Goal: Information Seeking & Learning: Learn about a topic

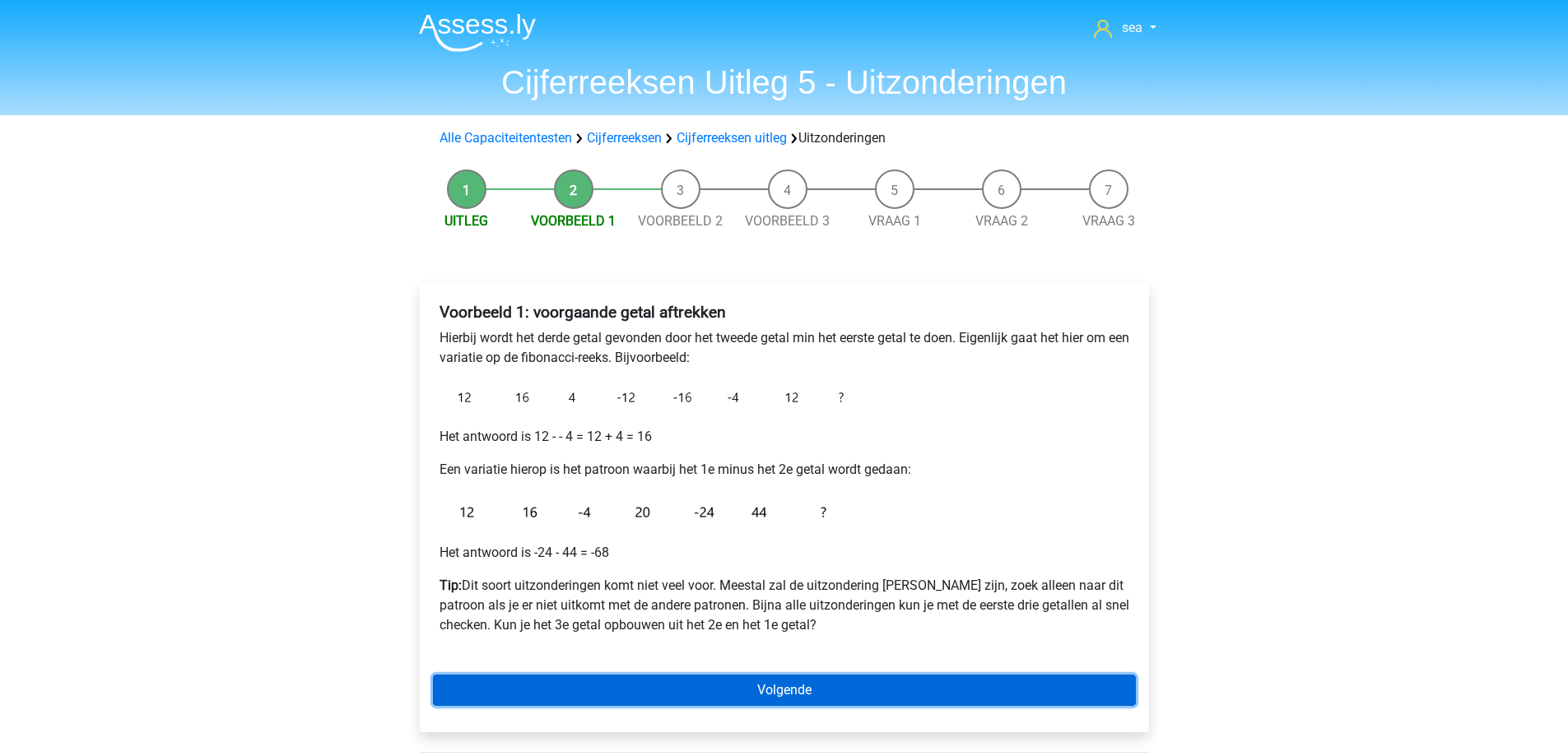
click at [489, 674] on div "Voorbeeld 1: voorgaande getal aftrekken Hierbij wordt het derde getal gevonden …" at bounding box center [784, 507] width 730 height 449
click at [498, 688] on link "Volgende" at bounding box center [785, 691] width 703 height 32
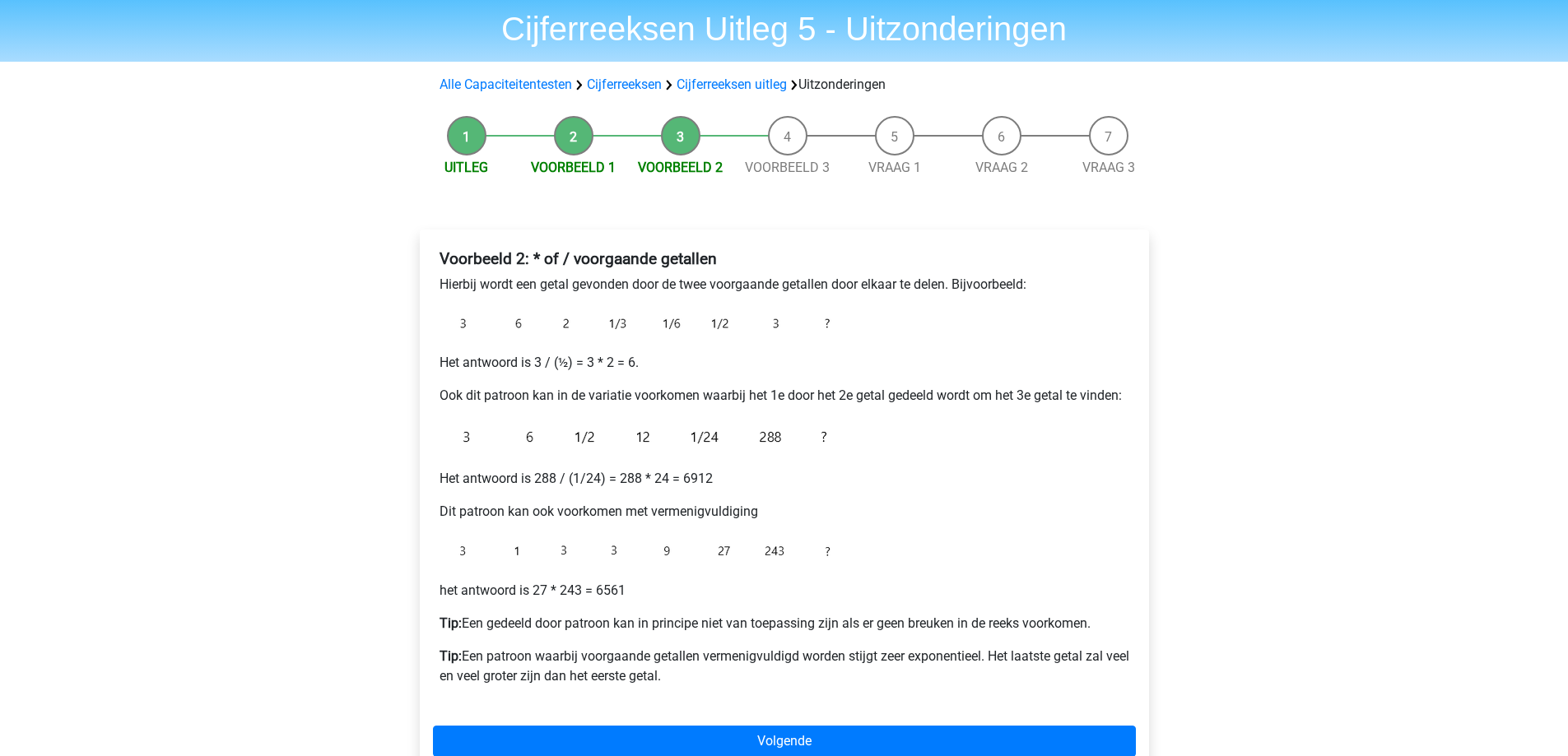
scroll to position [247, 0]
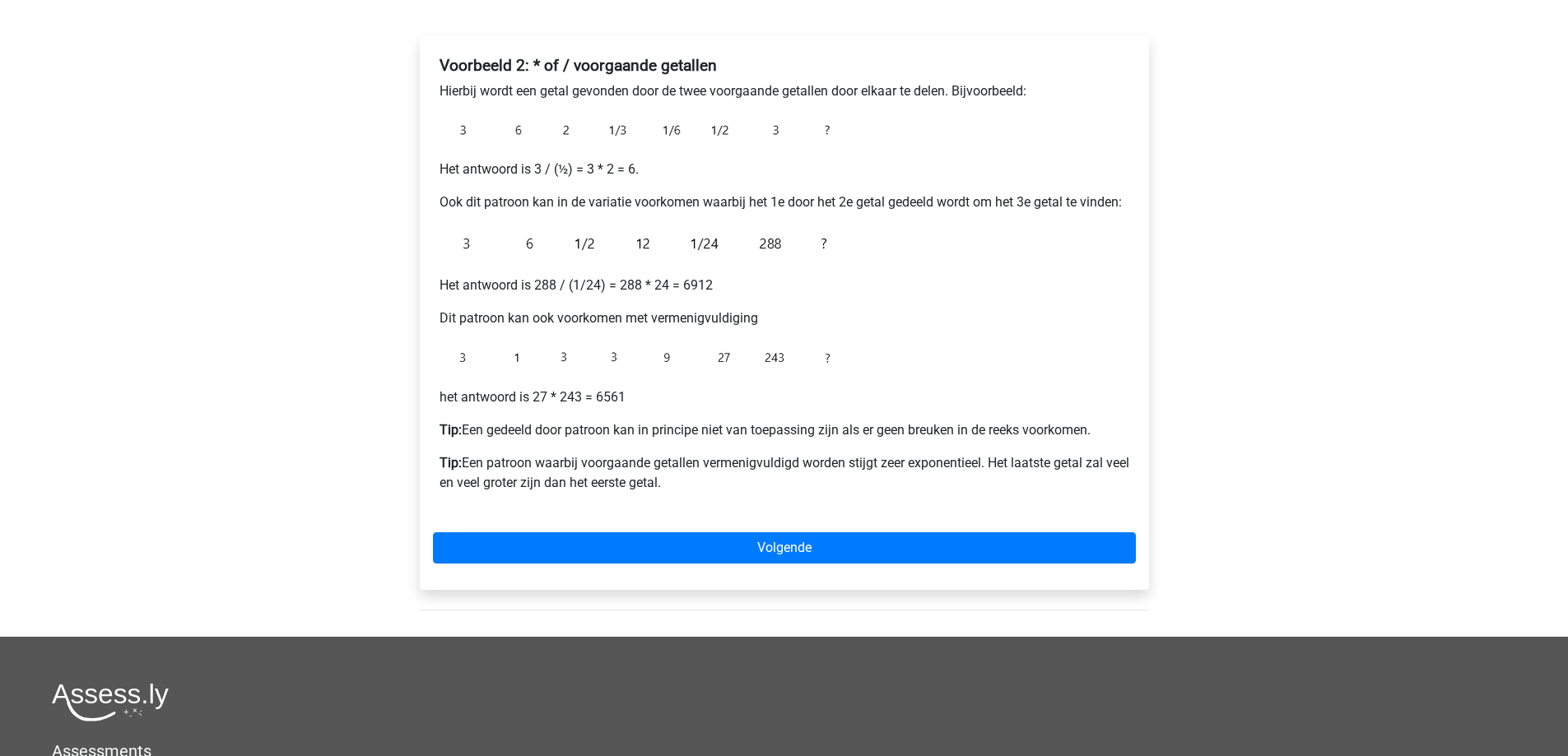
click at [706, 528] on div "Voorbeeld 2: * of / voorgaande getallen Hierbij wordt een getal gevonden door d…" at bounding box center [784, 313] width 730 height 554
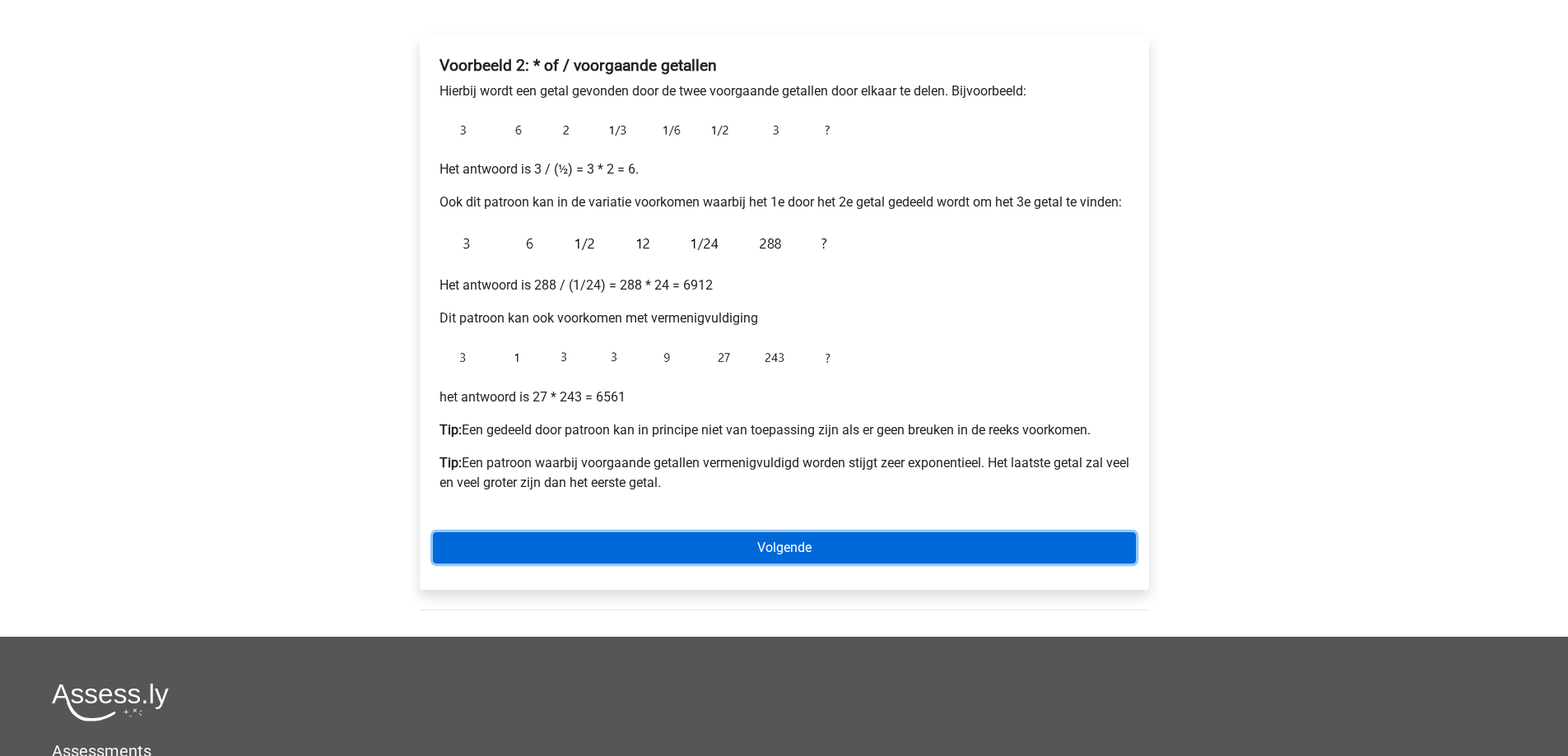
click at [706, 543] on link "Volgende" at bounding box center [785, 548] width 703 height 32
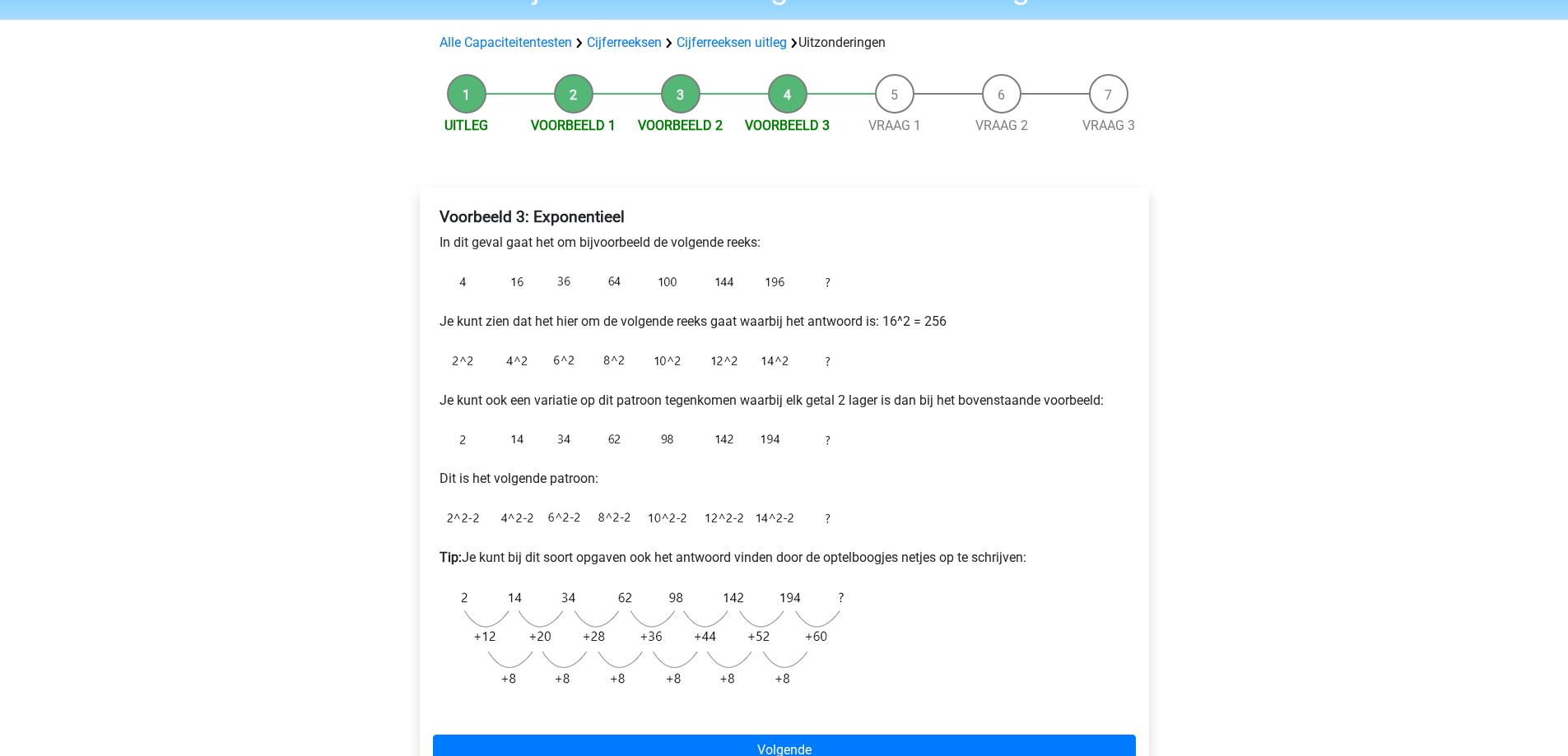
scroll to position [82, 0]
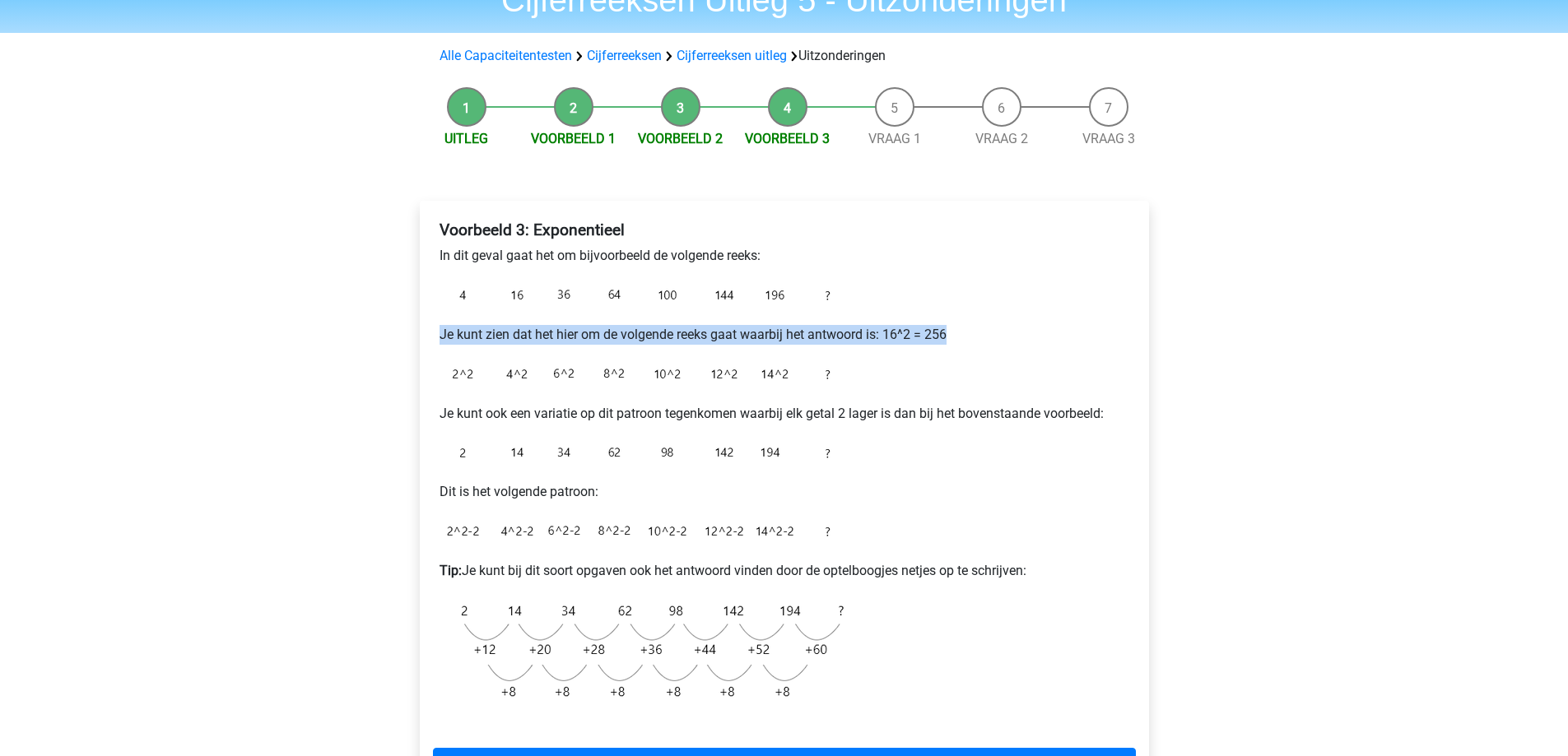
drag, startPoint x: 440, startPoint y: 324, endPoint x: 900, endPoint y: 350, distance: 460.7
click at [900, 350] on div "Voorbeeld 3: Exponentieel In dit geval gaat het om bijvoorbeeld de volgende ree…" at bounding box center [785, 471] width 703 height 514
click at [902, 374] on div "Voorbeeld 3: Exponentieel In dit geval gaat het om bijvoorbeeld de volgende ree…" at bounding box center [785, 471] width 703 height 514
click at [900, 335] on p "Je kunt zien dat het hier om de volgende reeks gaat waarbij het antwoord is: 16…" at bounding box center [784, 335] width 690 height 20
click at [901, 335] on p "Je kunt zien dat het hier om de volgende reeks gaat waarbij het antwoord is: 16…" at bounding box center [784, 335] width 690 height 20
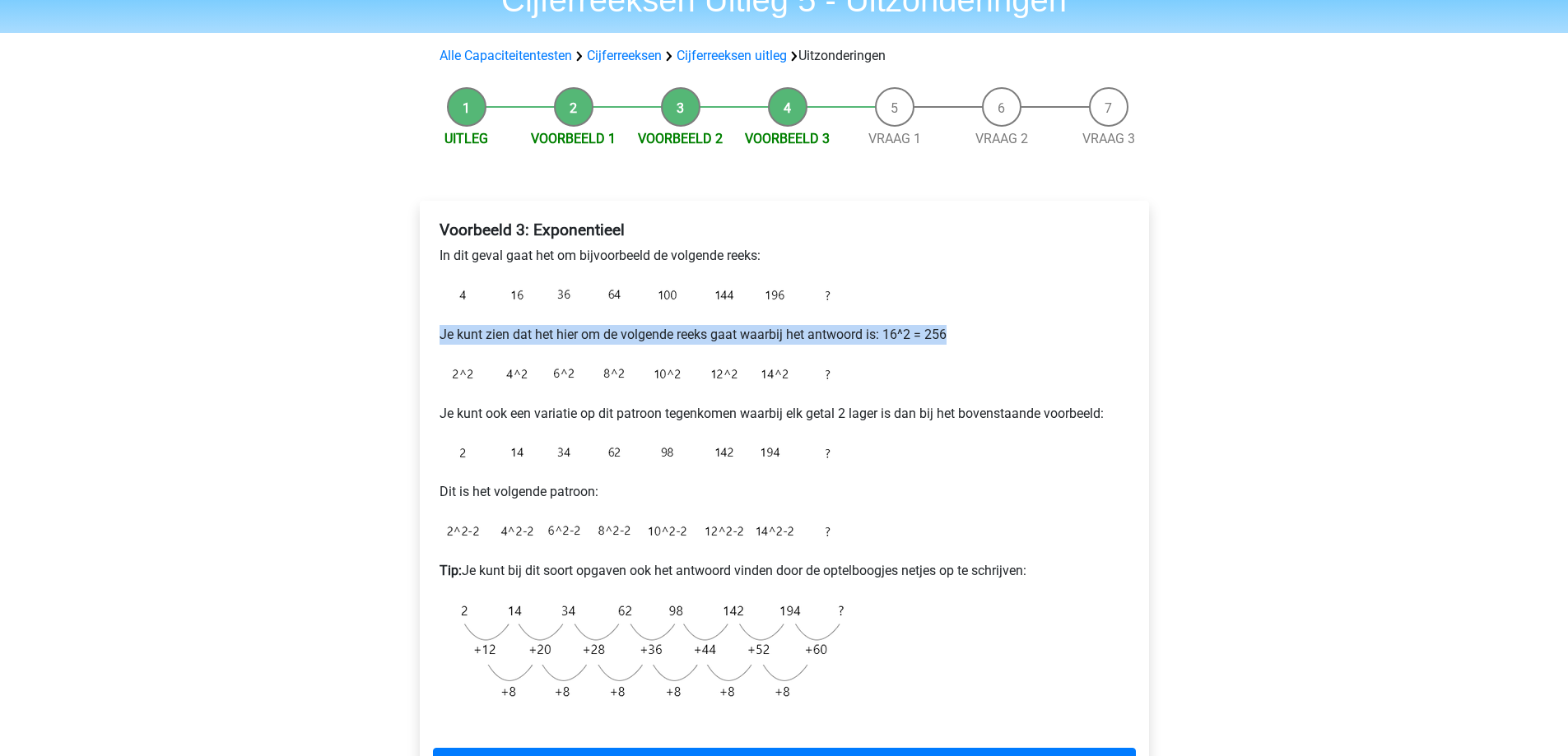
click at [901, 335] on p "Je kunt zien dat het hier om de volgende reeks gaat waarbij het antwoord is: 16…" at bounding box center [784, 335] width 690 height 20
click at [904, 354] on div "Voorbeeld 3: Exponentieel In dit geval gaat het om bijvoorbeeld de volgende ree…" at bounding box center [785, 471] width 703 height 514
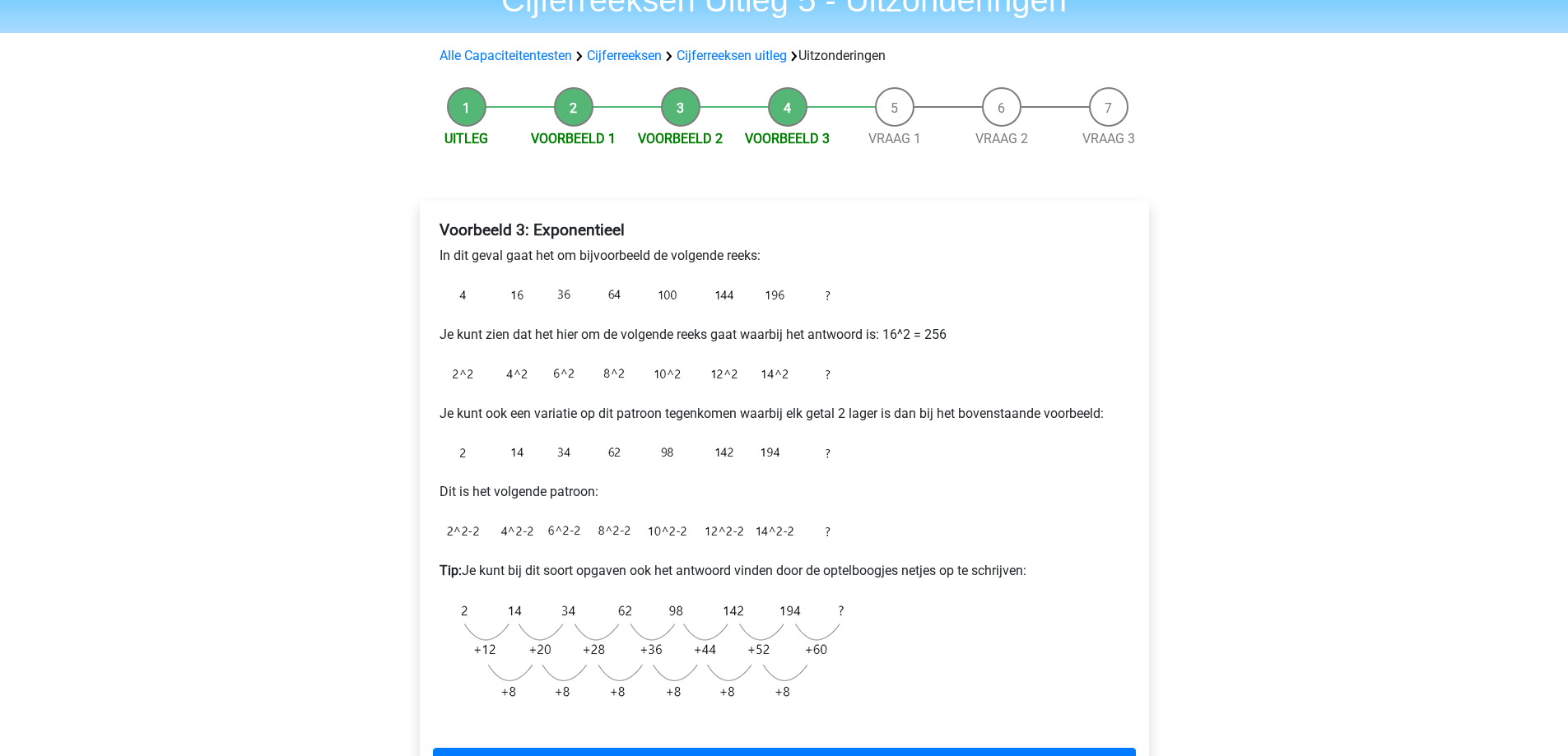
click at [900, 335] on p "Je kunt zien dat het hier om de volgende reeks gaat waarbij het antwoord is: 16…" at bounding box center [784, 335] width 690 height 20
click at [895, 376] on div "Voorbeeld 3: Exponentieel In dit geval gaat het om bijvoorbeeld de volgende ree…" at bounding box center [785, 471] width 703 height 514
click at [457, 527] on img at bounding box center [645, 531] width 412 height 33
click at [691, 107] on li "Voorbeeld 2" at bounding box center [680, 117] width 107 height 62
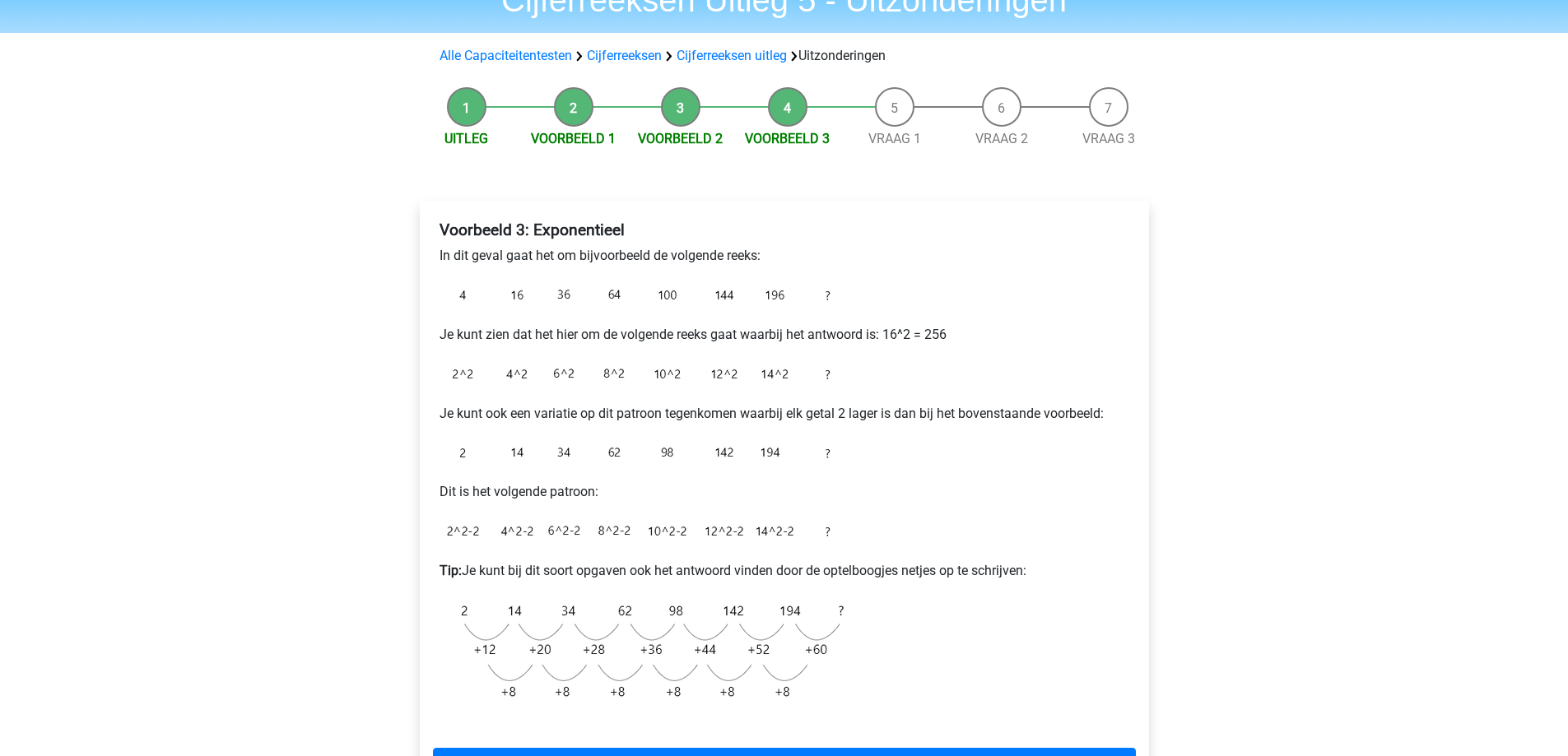
click at [790, 106] on li "Voorbeeld 3" at bounding box center [788, 117] width 107 height 62
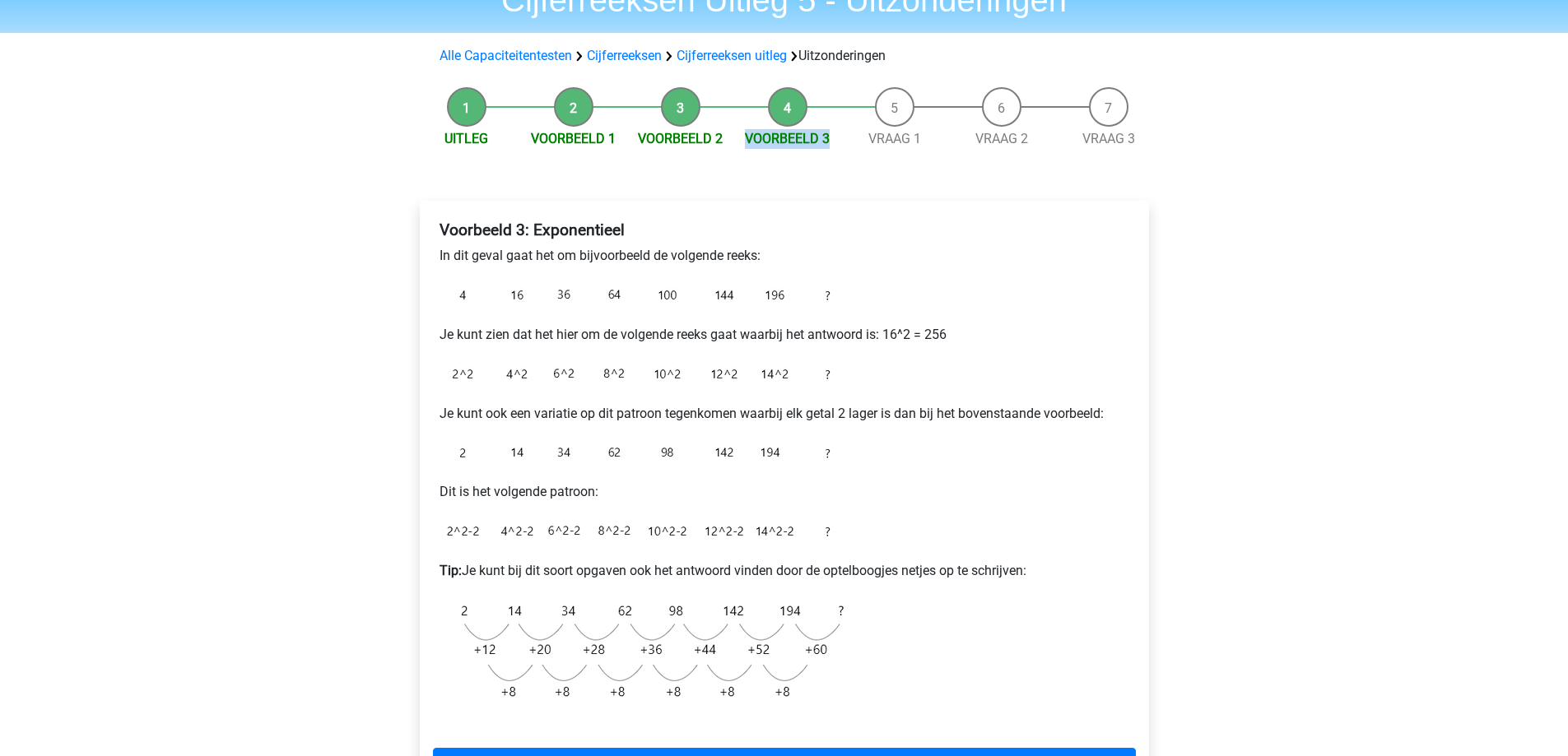
click at [790, 106] on li "Voorbeeld 3" at bounding box center [788, 117] width 107 height 62
click at [788, 106] on li "Voorbeeld 3" at bounding box center [788, 117] width 107 height 62
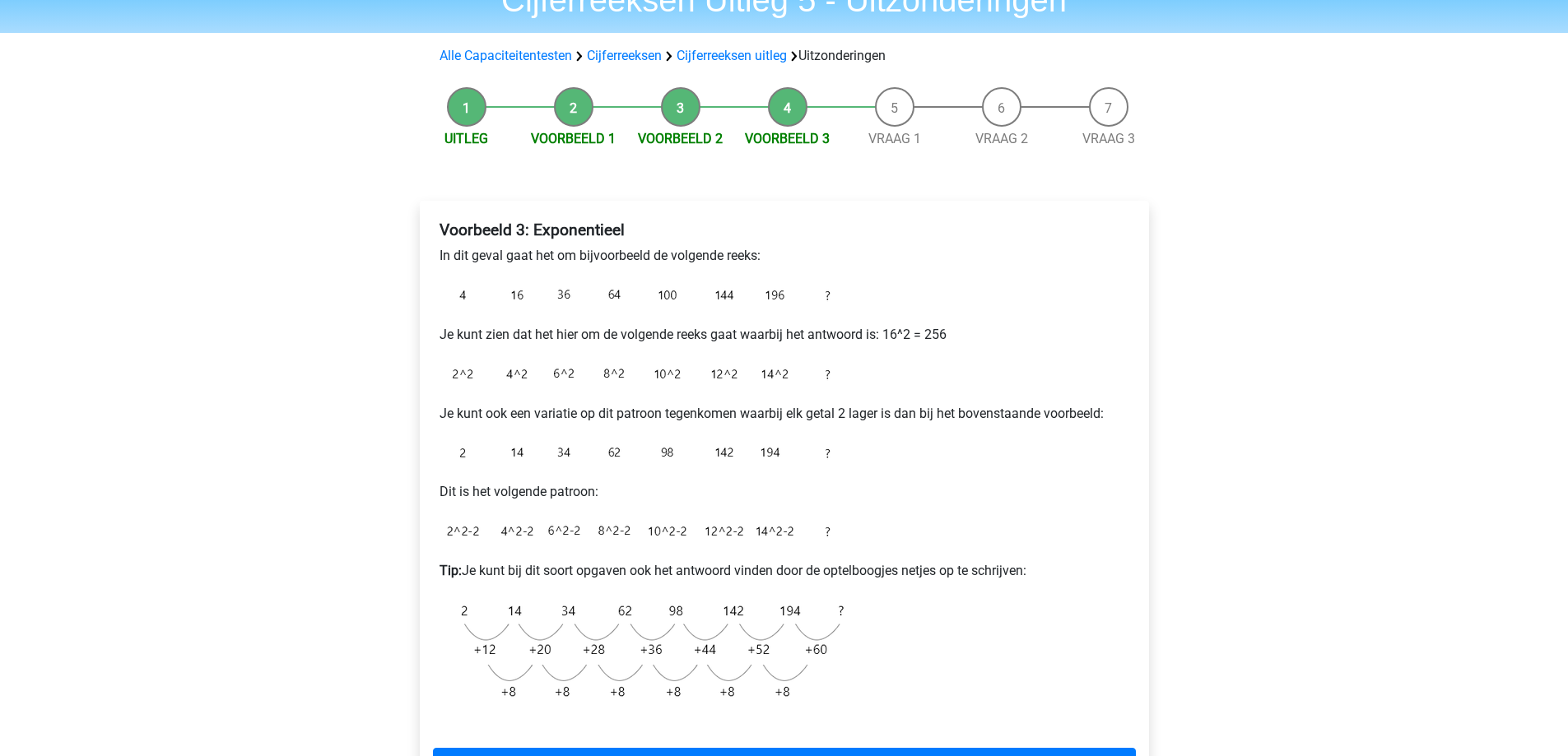
click at [902, 181] on div "Voorbeeld 3: Exponentieel In dit geval gaat het om bijvoorbeeld de volgende ree…" at bounding box center [784, 510] width 755 height 685
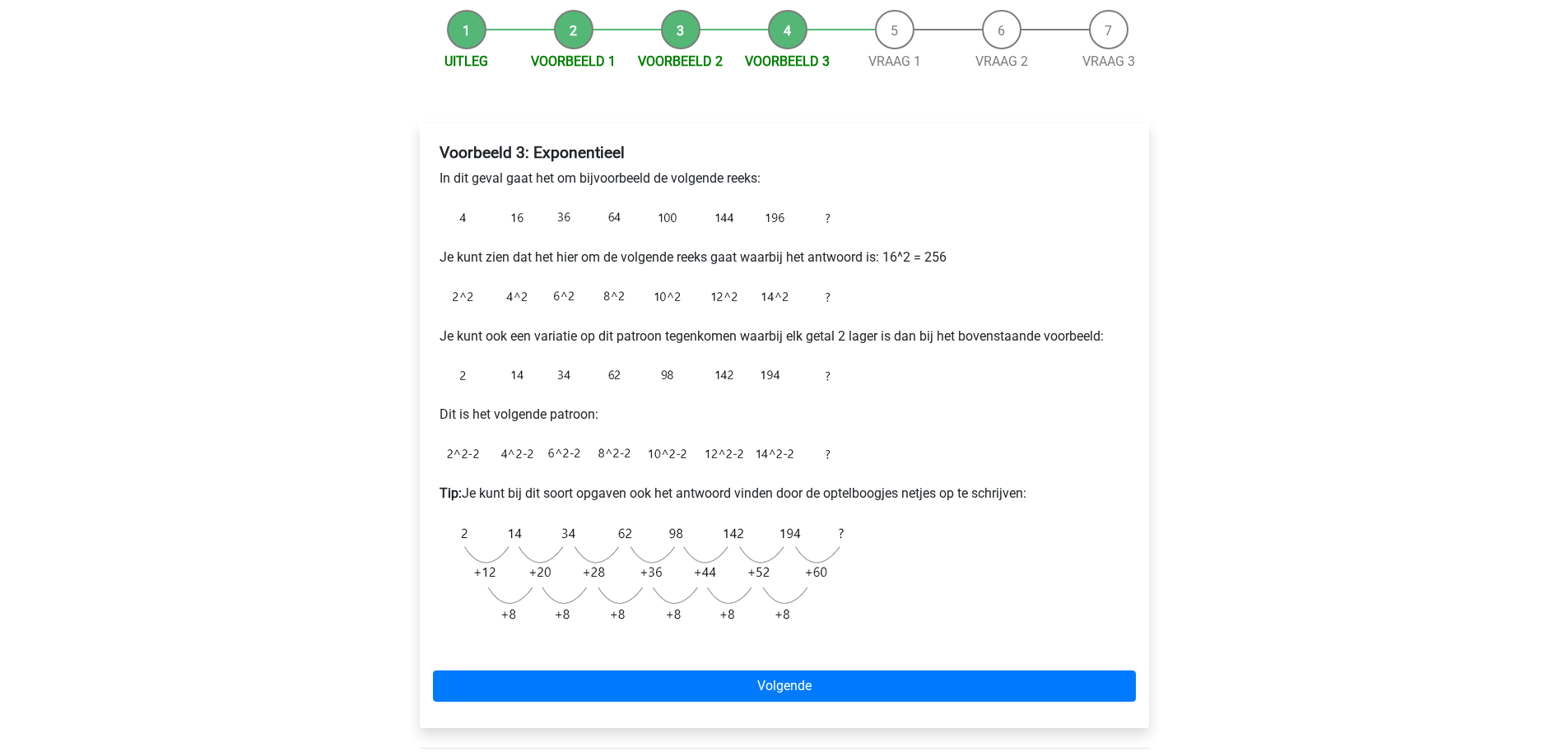
scroll to position [165, 0]
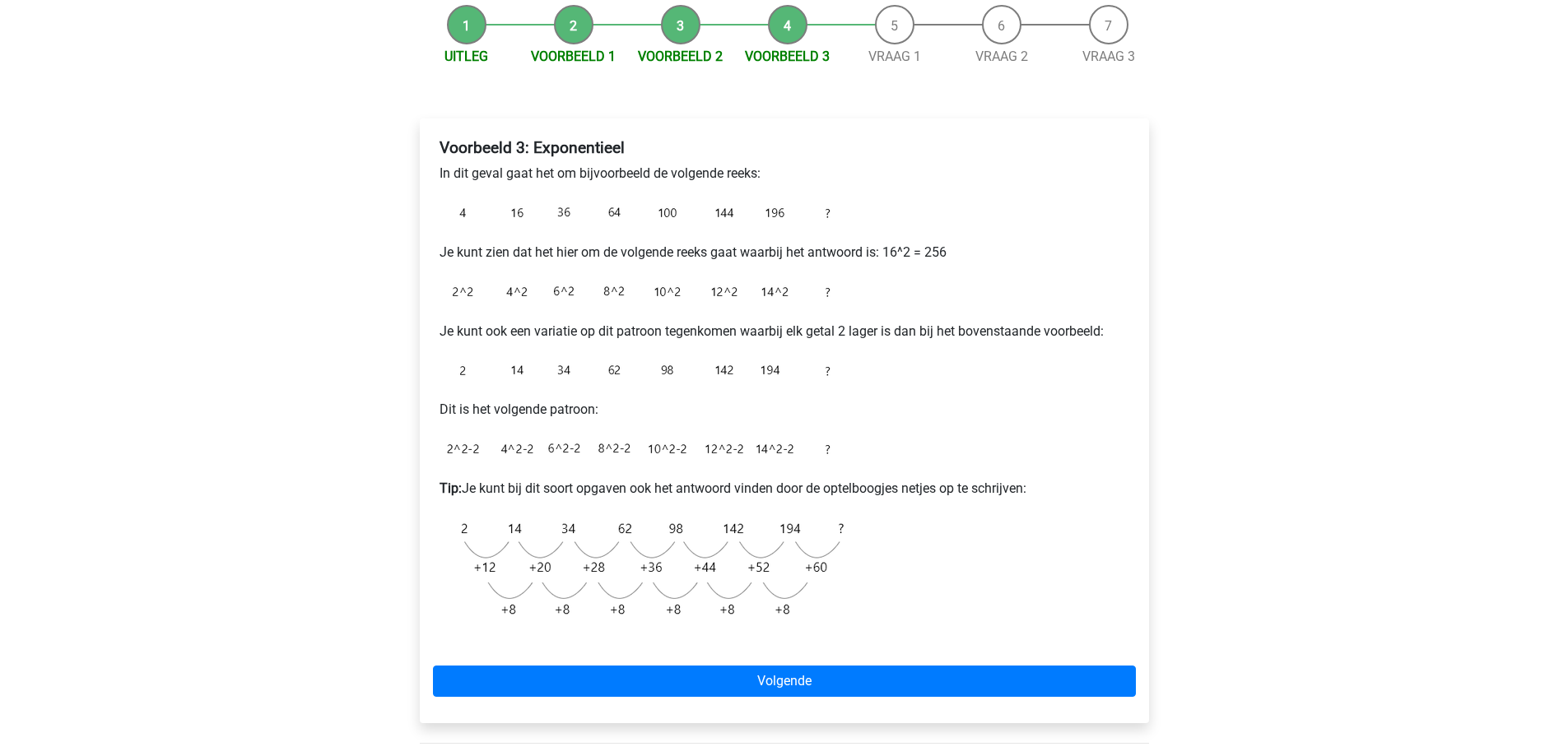
click at [443, 525] on img at bounding box center [645, 569] width 412 height 114
drag, startPoint x: 443, startPoint y: 526, endPoint x: 607, endPoint y: 550, distance: 165.7
click at [607, 550] on img at bounding box center [645, 569] width 412 height 114
click at [468, 536] on img at bounding box center [645, 569] width 412 height 114
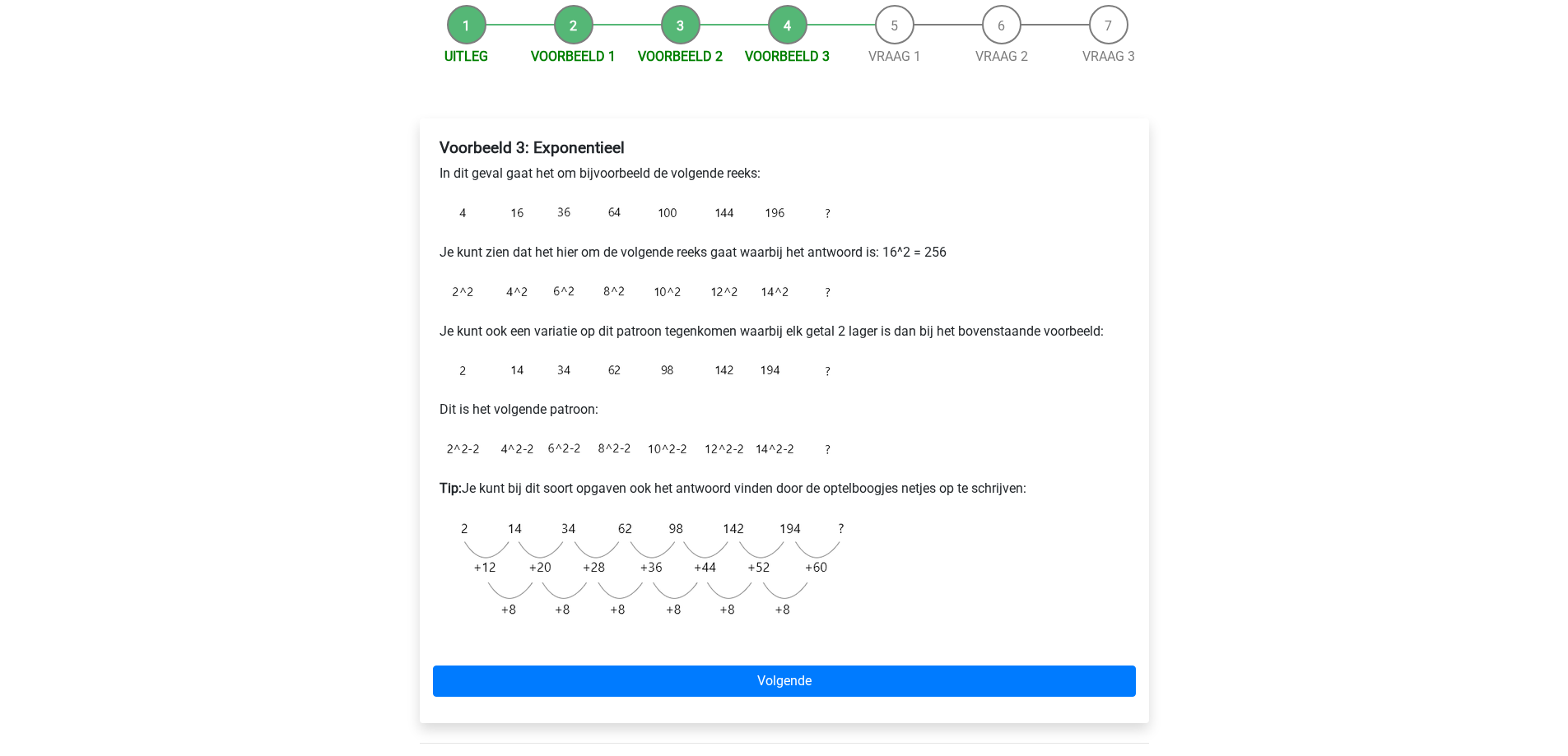
click at [454, 528] on img at bounding box center [645, 569] width 412 height 114
click at [458, 528] on img at bounding box center [645, 569] width 412 height 114
drag, startPoint x: 458, startPoint y: 528, endPoint x: 865, endPoint y: 548, distance: 407.5
click at [882, 609] on div "Voorbeeld 3: Exponentieel In dit geval gaat het om bijvoorbeeld de volgende ree…" at bounding box center [785, 388] width 703 height 514
drag, startPoint x: 508, startPoint y: 335, endPoint x: 464, endPoint y: 382, distance: 64.4
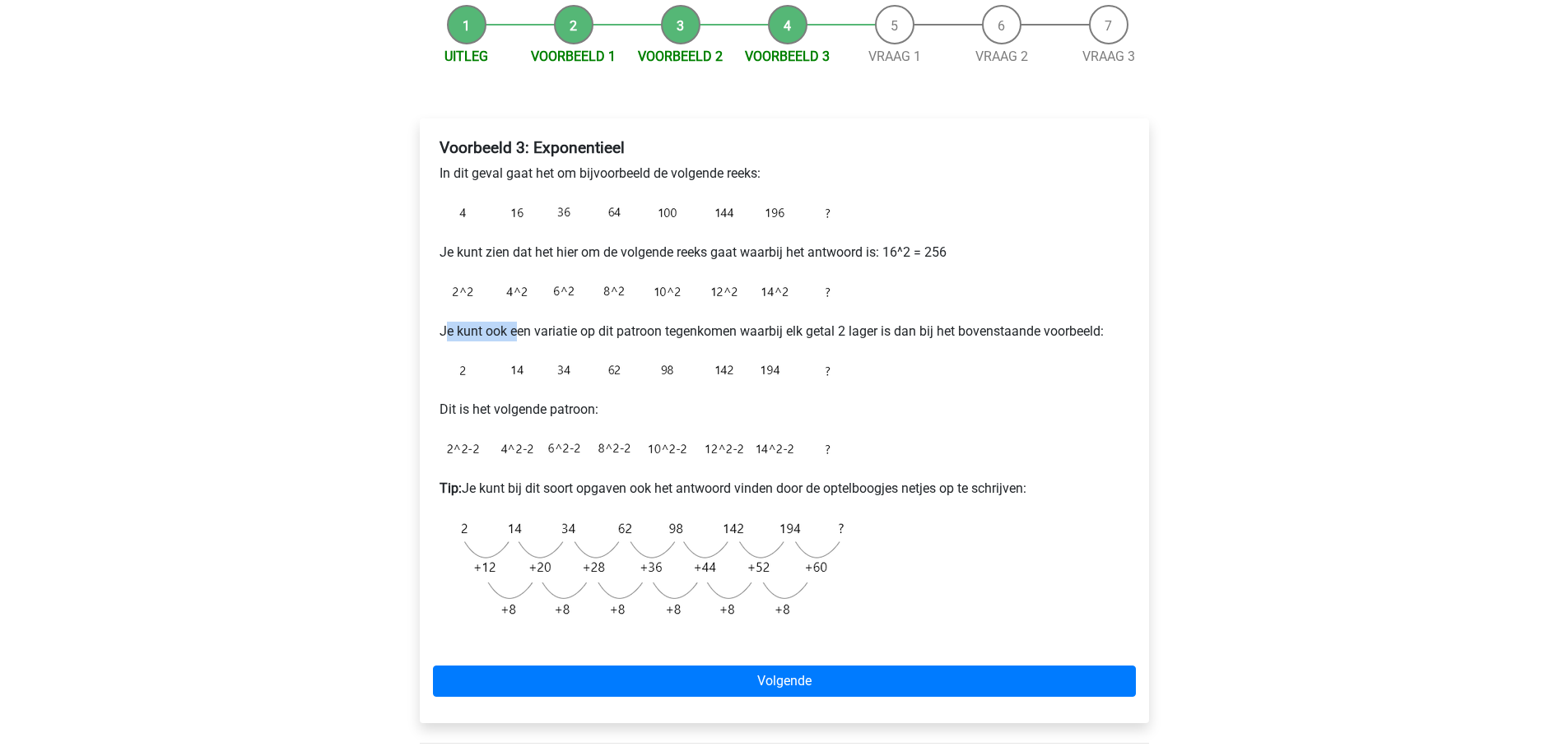
click at [448, 340] on p "Je kunt ook een variatie op dit patroon tegenkomen waarbij elk getal 2 lager is…" at bounding box center [784, 332] width 690 height 20
drag, startPoint x: 426, startPoint y: 340, endPoint x: 432, endPoint y: 334, distance: 8.5
click at [428, 339] on div "Voorbeeld 3: Exponentieel In dit geval gaat het om bijvoorbeeld de volgende ree…" at bounding box center [784, 420] width 730 height 605
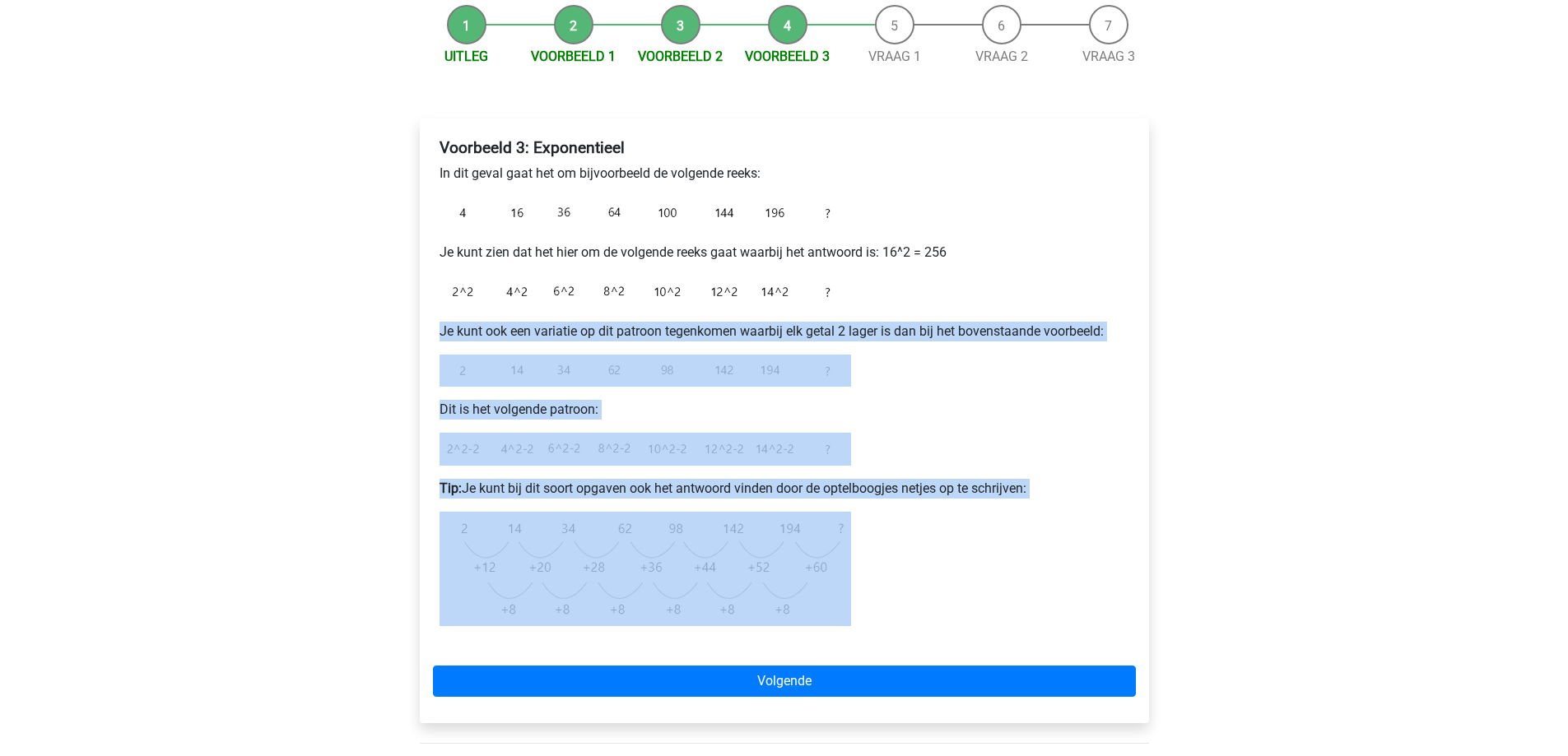
drag, startPoint x: 434, startPoint y: 331, endPoint x: 839, endPoint y: 604, distance: 488.4
click at [839, 604] on div "Voorbeeld 3: Exponentieel In dit geval gaat het om bijvoorbeeld de volgende ree…" at bounding box center [785, 388] width 703 height 514
click at [917, 588] on div "Voorbeeld 3: Exponentieel In dit geval gaat het om bijvoorbeeld de volgende ree…" at bounding box center [785, 388] width 703 height 514
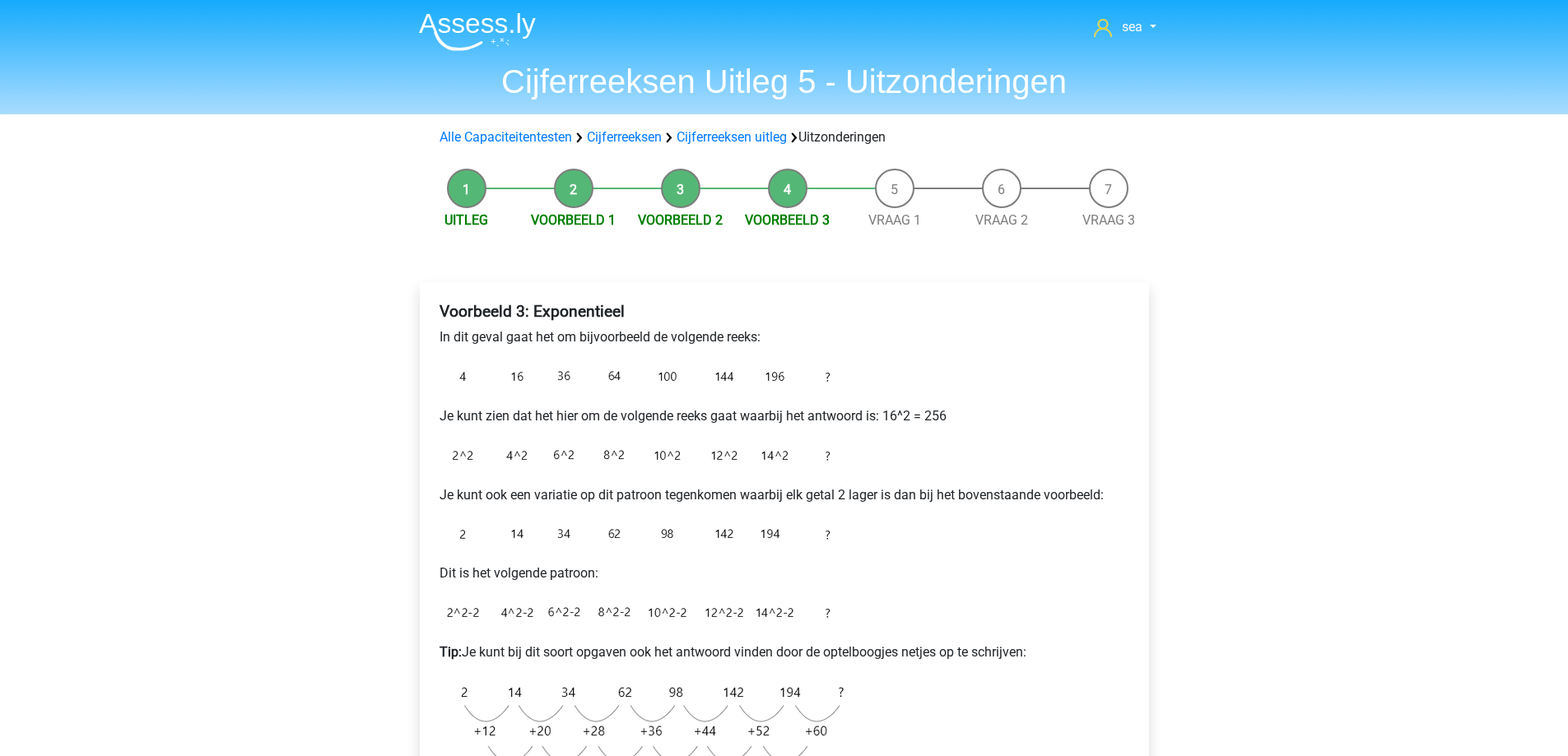
scroll to position [0, 0]
drag, startPoint x: 434, startPoint y: 340, endPoint x: 769, endPoint y: 339, distance: 335.0
click at [769, 339] on div "Voorbeeld 3: Exponentieel In dit geval gaat het om bijvoorbeeld de volgende ree…" at bounding box center [785, 553] width 703 height 514
click at [769, 339] on p "In dit geval gaat het om bijvoorbeeld de volgende reeks:" at bounding box center [784, 339] width 690 height 20
drag, startPoint x: 433, startPoint y: 417, endPoint x: 1043, endPoint y: 404, distance: 610.1
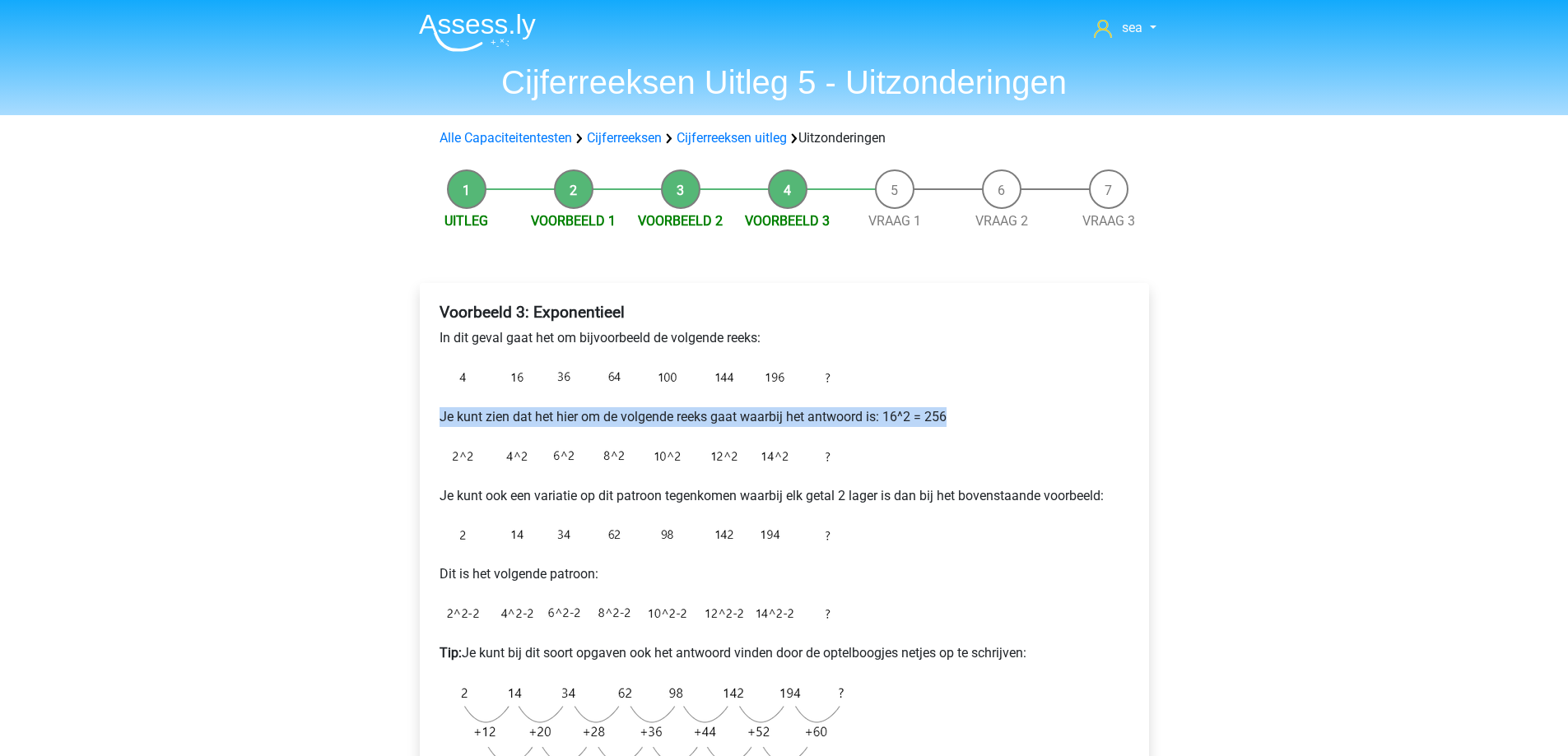
click at [1043, 404] on div "Voorbeeld 3: Exponentieel In dit geval gaat het om bijvoorbeeld de volgende ree…" at bounding box center [785, 553] width 703 height 514
drag, startPoint x: 949, startPoint y: 452, endPoint x: 891, endPoint y: 461, distance: 58.7
click at [946, 452] on div "Voorbeeld 3: Exponentieel In dit geval gaat het om bijvoorbeeld de volgende ree…" at bounding box center [785, 553] width 703 height 514
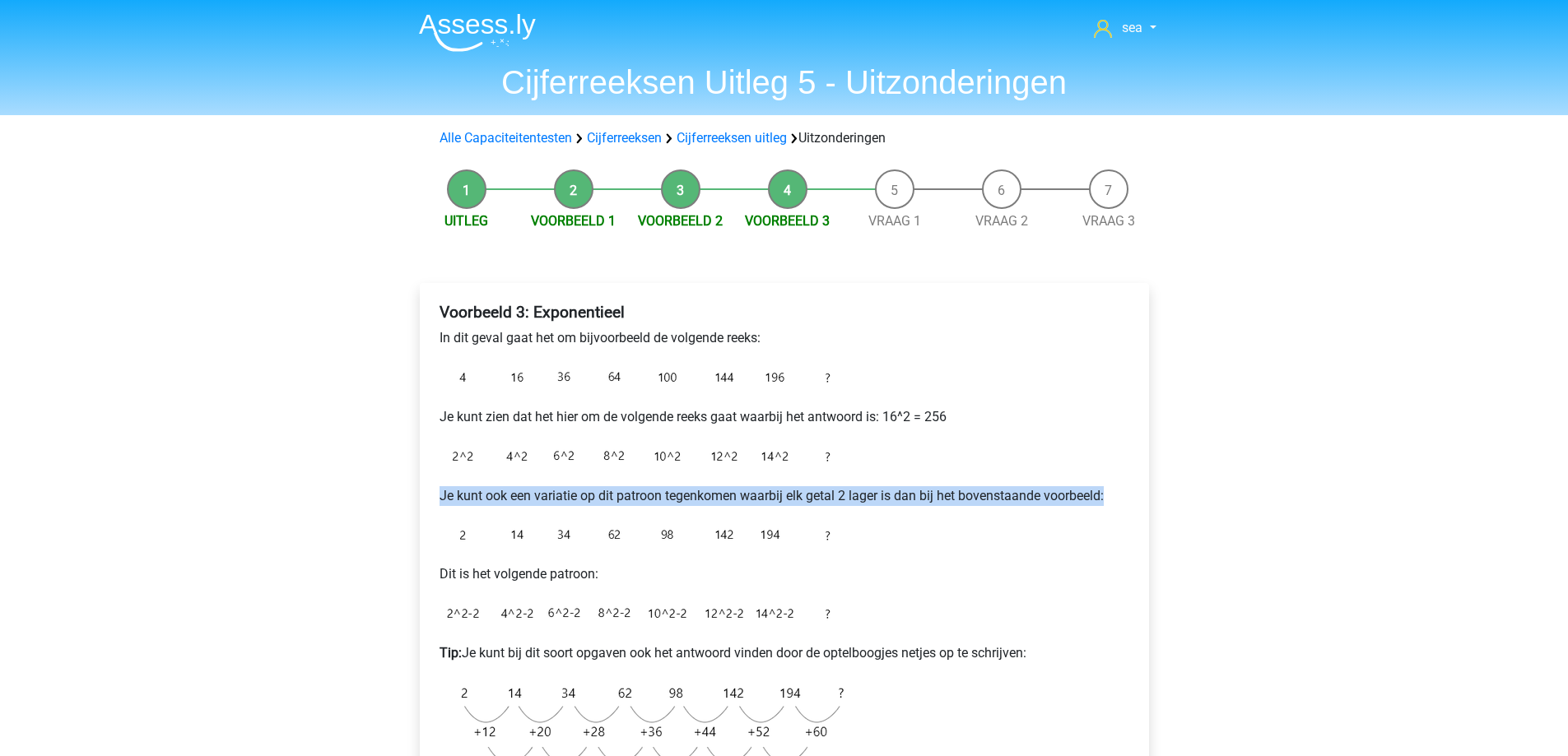
drag, startPoint x: 1108, startPoint y: 492, endPoint x: 437, endPoint y: 499, distance: 671.0
click at [437, 499] on div "Voorbeeld 3: Exponentieel In dit geval gaat het om bijvoorbeeld de volgende ree…" at bounding box center [785, 553] width 703 height 514
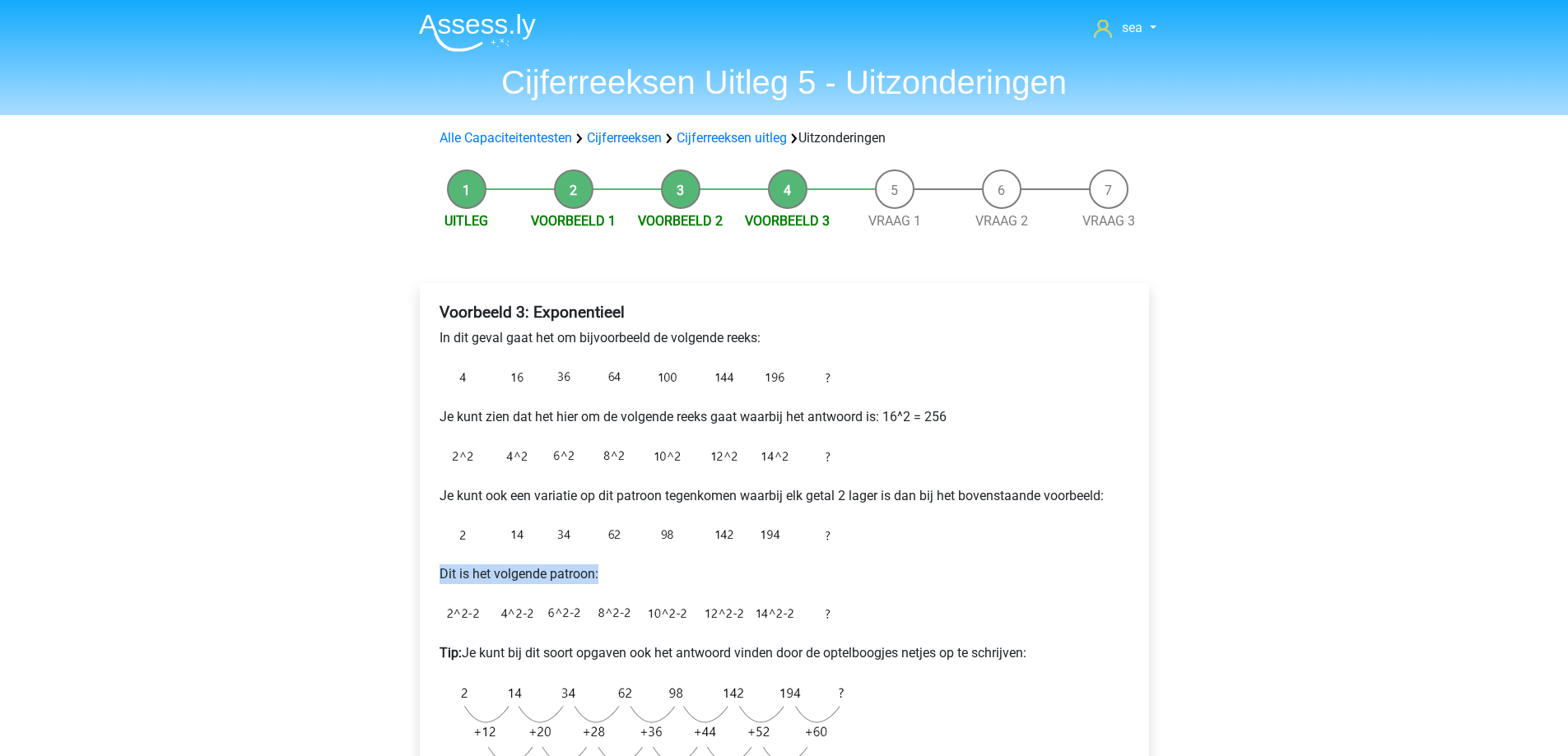
drag, startPoint x: 436, startPoint y: 582, endPoint x: 648, endPoint y: 588, distance: 212.1
click at [648, 588] on div "Voorbeeld 3: Exponentieel In dit geval gaat het om bijvoorbeeld de volgende ree…" at bounding box center [785, 553] width 703 height 514
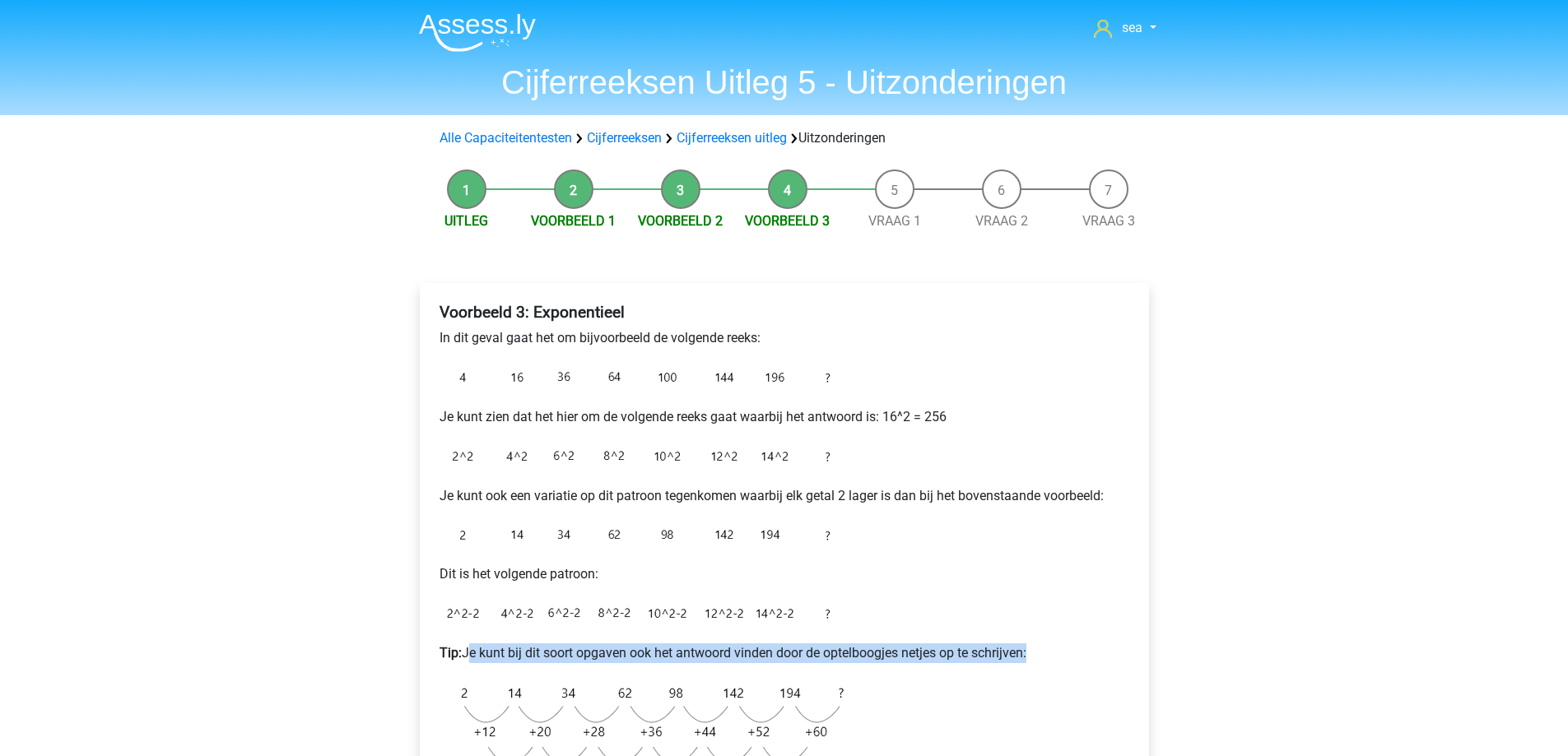
drag, startPoint x: 467, startPoint y: 652, endPoint x: 948, endPoint y: 669, distance: 481.3
click at [948, 669] on div "Voorbeeld 3: Exponentieel In dit geval gaat het om bijvoorbeeld de volgende ree…" at bounding box center [785, 553] width 703 height 514
click at [974, 672] on div "Voorbeeld 3: Exponentieel In dit geval gaat het om bijvoorbeeld de volgende ree…" at bounding box center [785, 553] width 703 height 514
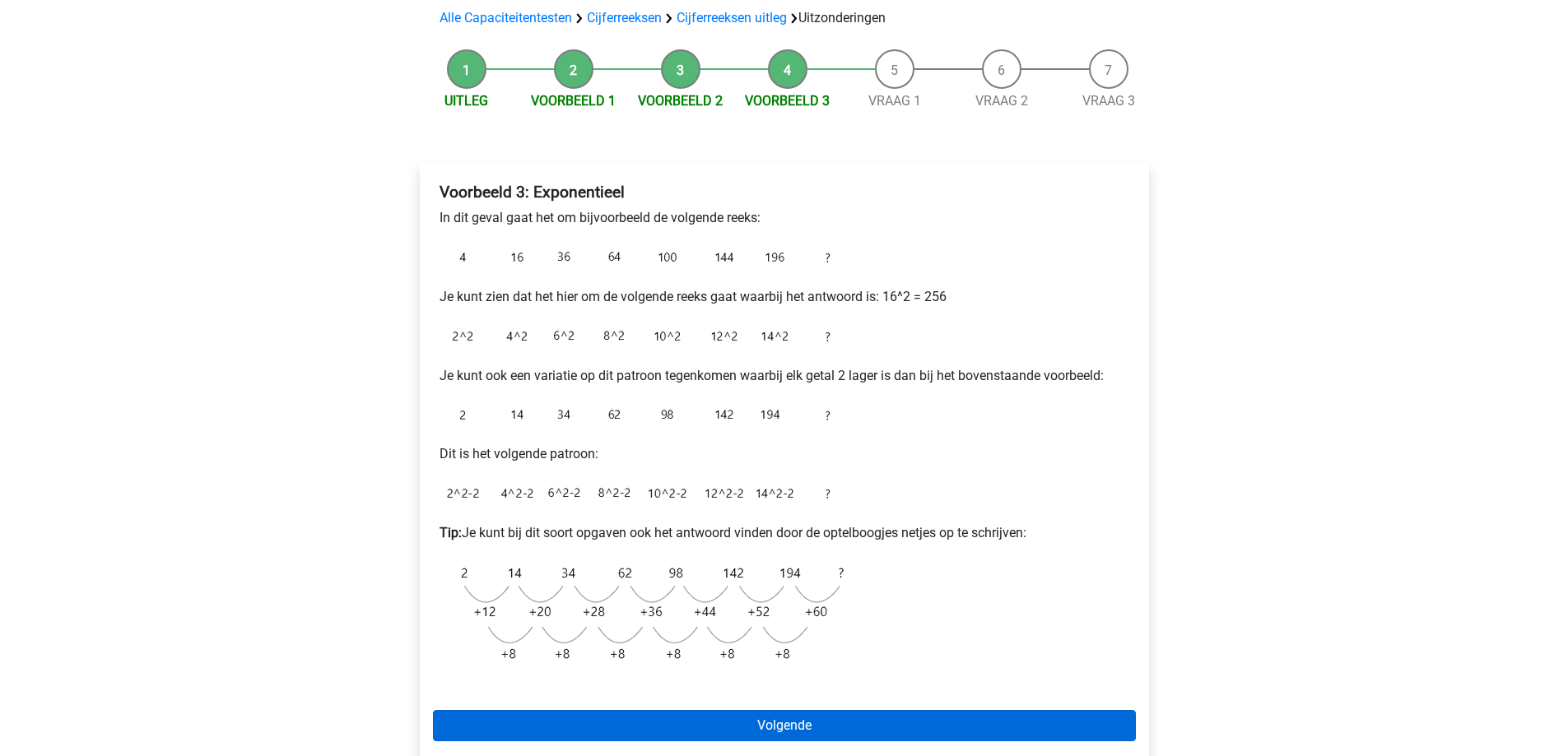
scroll to position [247, 0]
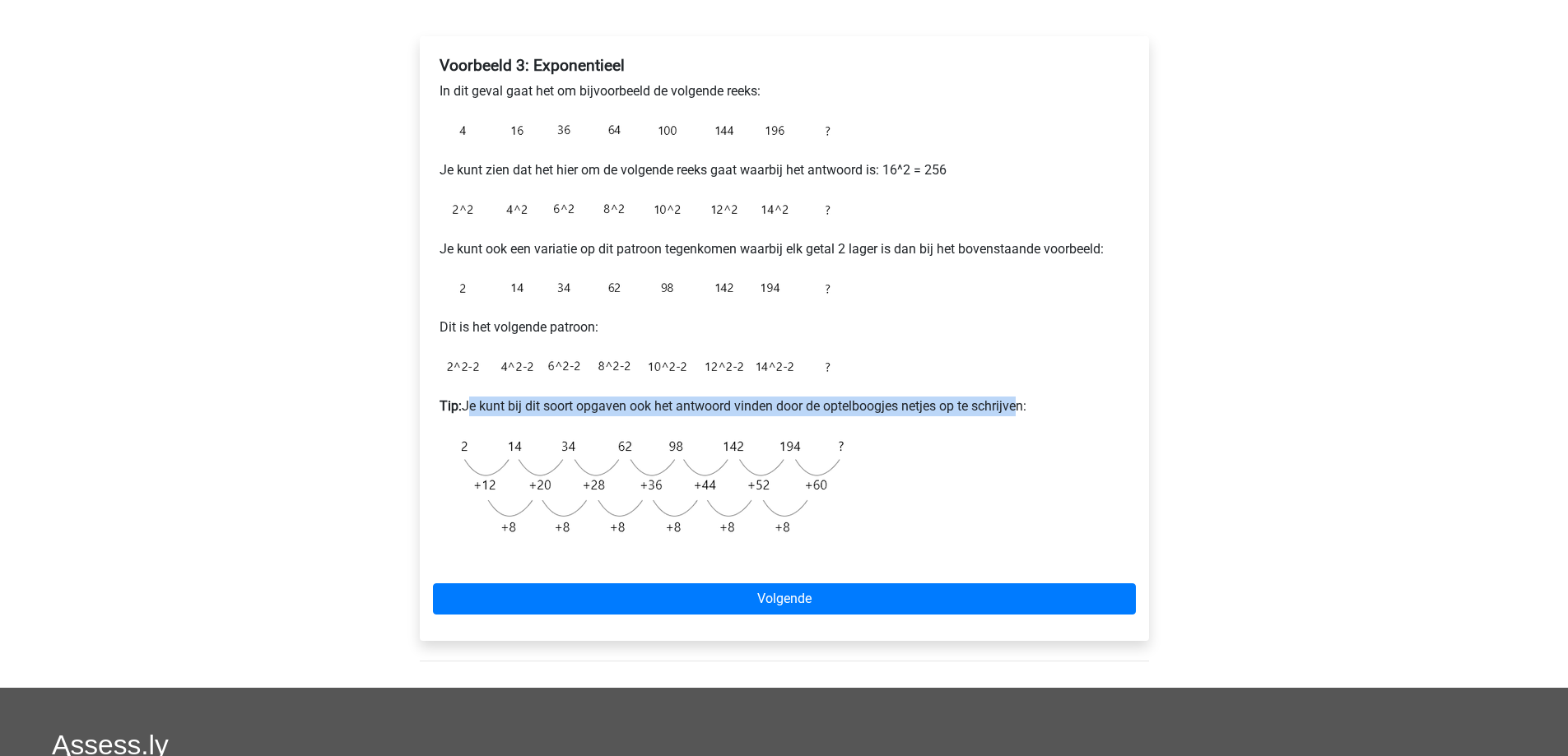
drag, startPoint x: 463, startPoint y: 404, endPoint x: 1017, endPoint y: 402, distance: 554.0
click at [1018, 401] on p "Tip: Je kunt bij dit soort opgaven ook het antwoord vinden door de optelboogjes…" at bounding box center [784, 407] width 690 height 20
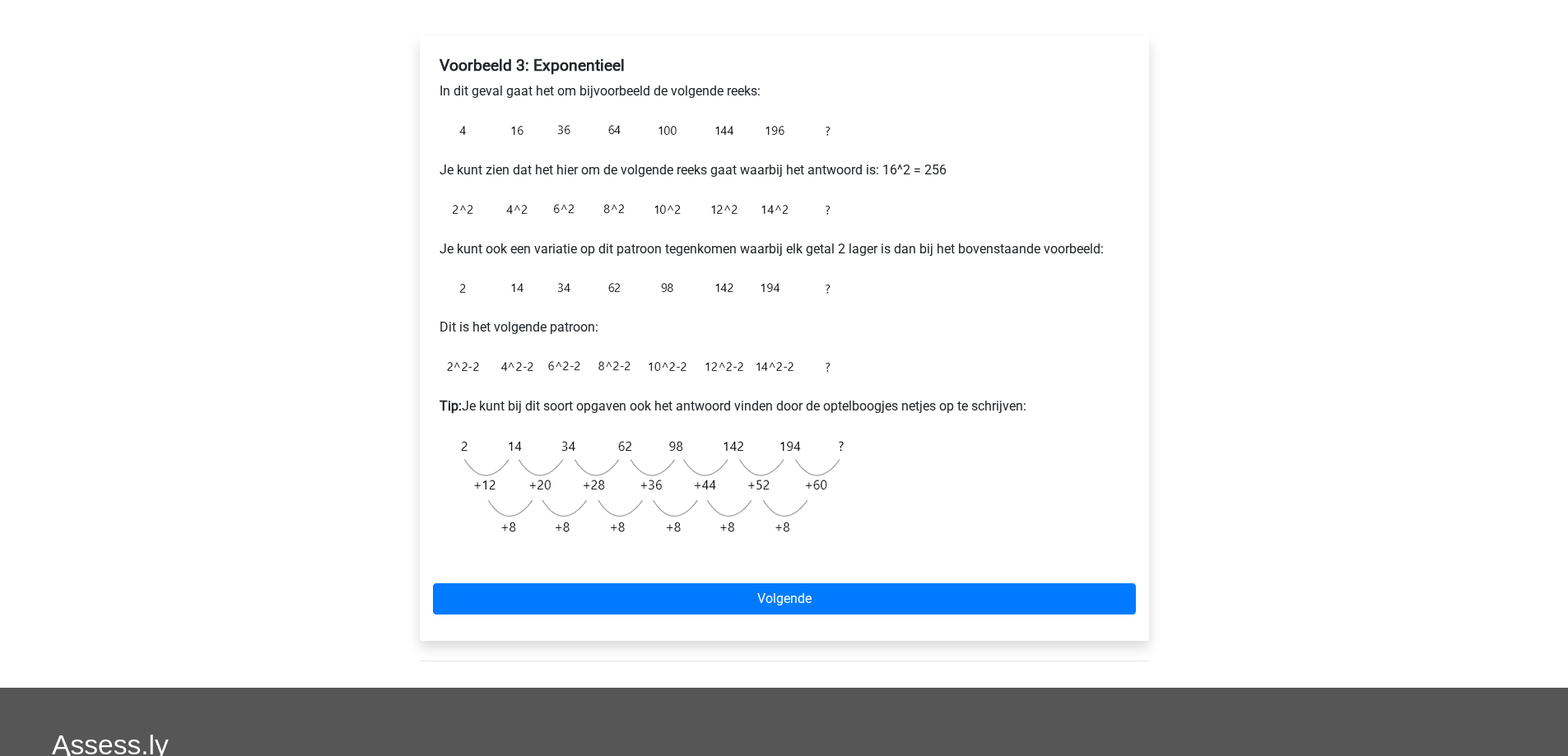
click at [1032, 380] on div "Voorbeeld 3: Exponentieel In dit geval gaat het om bijvoorbeeld de volgende ree…" at bounding box center [785, 306] width 703 height 514
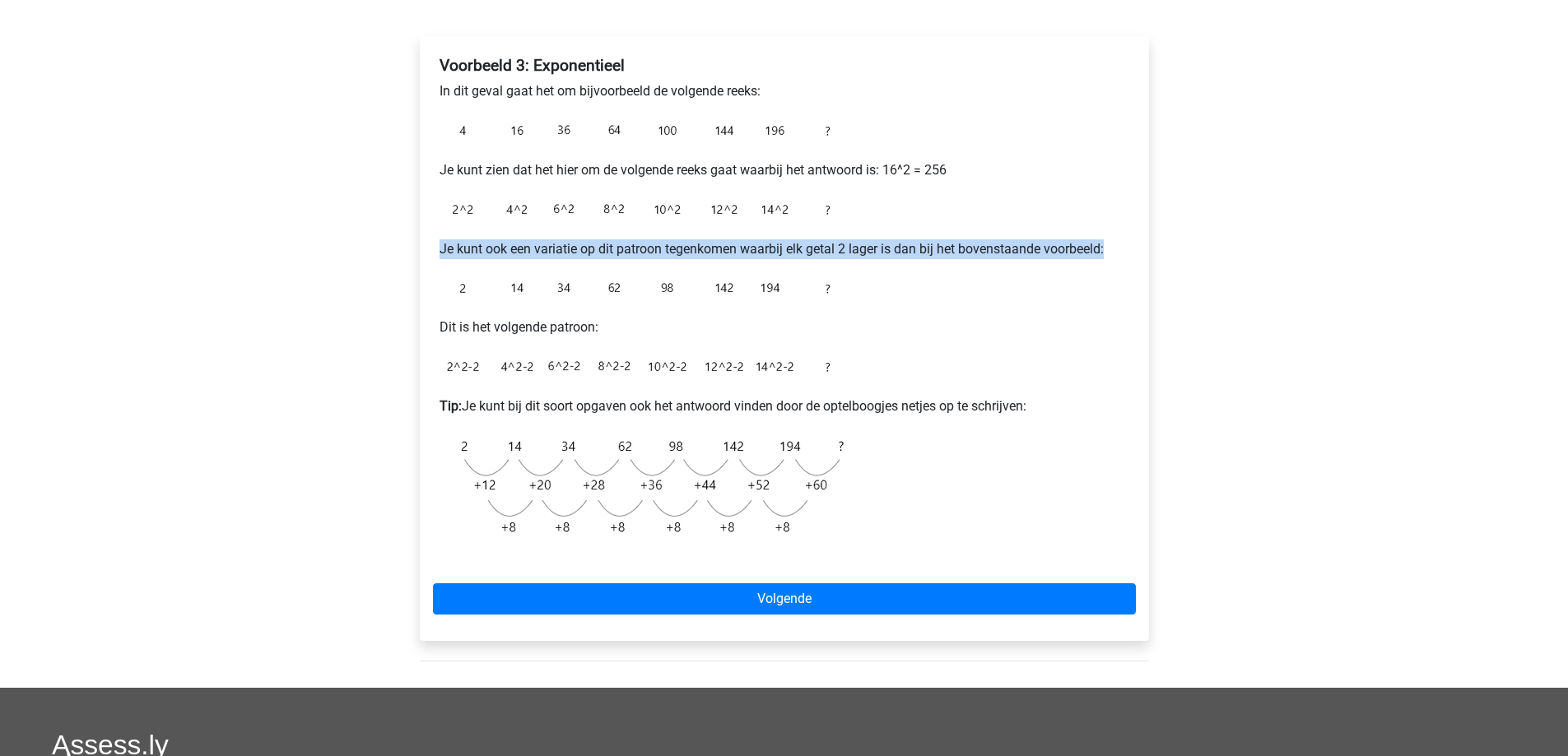
drag, startPoint x: 1108, startPoint y: 246, endPoint x: 399, endPoint y: 256, distance: 709.1
click at [399, 256] on div "Uitleg Voorbeeld 1 Voorbeeld 2 Voorbeeld 3 Vraag 1 Vraag 2 Vraag 3 Voorbeeld 3:…" at bounding box center [785, 301] width 782 height 774
click at [682, 355] on img at bounding box center [645, 366] width 412 height 33
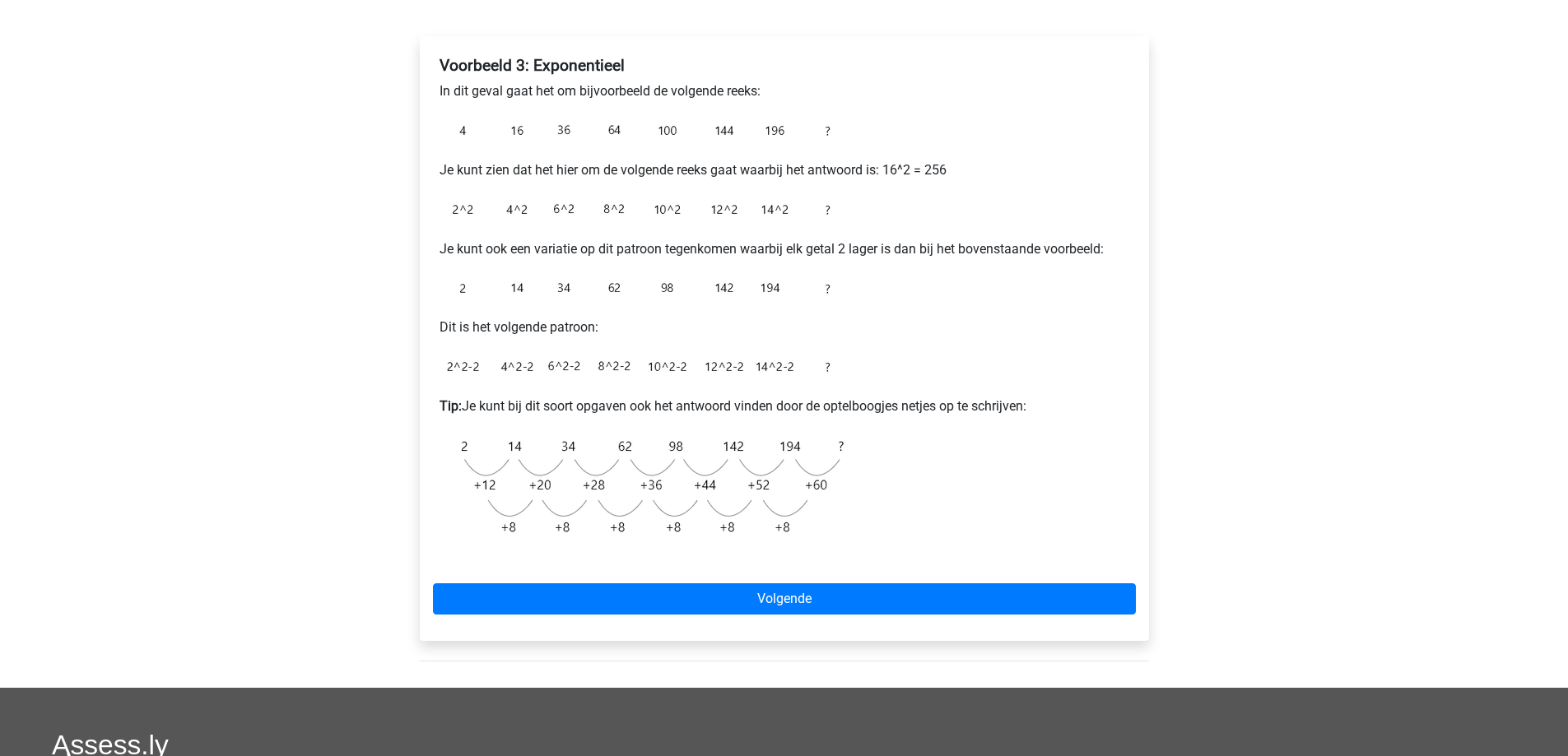
click at [652, 339] on div "Voorbeeld 3: Exponentieel In dit geval gaat het om bijvoorbeeld de volgende ree…" at bounding box center [785, 306] width 703 height 514
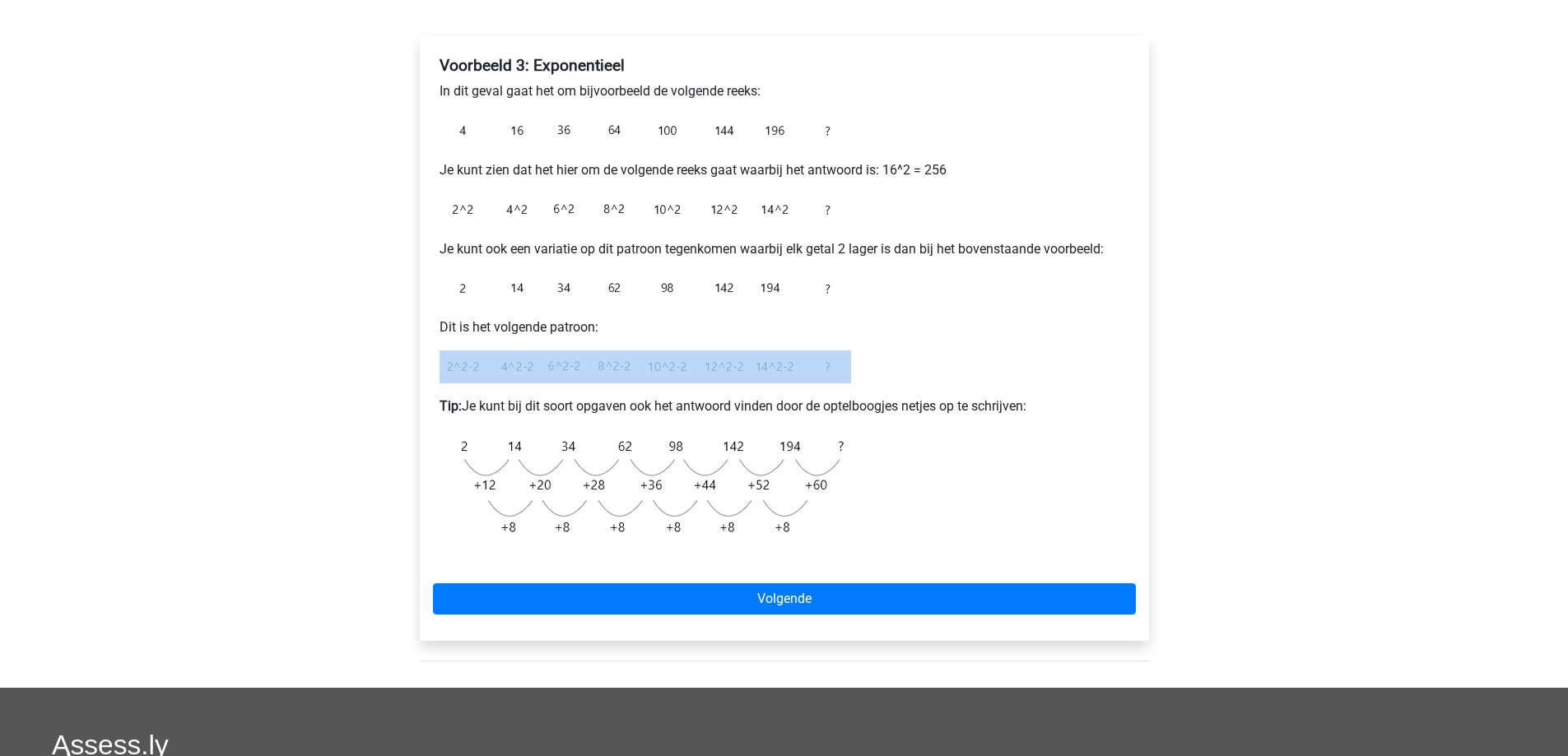
click at [652, 339] on div "Voorbeeld 3: Exponentieel In dit geval gaat het om bijvoorbeeld de volgende ree…" at bounding box center [785, 306] width 703 height 514
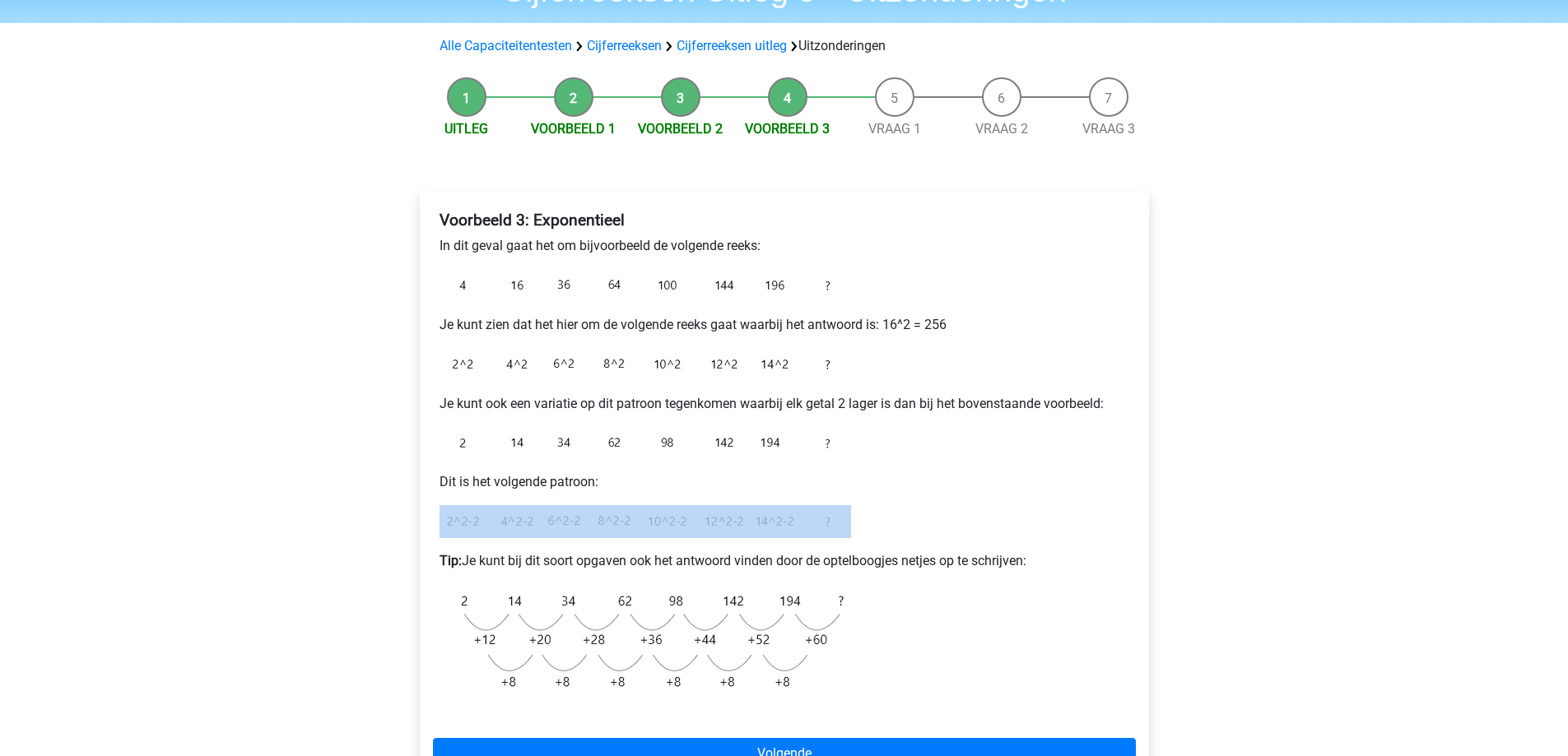
scroll to position [82, 0]
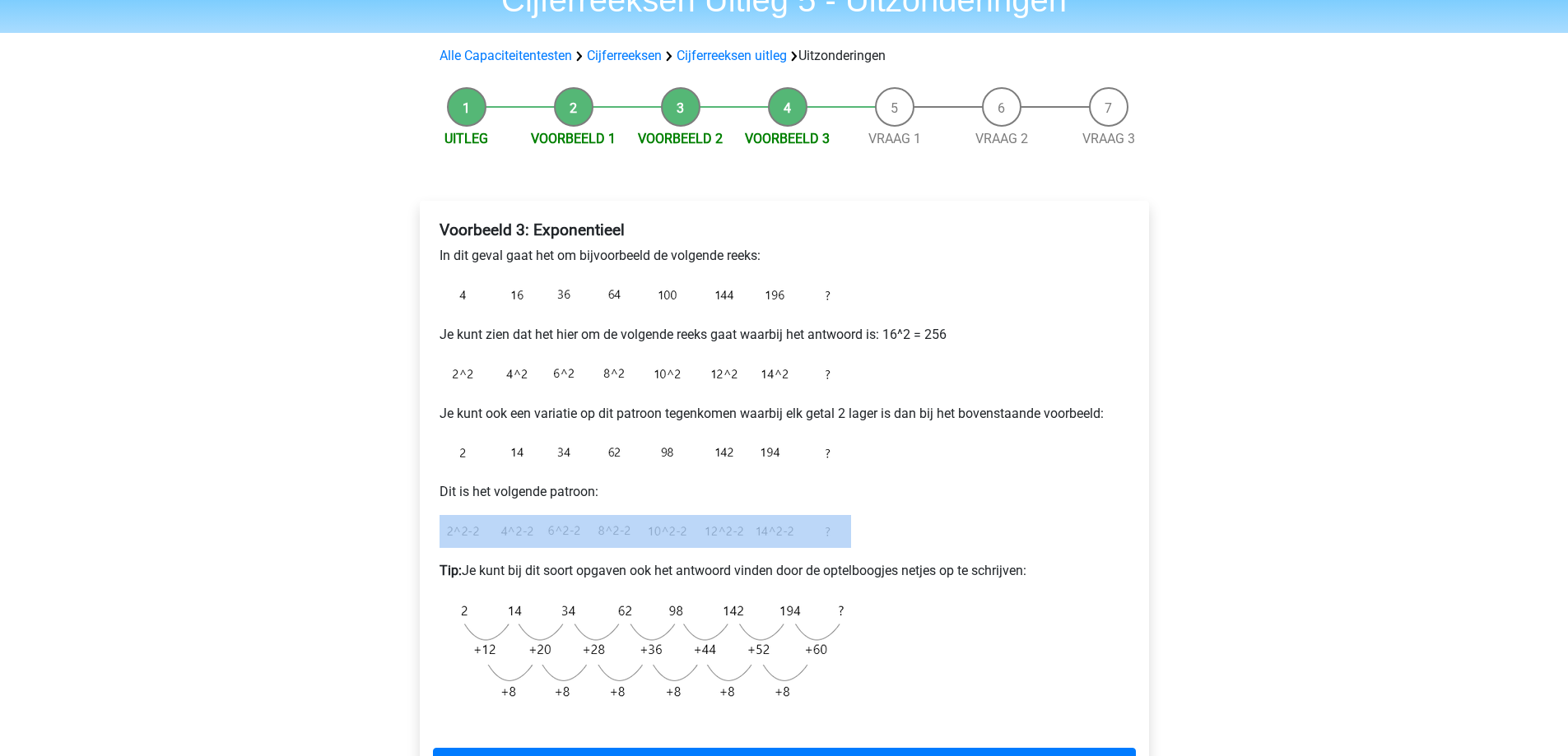
click at [844, 290] on img at bounding box center [645, 295] width 412 height 33
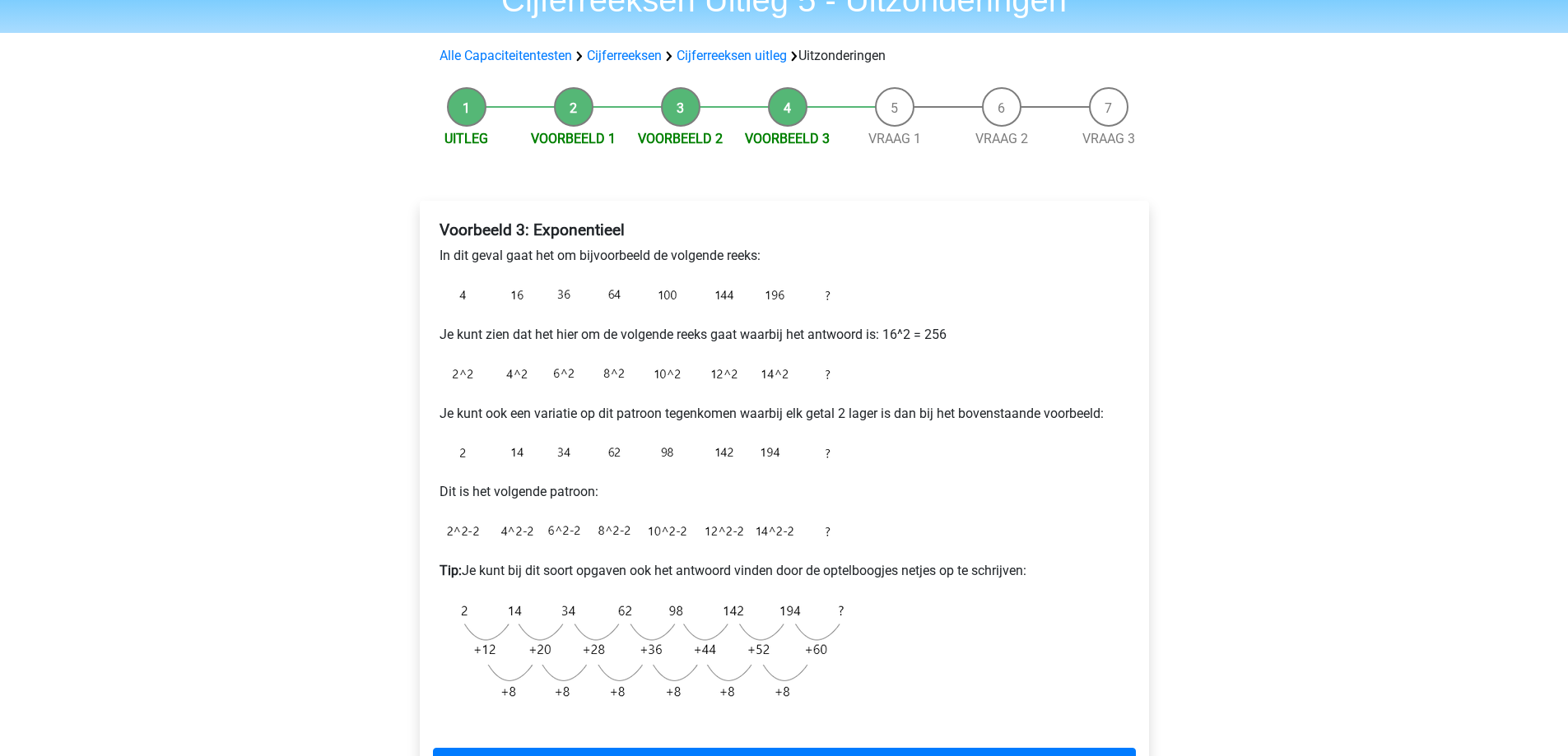
click at [677, 255] on p "In dit geval gaat het om bijvoorbeeld de volgende reeks:" at bounding box center [784, 256] width 690 height 20
click at [676, 255] on p "In dit geval gaat het om bijvoorbeeld de volgende reeks:" at bounding box center [784, 256] width 690 height 20
click at [675, 255] on p "In dit geval gaat het om bijvoorbeeld de volgende reeks:" at bounding box center [784, 256] width 690 height 20
click at [488, 334] on p "Je kunt zien dat het hier om de volgende reeks gaat waarbij het antwoord is: 16…" at bounding box center [784, 335] width 690 height 20
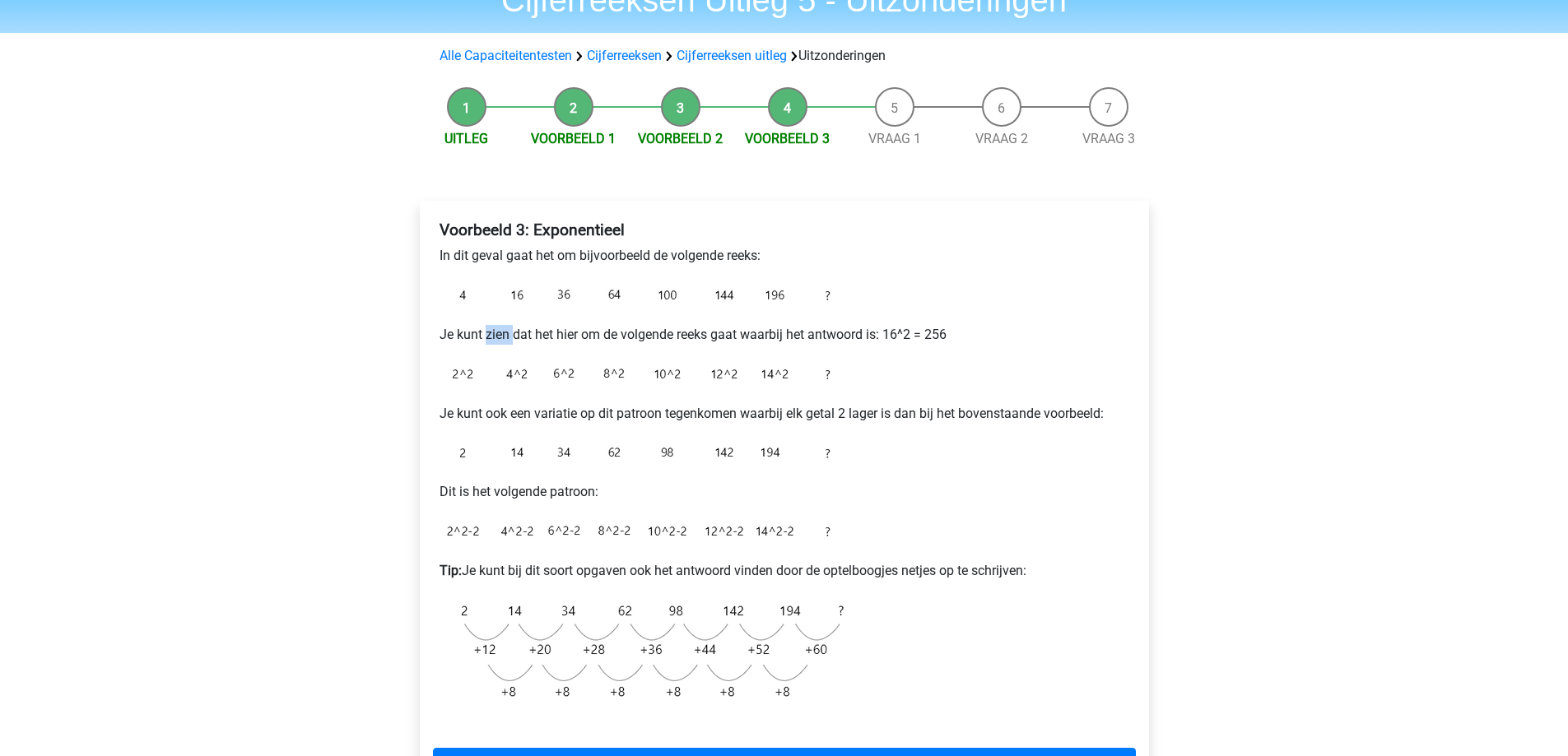
click at [488, 334] on p "Je kunt zien dat het hier om de volgende reeks gaat waarbij het antwoord is: 16…" at bounding box center [784, 335] width 690 height 20
click at [571, 412] on p "Je kunt ook een variatie op dit patroon tegenkomen waarbij elk getal 2 lager is…" at bounding box center [784, 414] width 690 height 20
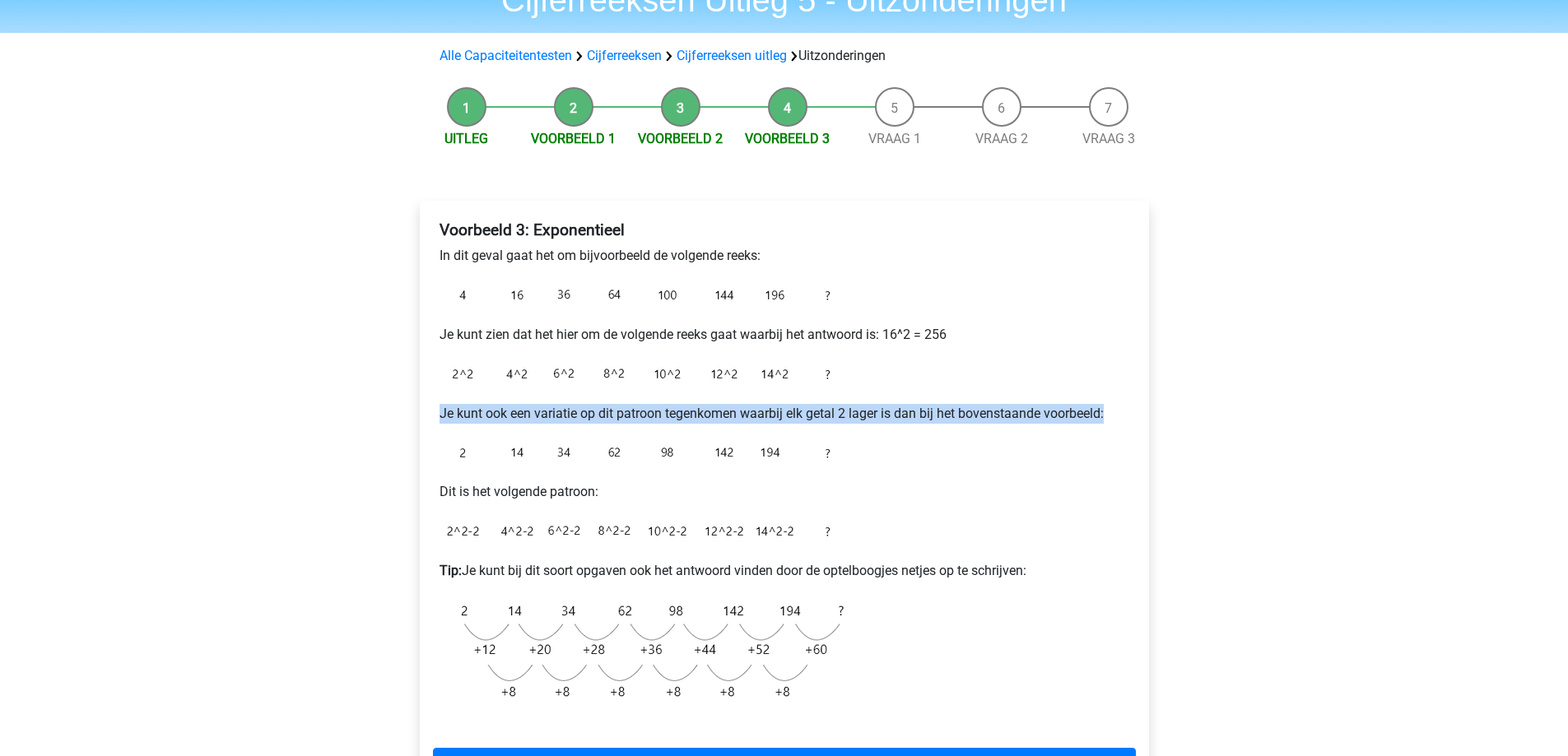
click at [570, 412] on p "Je kunt ook een variatie op dit patroon tegenkomen waarbij elk getal 2 lager is…" at bounding box center [784, 414] width 690 height 20
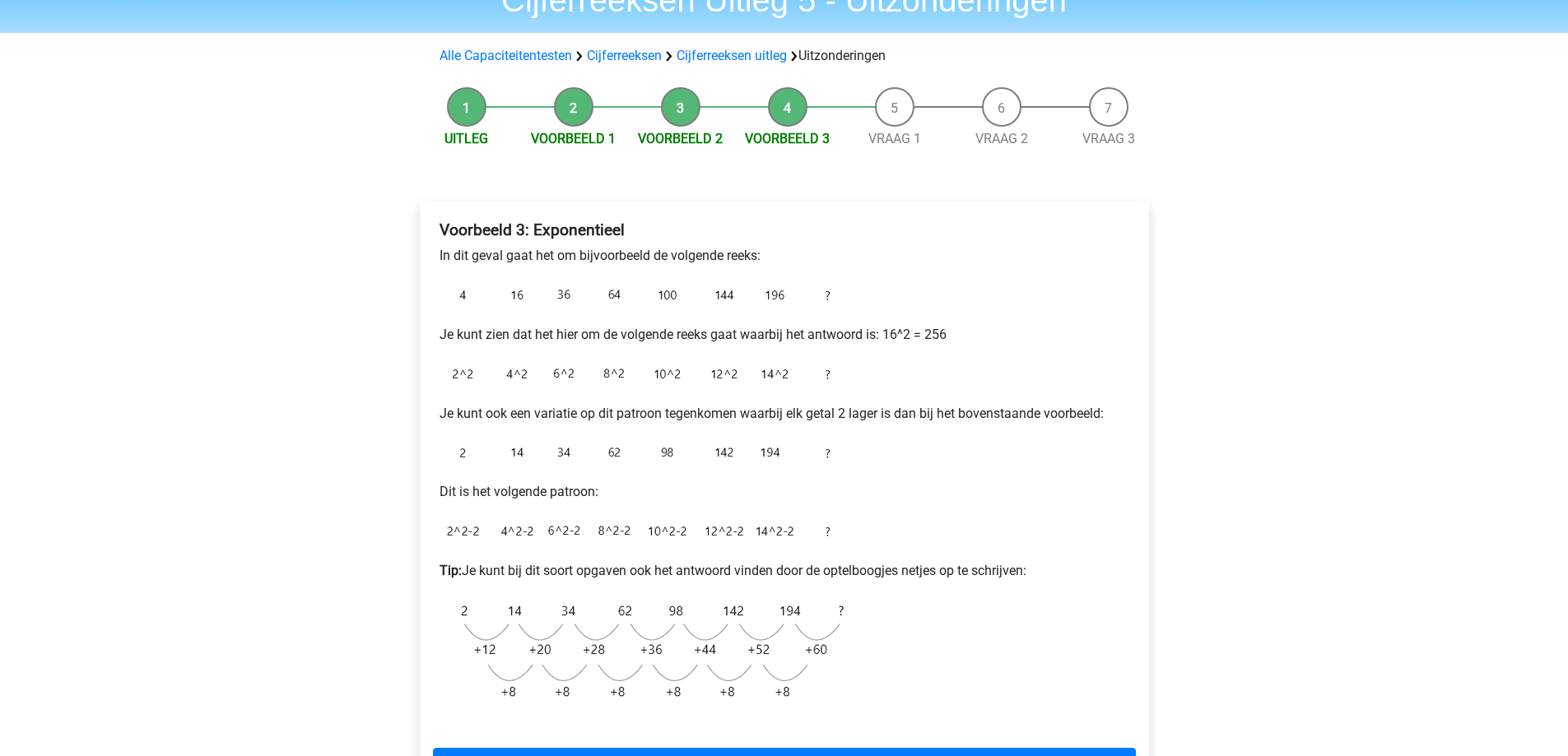
click at [580, 494] on p "Dit is het volgende patroon:" at bounding box center [784, 492] width 690 height 20
click at [581, 572] on p "Tip: Je kunt bij dit soort opgaven ook het antwoord vinden door de optelboogjes…" at bounding box center [784, 571] width 690 height 20
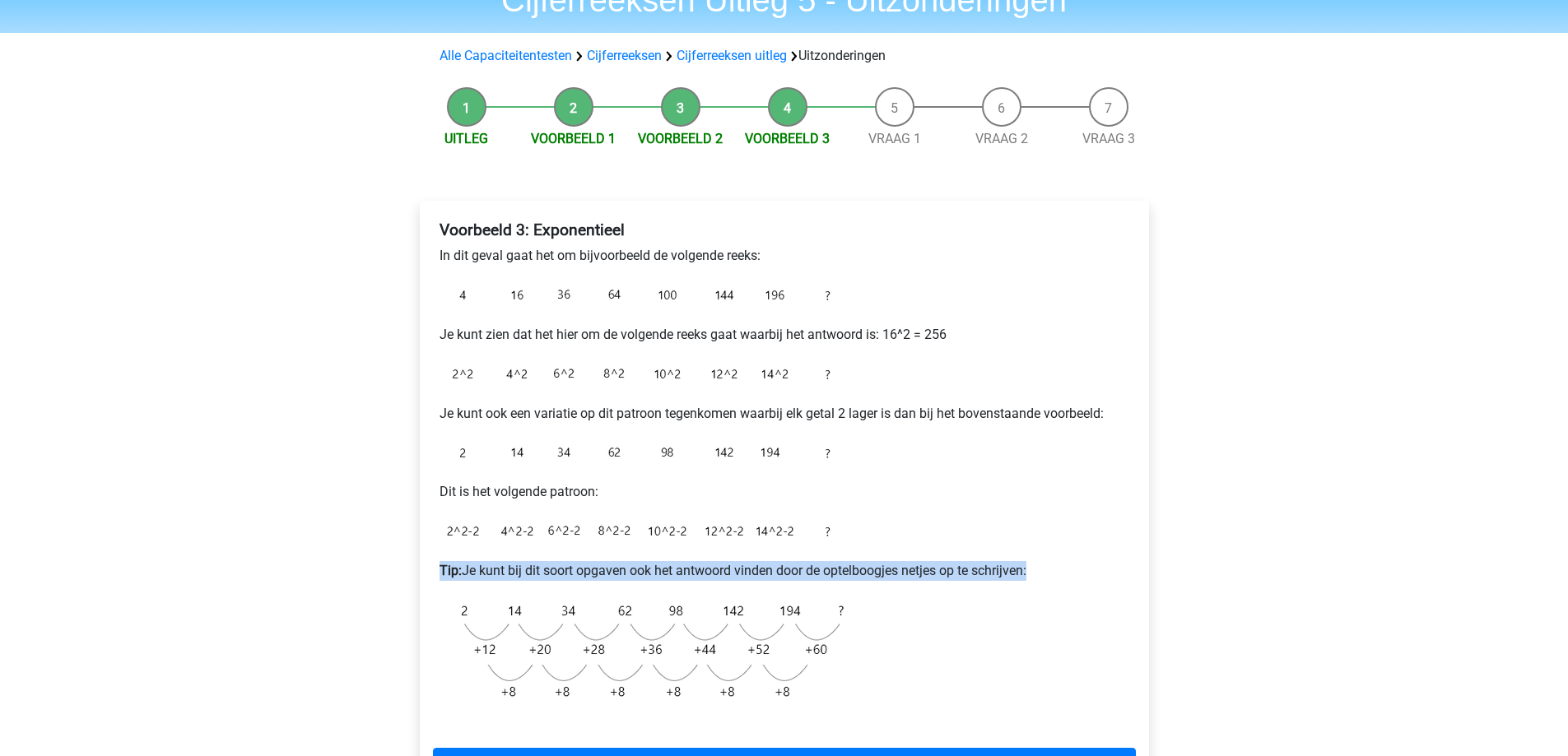
click at [581, 572] on p "Tip: Je kunt bij dit soort opgaven ook het antwoord vinden door de optelboogjes…" at bounding box center [784, 571] width 690 height 20
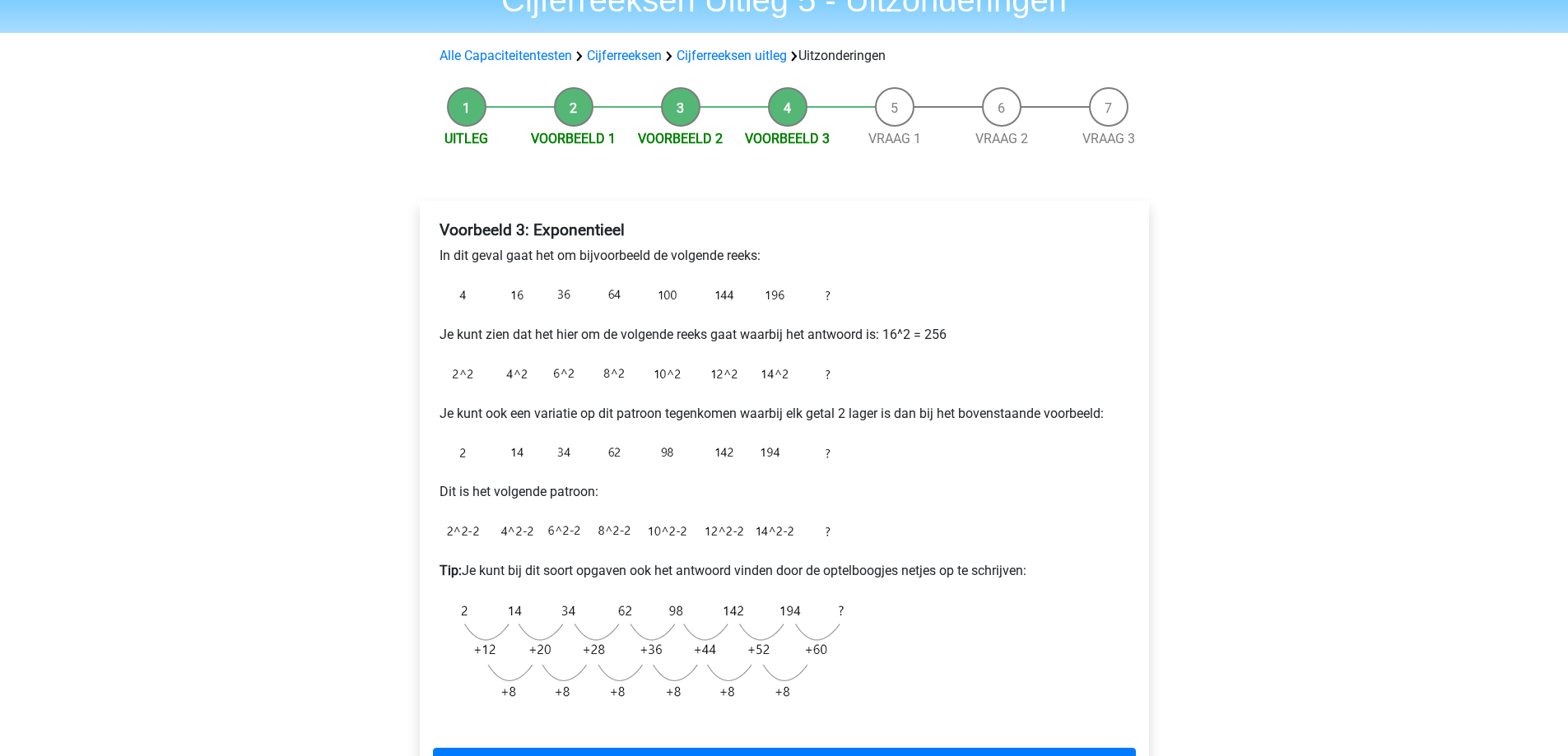
click at [755, 500] on p "Dit is het volgende patroon:" at bounding box center [784, 492] width 690 height 20
drag, startPoint x: 1051, startPoint y: 568, endPoint x: 468, endPoint y: 449, distance: 595.0
click at [468, 449] on div "Voorbeeld 3: Exponentieel In dit geval gaat het om bijvoorbeeld de volgende ree…" at bounding box center [785, 471] width 703 height 514
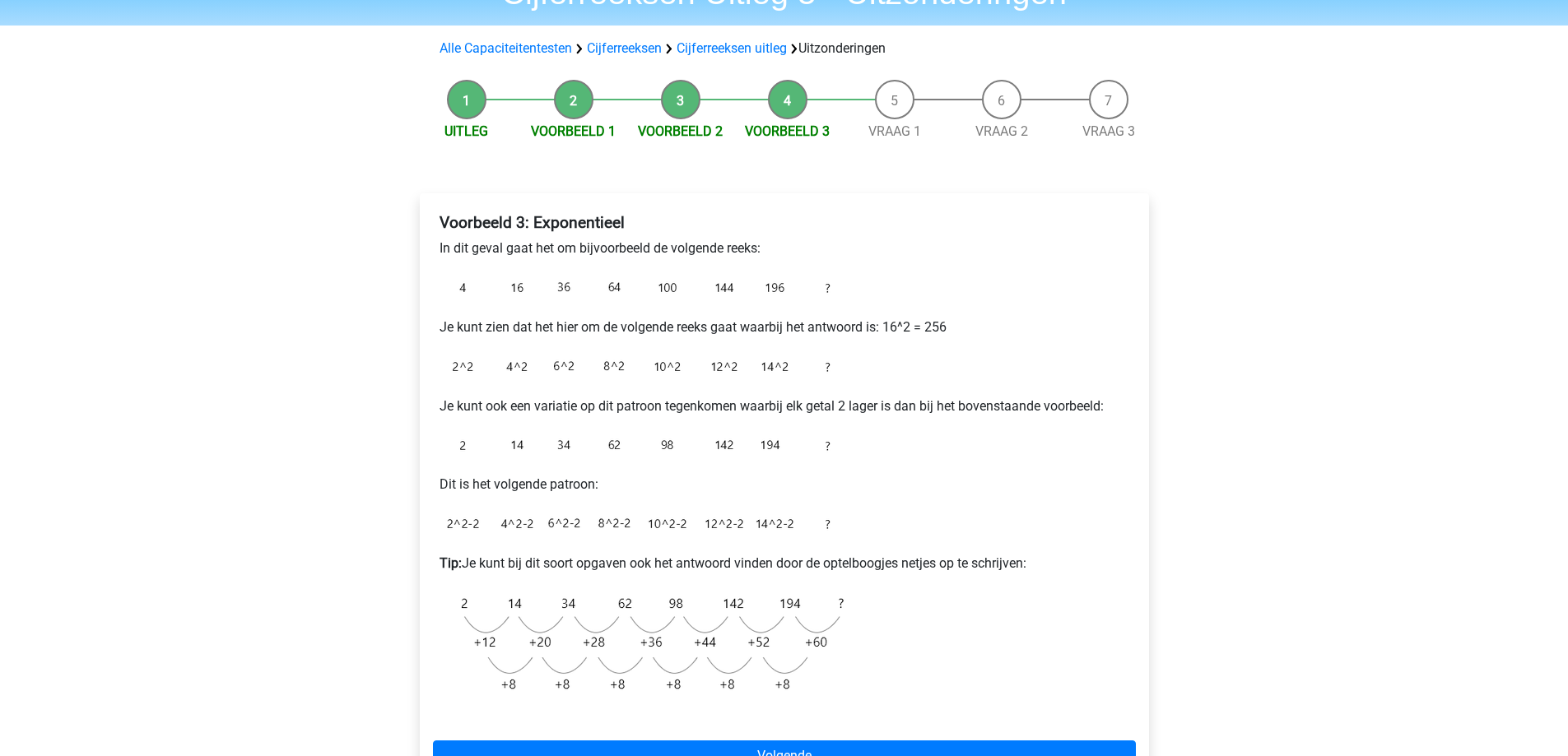
click at [448, 670] on img at bounding box center [645, 644] width 412 height 114
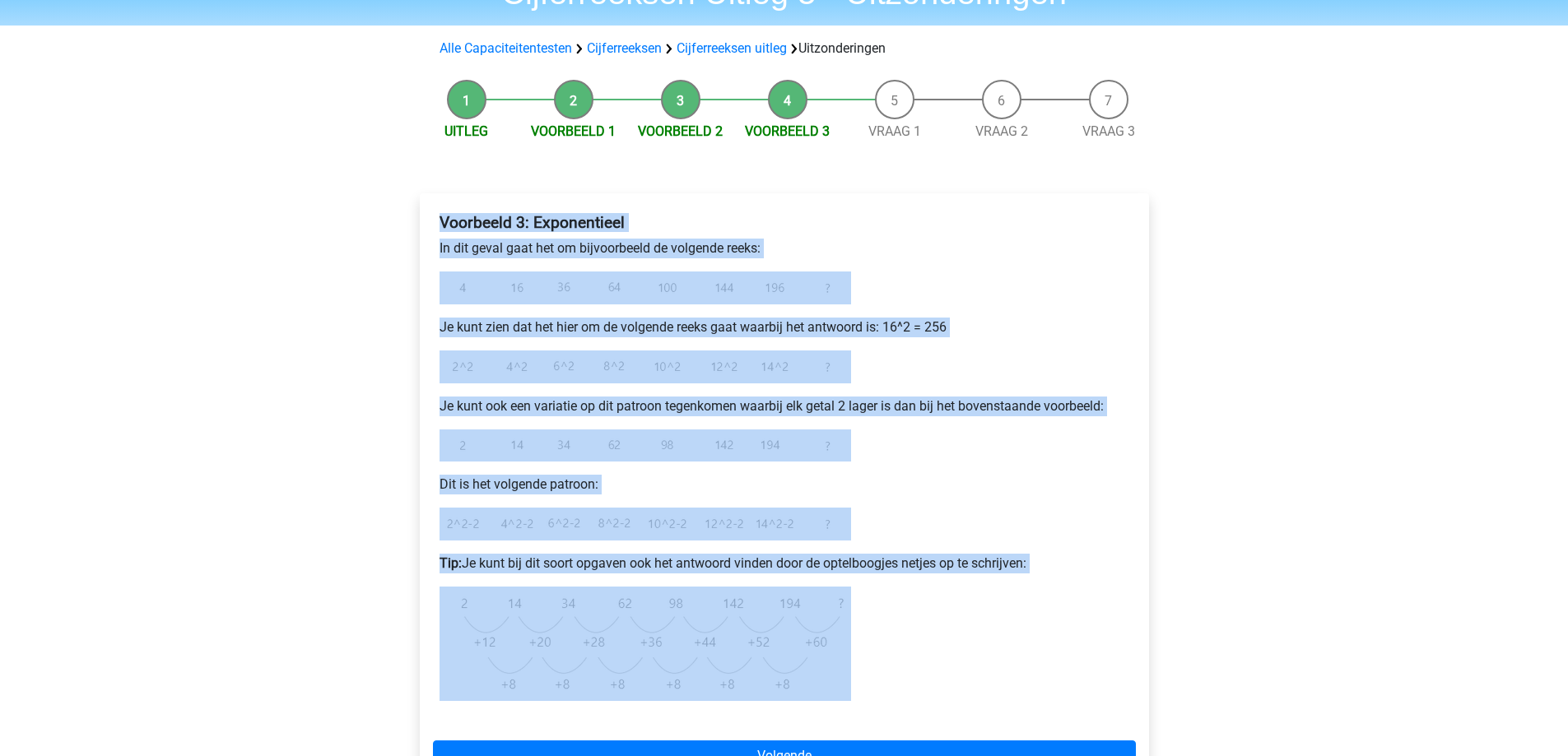
drag, startPoint x: 439, startPoint y: 218, endPoint x: 904, endPoint y: 655, distance: 638.1
click at [904, 655] on div "Voorbeeld 3: Exponentieel In dit geval gaat het om bijvoorbeeld de volgende ree…" at bounding box center [785, 463] width 703 height 514
click at [437, 177] on div "Voorbeeld 3: Exponentieel In dit geval gaat het om bijvoorbeeld de volgende ree…" at bounding box center [784, 503] width 755 height 685
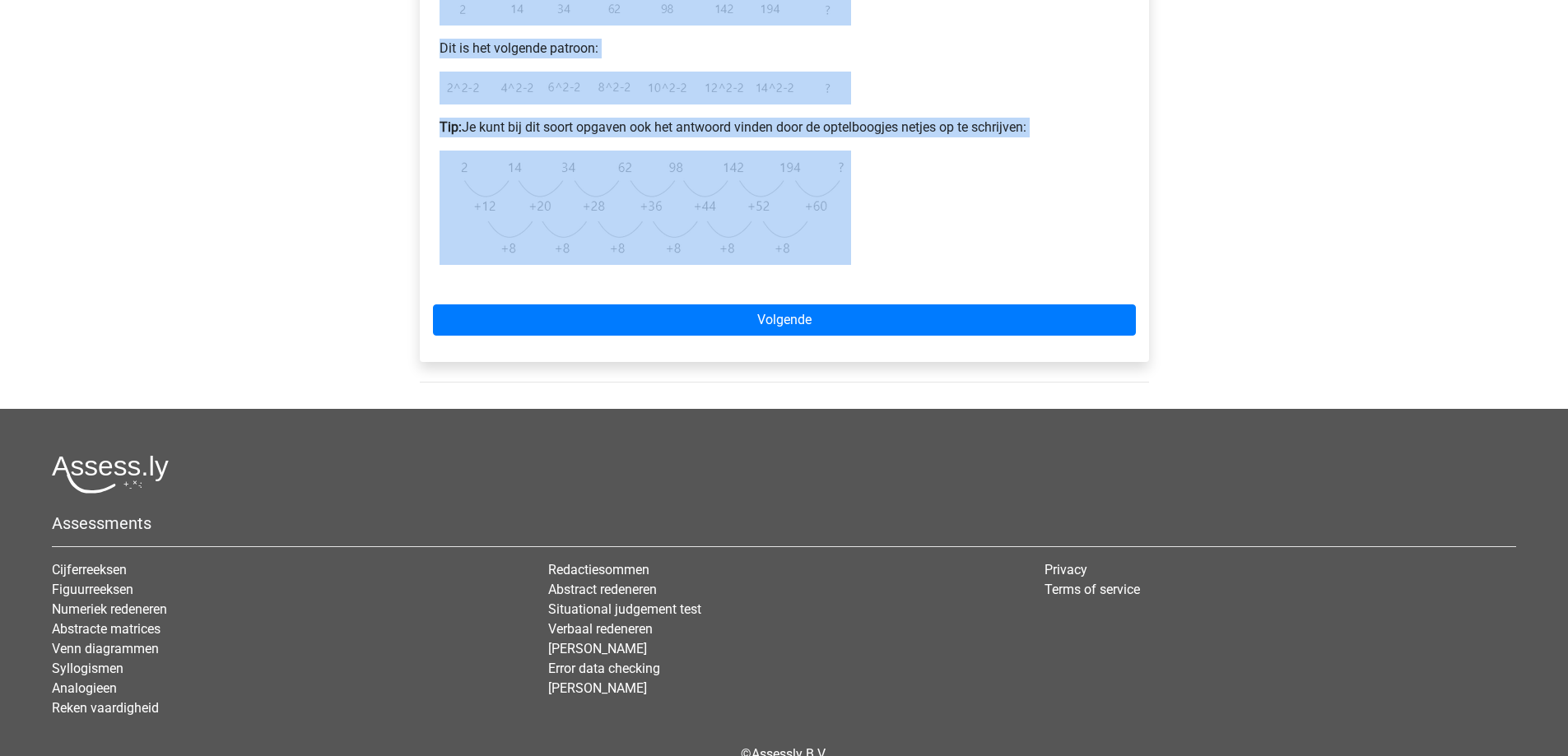
scroll to position [613, 0]
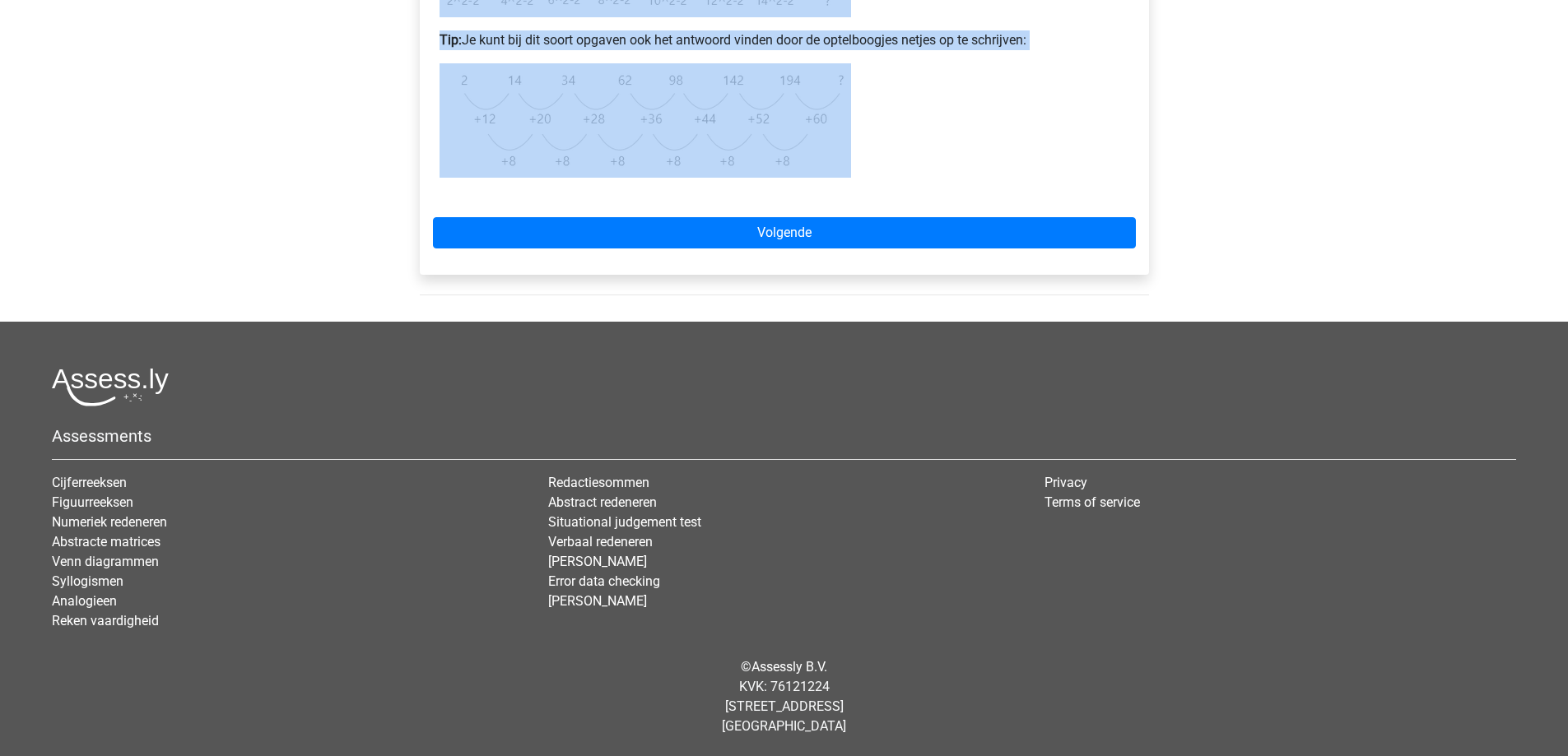
drag, startPoint x: 435, startPoint y: 186, endPoint x: 1058, endPoint y: 112, distance: 627.4
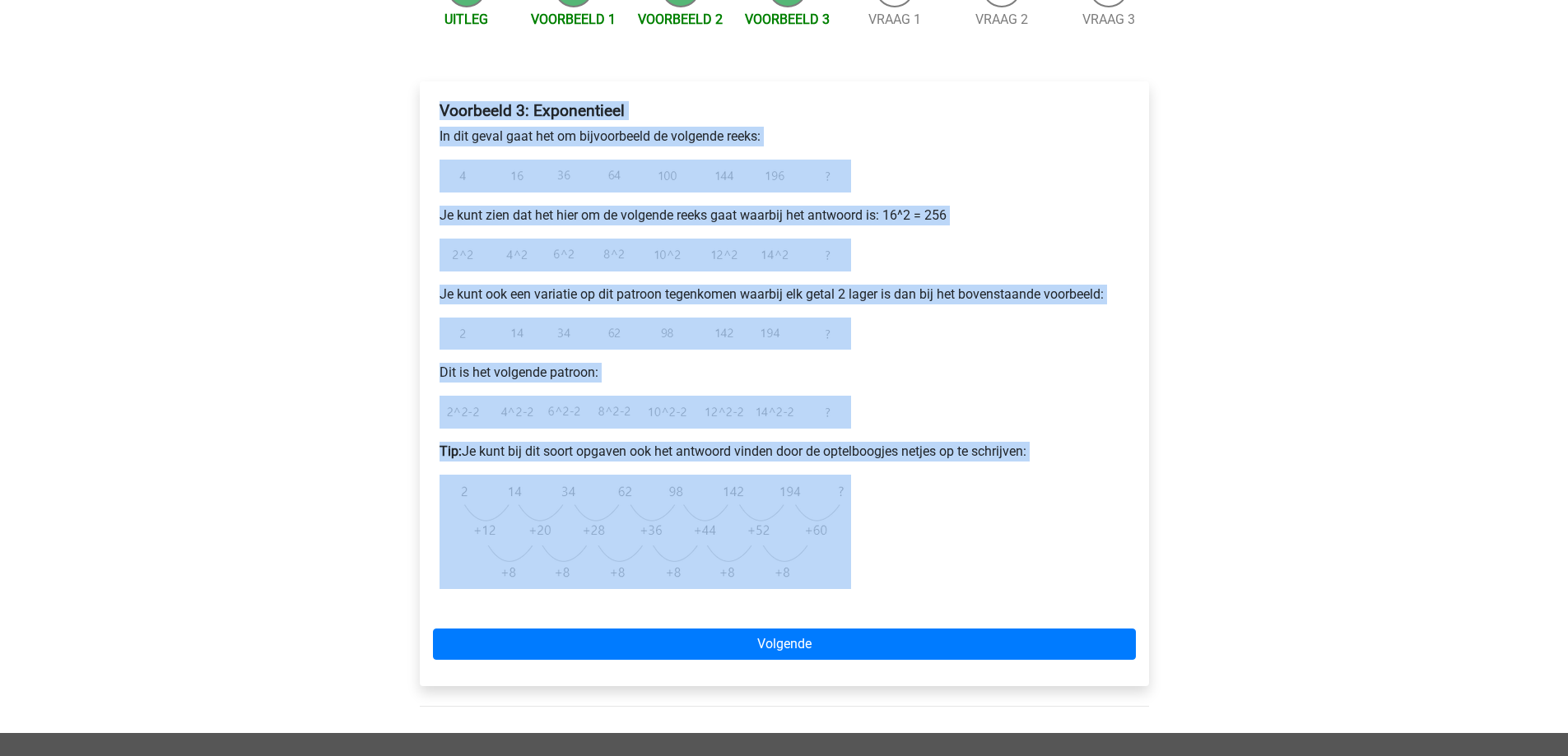
scroll to position [0, 0]
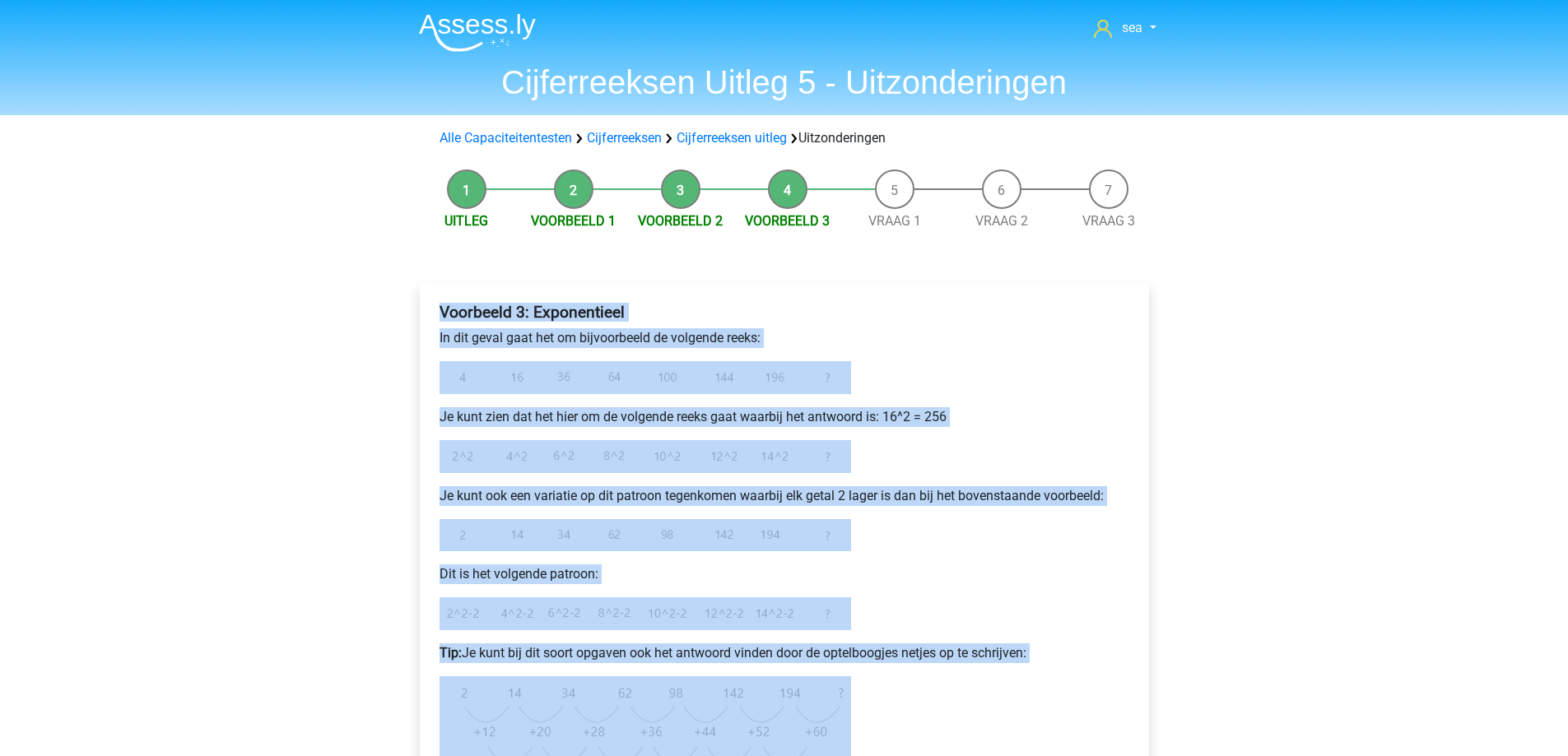
click at [1261, 292] on div "sea [EMAIL_ADDRESS][DOMAIN_NAME] Nederlands English" at bounding box center [784, 685] width 1568 height 1370
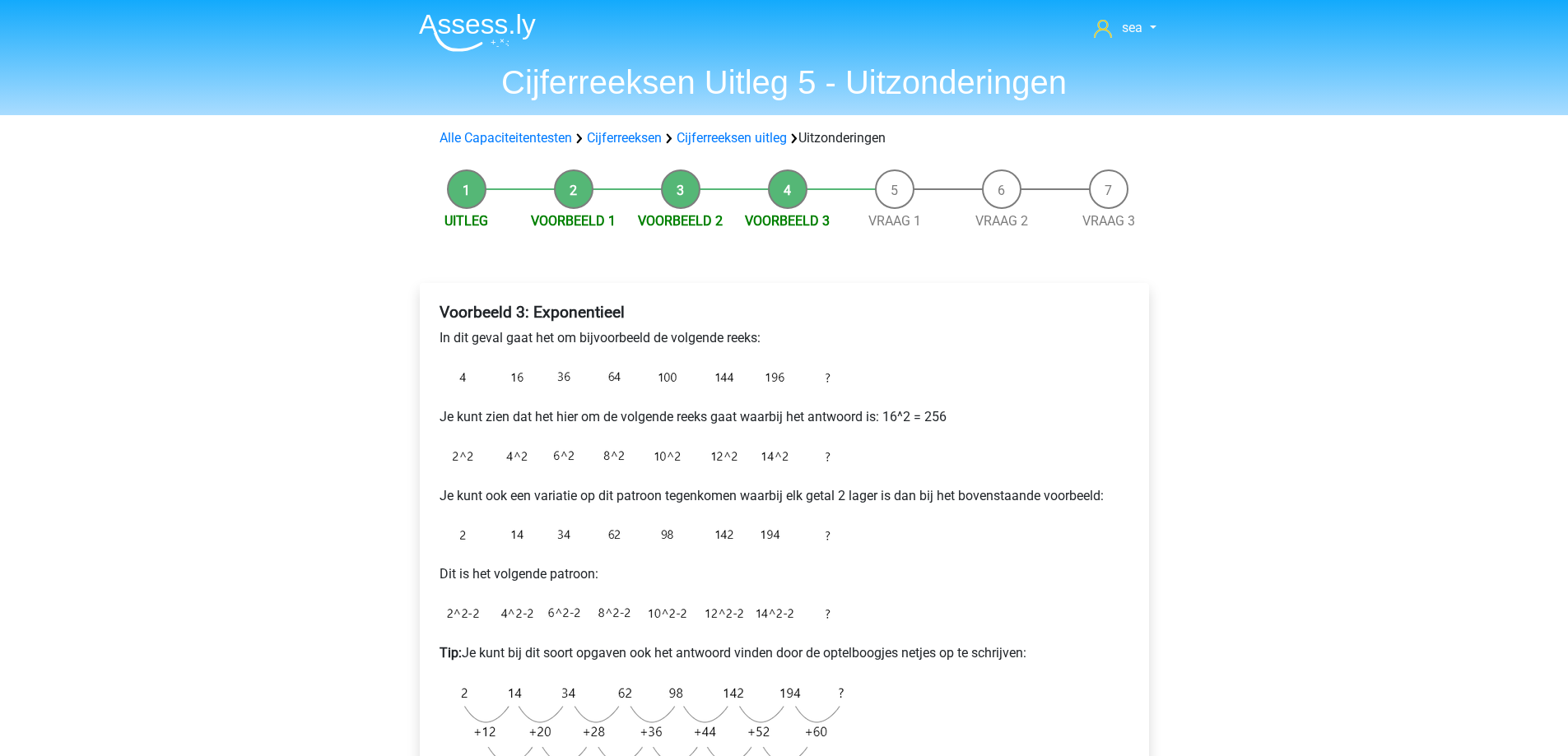
click at [1258, 290] on div "sea [EMAIL_ADDRESS][DOMAIN_NAME] Nederlands English" at bounding box center [784, 685] width 1568 height 1370
click at [1255, 283] on div "sea [EMAIL_ADDRESS][DOMAIN_NAME] Nederlands English" at bounding box center [784, 685] width 1568 height 1370
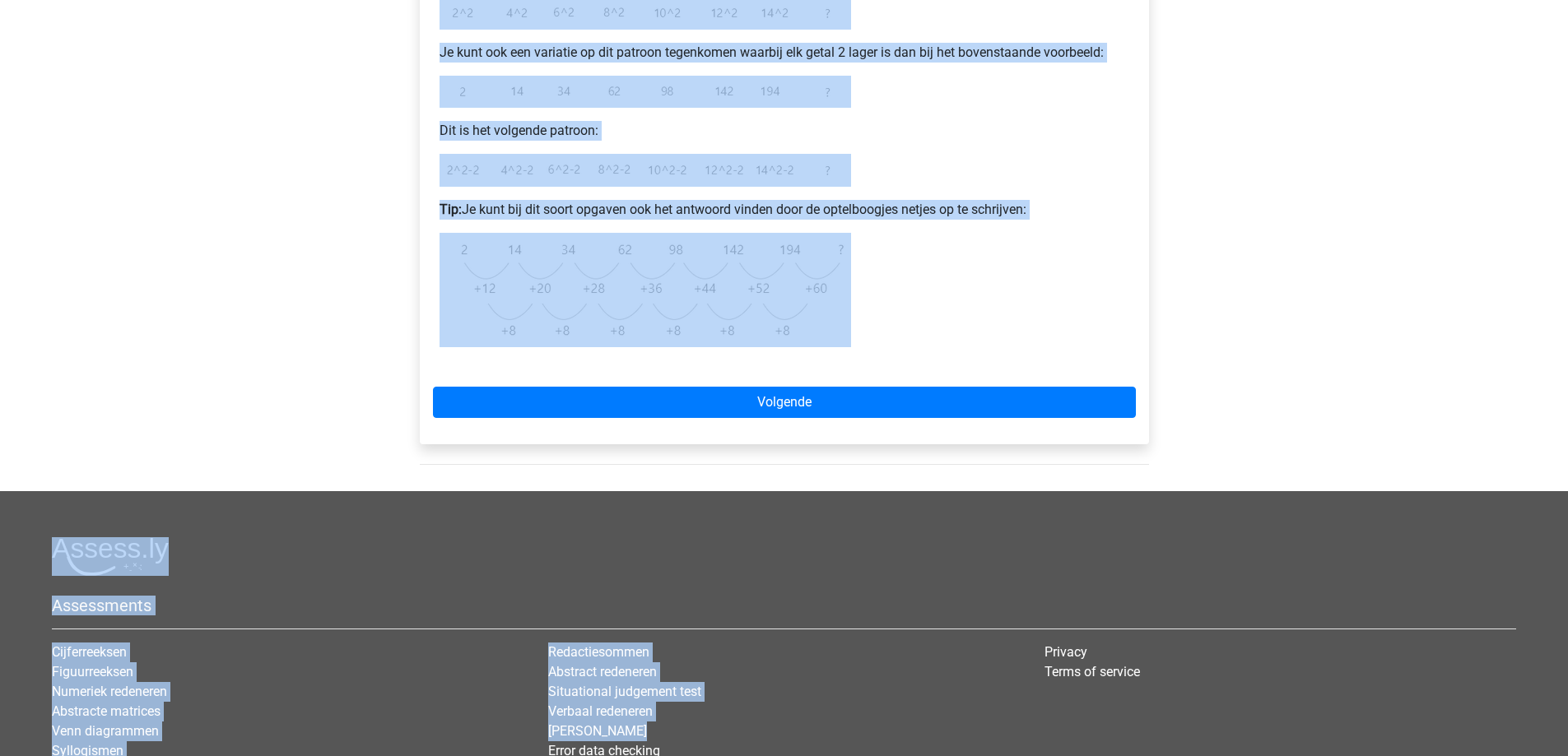
scroll to position [493, 0]
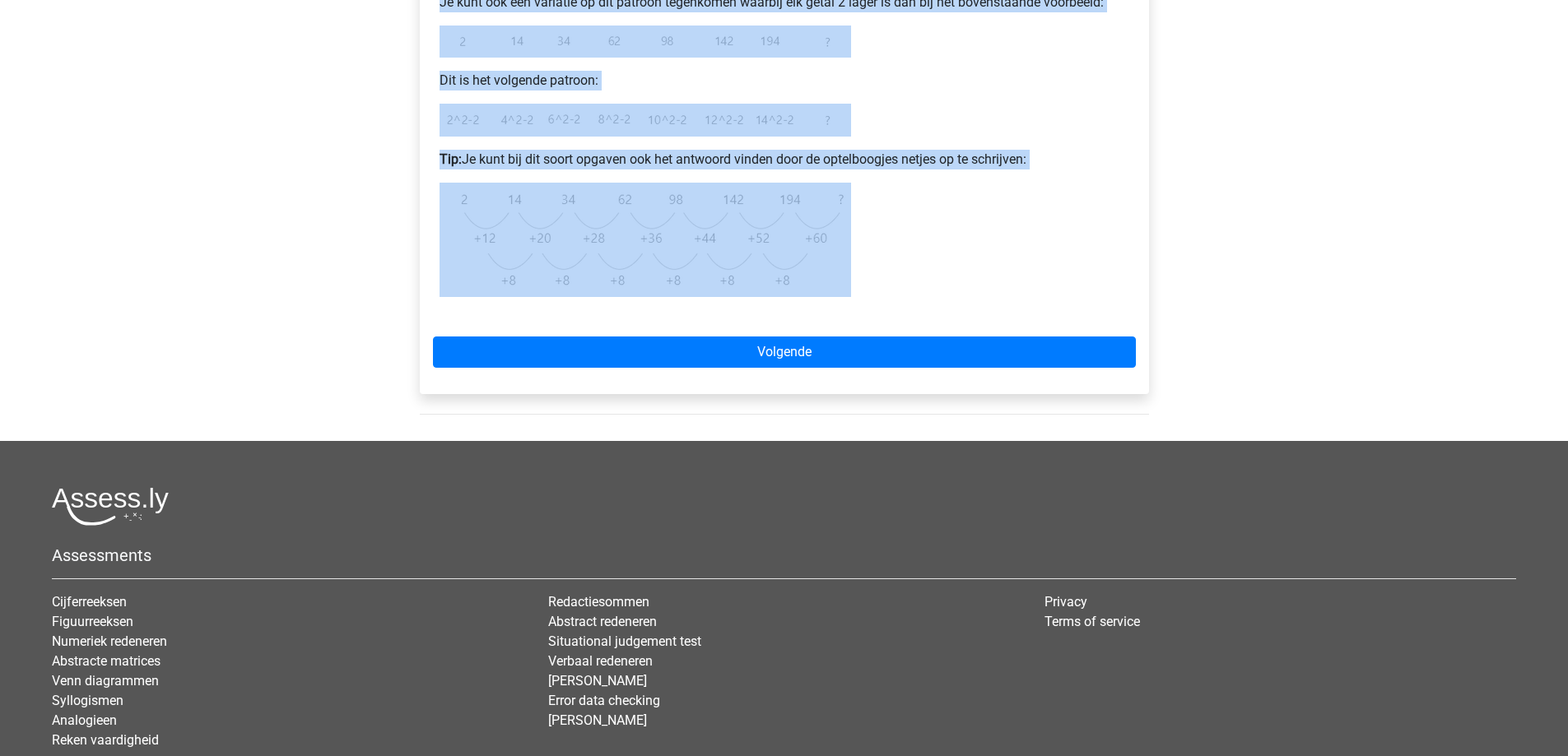
drag, startPoint x: 433, startPoint y: 335, endPoint x: 902, endPoint y: 290, distance: 471.2
click at [902, 290] on div "Voorbeeld 3: Exponentieel In dit geval gaat het om bijvoorbeeld de volgende ree…" at bounding box center [785, 59] width 703 height 514
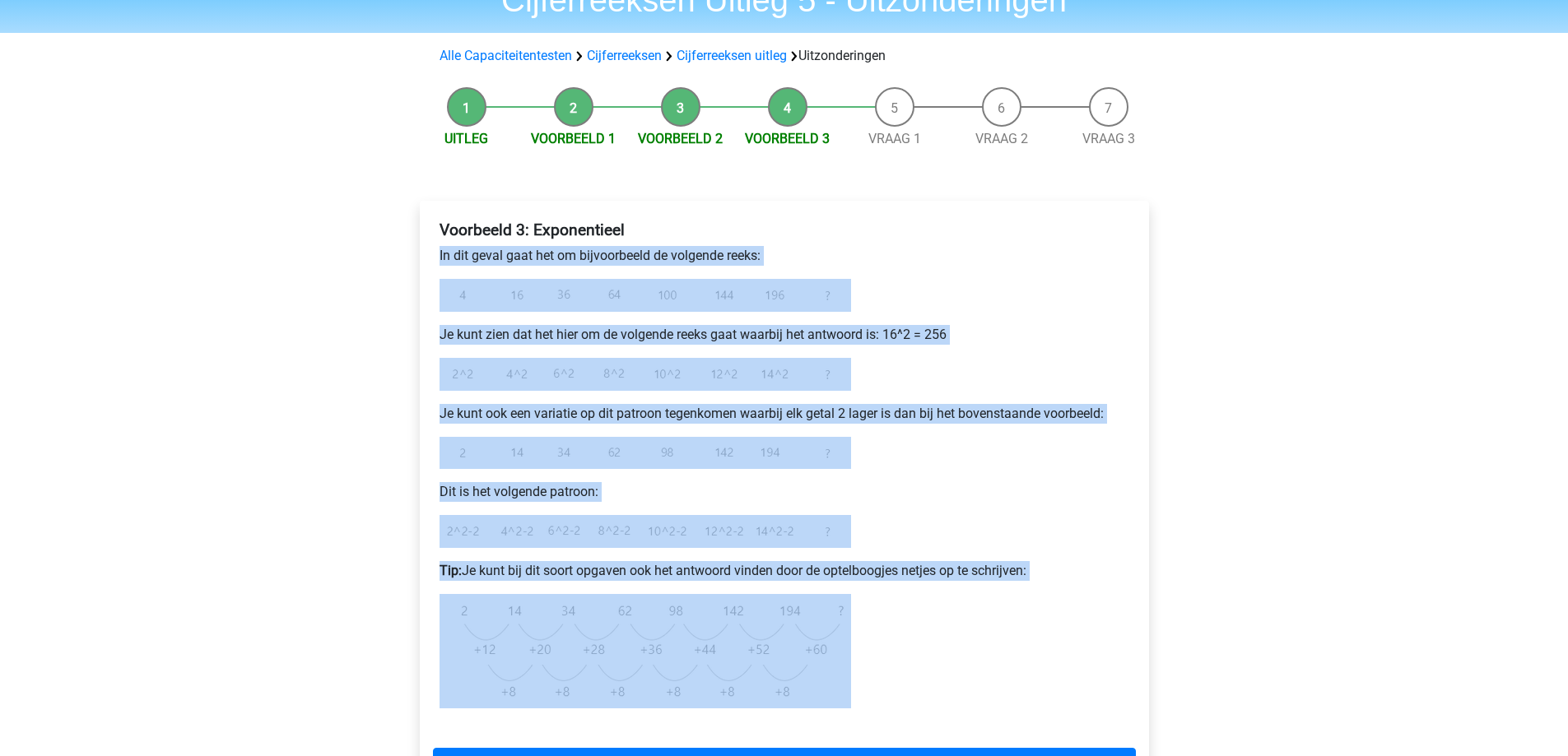
scroll to position [0, 0]
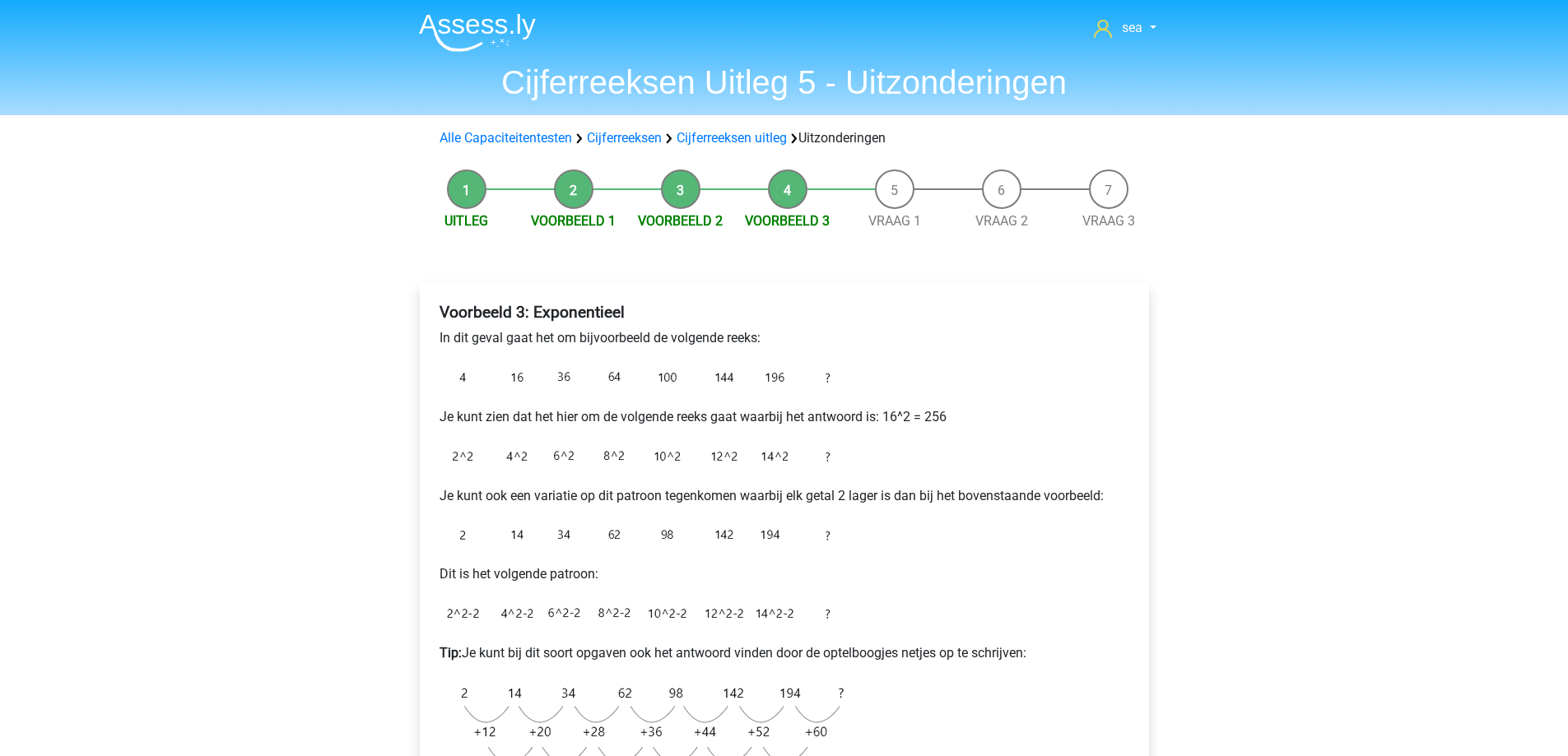
click at [1289, 305] on div "sea [EMAIL_ADDRESS][DOMAIN_NAME] Nederlands English" at bounding box center [784, 685] width 1568 height 1370
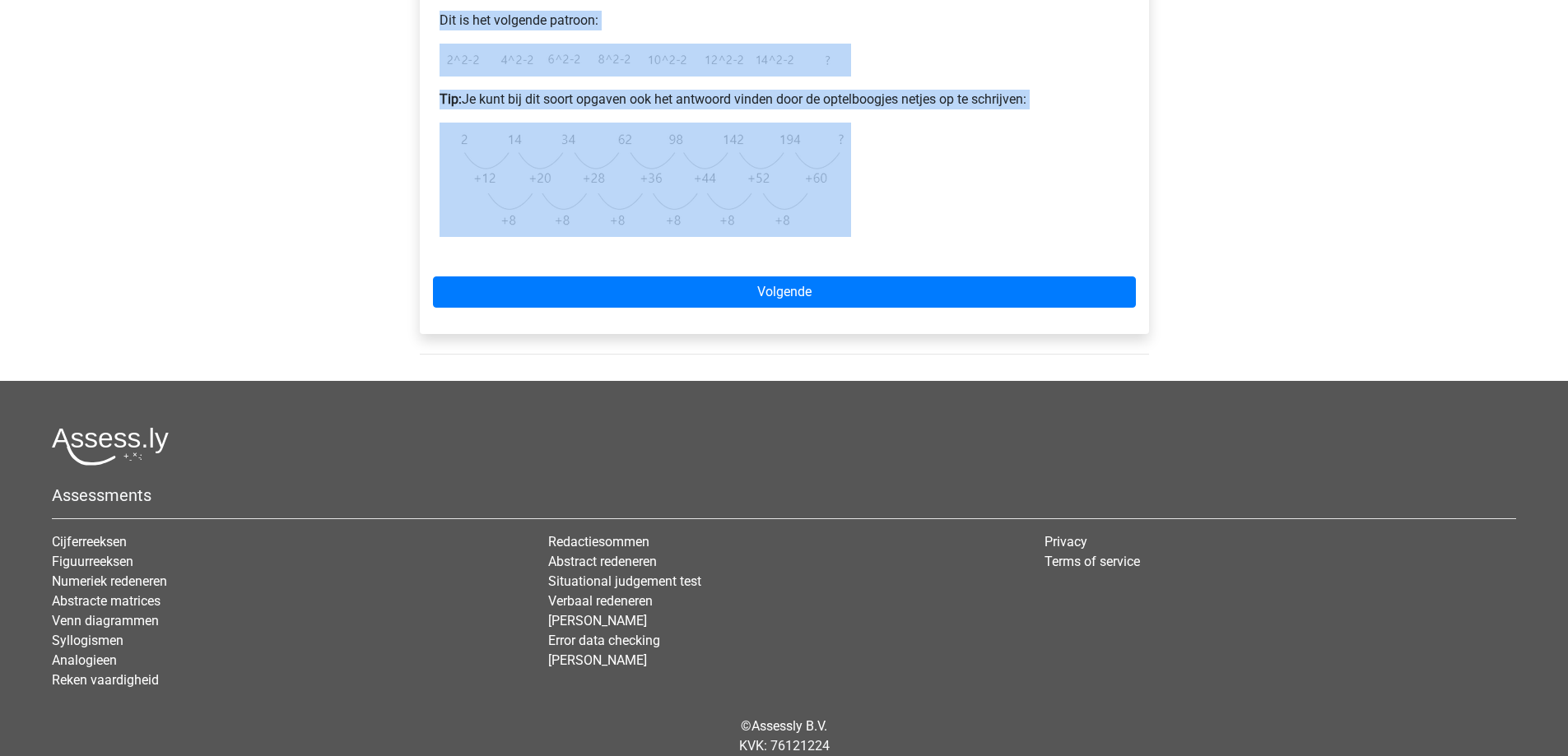
scroll to position [613, 0]
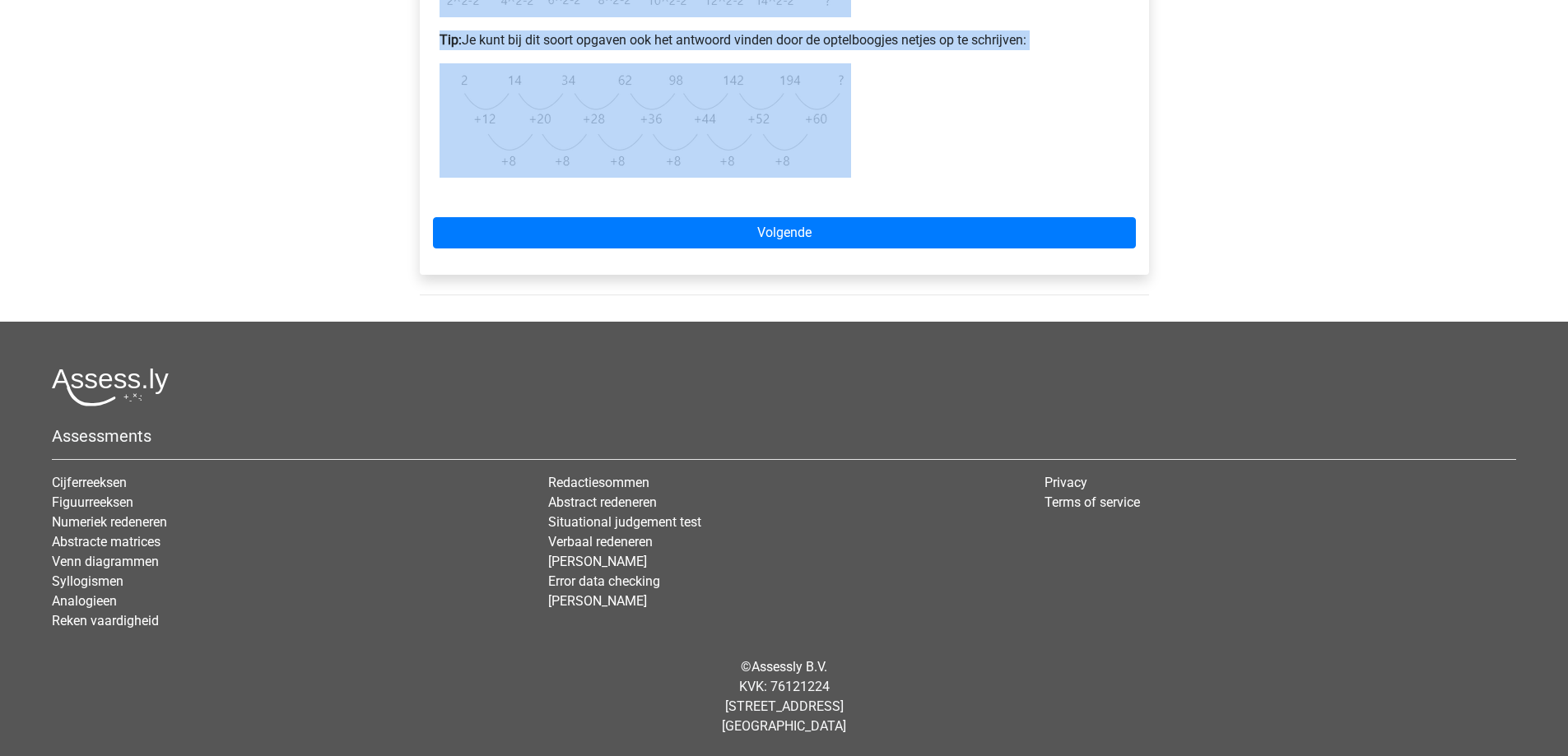
drag, startPoint x: 432, startPoint y: 315, endPoint x: 976, endPoint y: 173, distance: 562.2
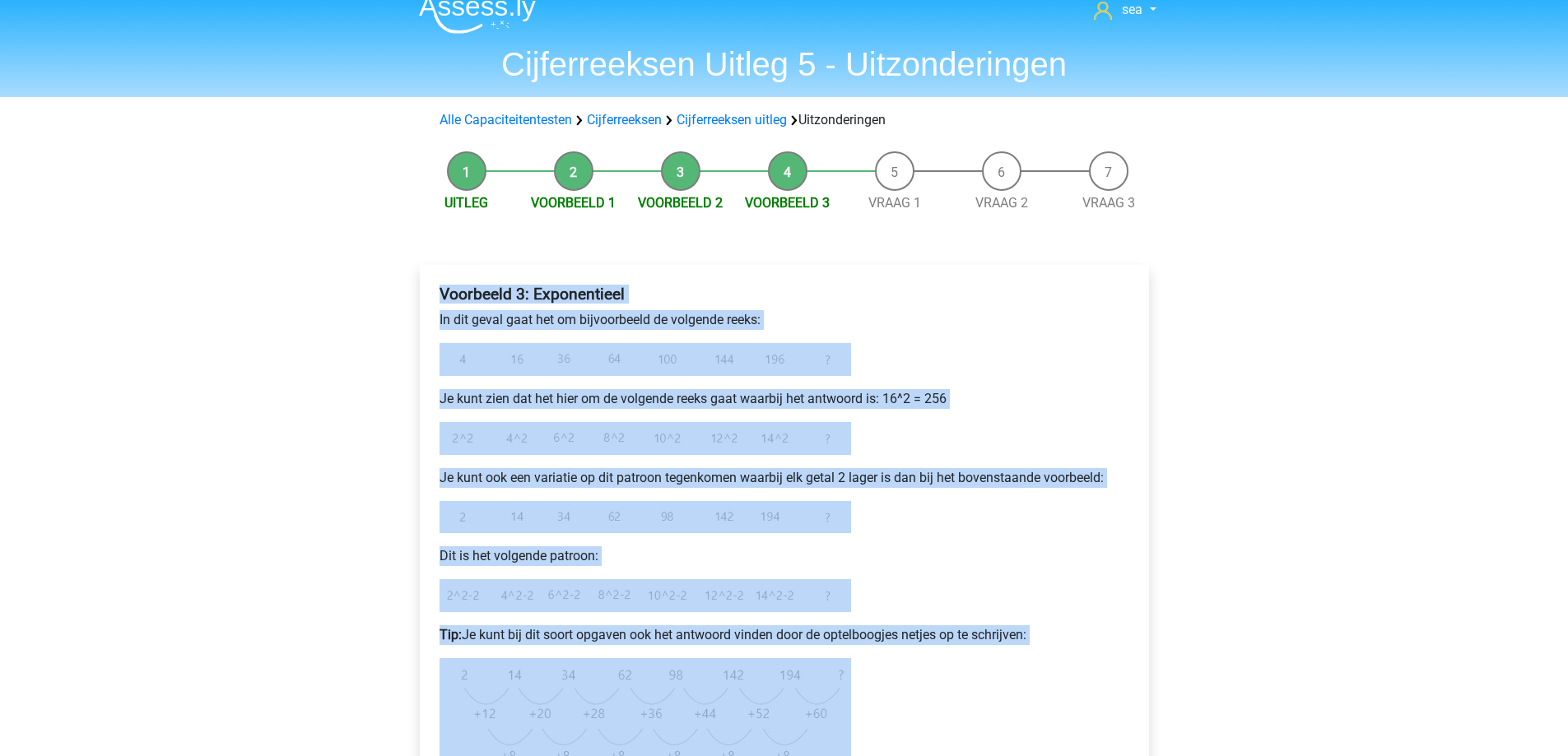
scroll to position [0, 0]
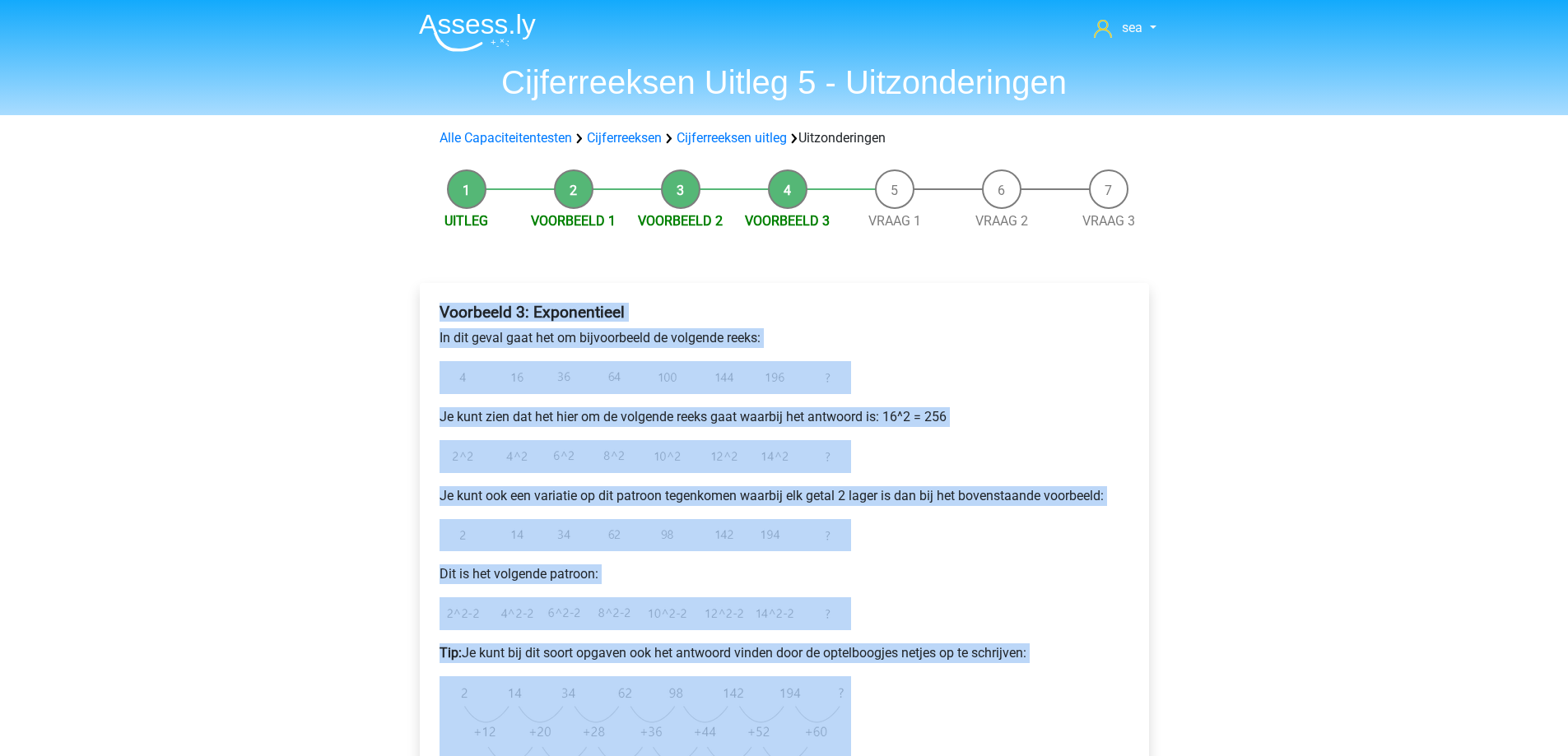
click at [1331, 317] on div "sea [EMAIL_ADDRESS][DOMAIN_NAME] Nederlands English" at bounding box center [784, 685] width 1568 height 1370
click at [1088, 335] on p "In dit geval gaat het om bijvoorbeeld de volgende reeks:" at bounding box center [784, 339] width 690 height 20
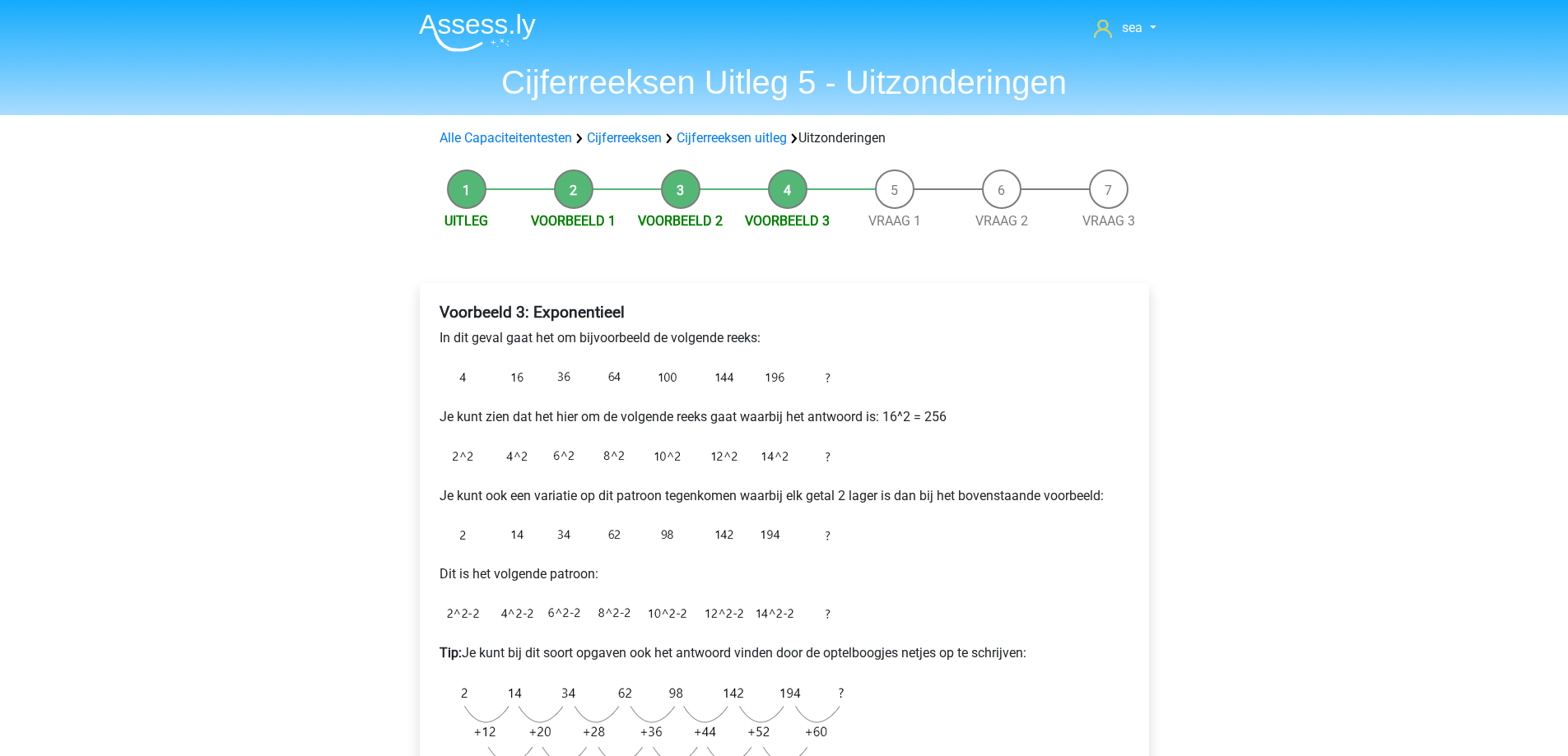
click at [1086, 337] on p "In dit geval gaat het om bijvoorbeeld de volgende reeks:" at bounding box center [784, 339] width 690 height 20
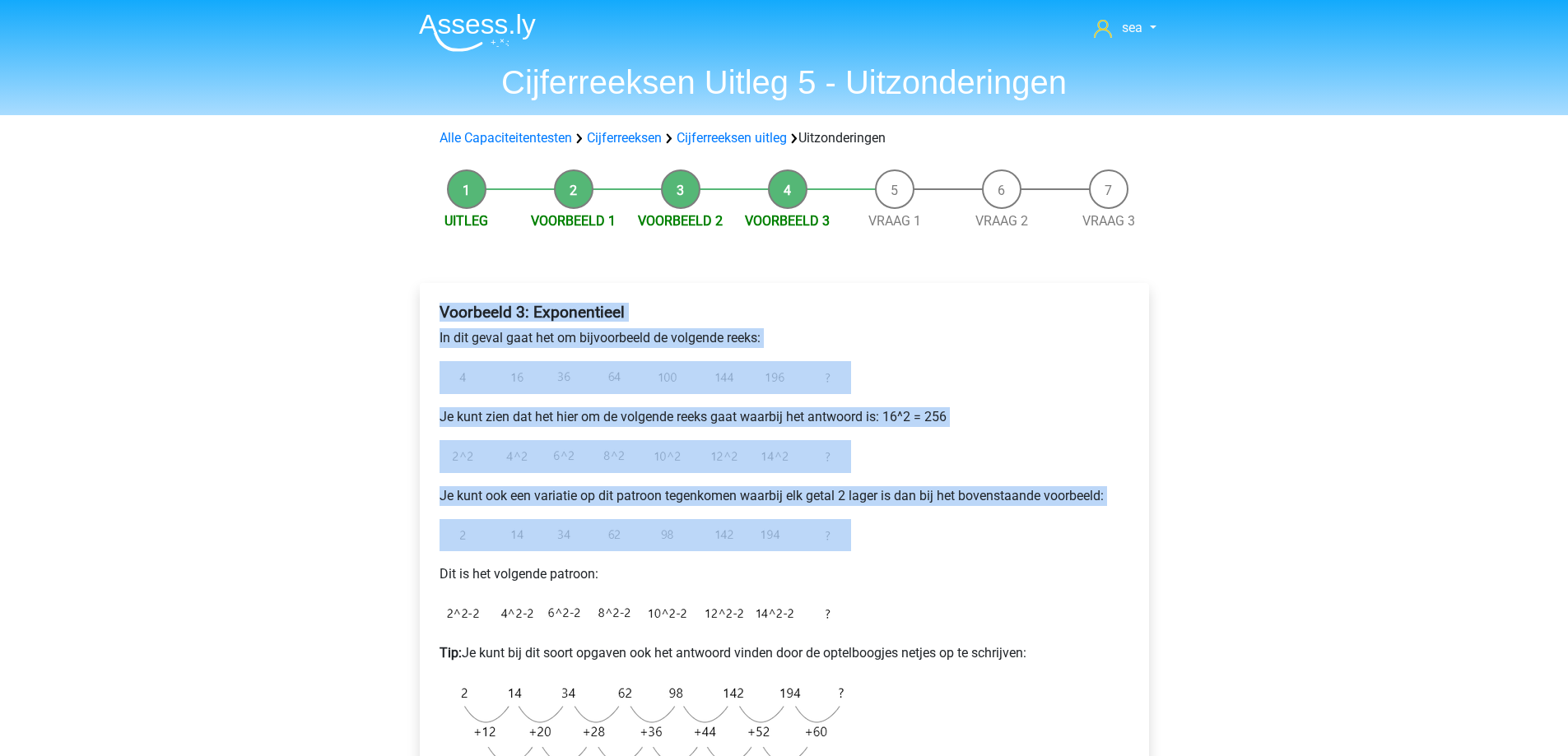
drag, startPoint x: 440, startPoint y: 306, endPoint x: 1269, endPoint y: 543, distance: 862.2
click at [1269, 543] on div "sea [EMAIL_ADDRESS][DOMAIN_NAME] Nederlands English" at bounding box center [784, 685] width 1568 height 1370
click at [1410, 425] on div "sea [EMAIL_ADDRESS][DOMAIN_NAME] Nederlands English" at bounding box center [784, 685] width 1568 height 1370
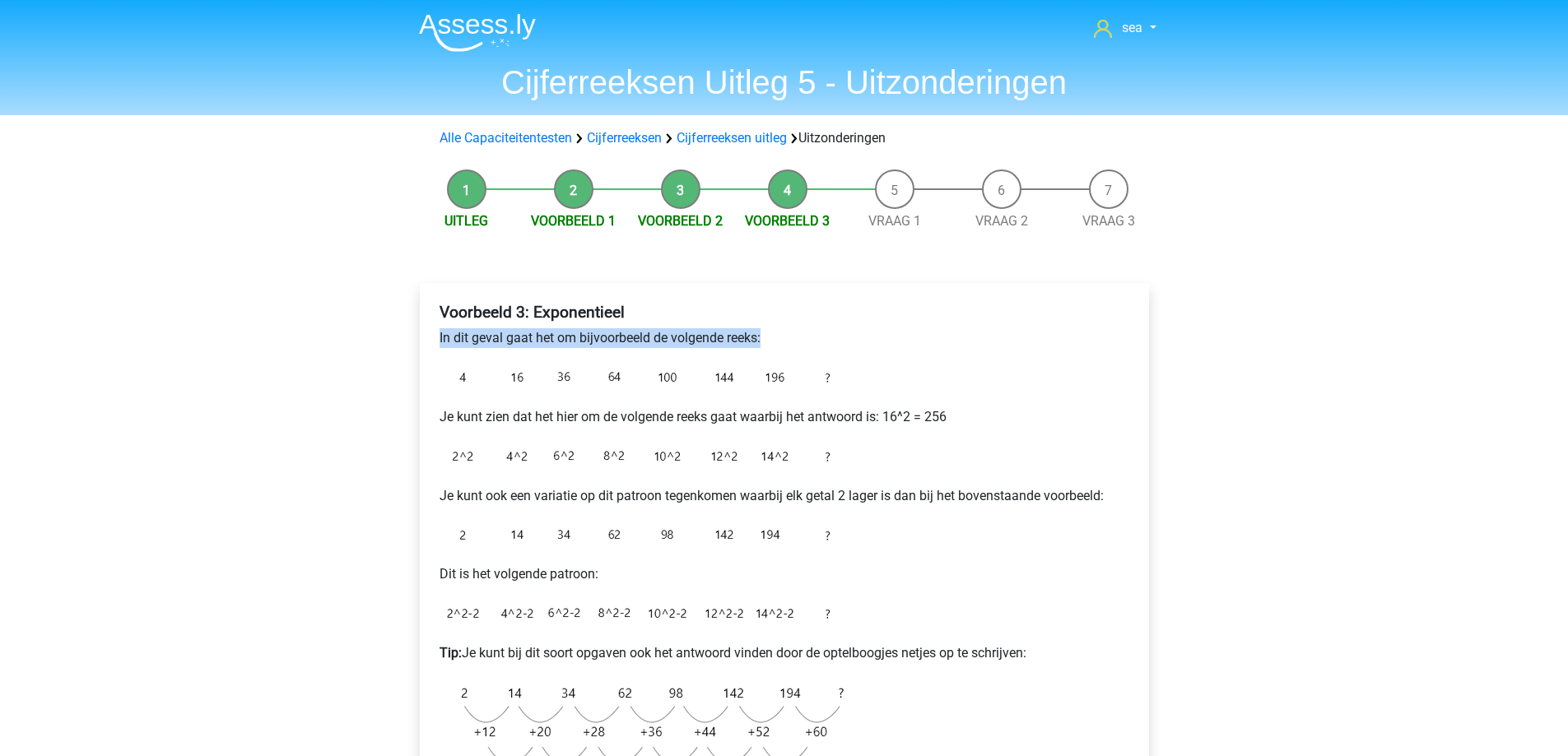
drag, startPoint x: 509, startPoint y: 346, endPoint x: 426, endPoint y: 340, distance: 83.2
click at [426, 340] on div "Voorbeeld 3: Exponentieel In dit geval gaat het om bijvoorbeeld de volgende ree…" at bounding box center [784, 585] width 730 height 605
click at [878, 344] on p "In dit geval gaat het om bijvoorbeeld de volgende reeks:" at bounding box center [784, 339] width 690 height 20
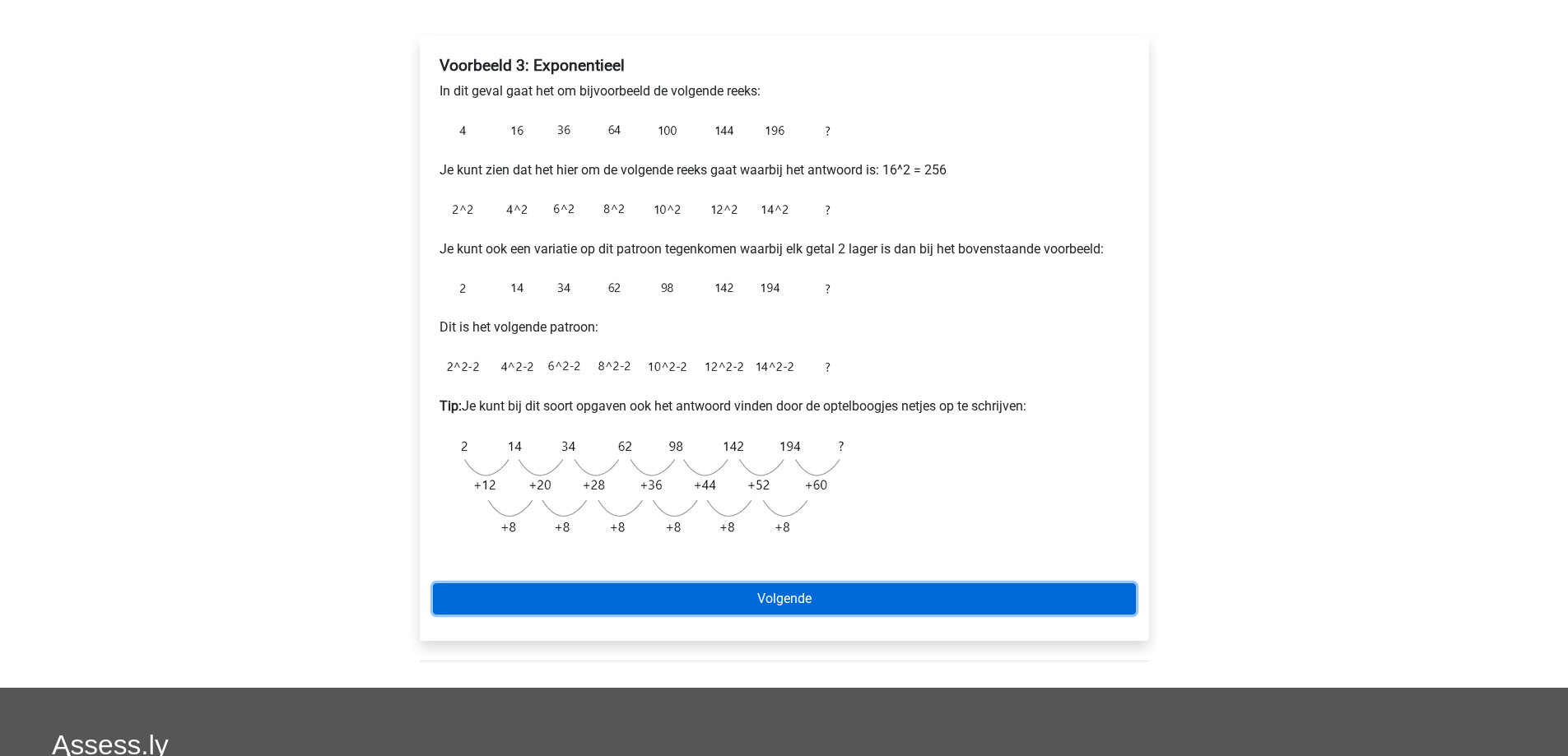
click at [730, 605] on link "Volgende" at bounding box center [785, 599] width 703 height 32
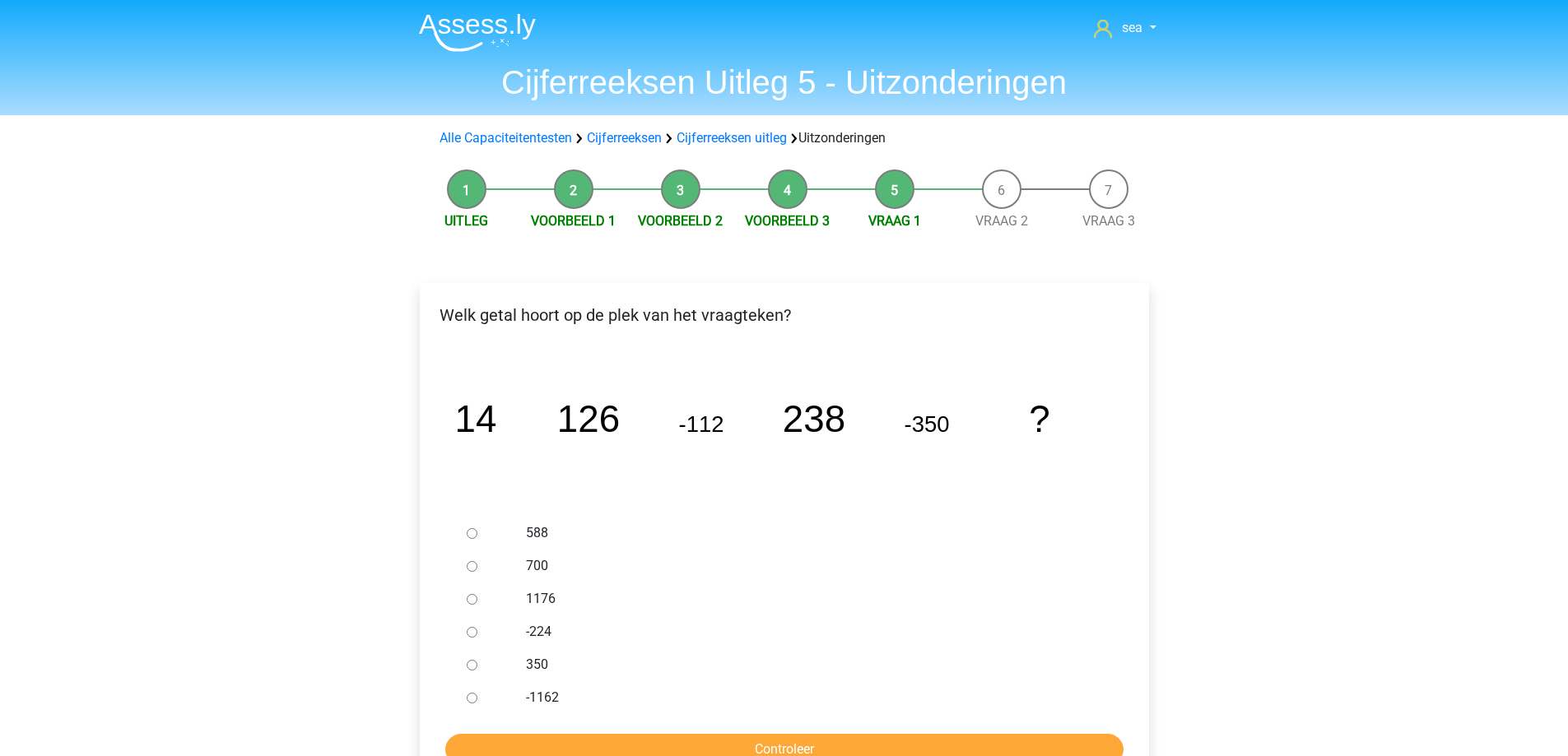
click at [475, 536] on input "588" at bounding box center [472, 533] width 11 height 11
radio input "true"
click at [663, 747] on input "Controleer" at bounding box center [784, 750] width 678 height 32
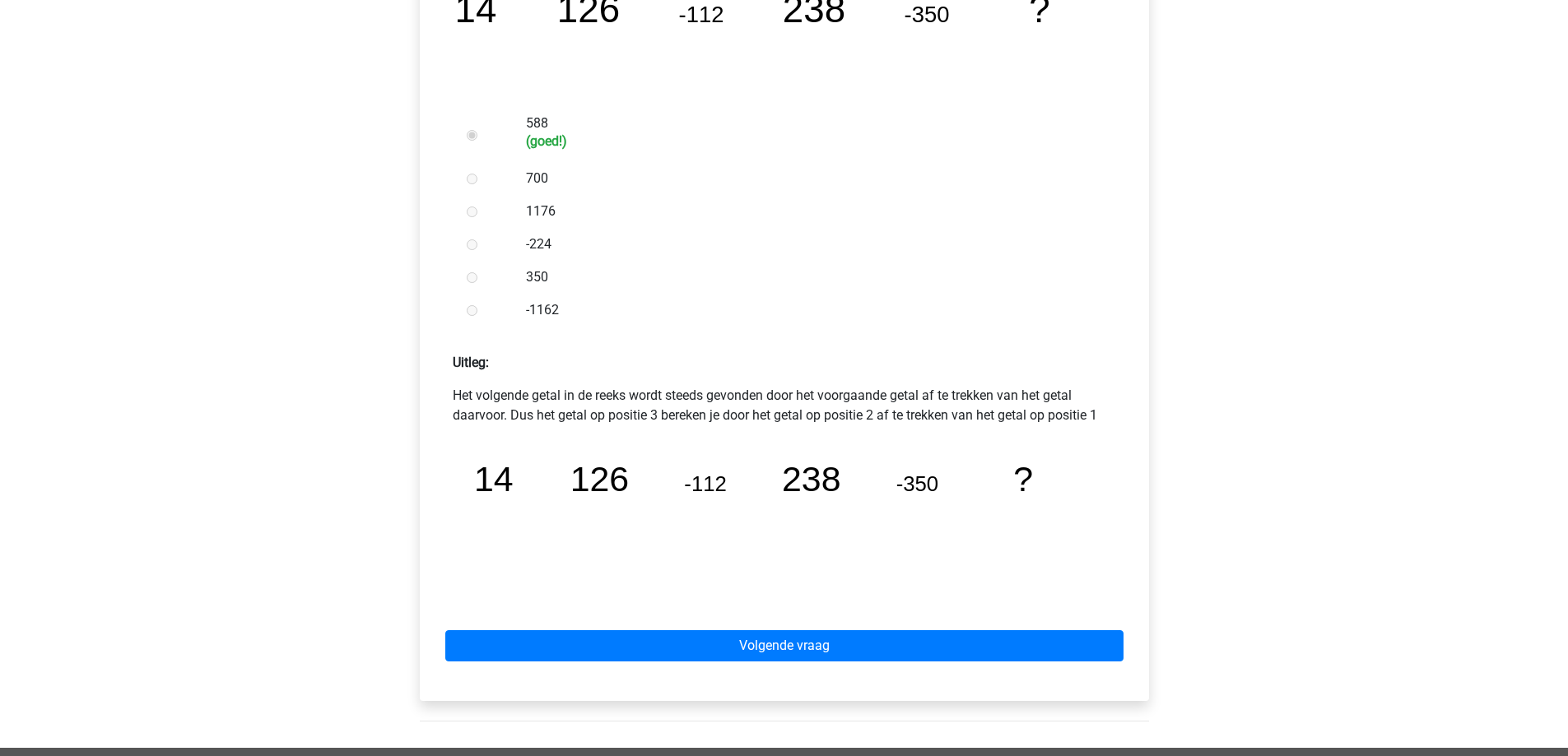
scroll to position [412, 0]
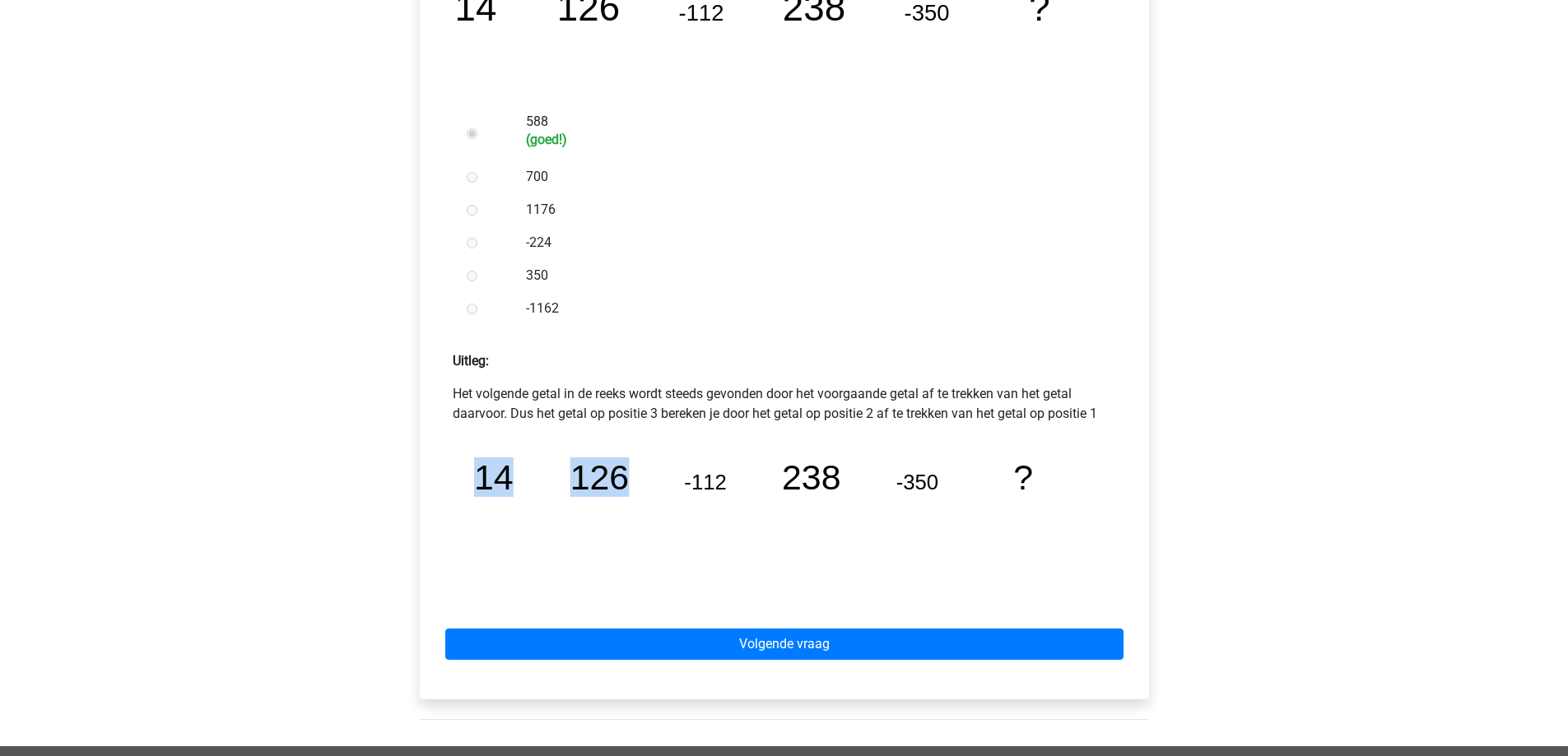
drag, startPoint x: 639, startPoint y: 480, endPoint x: 477, endPoint y: 472, distance: 162.2
click at [477, 472] on icon "image/svg+xml 14 126 -112 238 -350 ?" at bounding box center [784, 517] width 637 height 160
click at [483, 457] on icon "image/svg+xml 14 126 -112 238 -350 ?" at bounding box center [784, 517] width 637 height 160
drag, startPoint x: 873, startPoint y: 456, endPoint x: 862, endPoint y: 470, distance: 17.8
click at [862, 470] on icon "image/svg+xml 14 126 -112 238 -350 ?" at bounding box center [784, 517] width 637 height 160
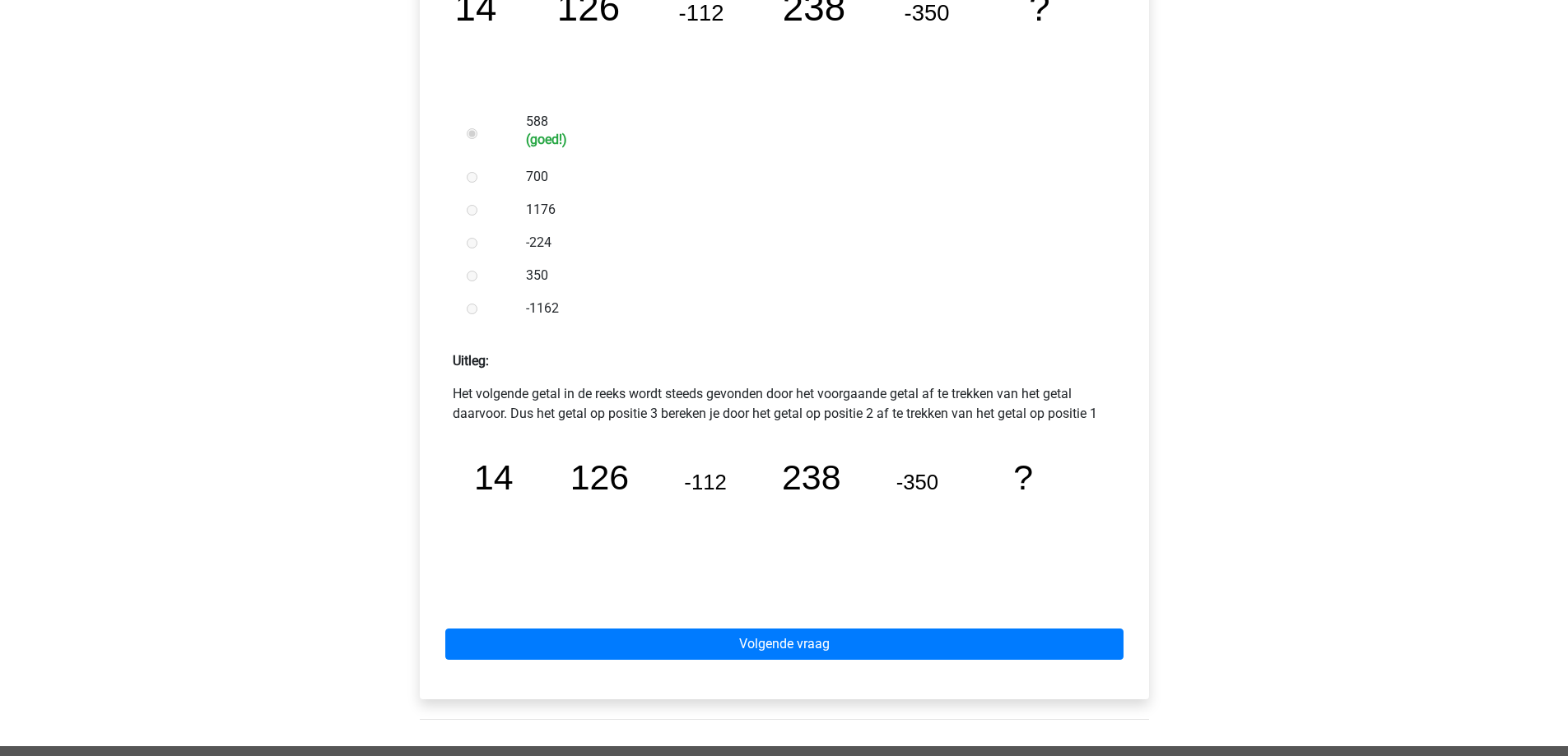
click at [860, 455] on icon "image/svg+xml 14 126 -112 238 -350 ?" at bounding box center [784, 517] width 637 height 160
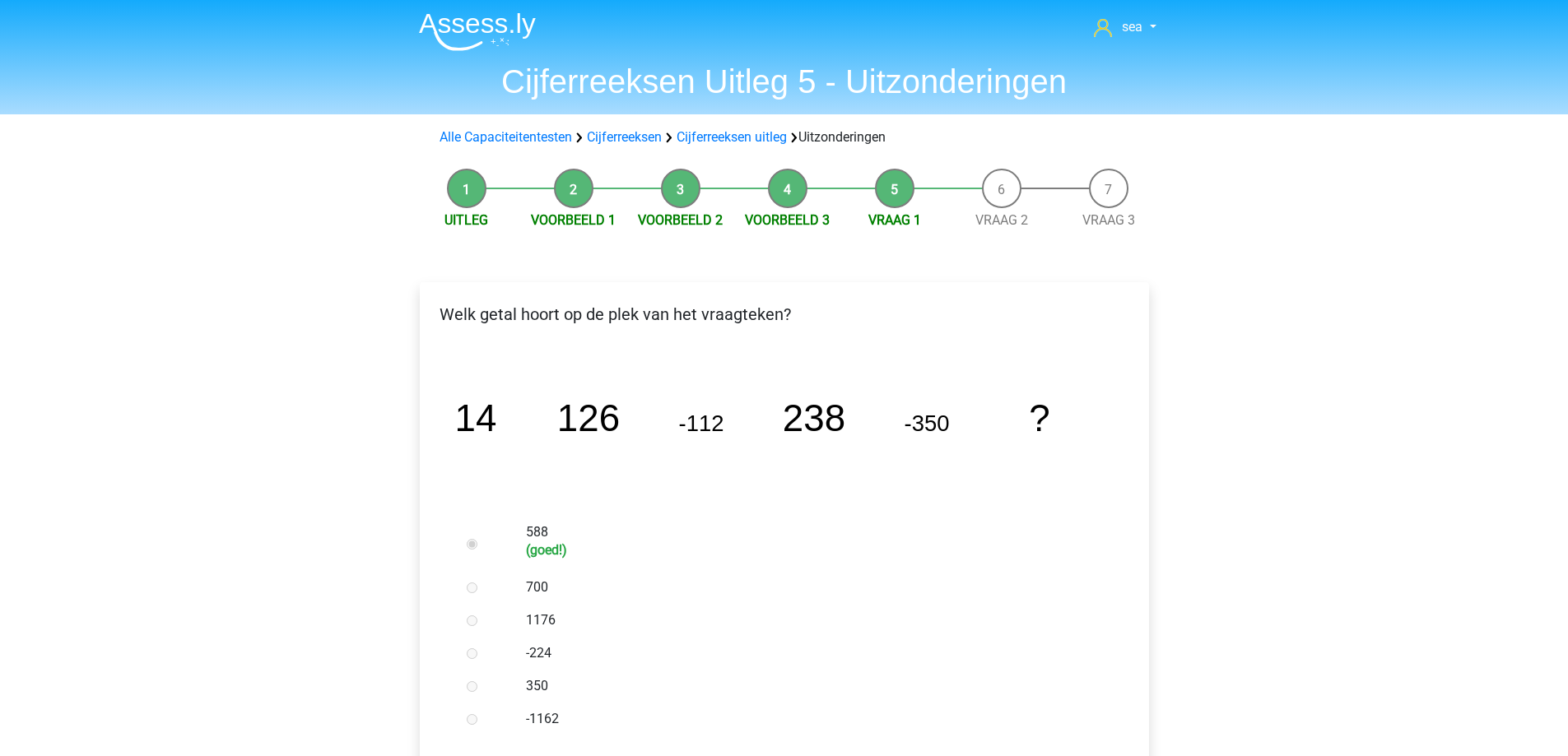
scroll to position [0, 0]
click at [496, 573] on div at bounding box center [487, 588] width 54 height 33
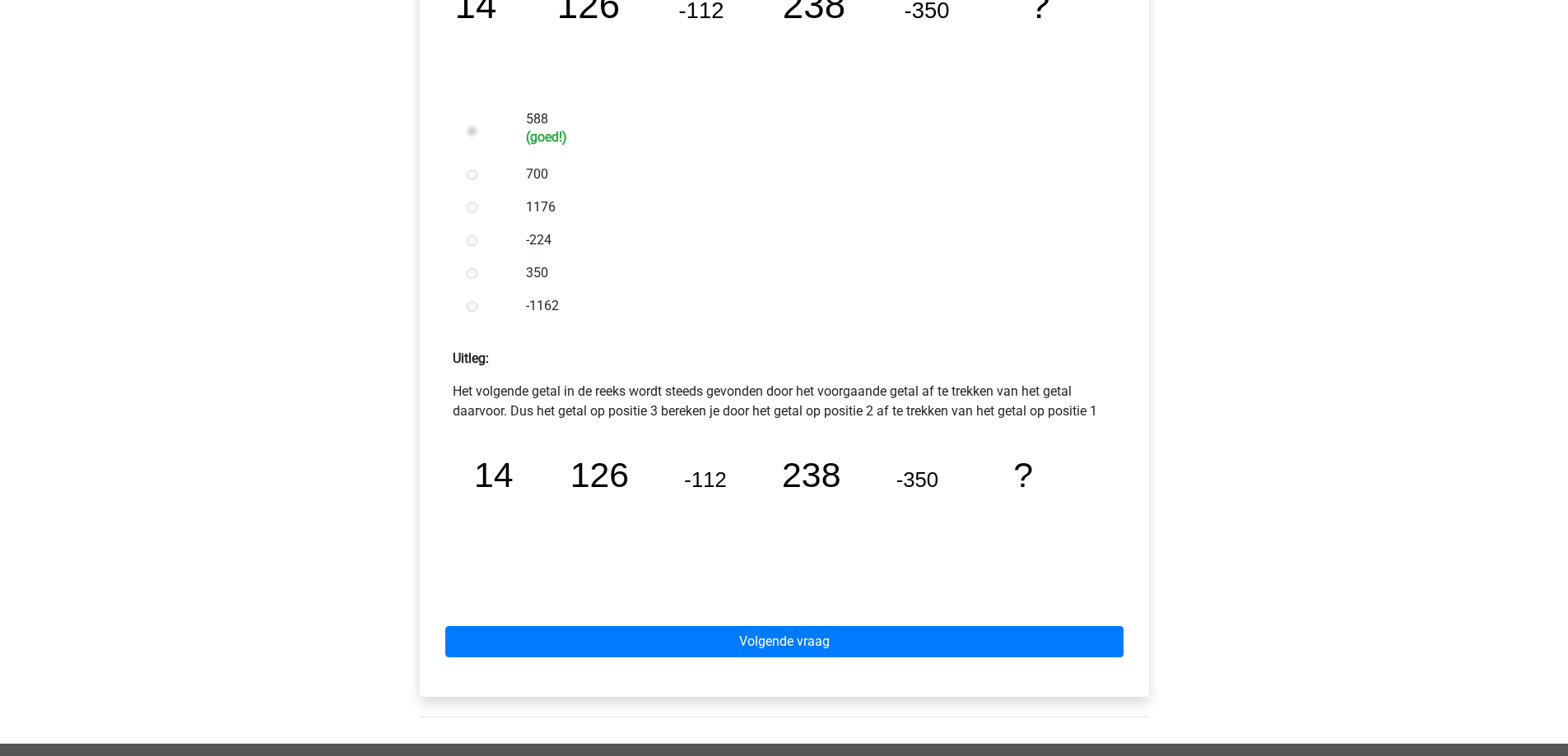
scroll to position [493, 0]
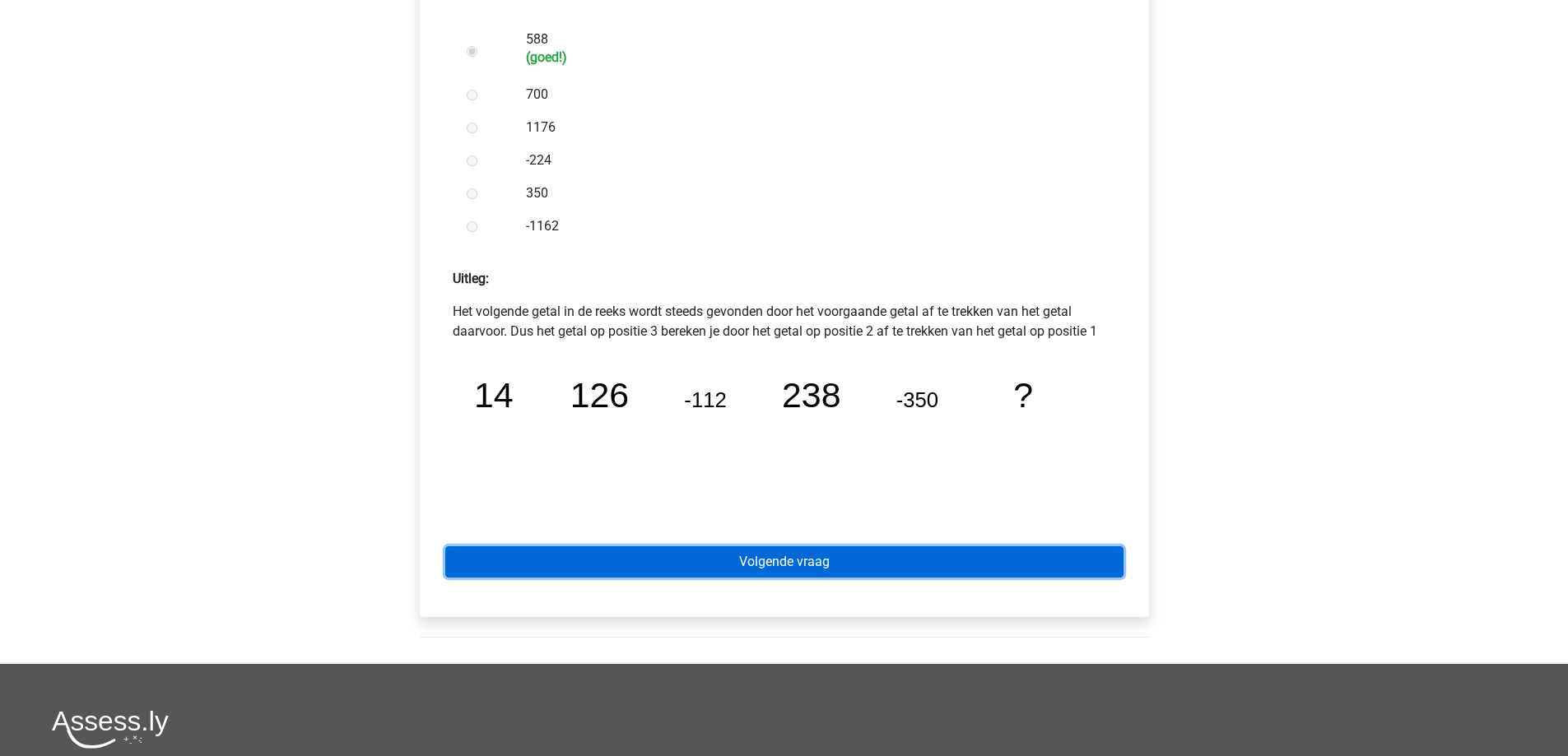
click at [587, 548] on link "Volgende vraag" at bounding box center [784, 563] width 678 height 32
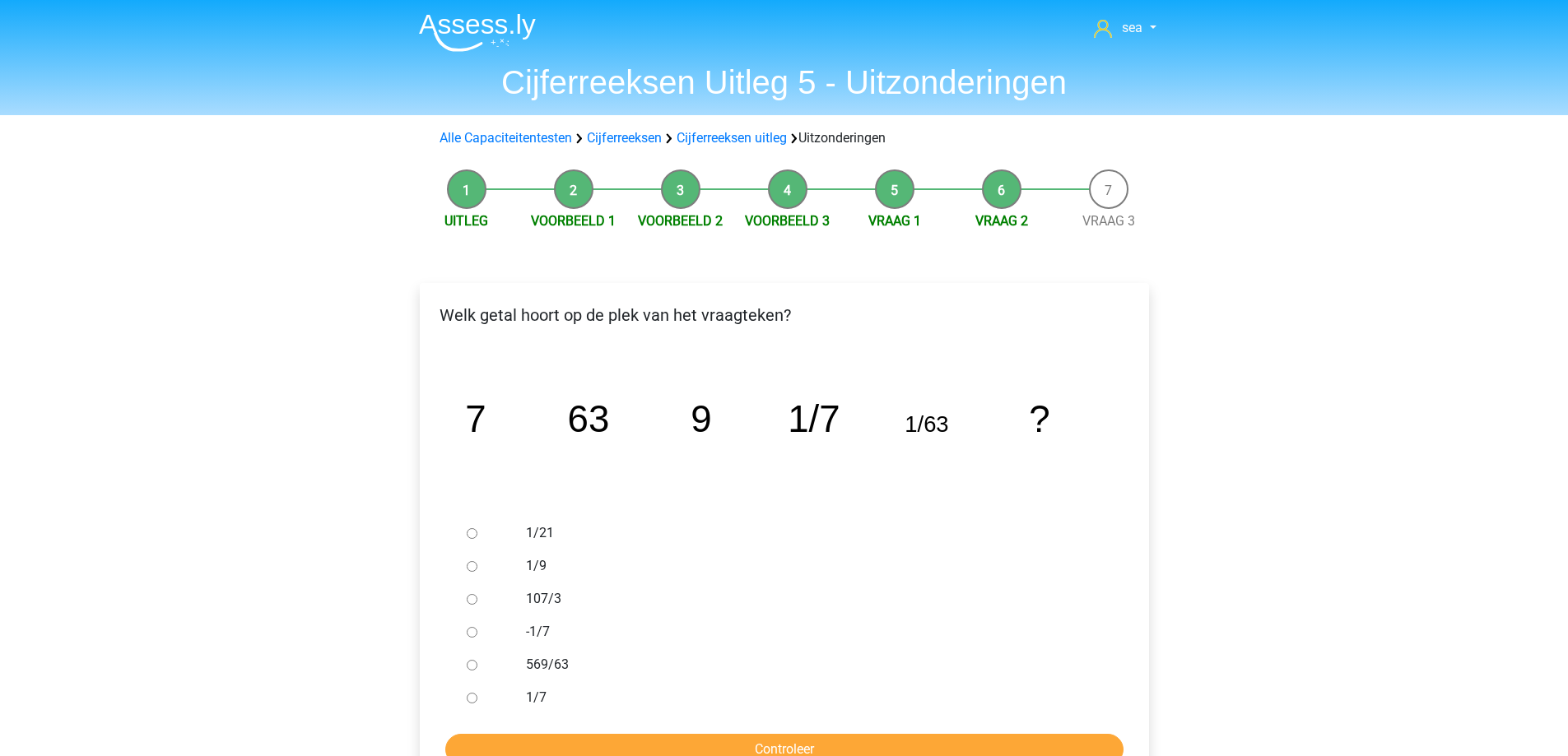
click at [468, 592] on div at bounding box center [487, 598] width 54 height 33
click at [470, 661] on input "569/63" at bounding box center [472, 665] width 11 height 11
radio input "true"
click at [669, 750] on input "Controleer" at bounding box center [784, 750] width 678 height 32
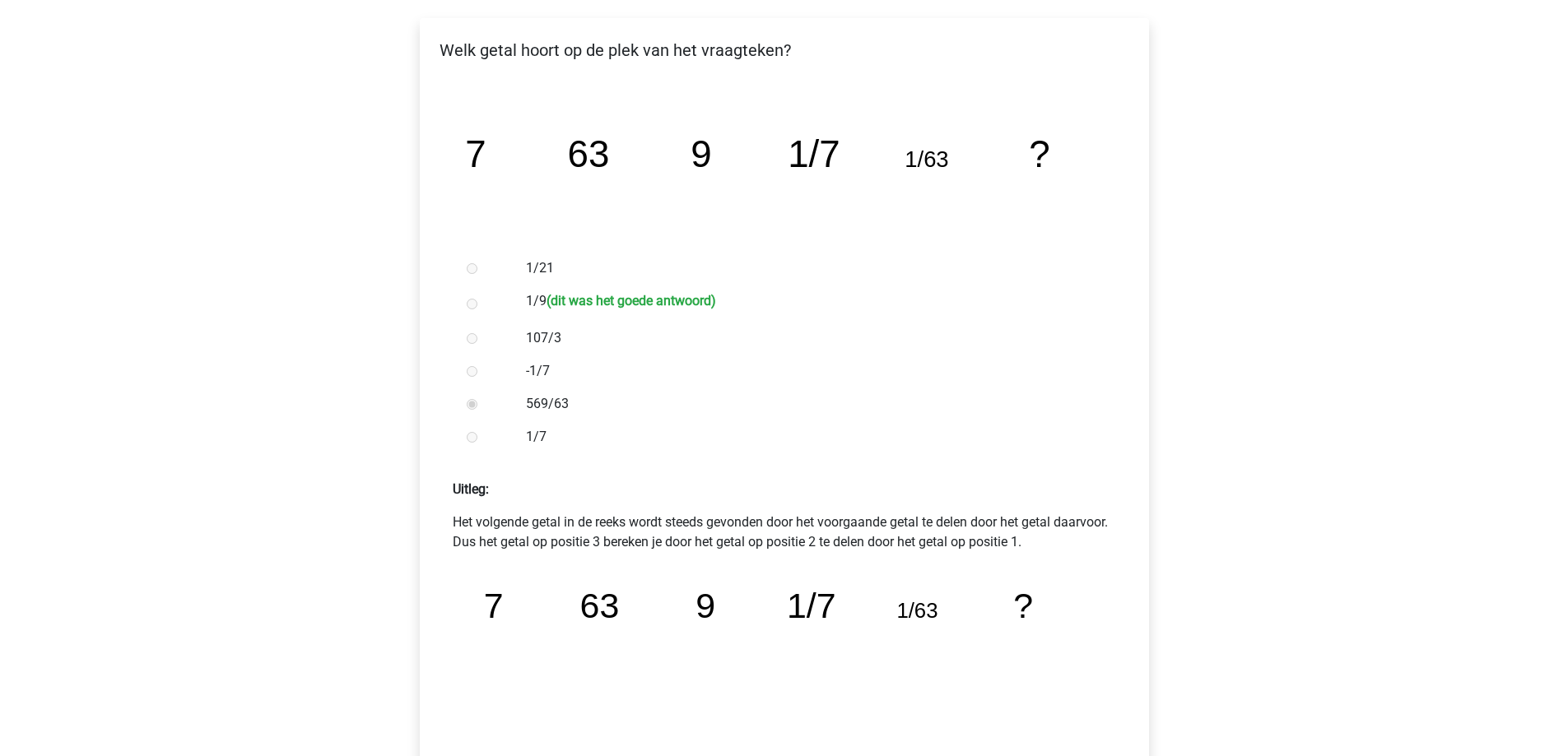
scroll to position [412, 0]
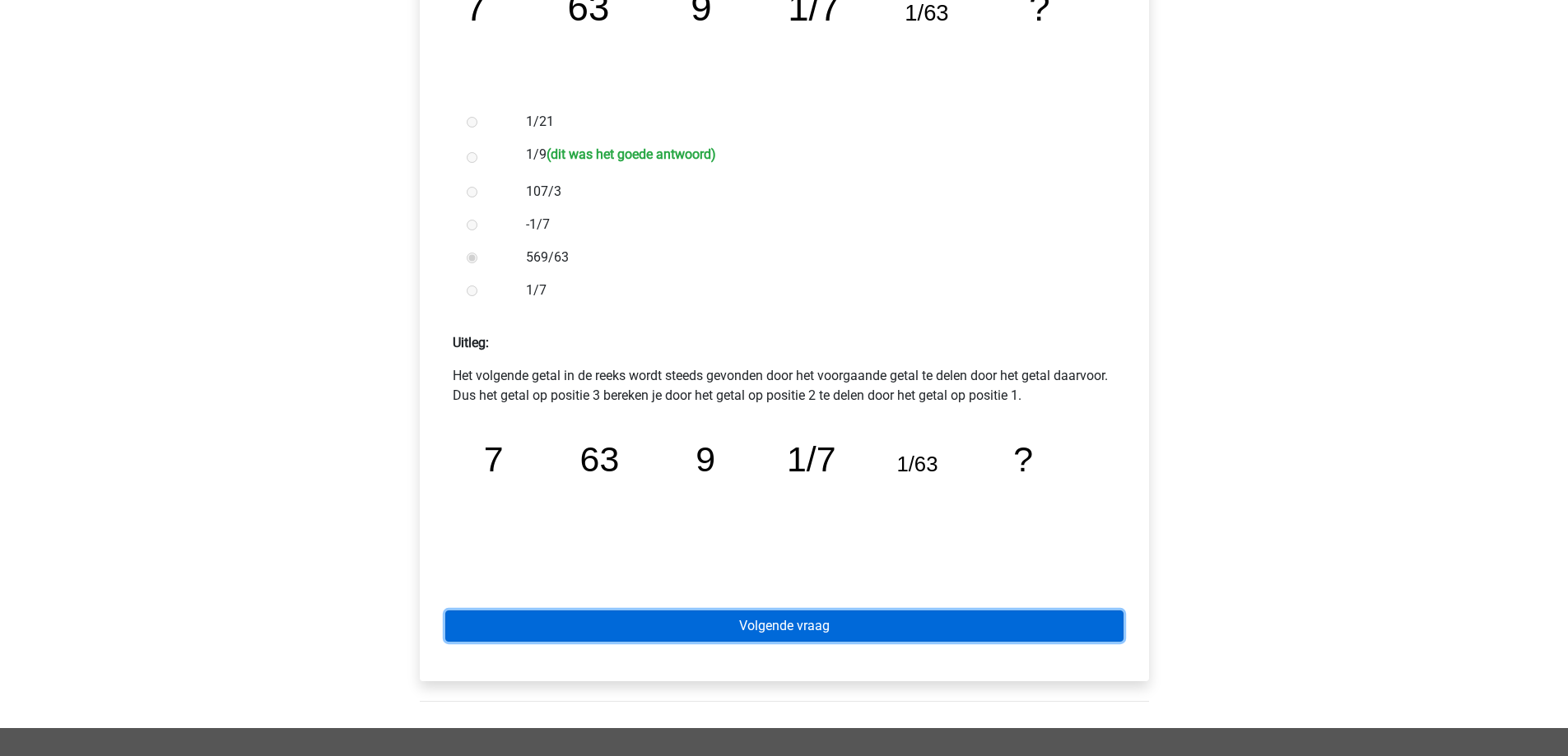
click at [681, 627] on link "Volgende vraag" at bounding box center [784, 627] width 678 height 32
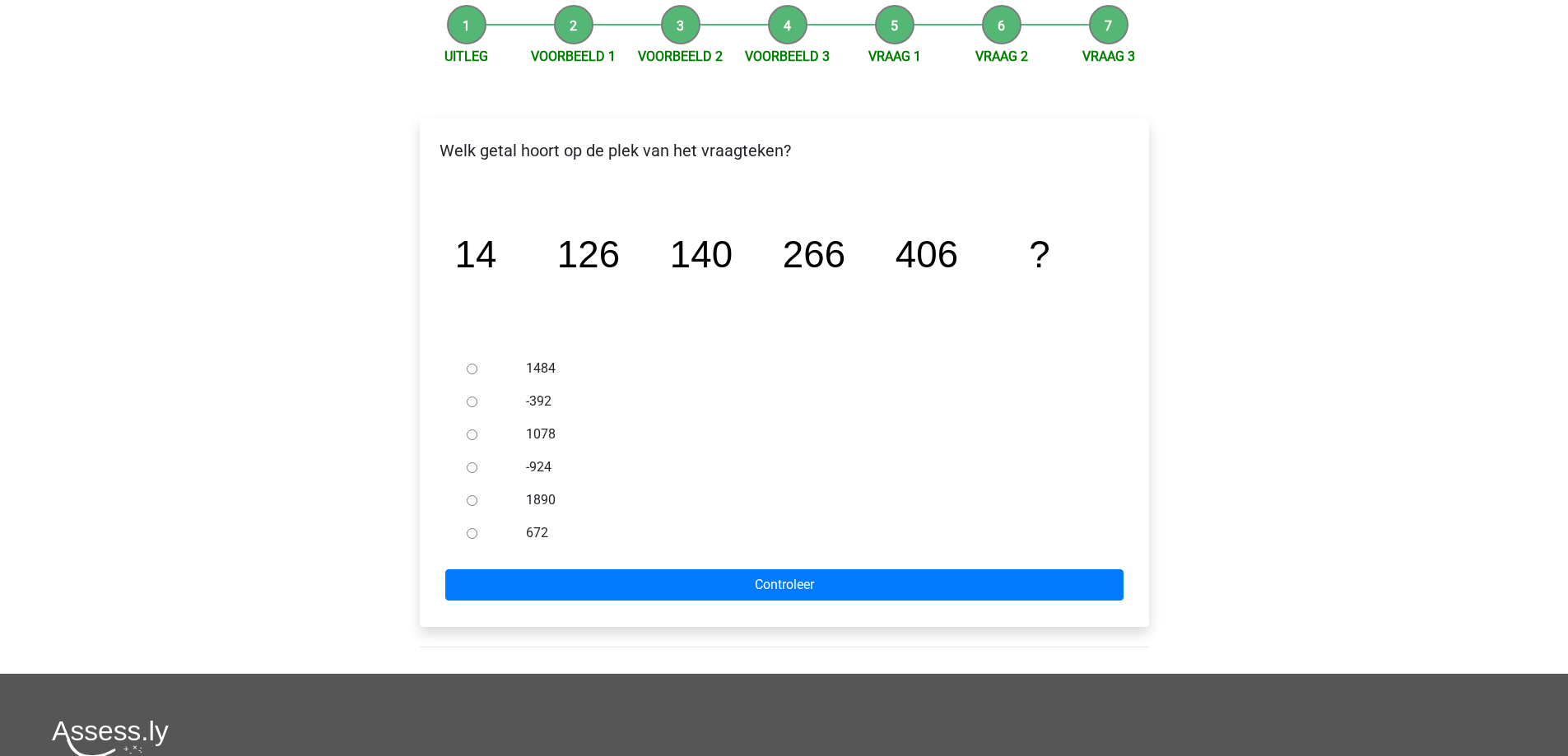
scroll to position [82, 0]
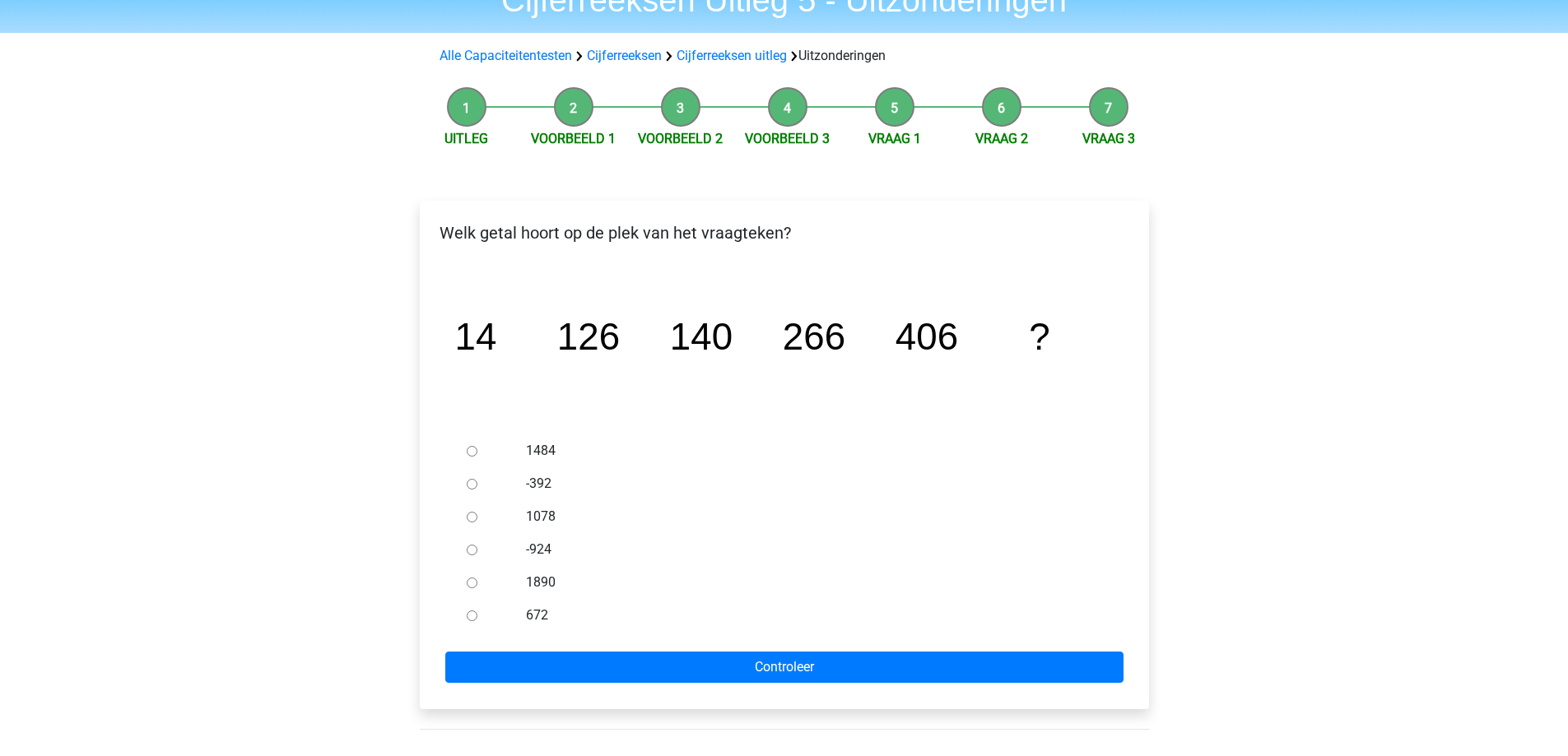
click at [472, 614] on input "672" at bounding box center [472, 616] width 11 height 11
radio input "true"
click at [502, 683] on div "Welk getal hoort op de plek van het vraagteken? image/svg+xml 14 126 140 266 40…" at bounding box center [784, 454] width 730 height 508
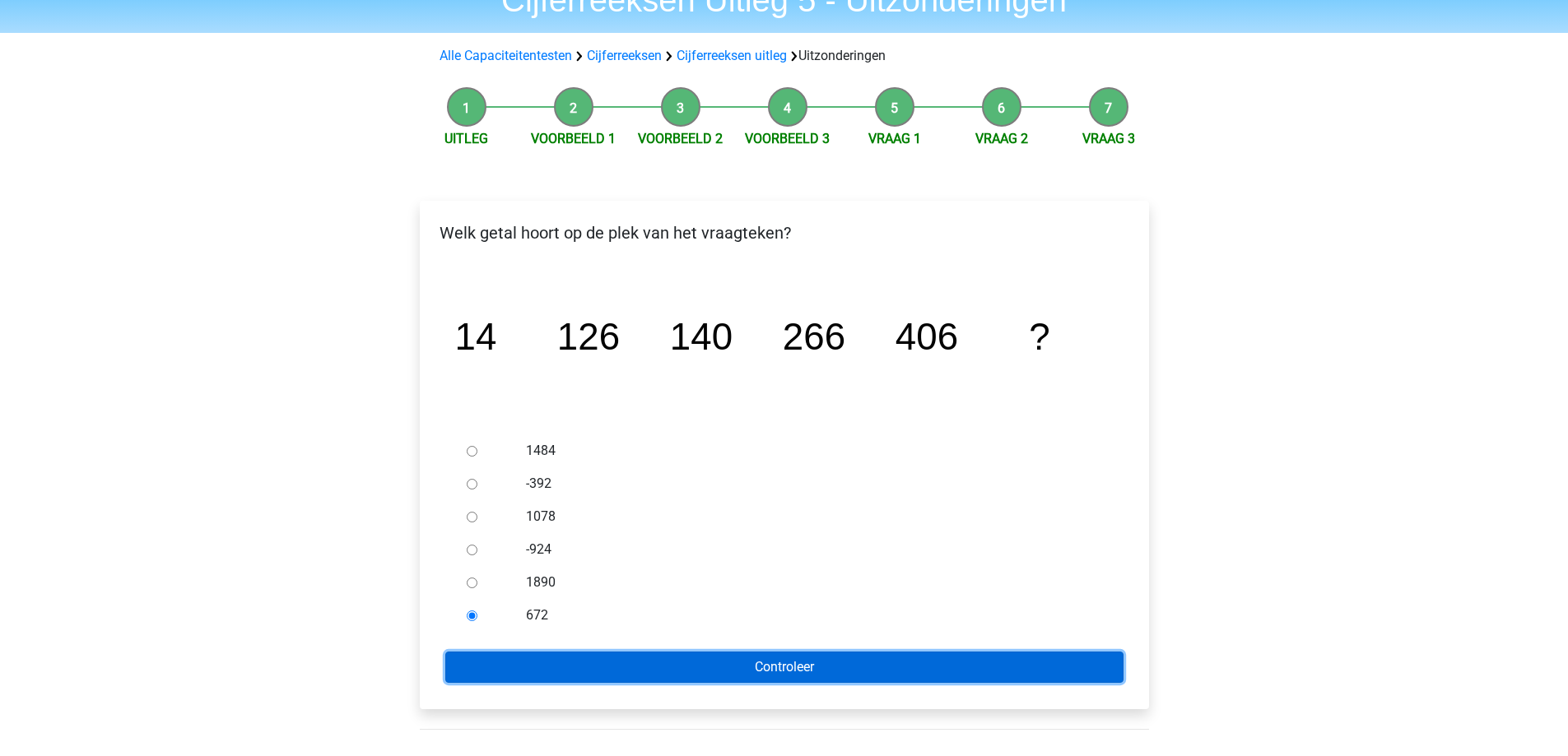
click at [501, 675] on input "Controleer" at bounding box center [784, 667] width 678 height 32
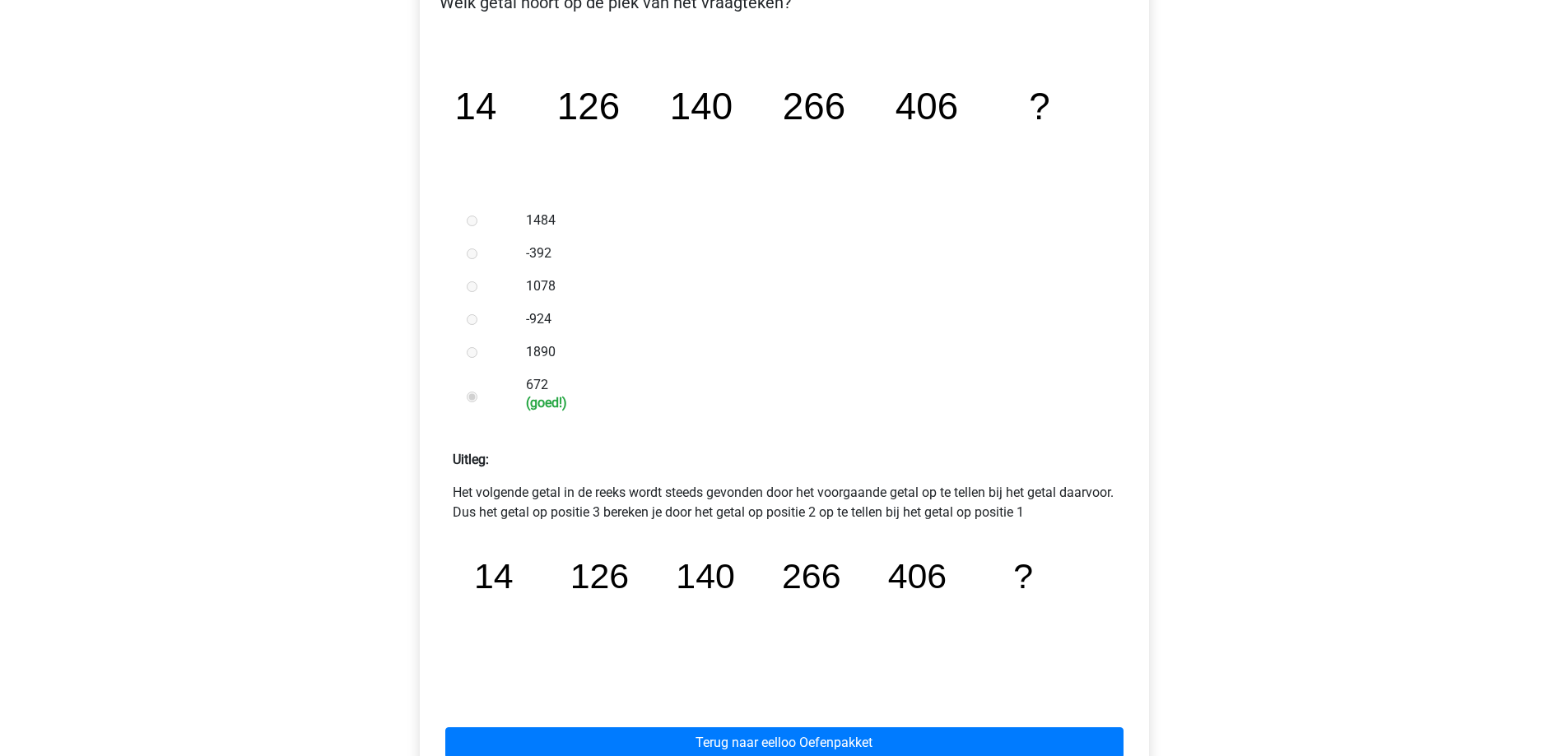
scroll to position [330, 0]
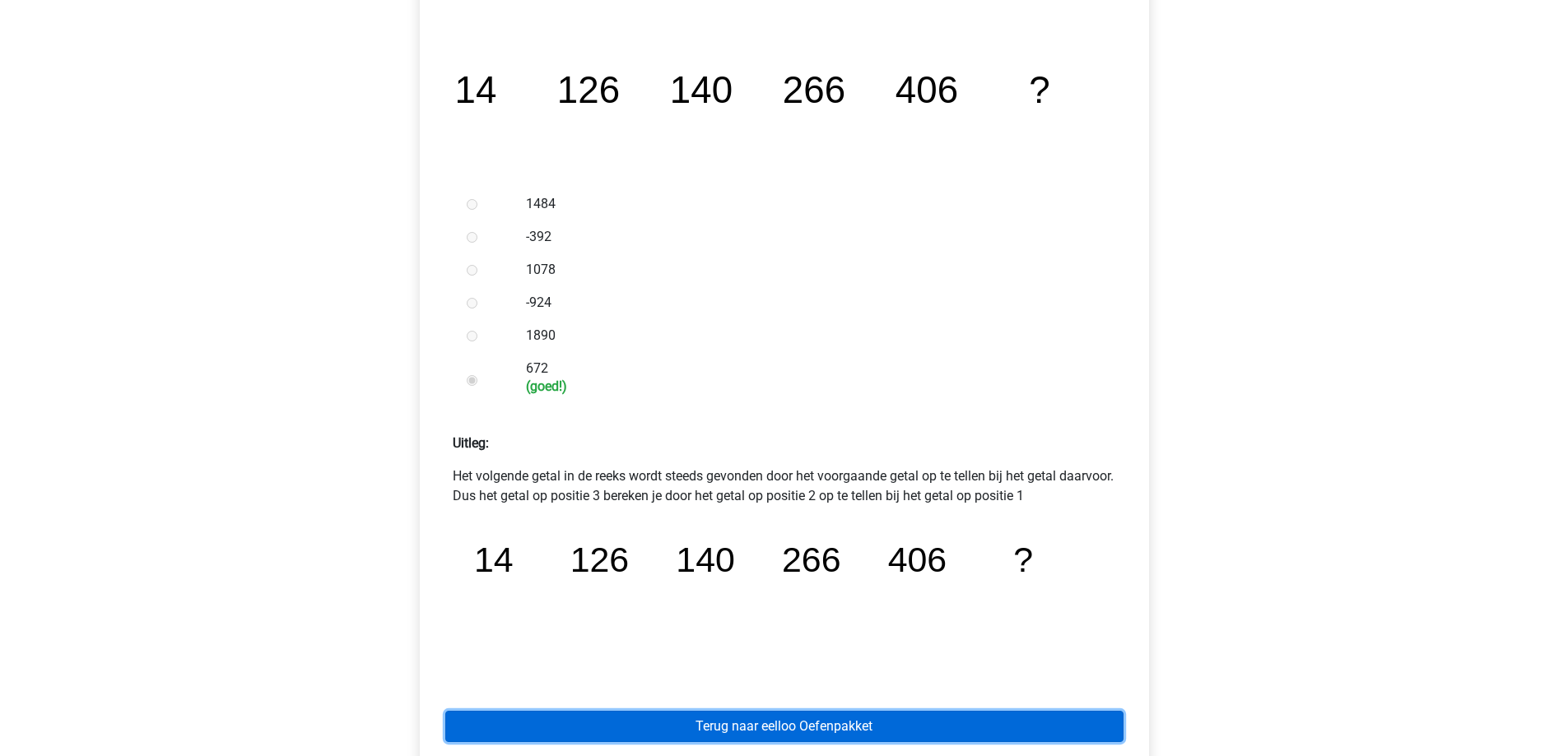
click at [660, 725] on link "Terug naar eelloo Oefenpakket" at bounding box center [784, 726] width 678 height 32
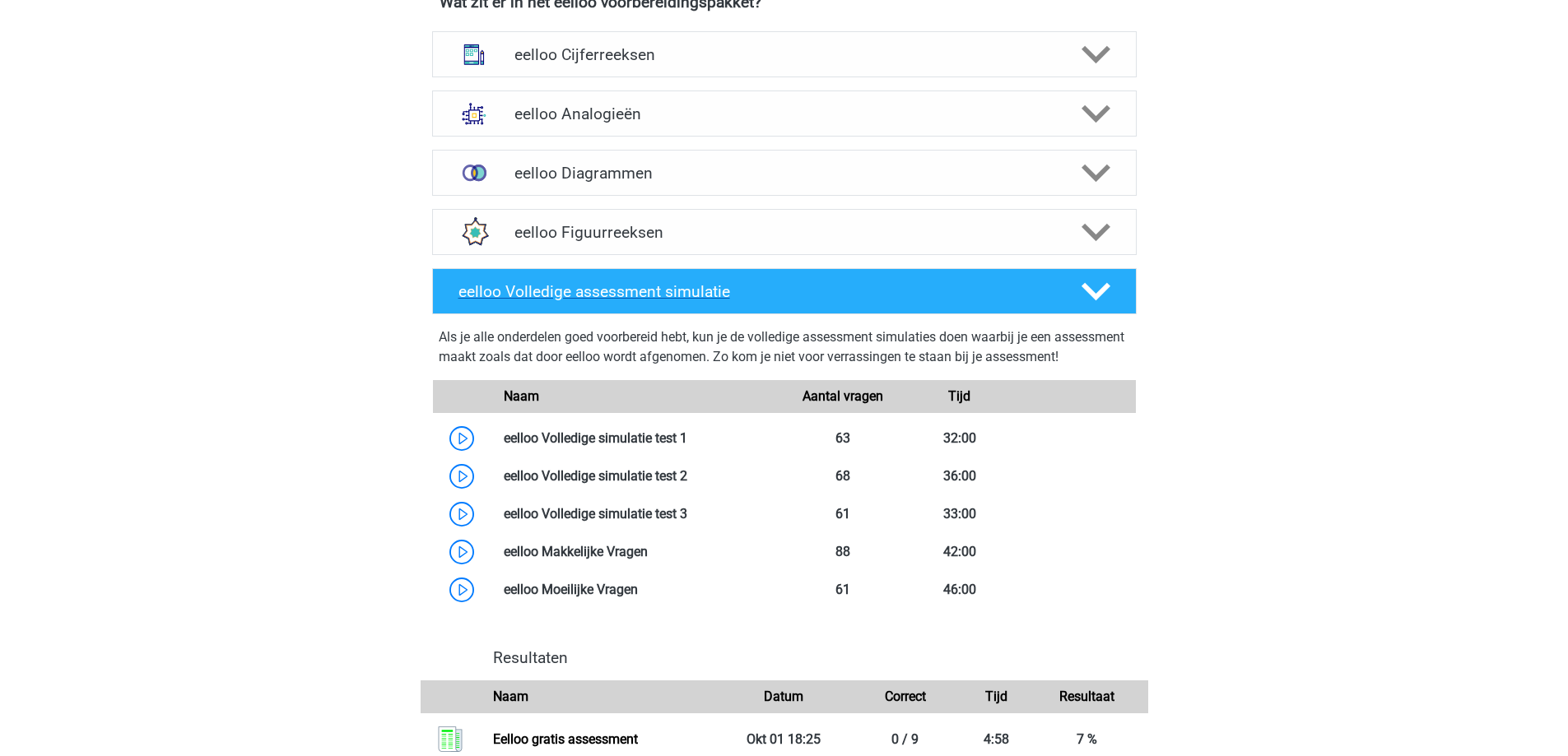
scroll to position [493, 0]
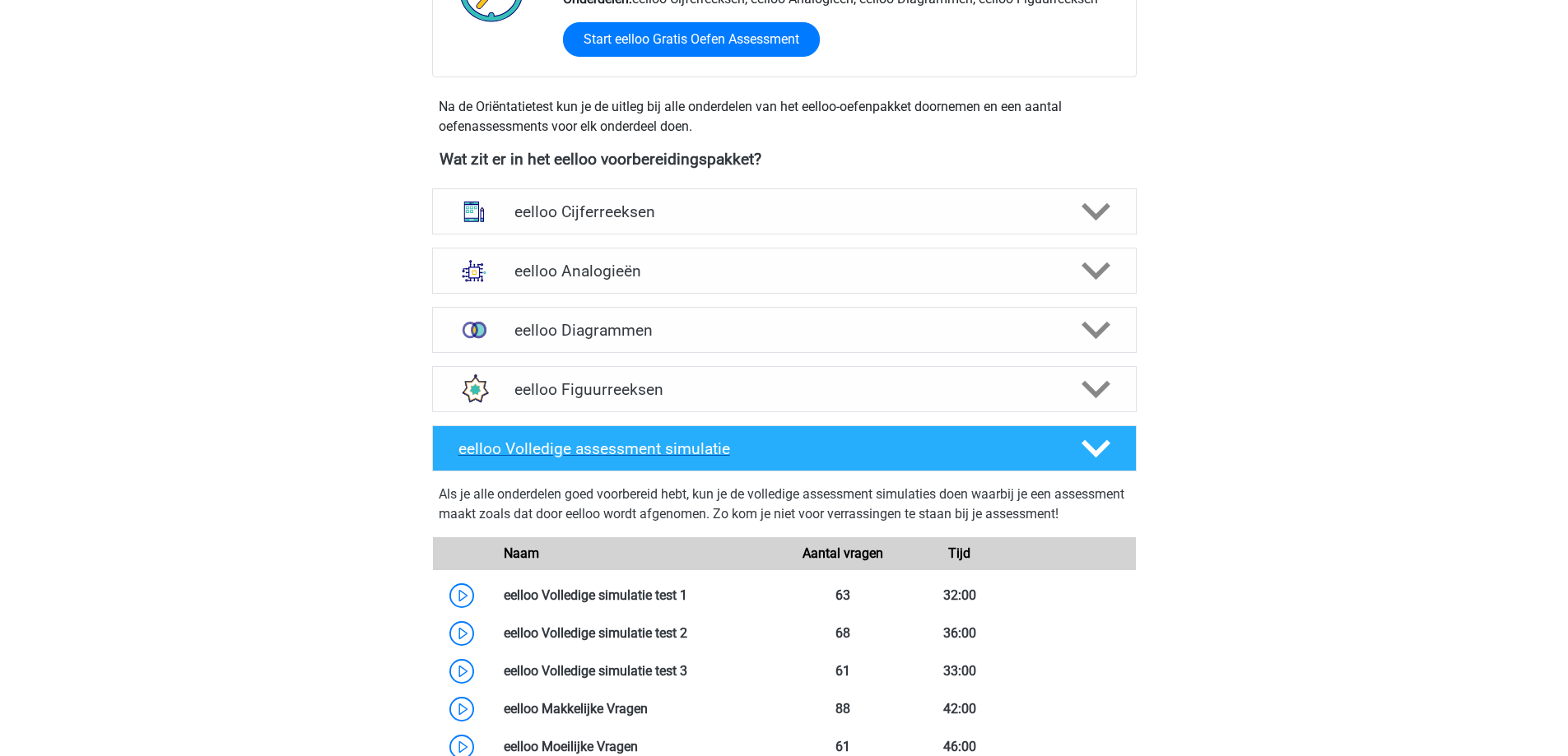
click at [580, 215] on h4 "eelloo Cijferreeksen" at bounding box center [784, 211] width 539 height 19
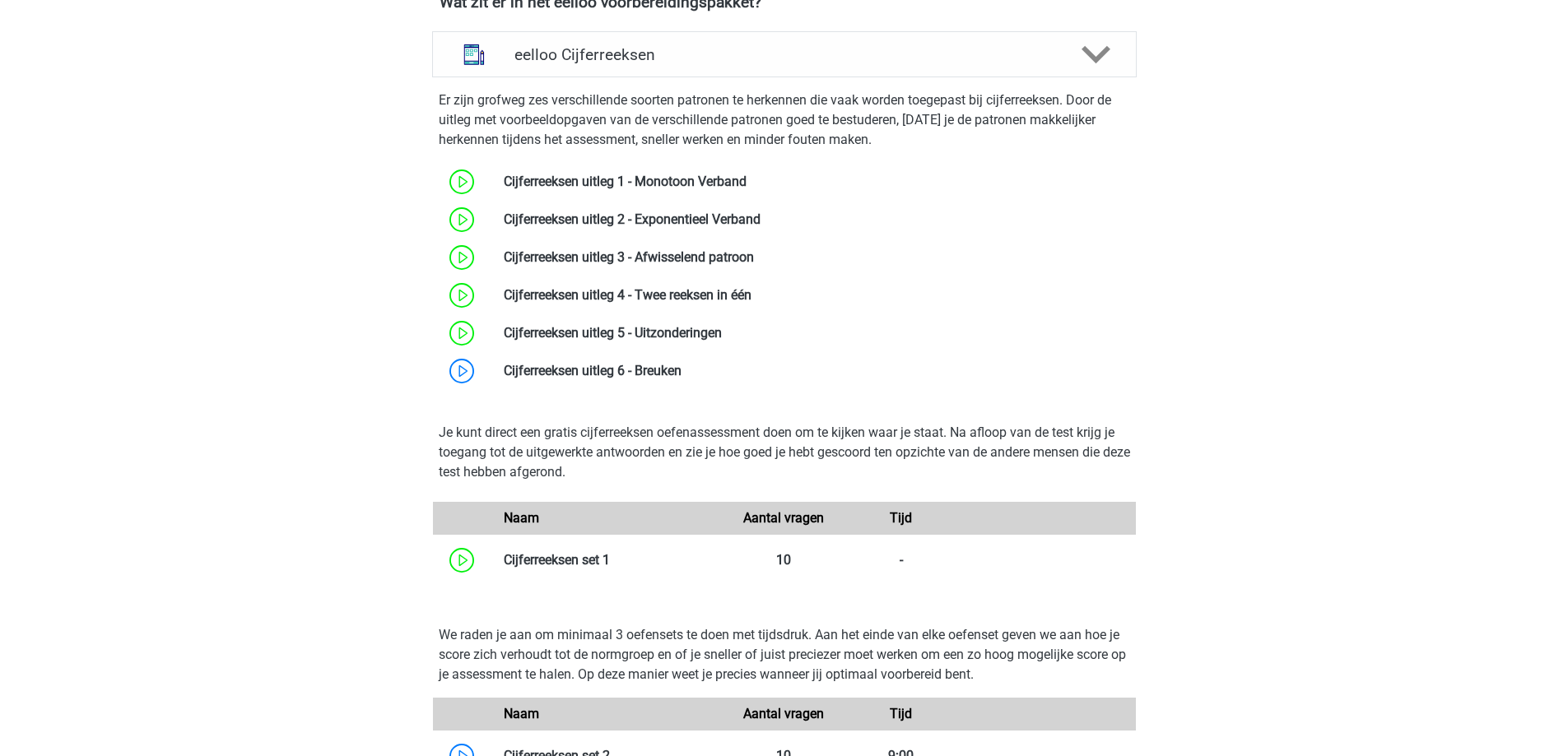
scroll to position [658, 0]
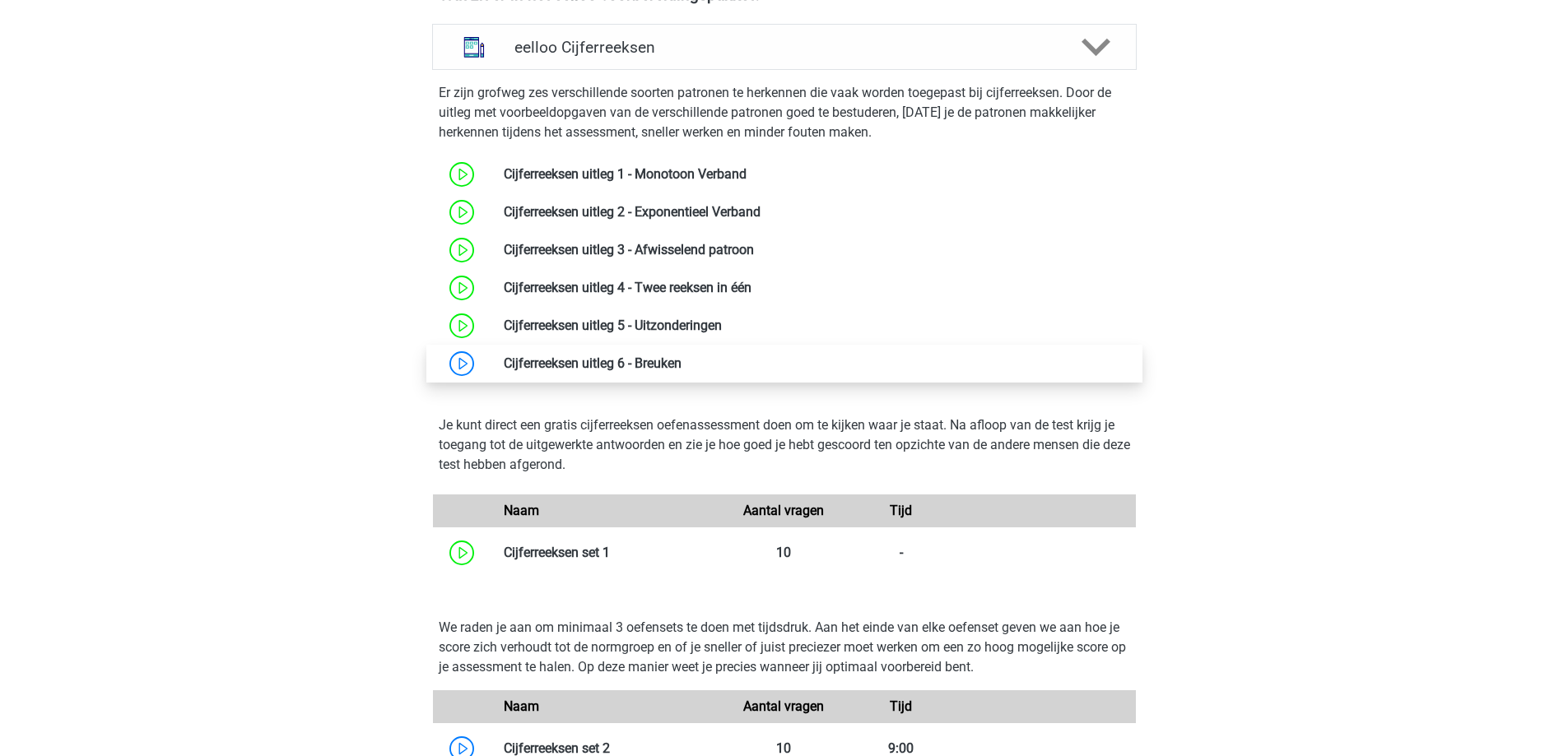
click at [681, 363] on link at bounding box center [681, 363] width 0 height 16
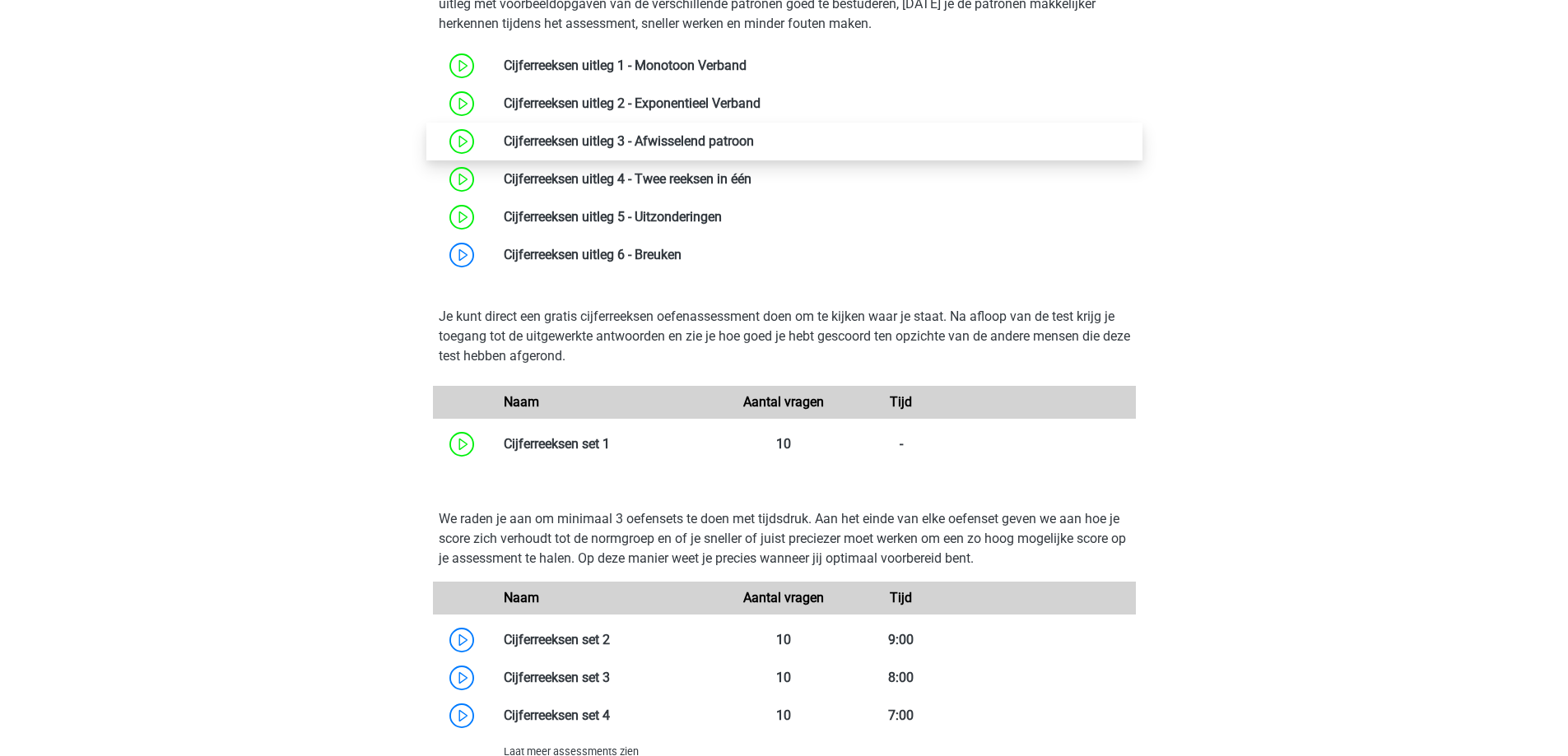
scroll to position [740, 0]
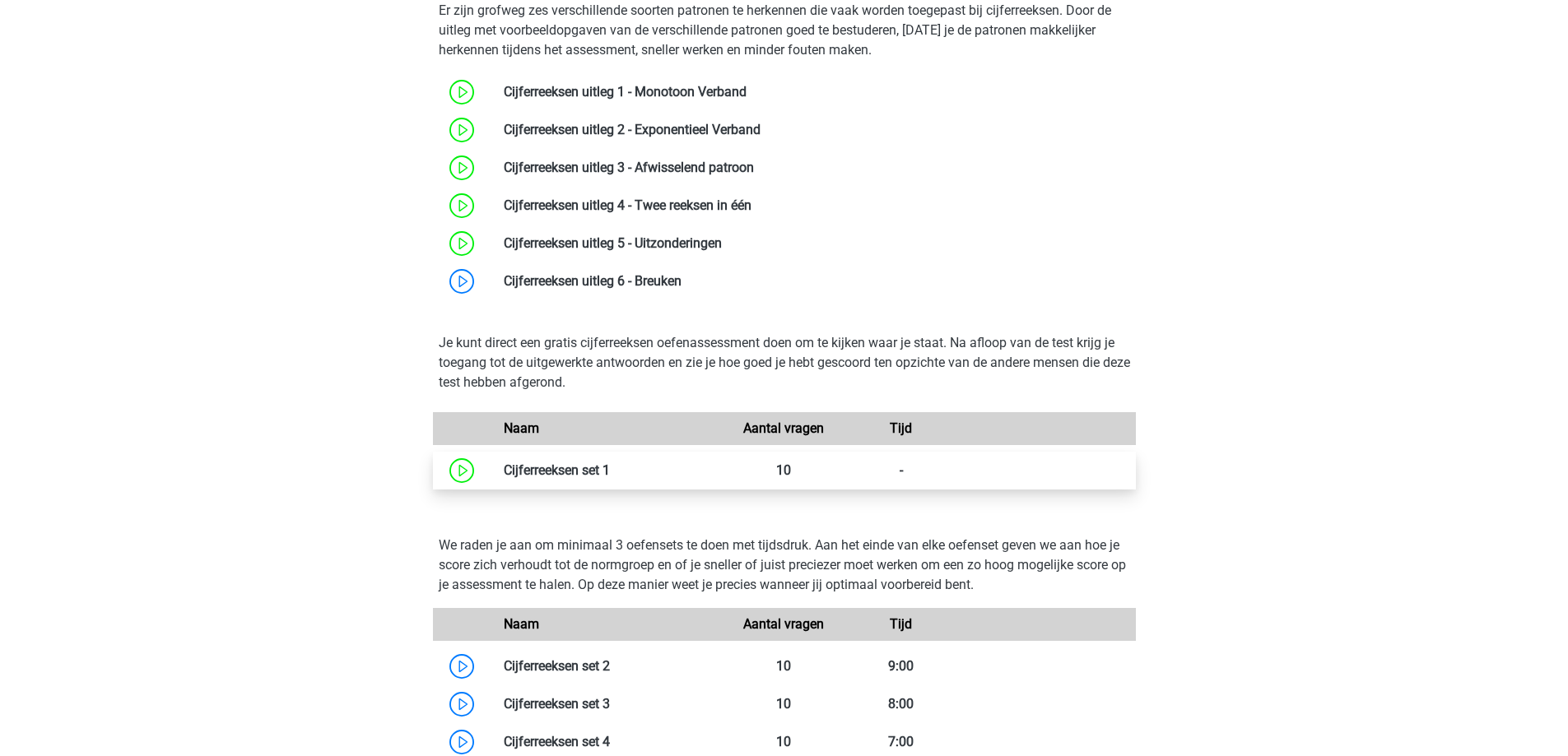
click at [610, 463] on link at bounding box center [610, 471] width 0 height 16
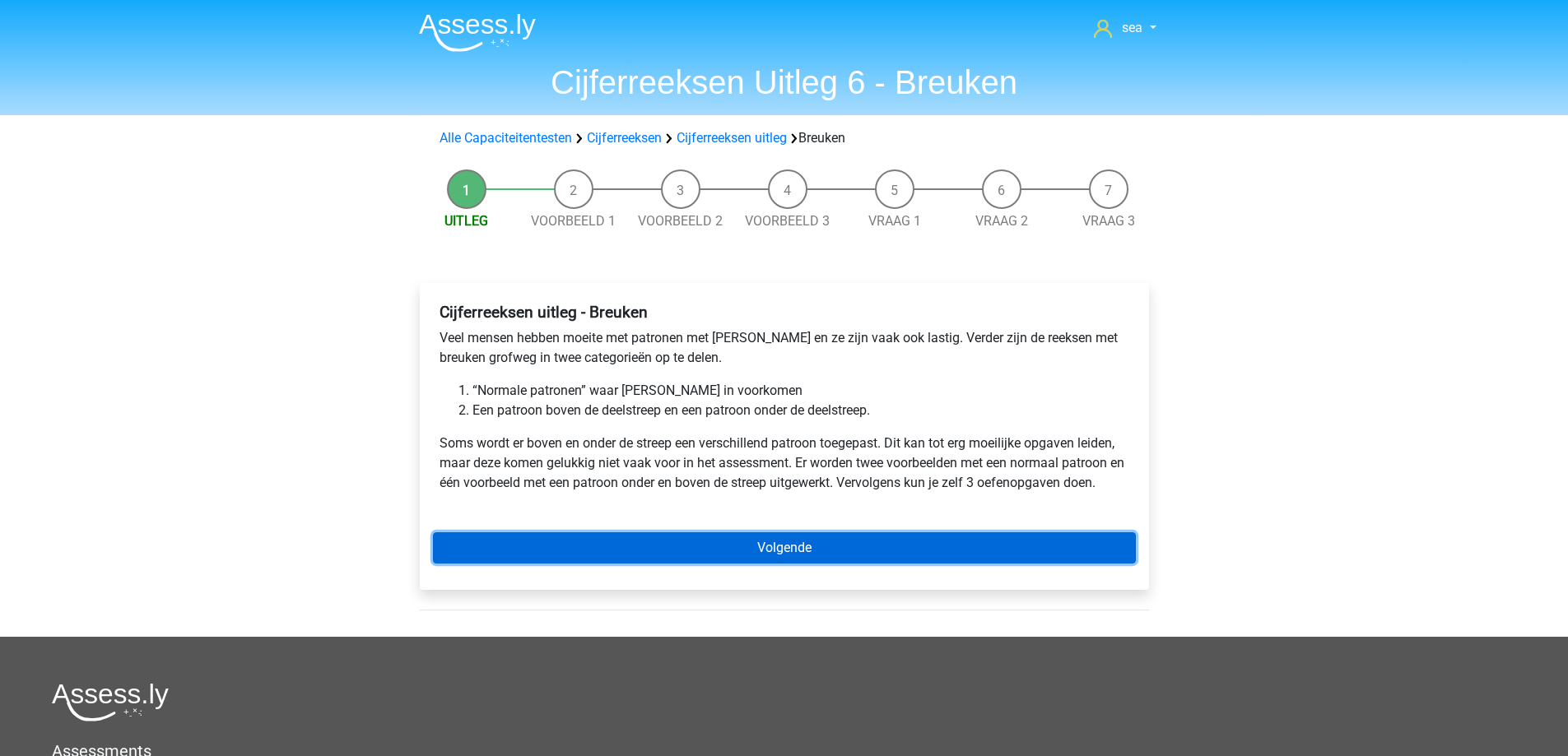
click at [696, 554] on link "Volgende" at bounding box center [785, 548] width 703 height 32
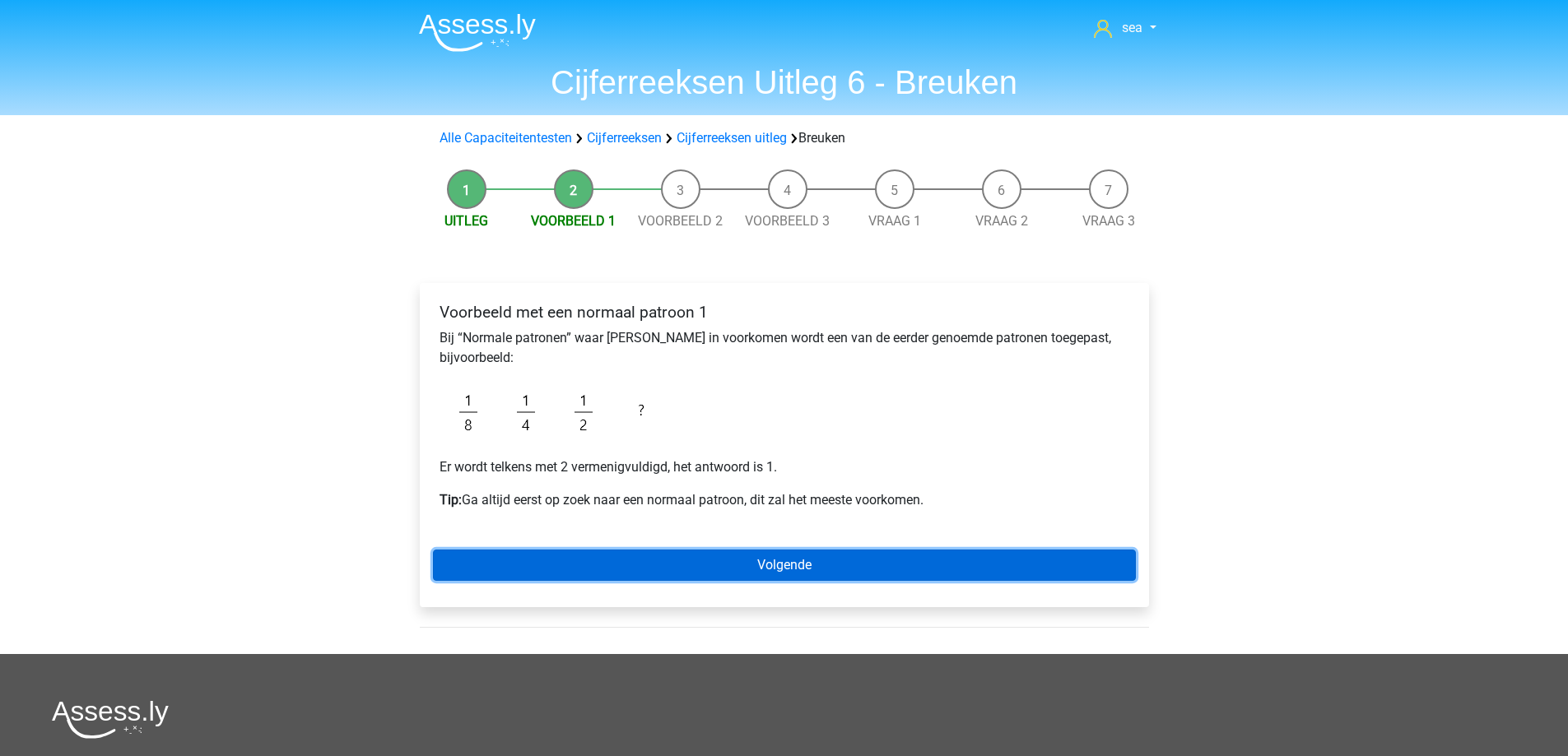
click at [691, 561] on link "Volgende" at bounding box center [785, 566] width 703 height 32
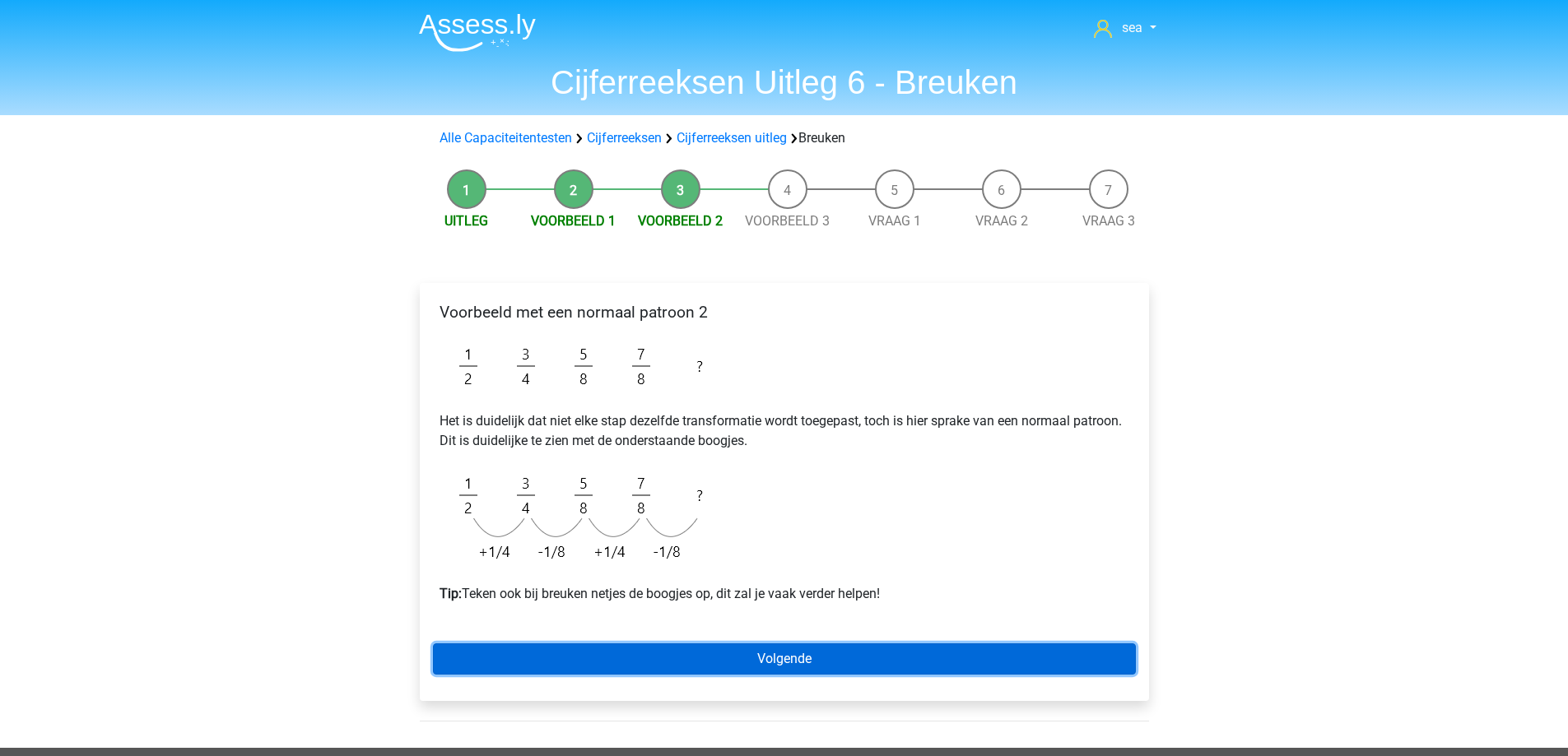
click at [622, 655] on link "Volgende" at bounding box center [785, 659] width 703 height 32
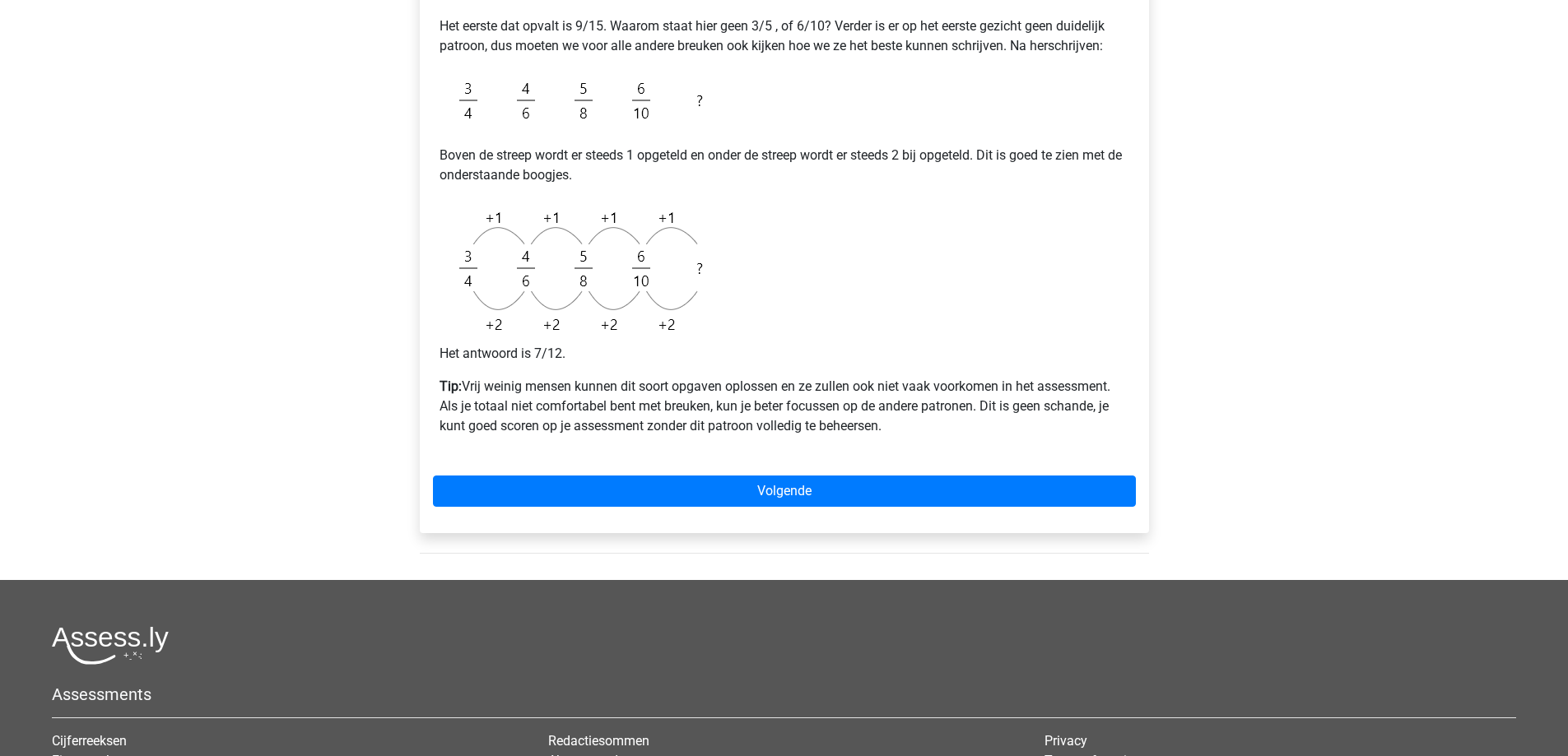
scroll to position [493, 0]
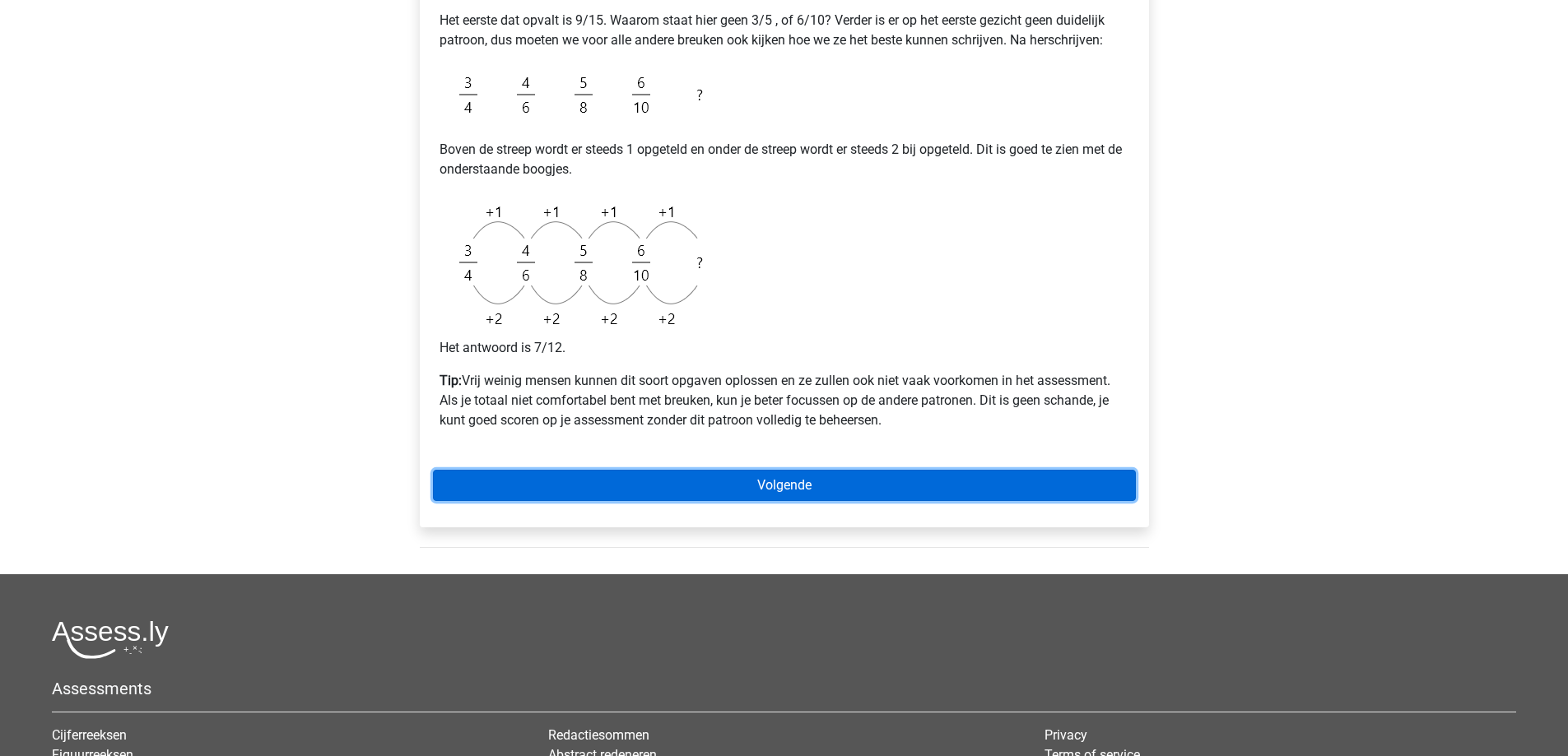
click at [700, 491] on link "Volgende" at bounding box center [785, 486] width 703 height 32
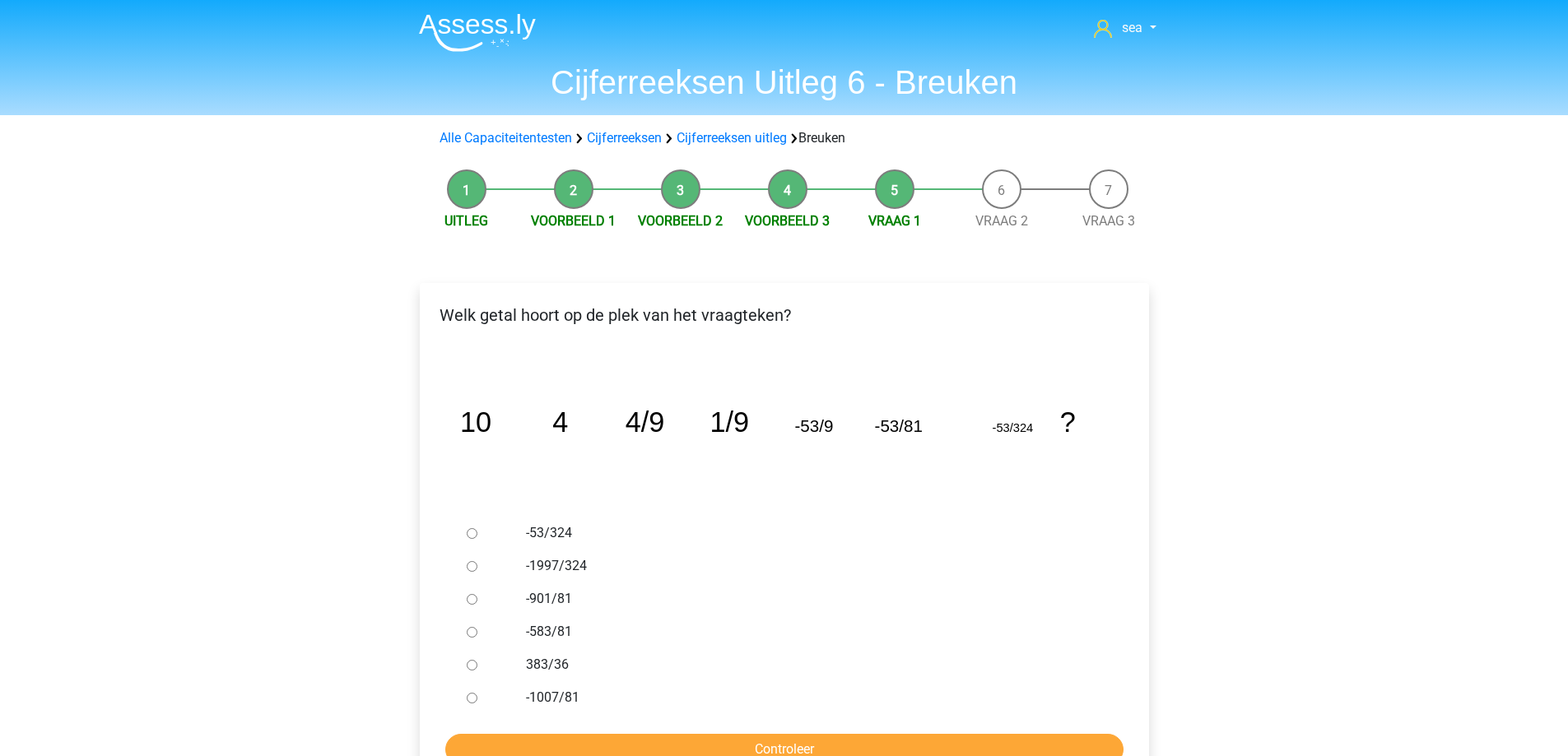
scroll to position [82, 0]
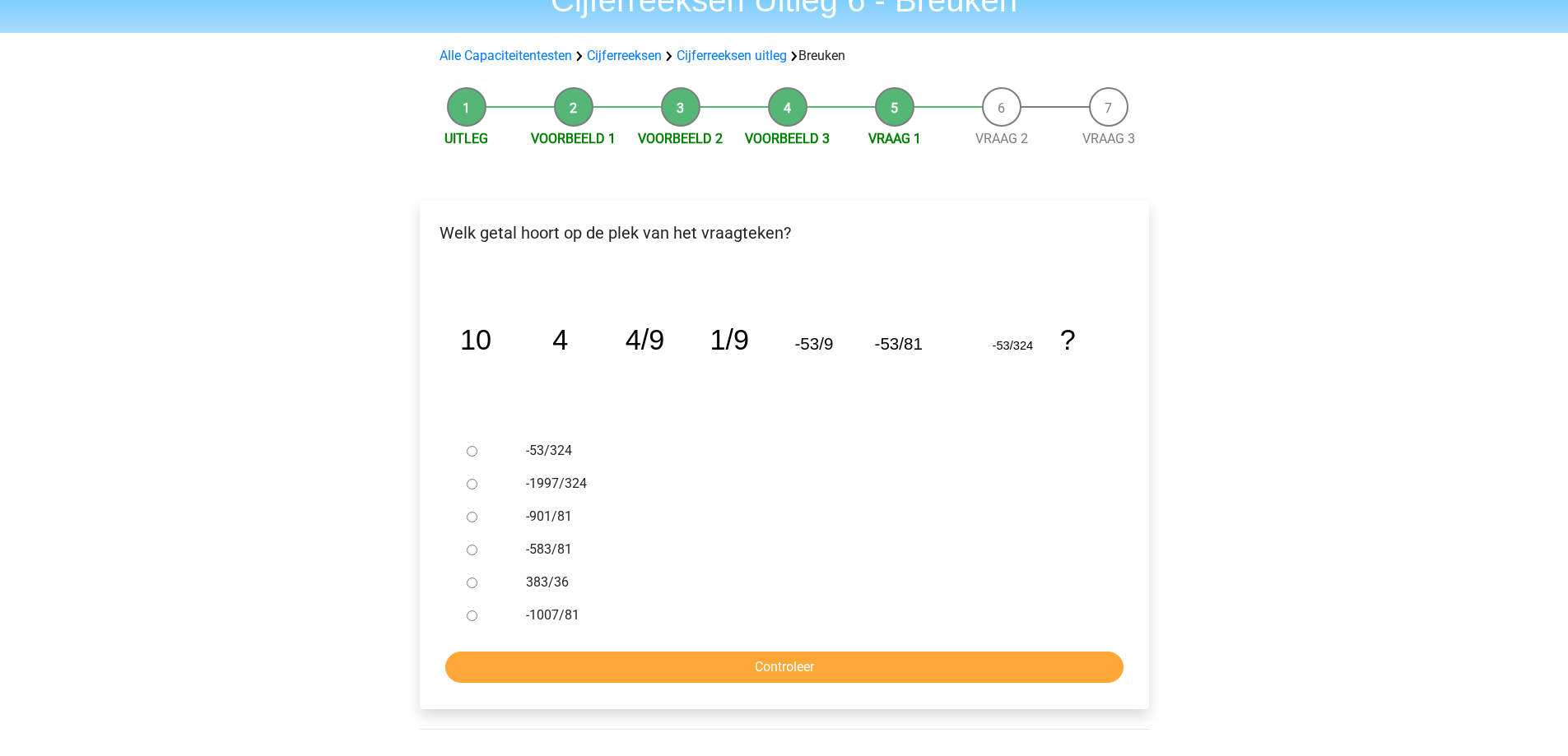
click at [460, 550] on div at bounding box center [487, 549] width 54 height 33
click at [473, 545] on input "-583/81" at bounding box center [472, 550] width 11 height 11
radio input "true"
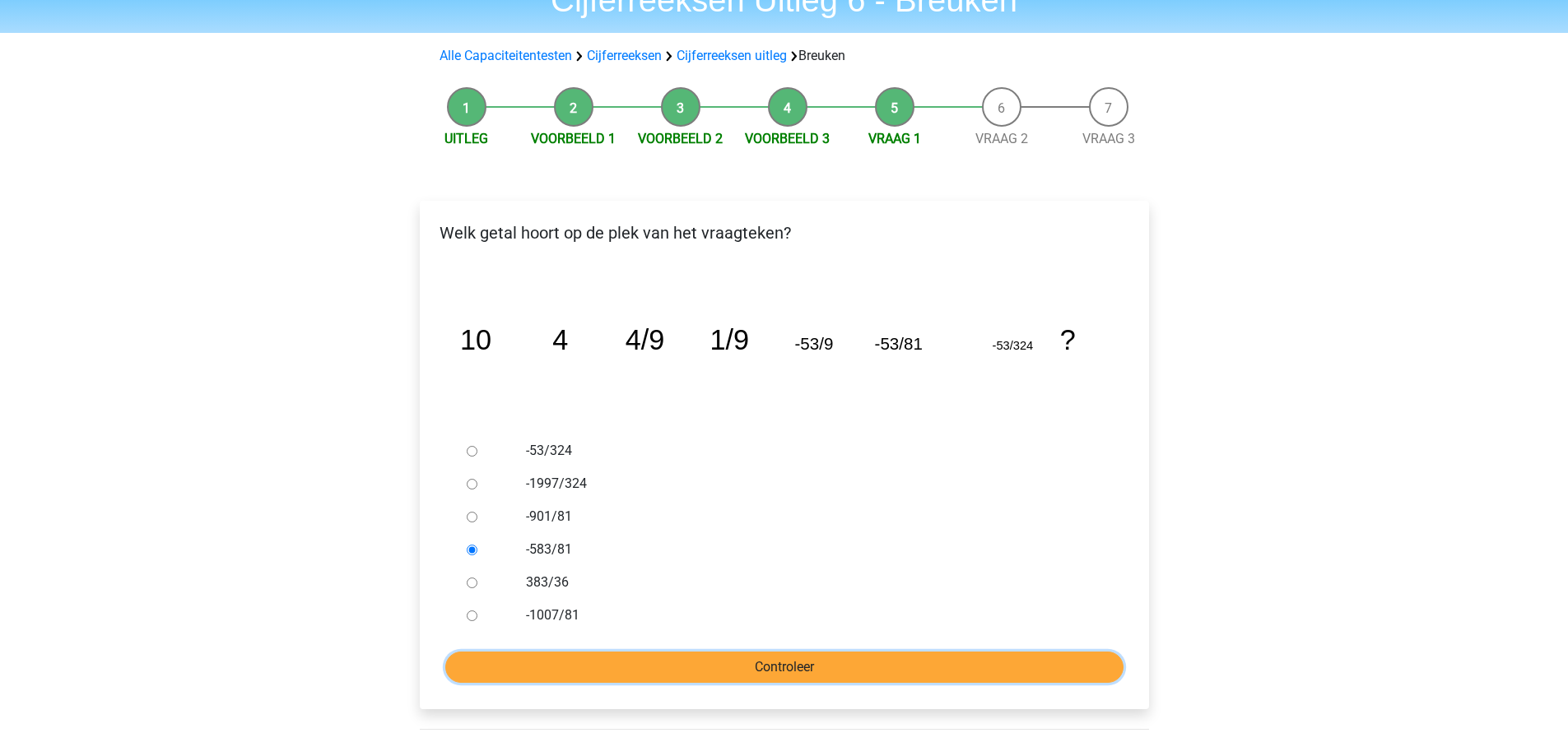
click at [563, 657] on input "Controleer" at bounding box center [784, 667] width 678 height 32
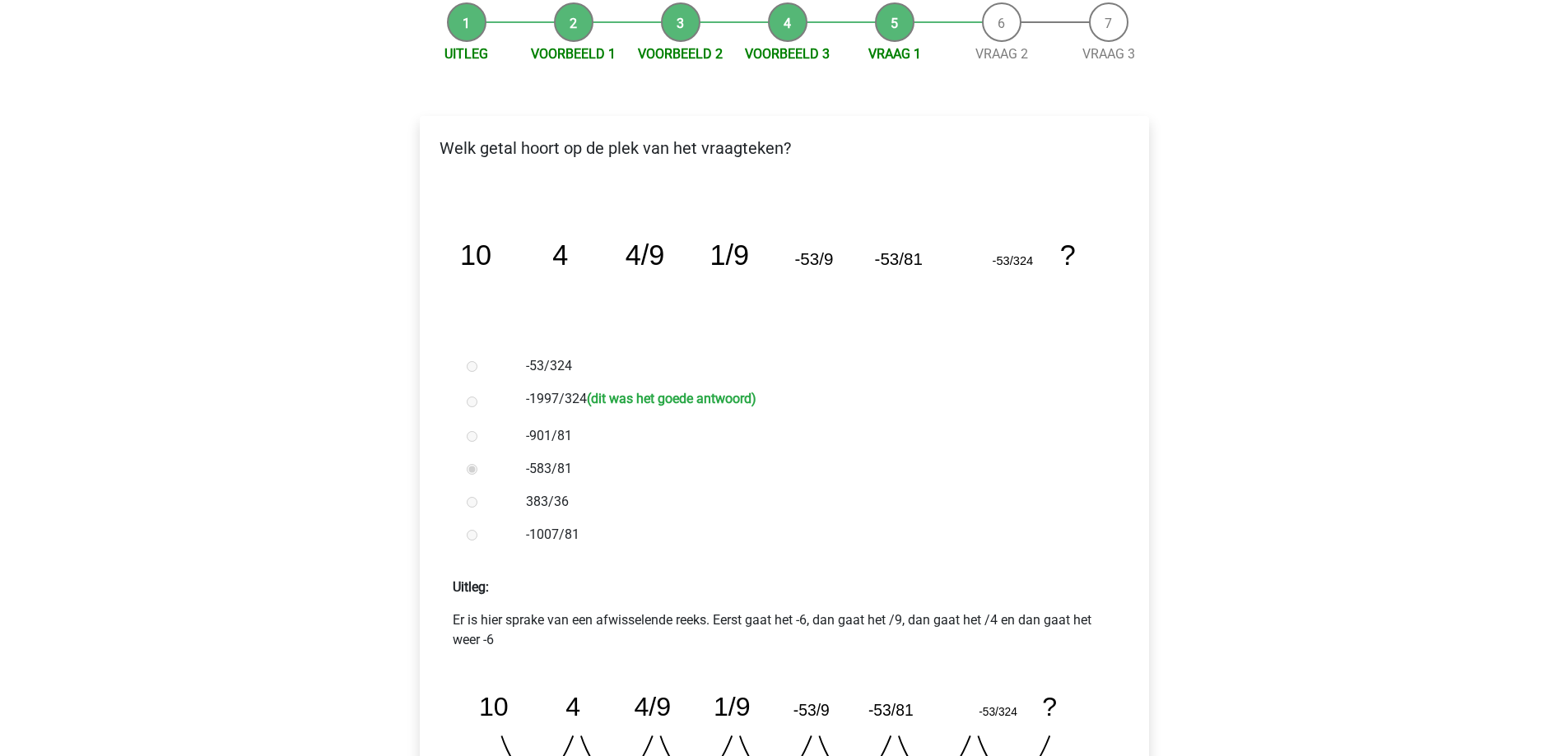
scroll to position [493, 0]
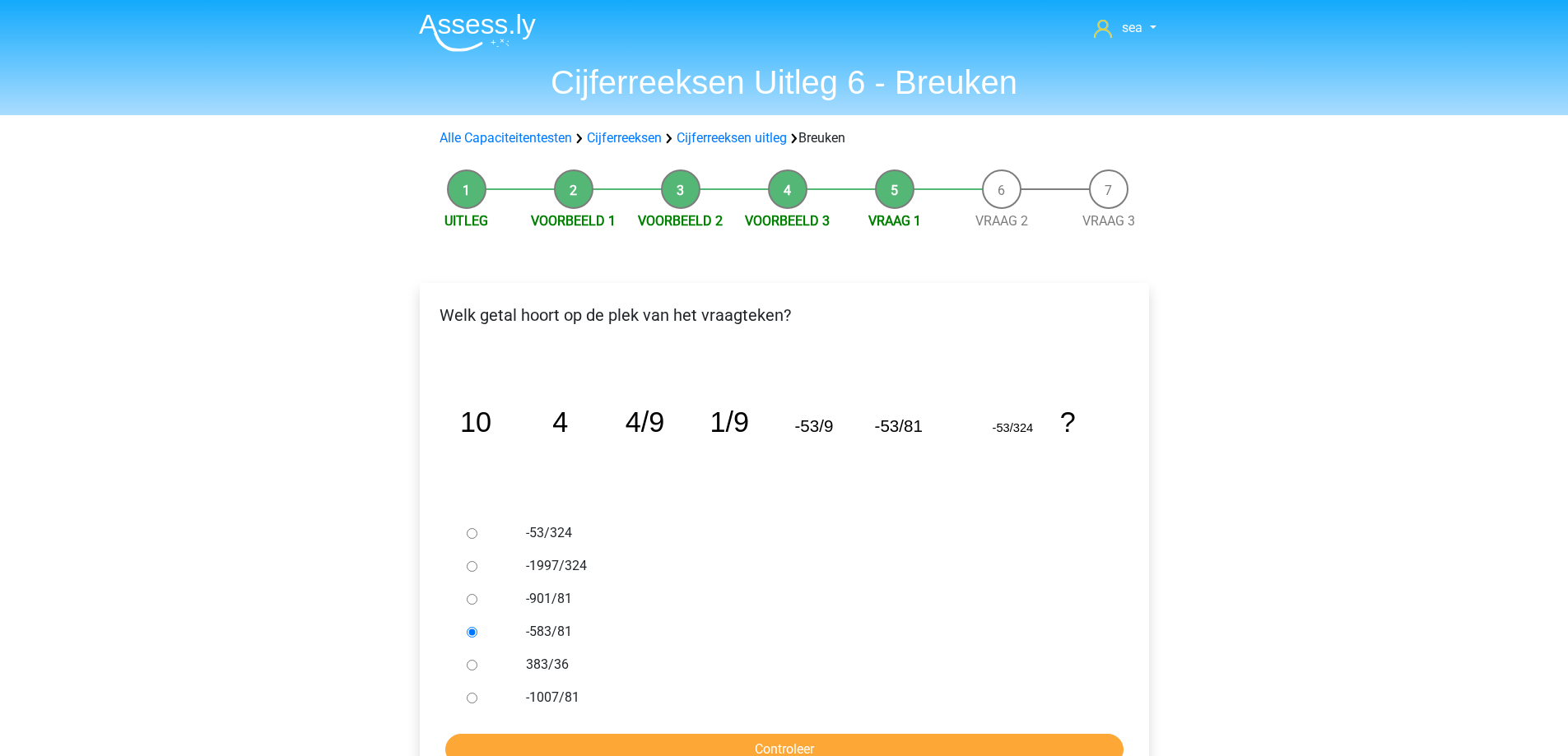
scroll to position [81, 0]
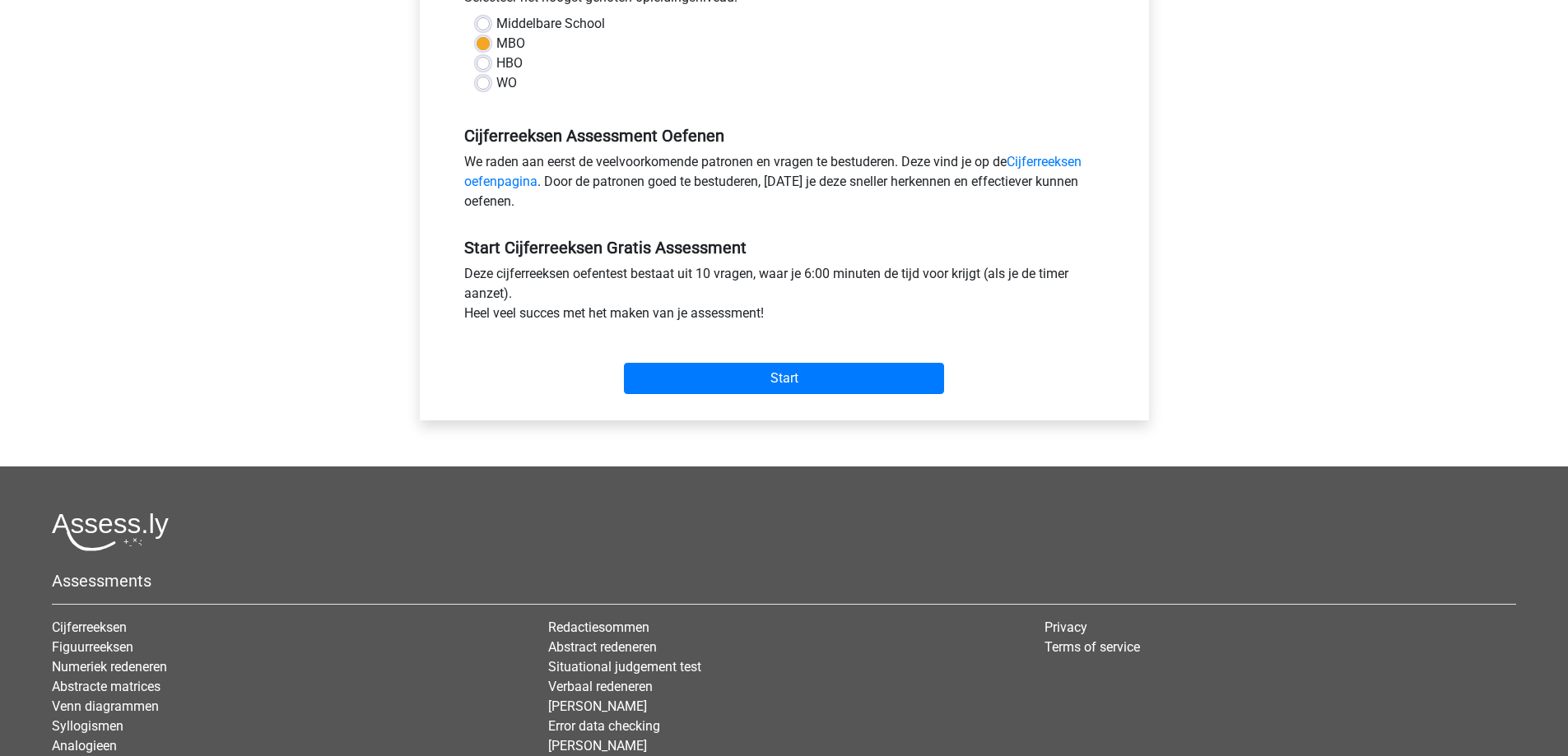
scroll to position [412, 0]
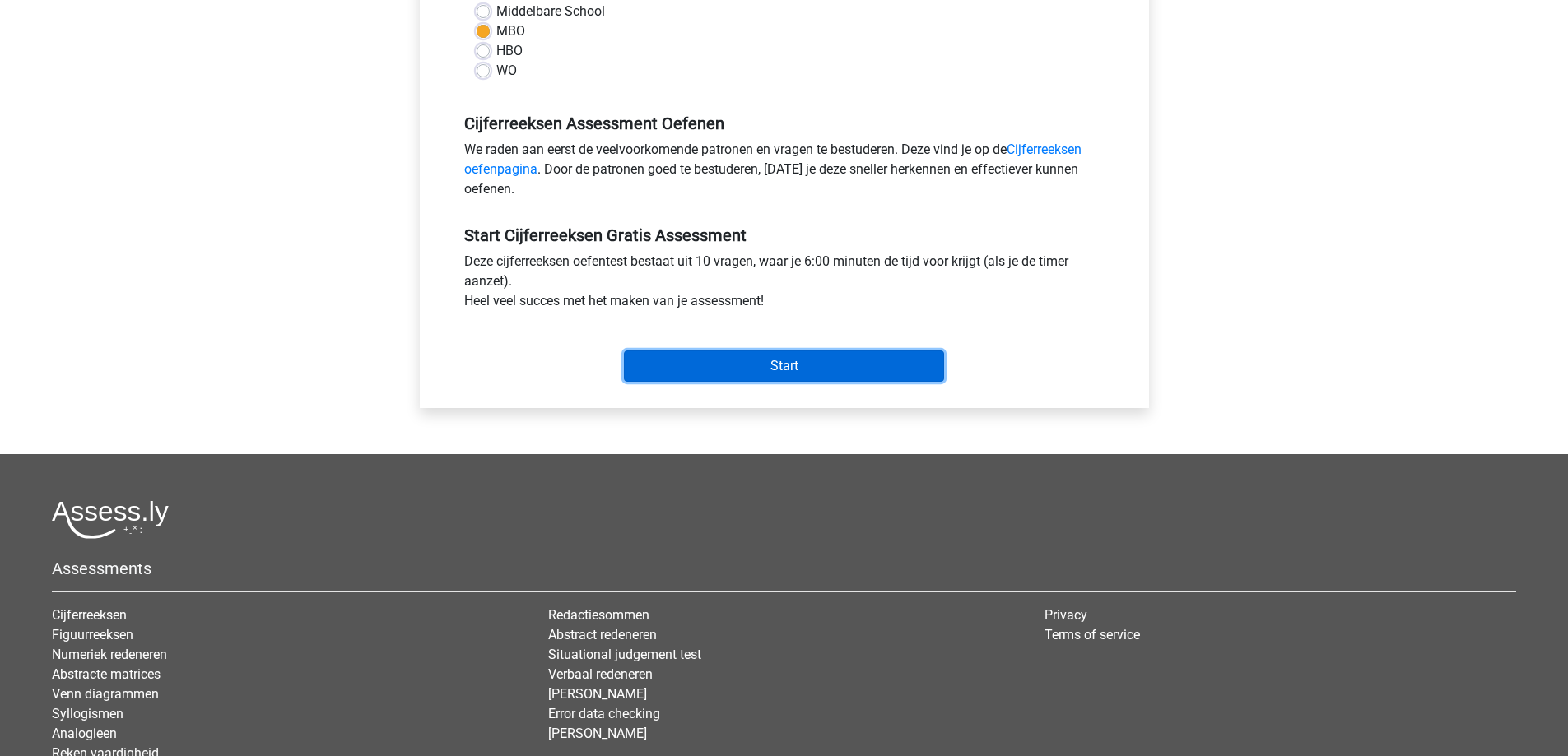
click at [716, 362] on input "Start" at bounding box center [784, 366] width 320 height 32
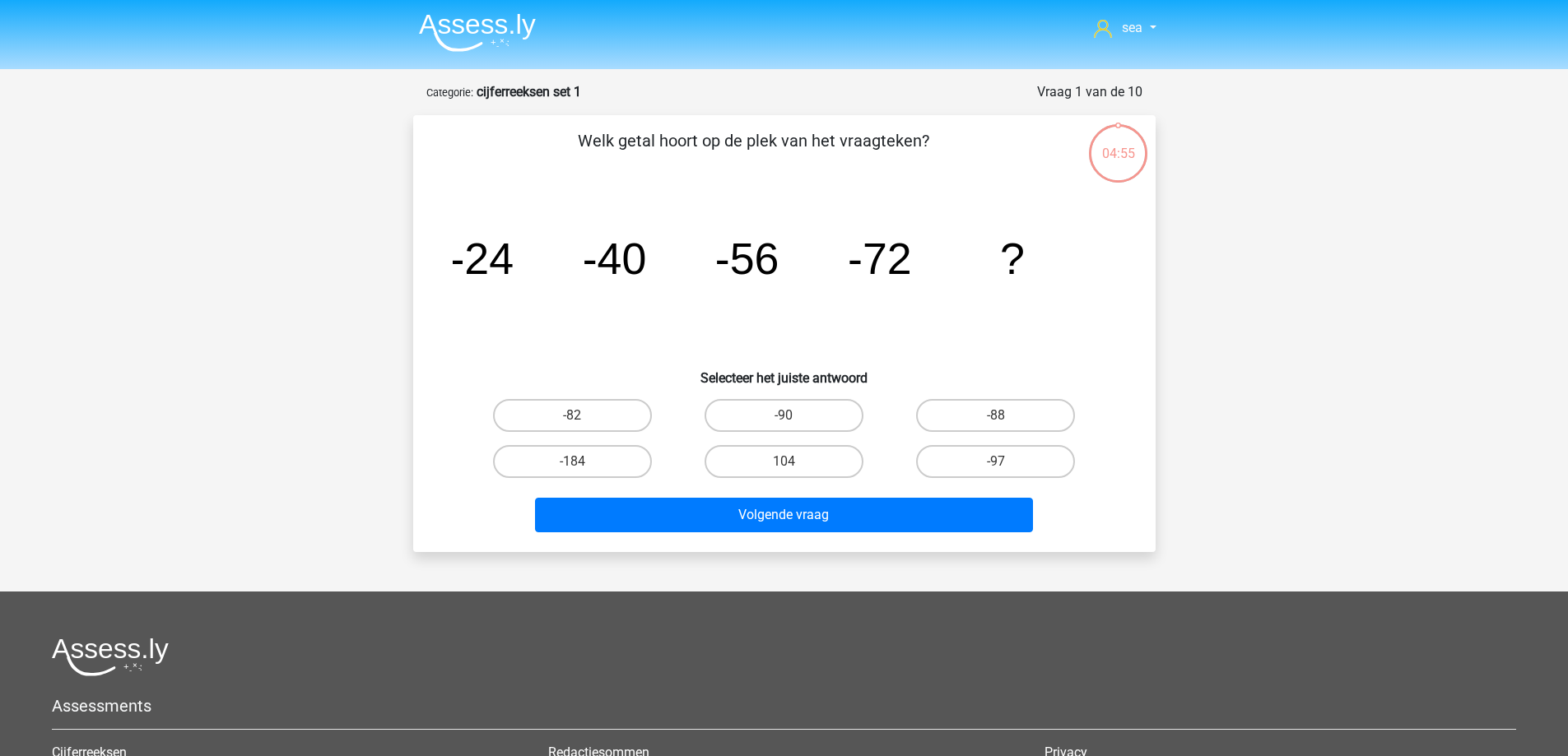
click at [1003, 422] on input "-88" at bounding box center [1001, 420] width 11 height 11
radio input "true"
click at [944, 492] on div "Volgende vraag" at bounding box center [784, 511] width 690 height 54
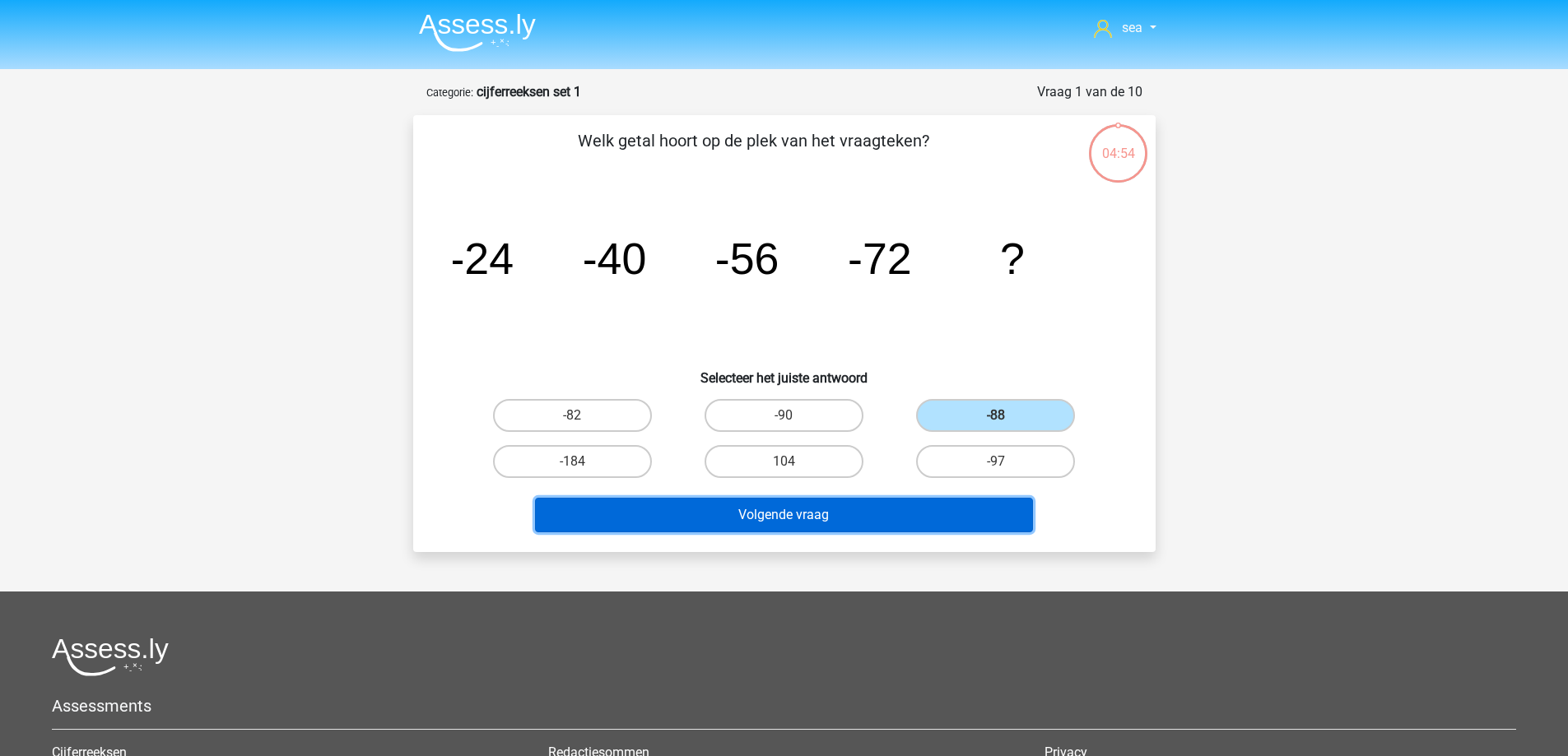
click at [945, 512] on button "Volgende vraag" at bounding box center [784, 514] width 498 height 35
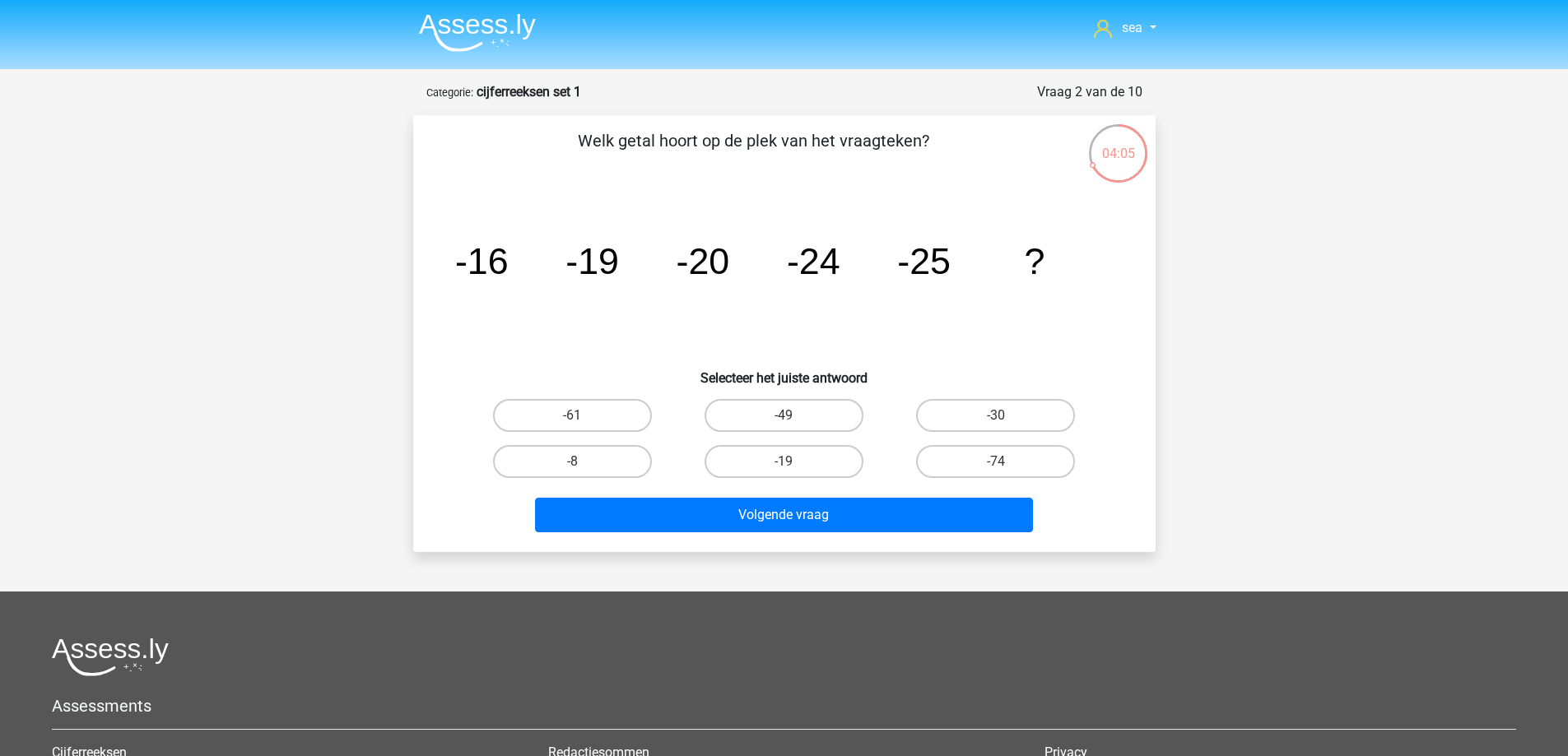
click at [998, 422] on input "-30" at bounding box center [1001, 420] width 11 height 11
radio input "true"
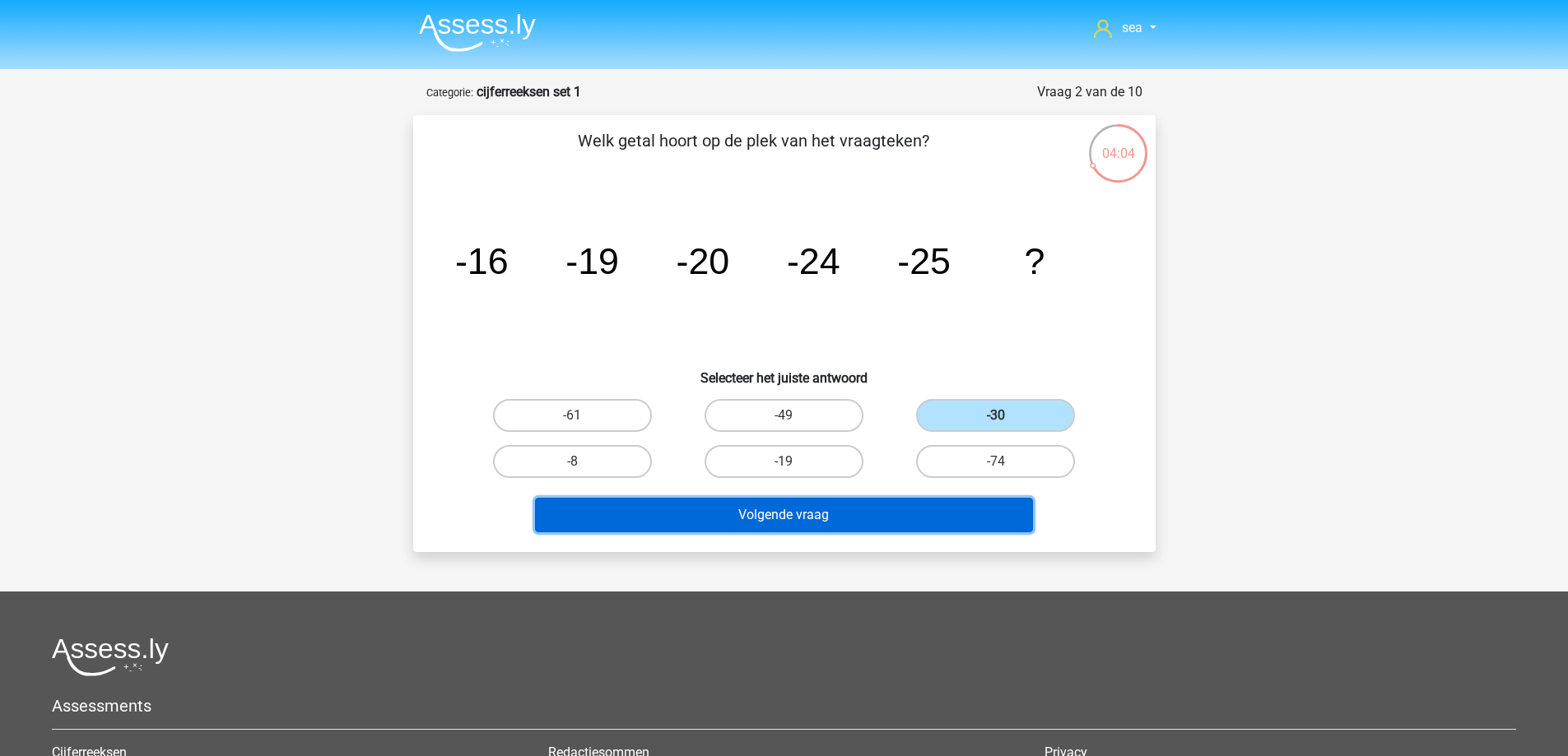
click at [926, 499] on button "Volgende vraag" at bounding box center [784, 514] width 498 height 35
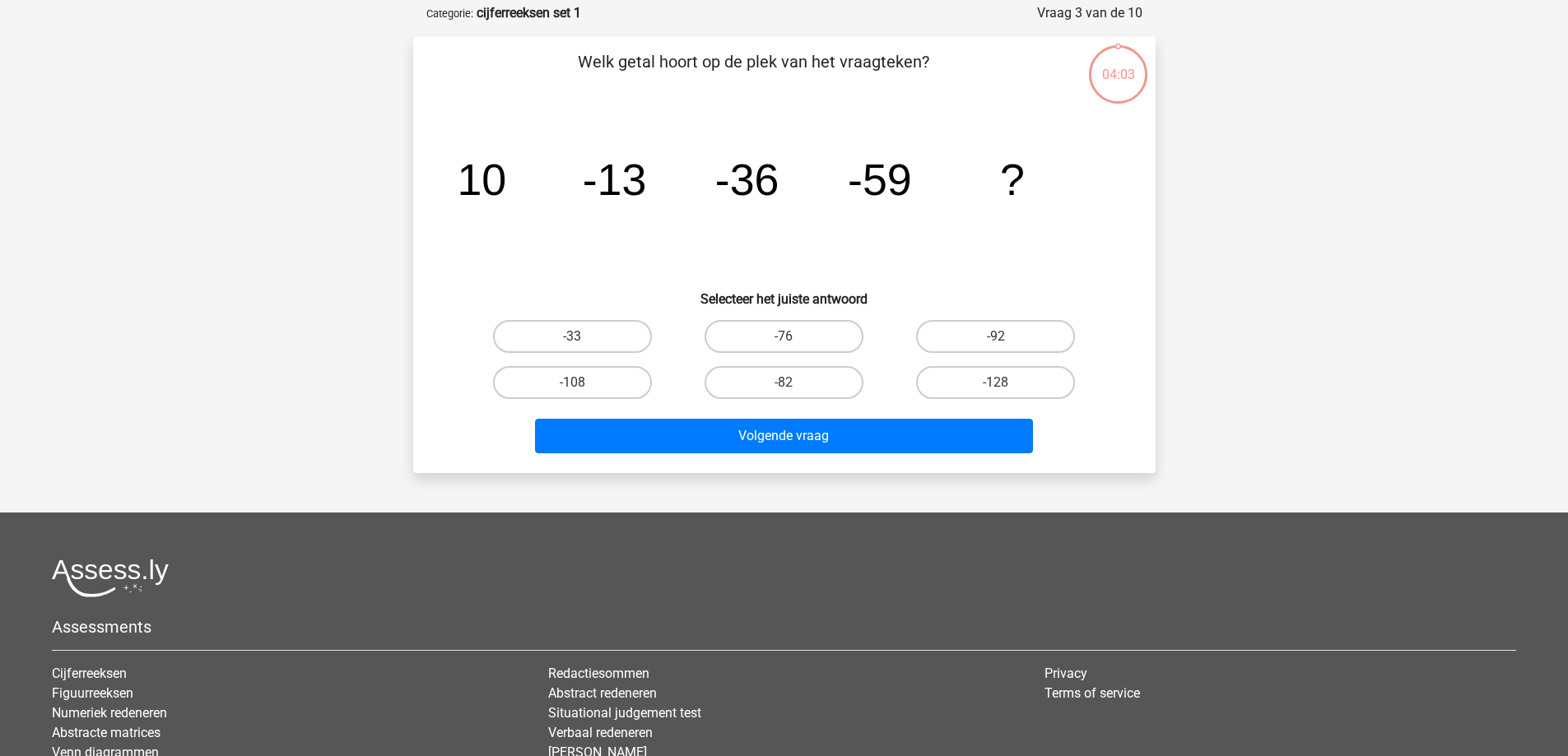
scroll to position [82, 0]
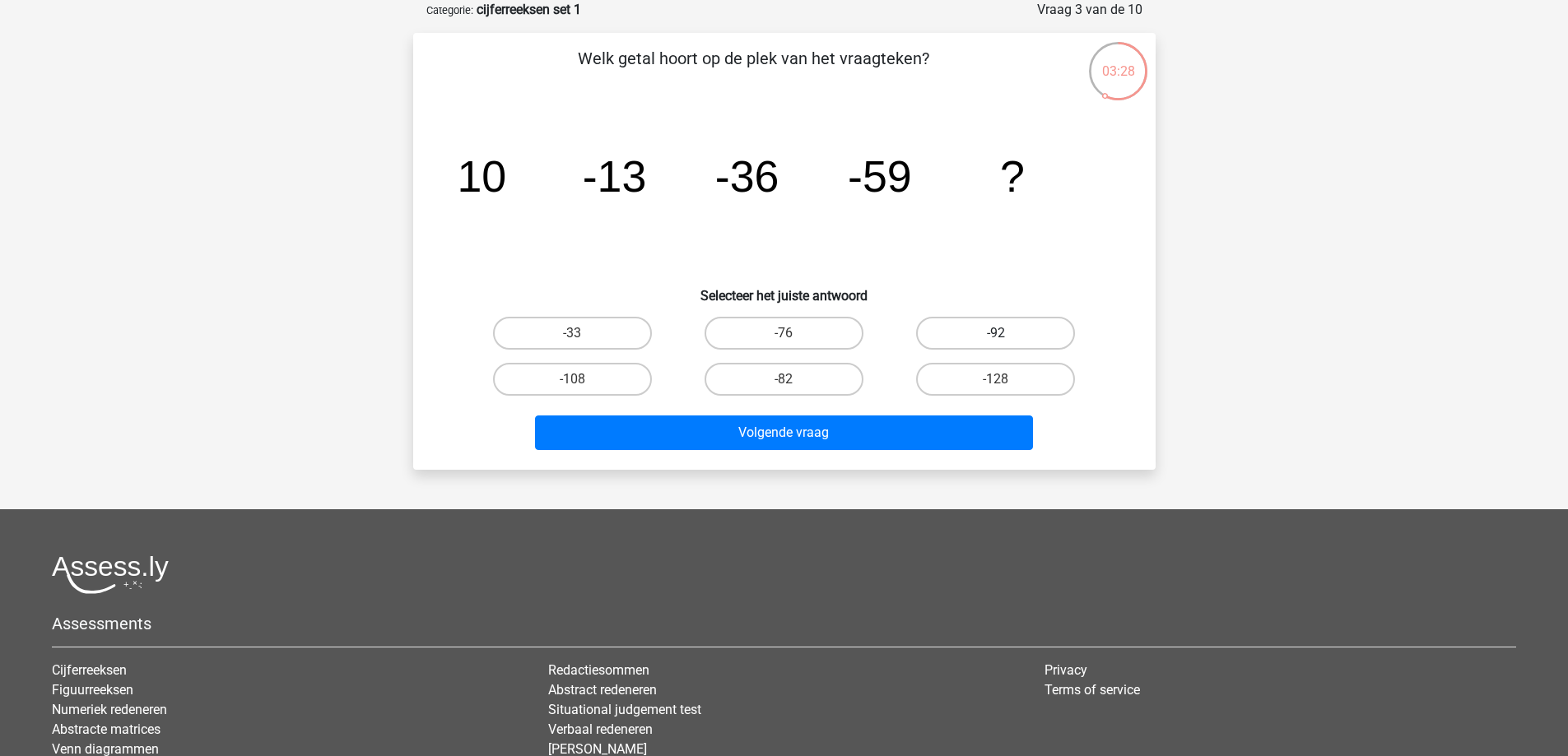
click at [972, 347] on label "-92" at bounding box center [995, 333] width 159 height 33
click at [996, 344] on input "-92" at bounding box center [1001, 339] width 11 height 11
radio input "true"
click at [756, 365] on label "-82" at bounding box center [784, 379] width 159 height 33
click at [784, 379] on input "-82" at bounding box center [789, 384] width 11 height 11
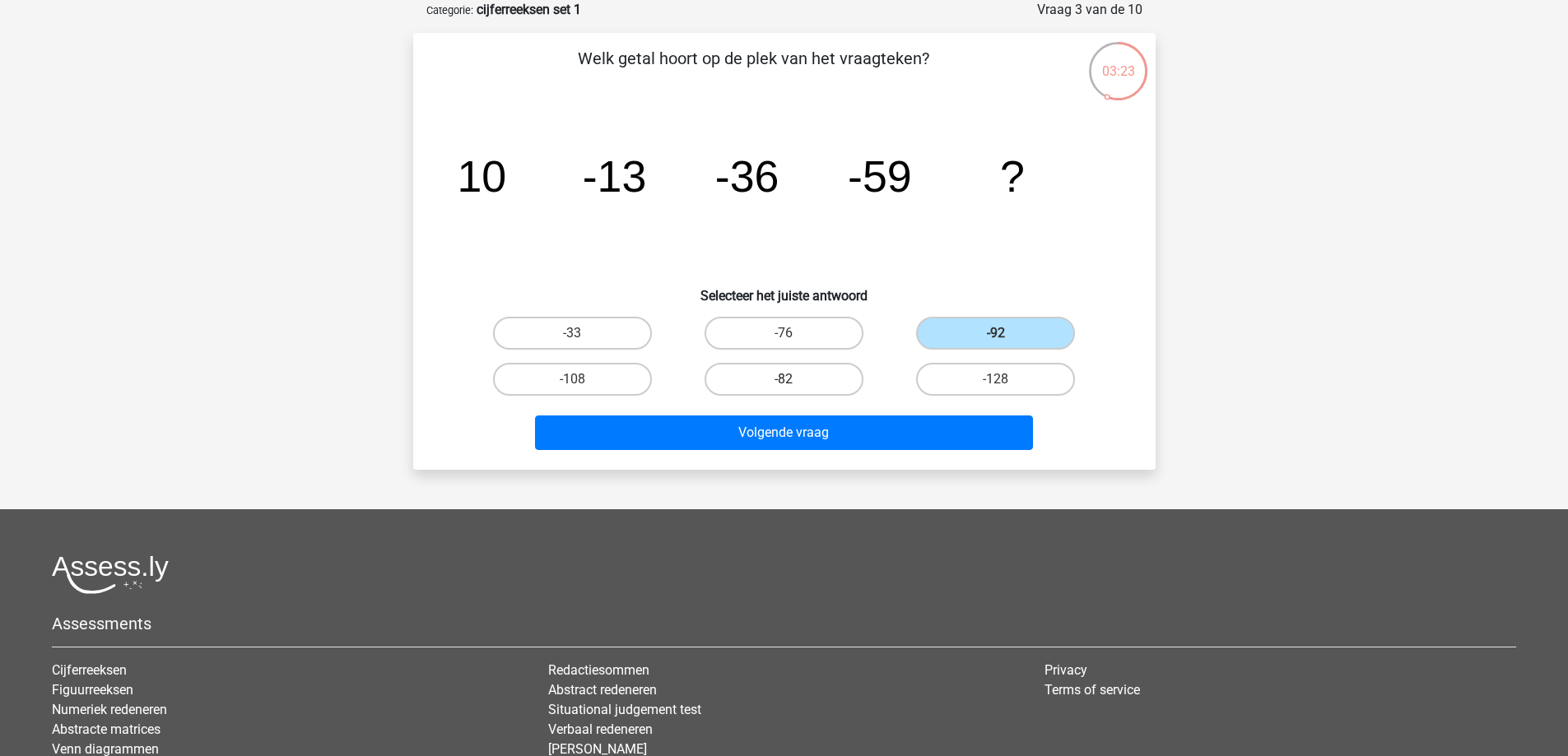
radio input "true"
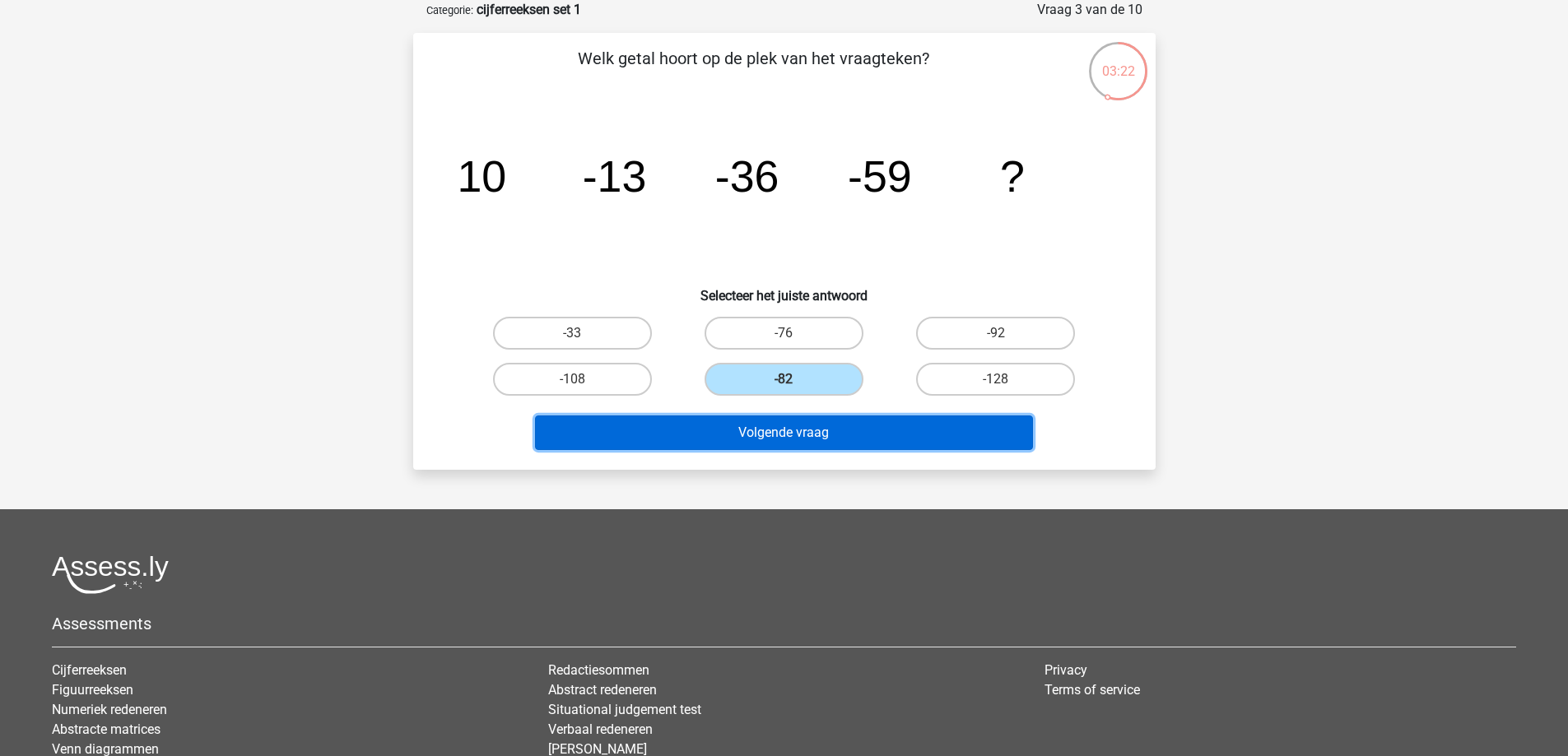
click at [760, 445] on button "Volgende vraag" at bounding box center [784, 432] width 498 height 35
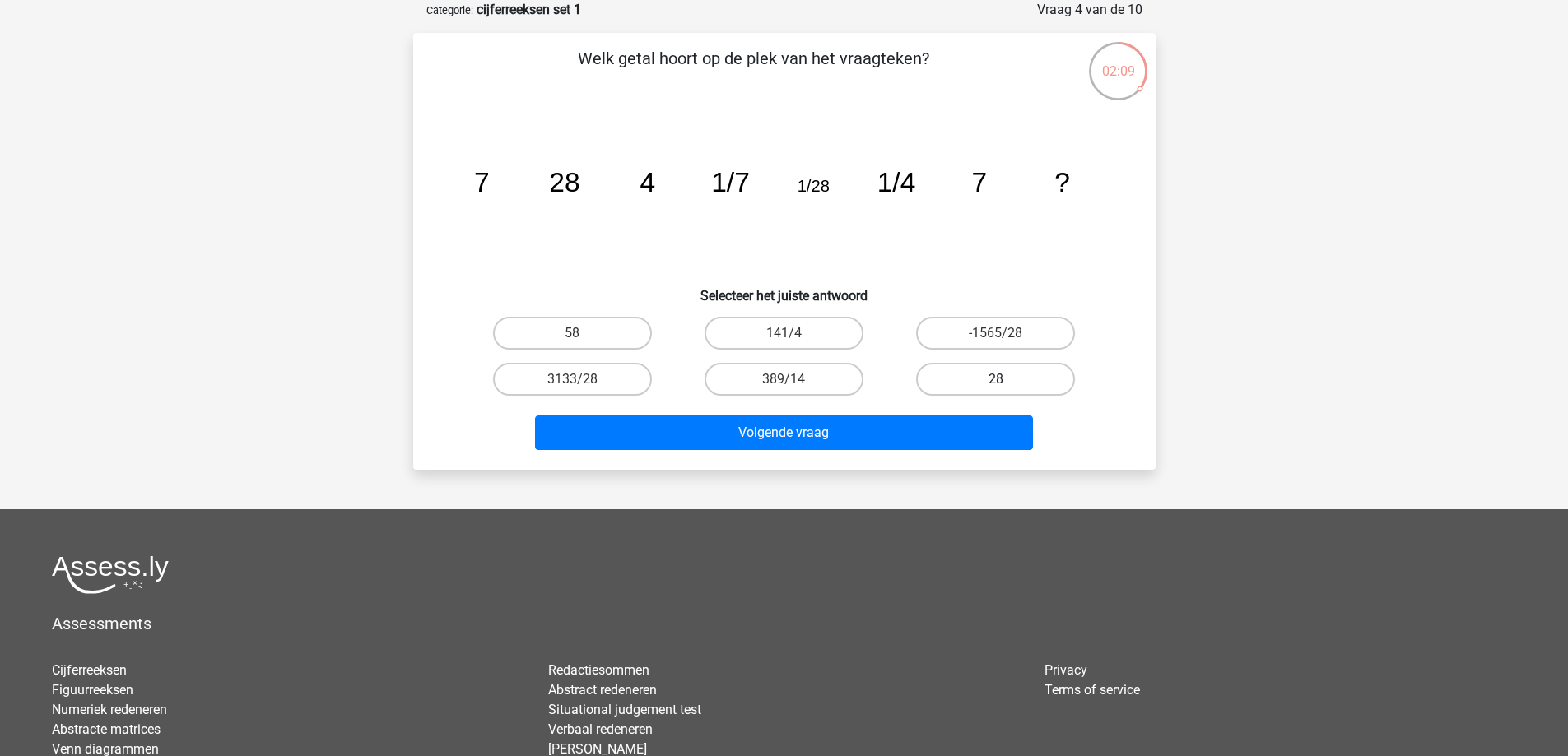
click at [1005, 370] on label "28" at bounding box center [995, 379] width 159 height 33
click at [1005, 379] on input "28" at bounding box center [1001, 384] width 11 height 11
radio input "true"
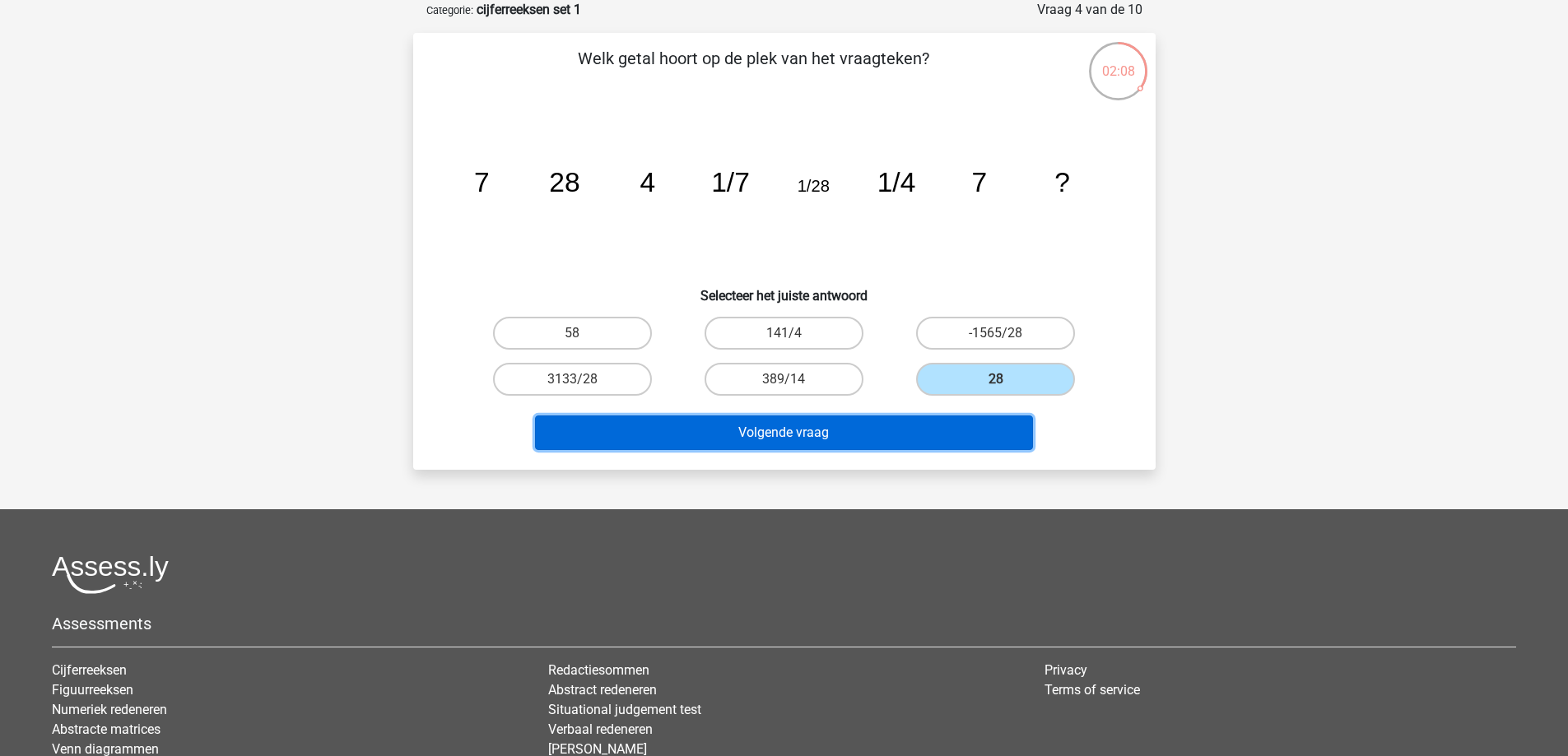
click at [949, 437] on button "Volgende vraag" at bounding box center [784, 432] width 498 height 35
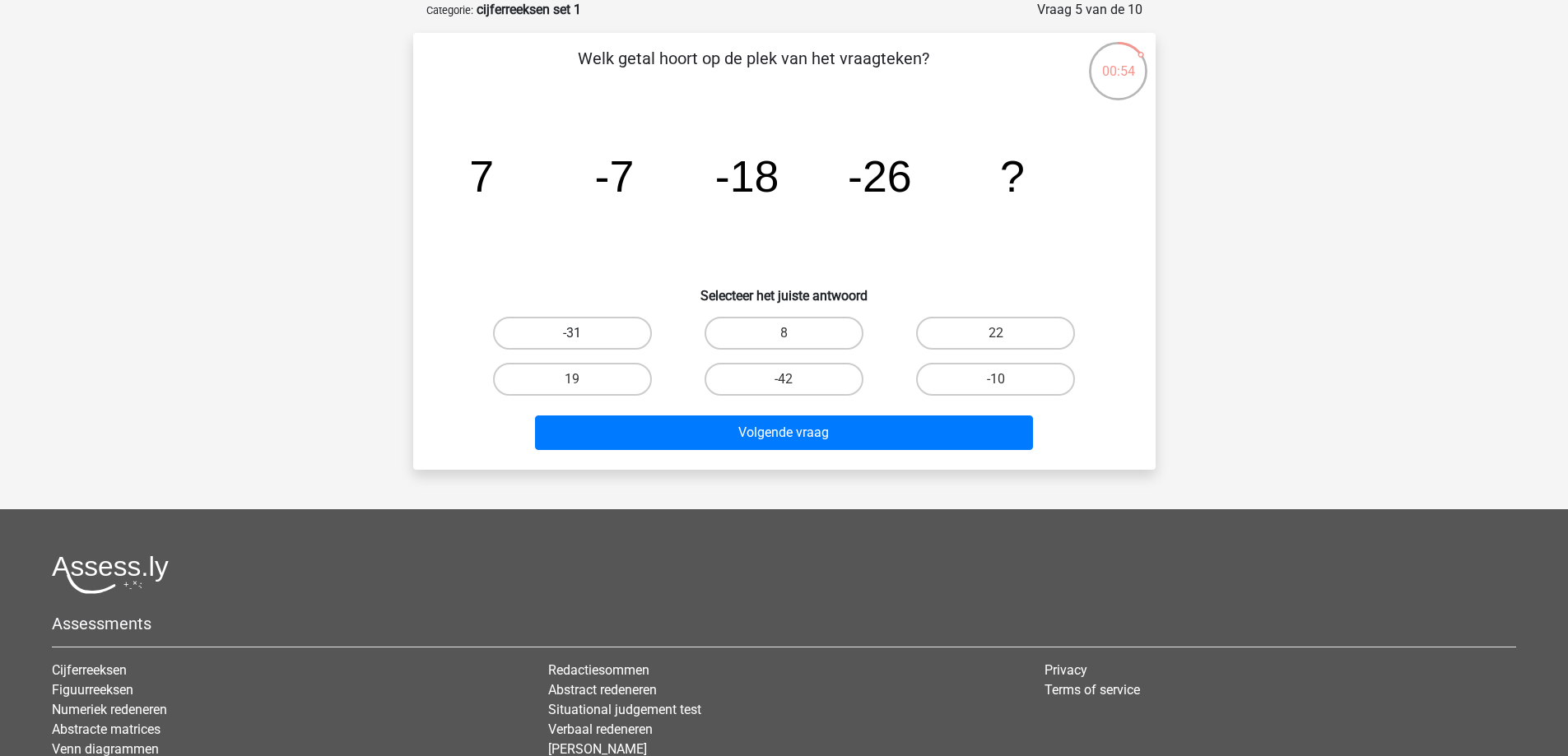
click at [602, 342] on label "-31" at bounding box center [572, 333] width 159 height 33
click at [583, 342] on input "-31" at bounding box center [578, 339] width 11 height 11
radio input "true"
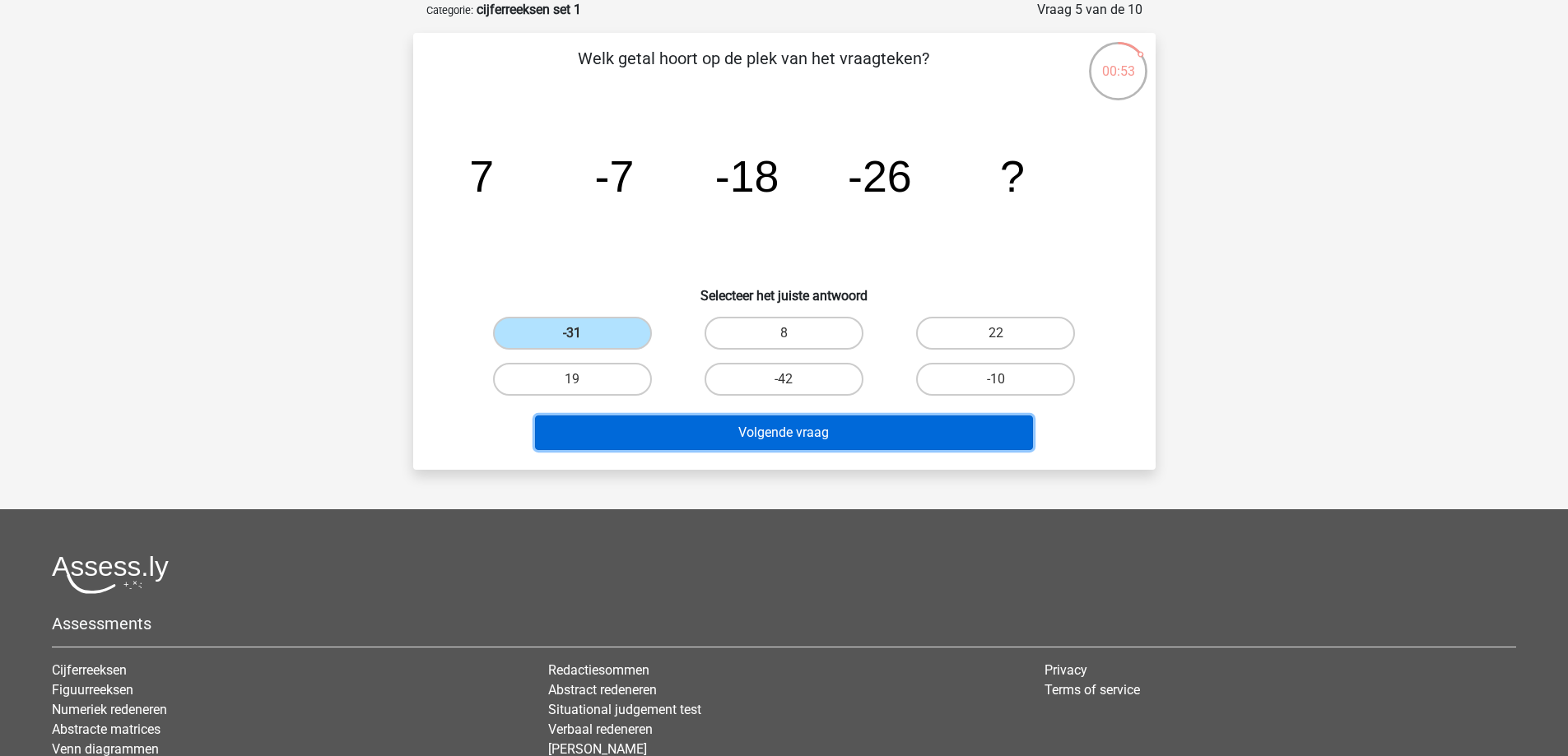
click at [790, 418] on button "Volgende vraag" at bounding box center [784, 432] width 498 height 35
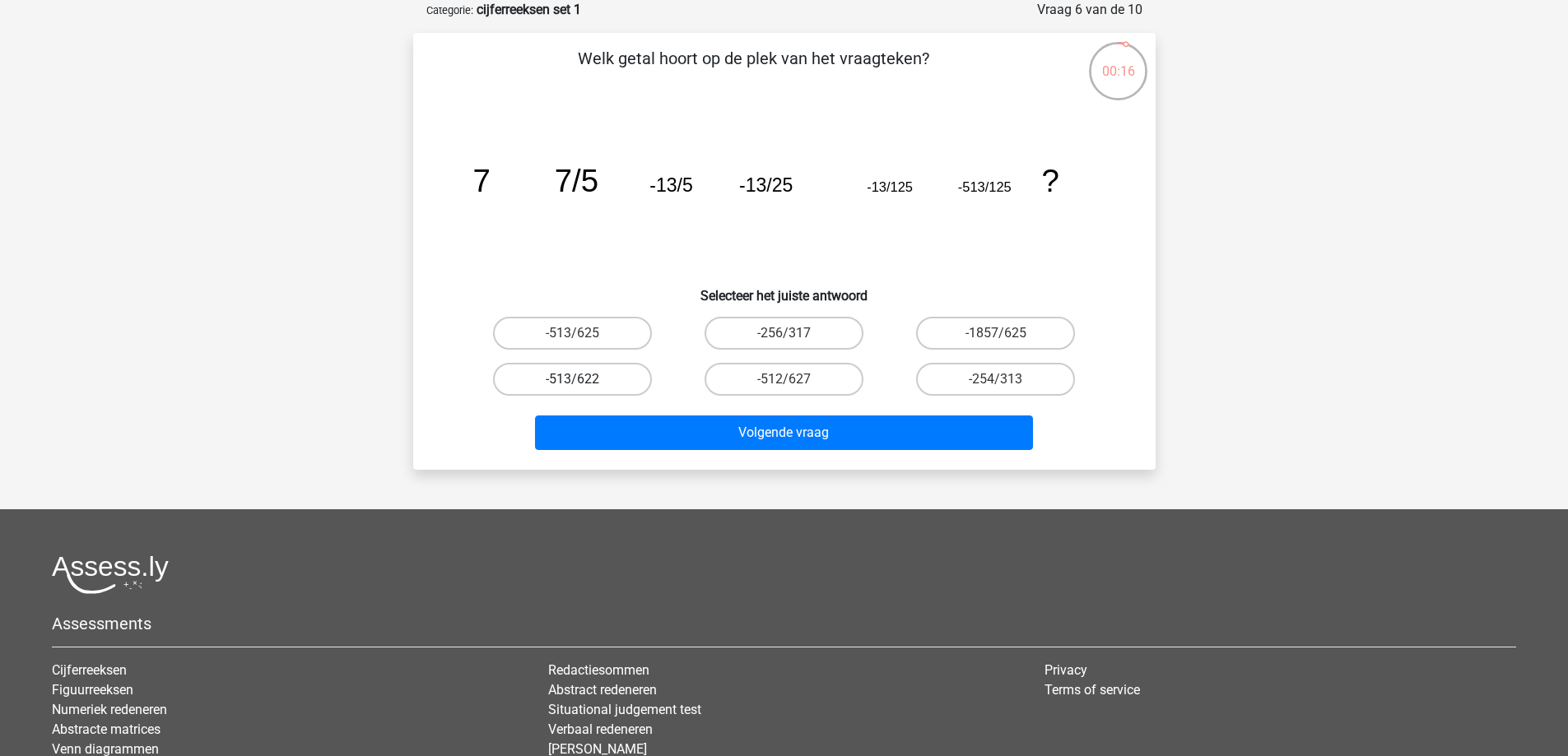
click at [602, 384] on label "-513/622" at bounding box center [572, 379] width 159 height 33
click at [583, 384] on input "-513/622" at bounding box center [578, 384] width 11 height 11
radio input "true"
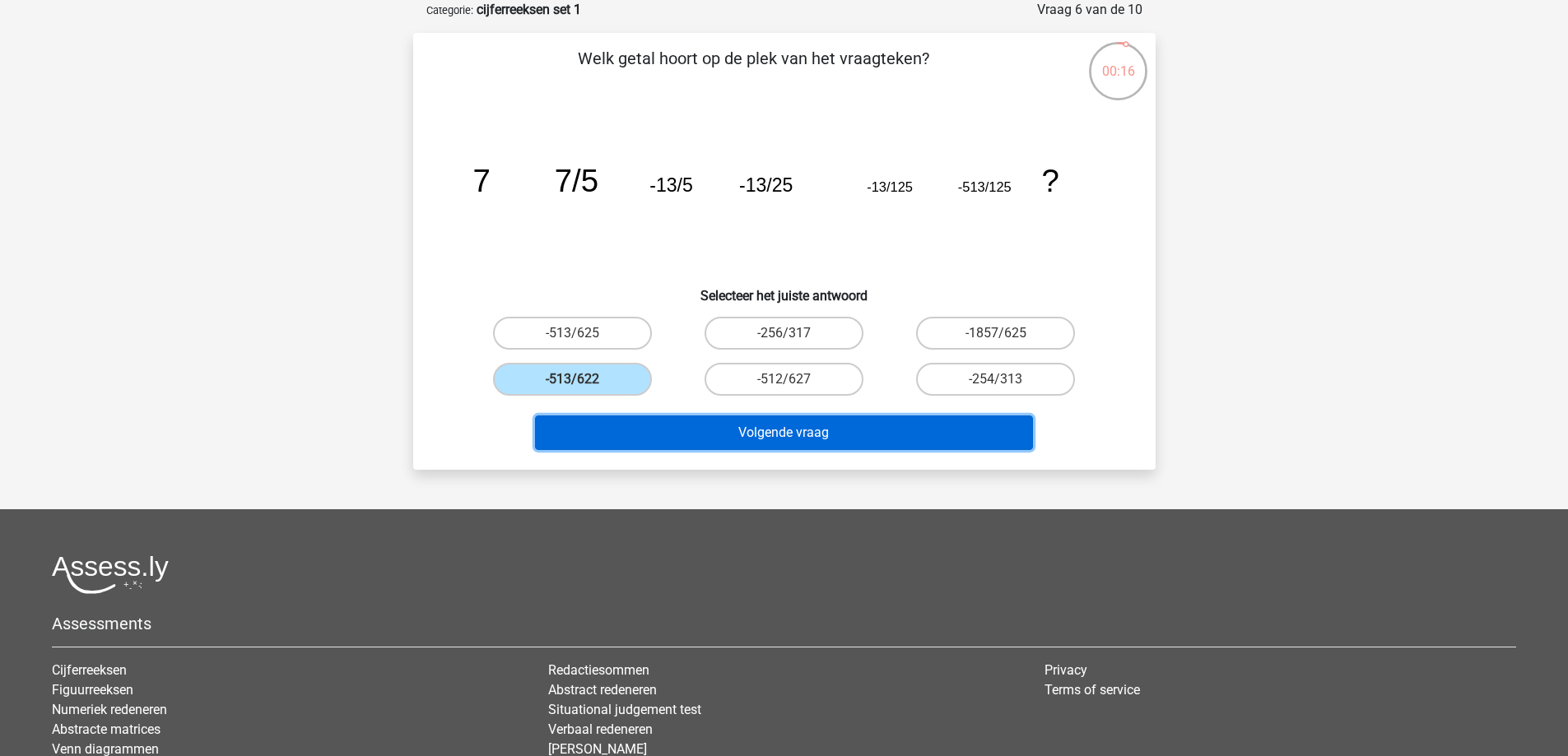
click at [706, 439] on button "Volgende vraag" at bounding box center [784, 432] width 498 height 35
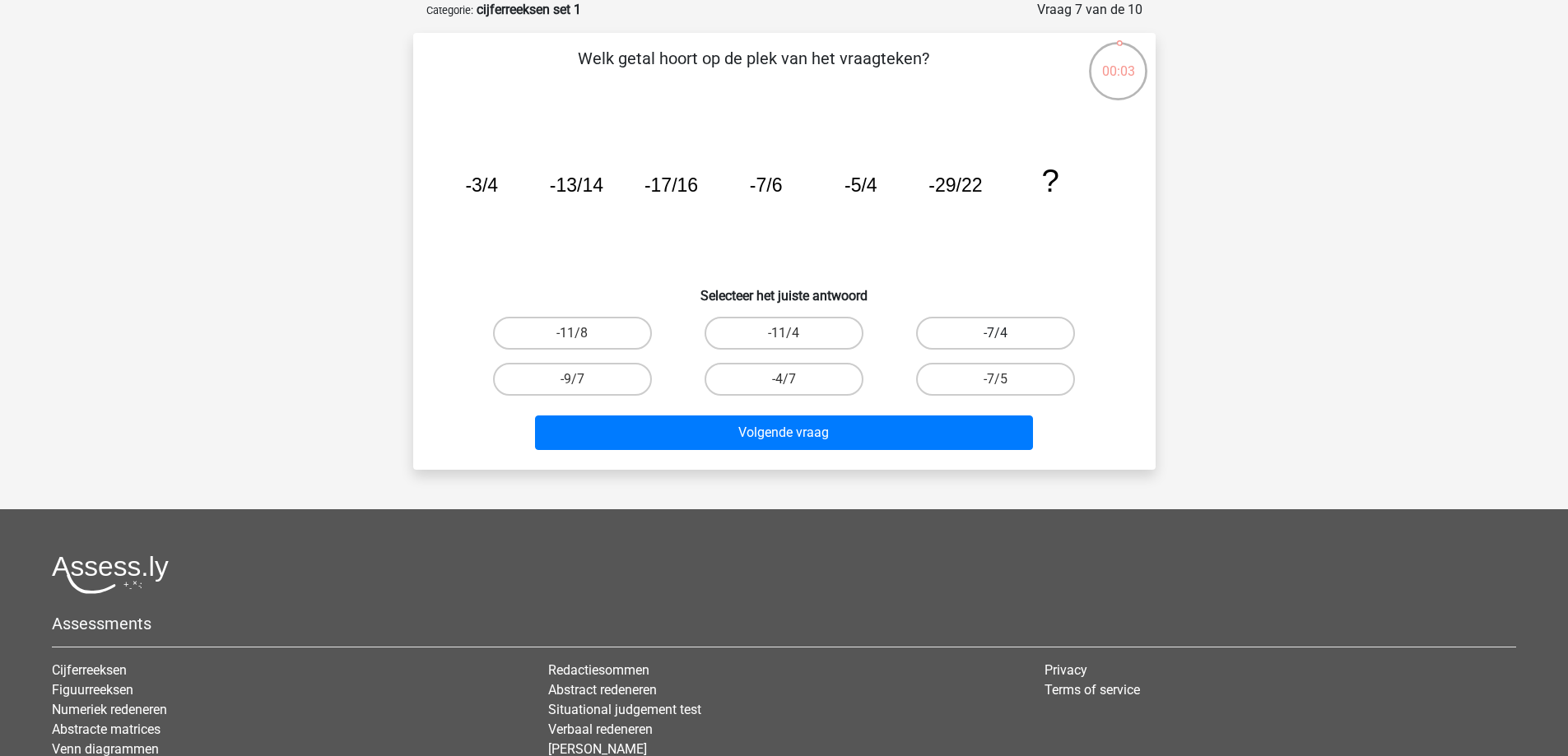
click at [949, 331] on label "-7/4" at bounding box center [995, 333] width 159 height 33
click at [996, 334] on input "-7/4" at bounding box center [1001, 339] width 11 height 11
radio input "true"
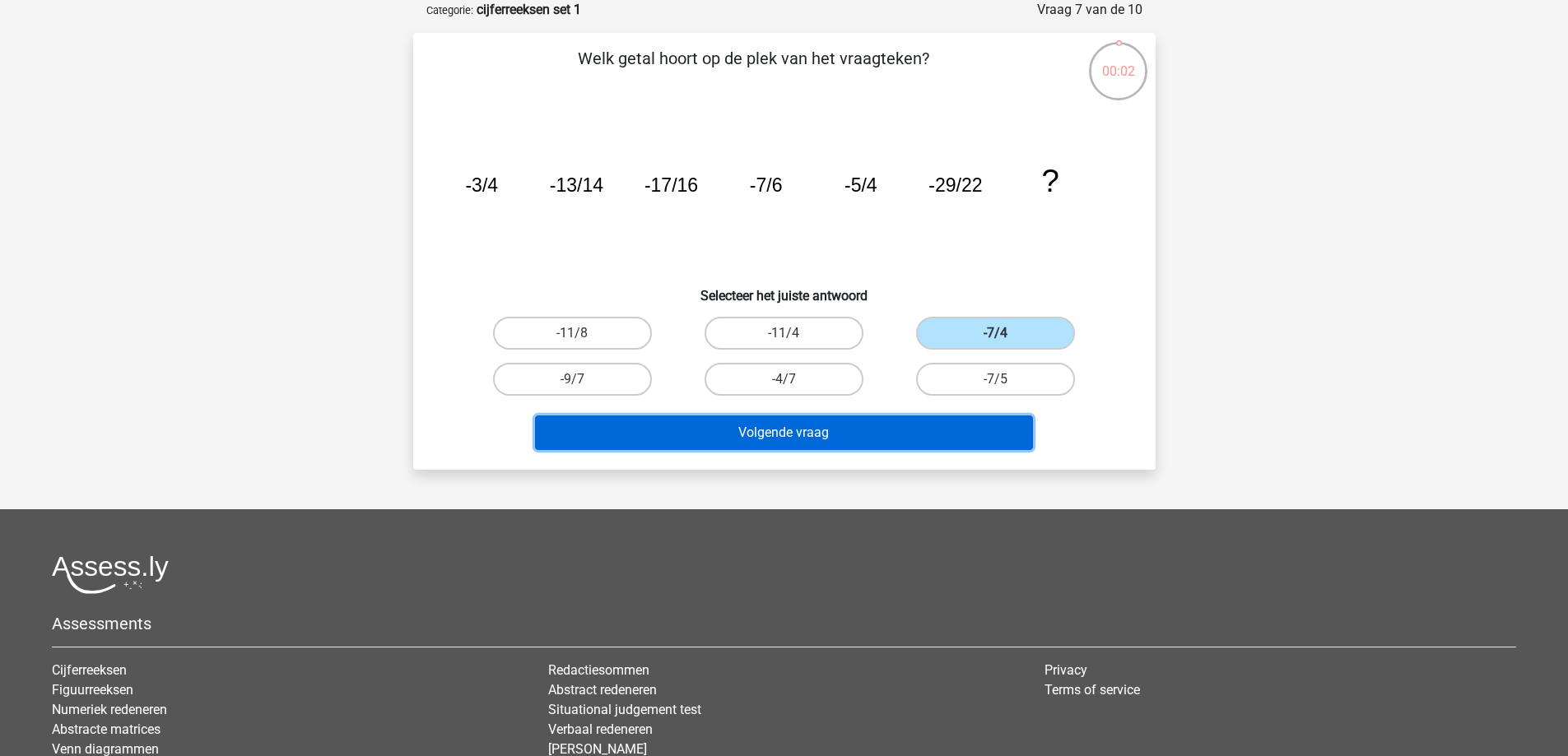
click at [931, 434] on button "Volgende vraag" at bounding box center [784, 432] width 498 height 35
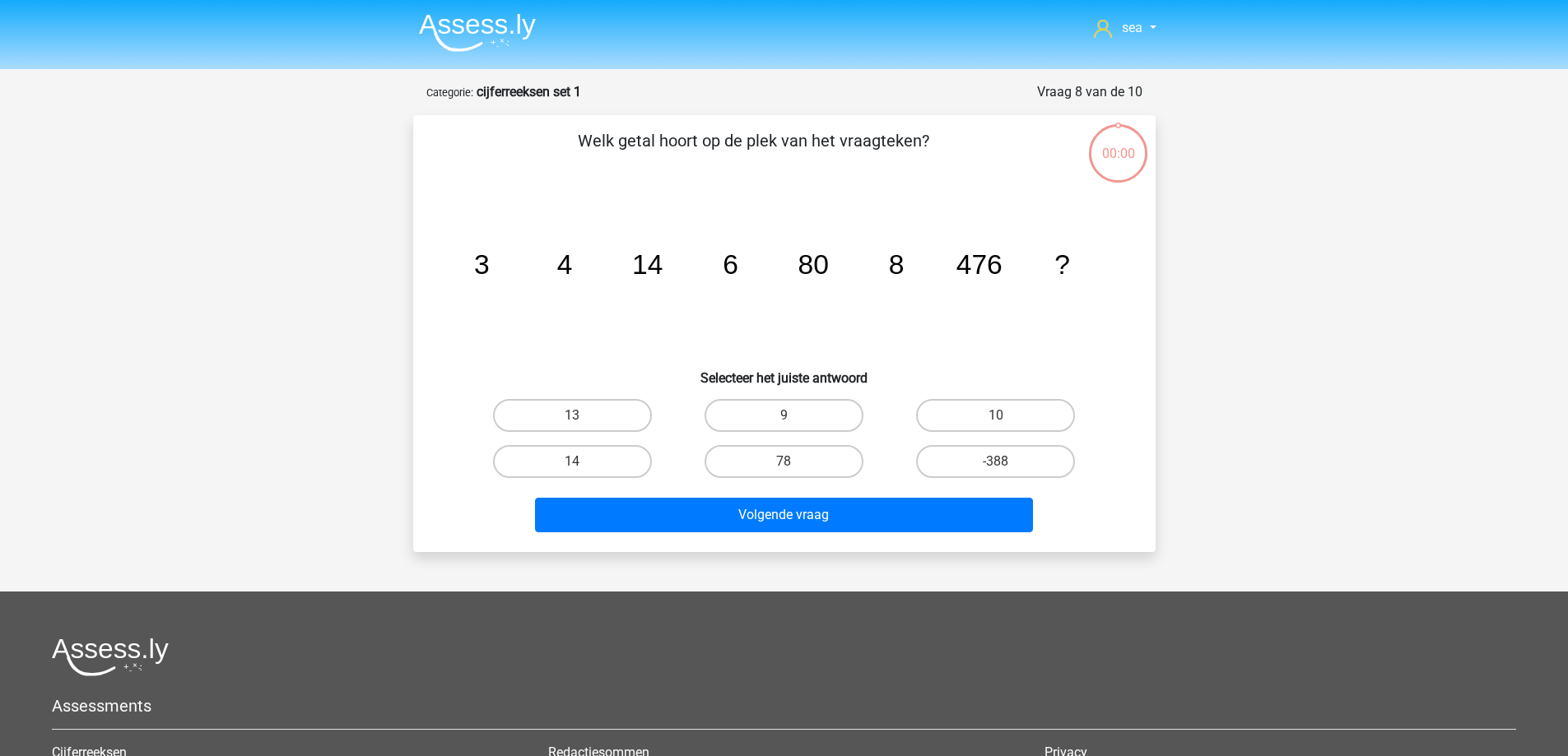
scroll to position [82, 0]
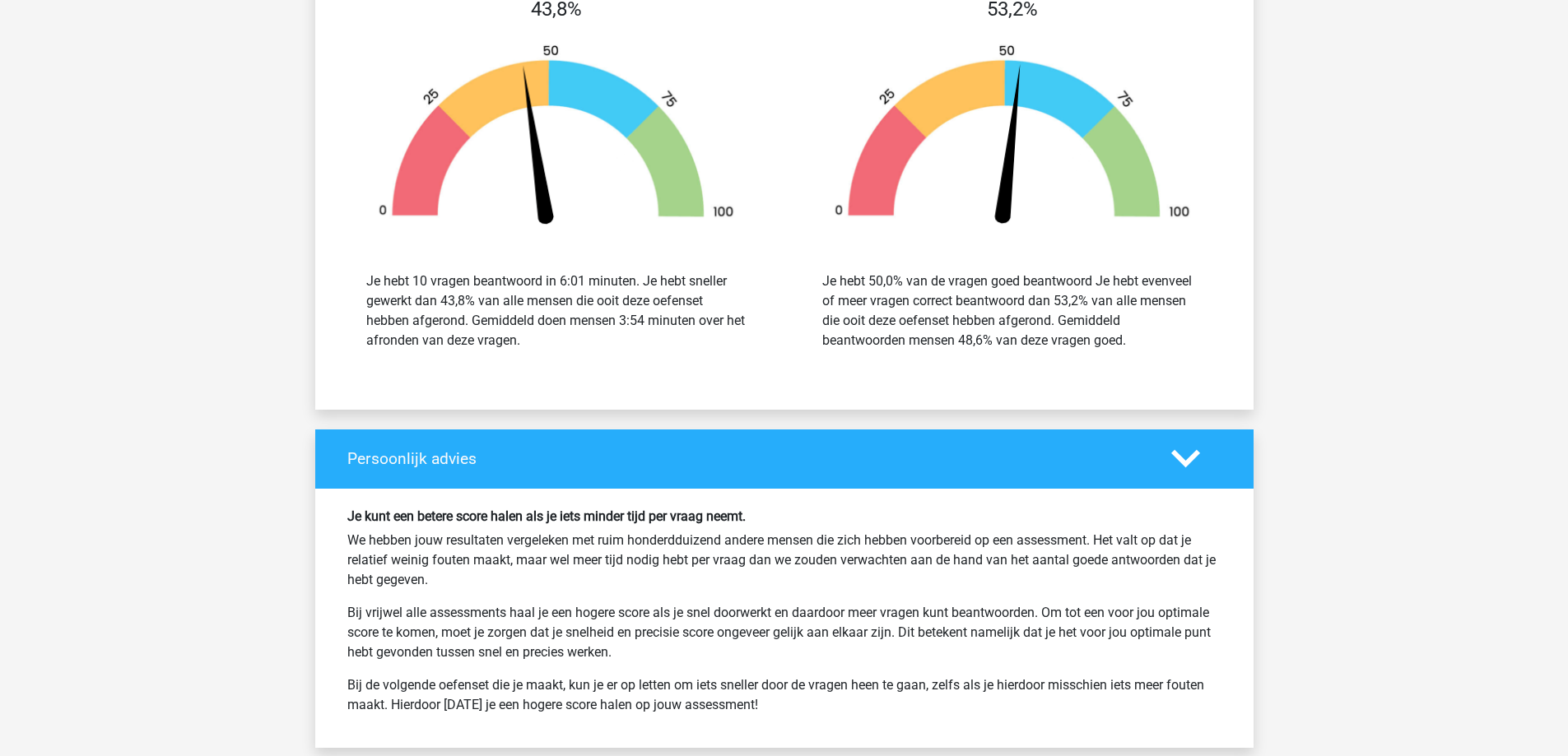
scroll to position [2140, 0]
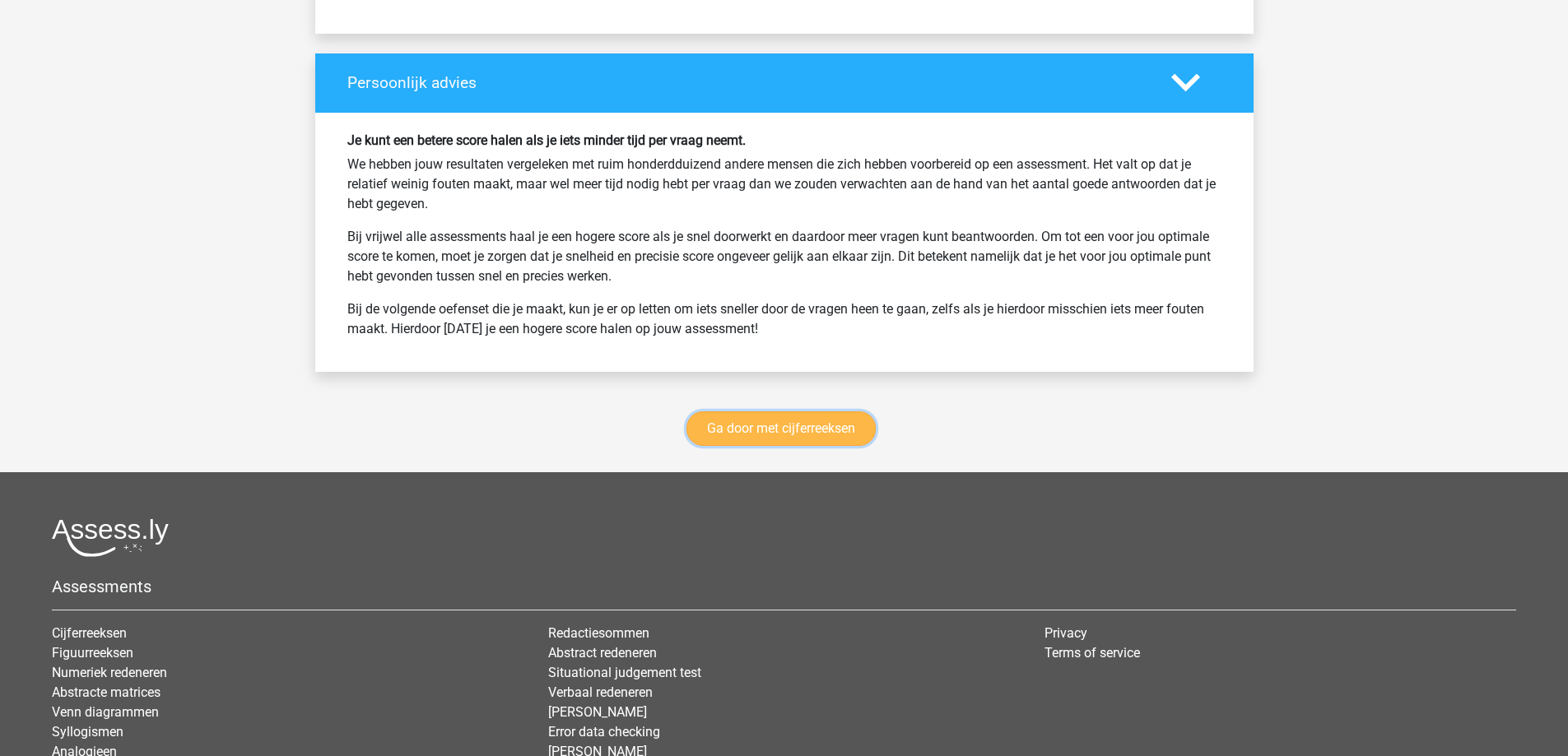
click at [776, 414] on link "Ga door met cijferreeksen" at bounding box center [781, 428] width 190 height 35
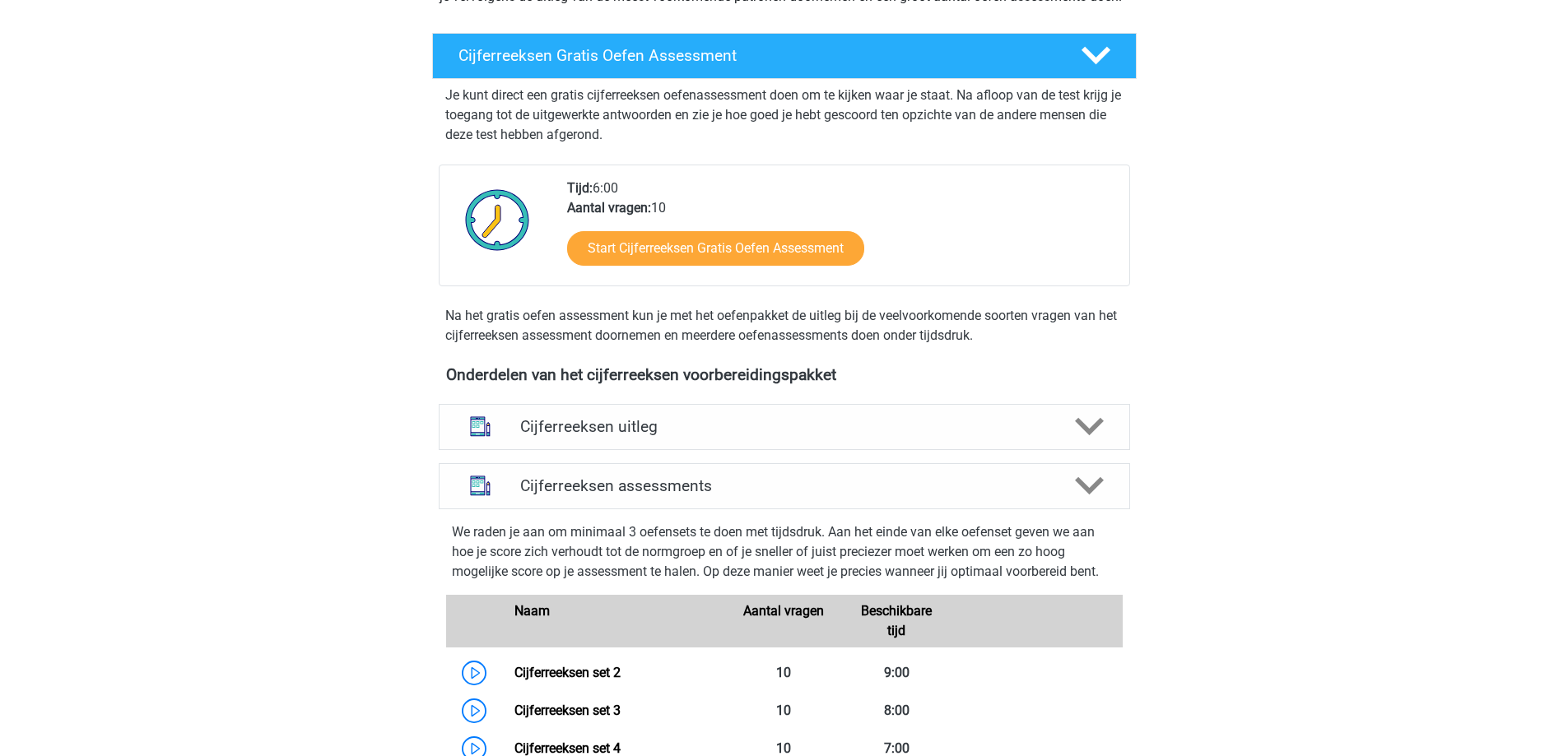
scroll to position [241, 0]
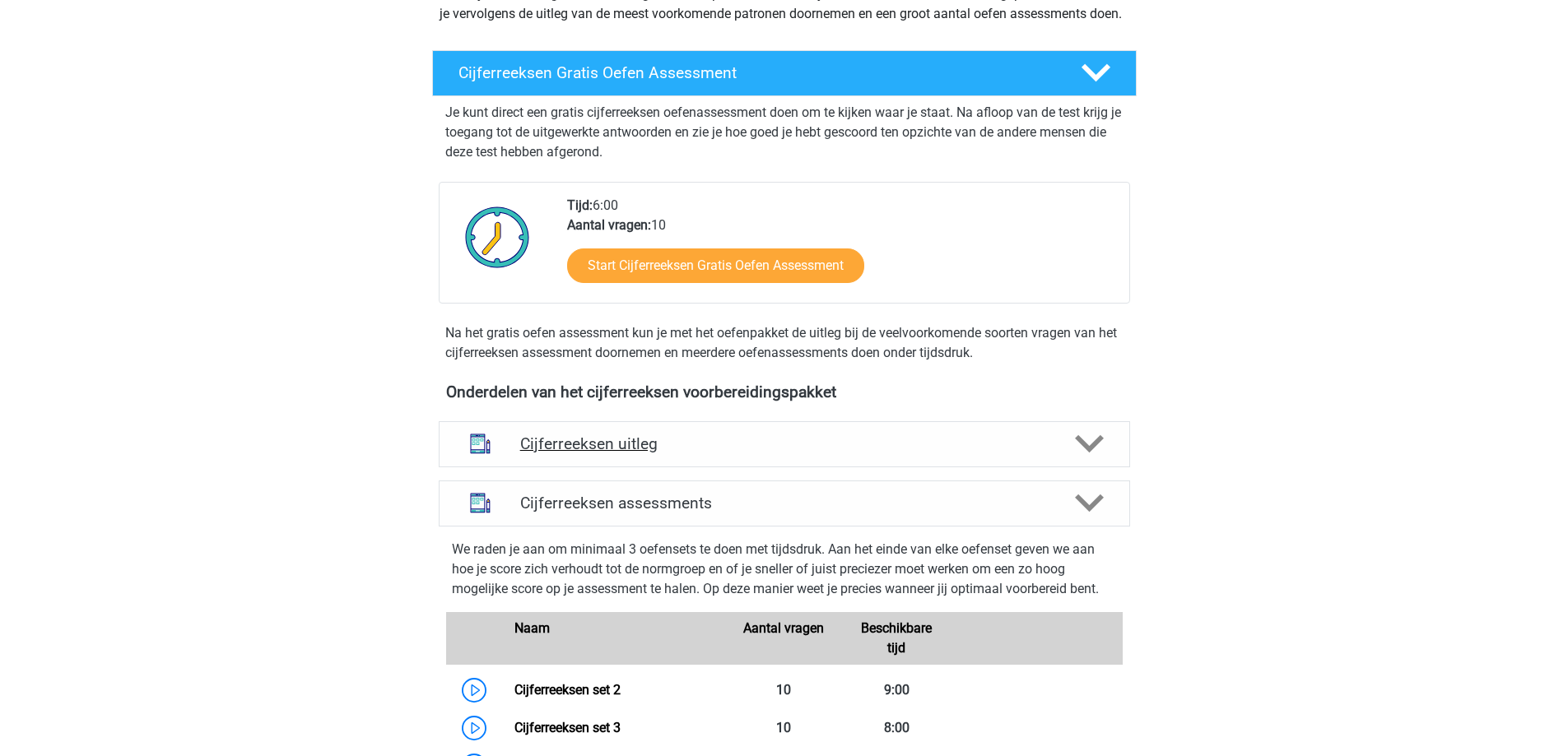
click at [755, 453] on h4 "Cijferreeksen uitleg" at bounding box center [784, 443] width 528 height 19
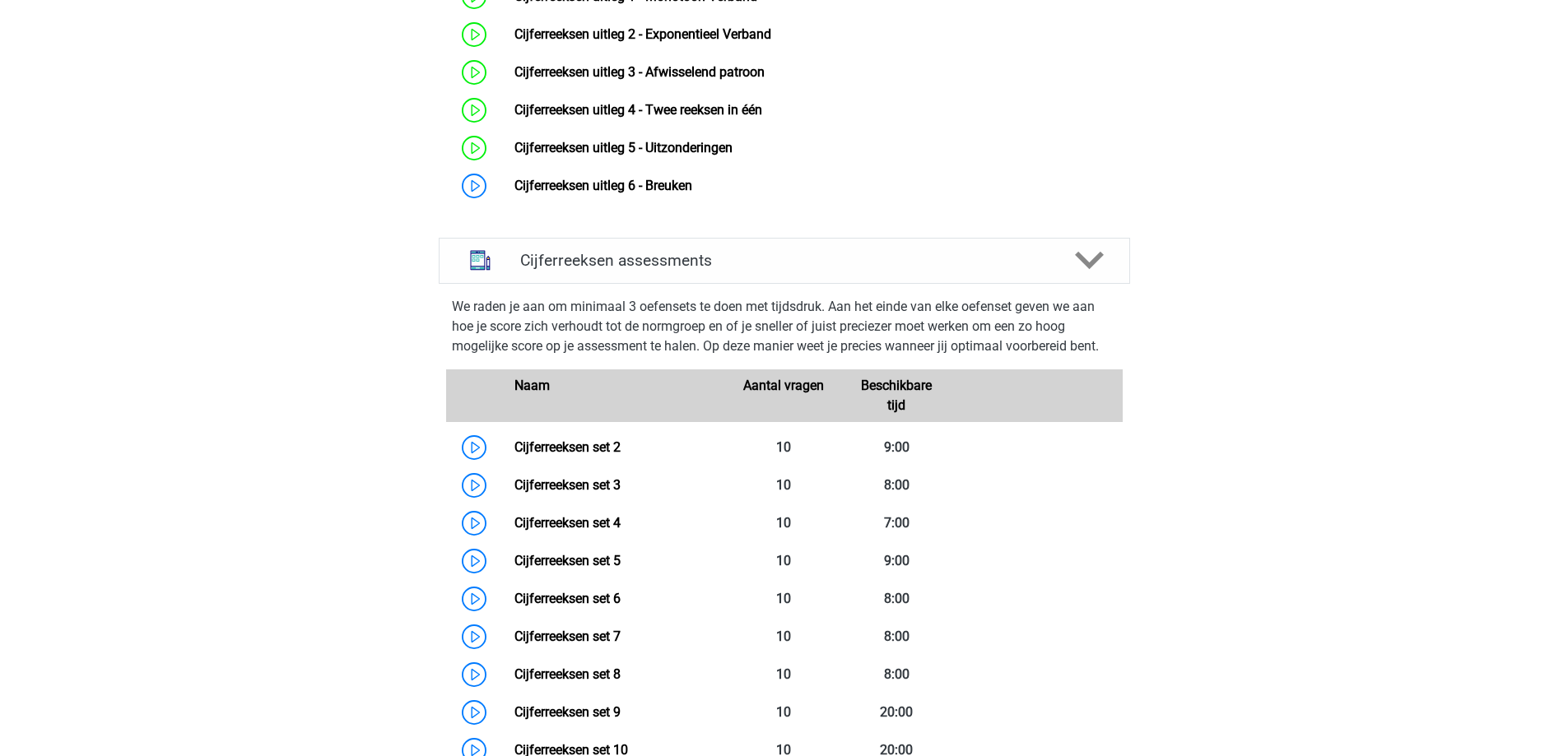
scroll to position [817, 0]
click at [701, 283] on div "Cijferreeksen assessments" at bounding box center [784, 260] width 691 height 46
click at [701, 269] on h4 "Cijferreeksen assessments" at bounding box center [784, 259] width 528 height 19
click at [1013, 269] on h4 "Cijferreeksen assessments" at bounding box center [784, 259] width 528 height 19
click at [1073, 274] on div at bounding box center [1088, 259] width 55 height 29
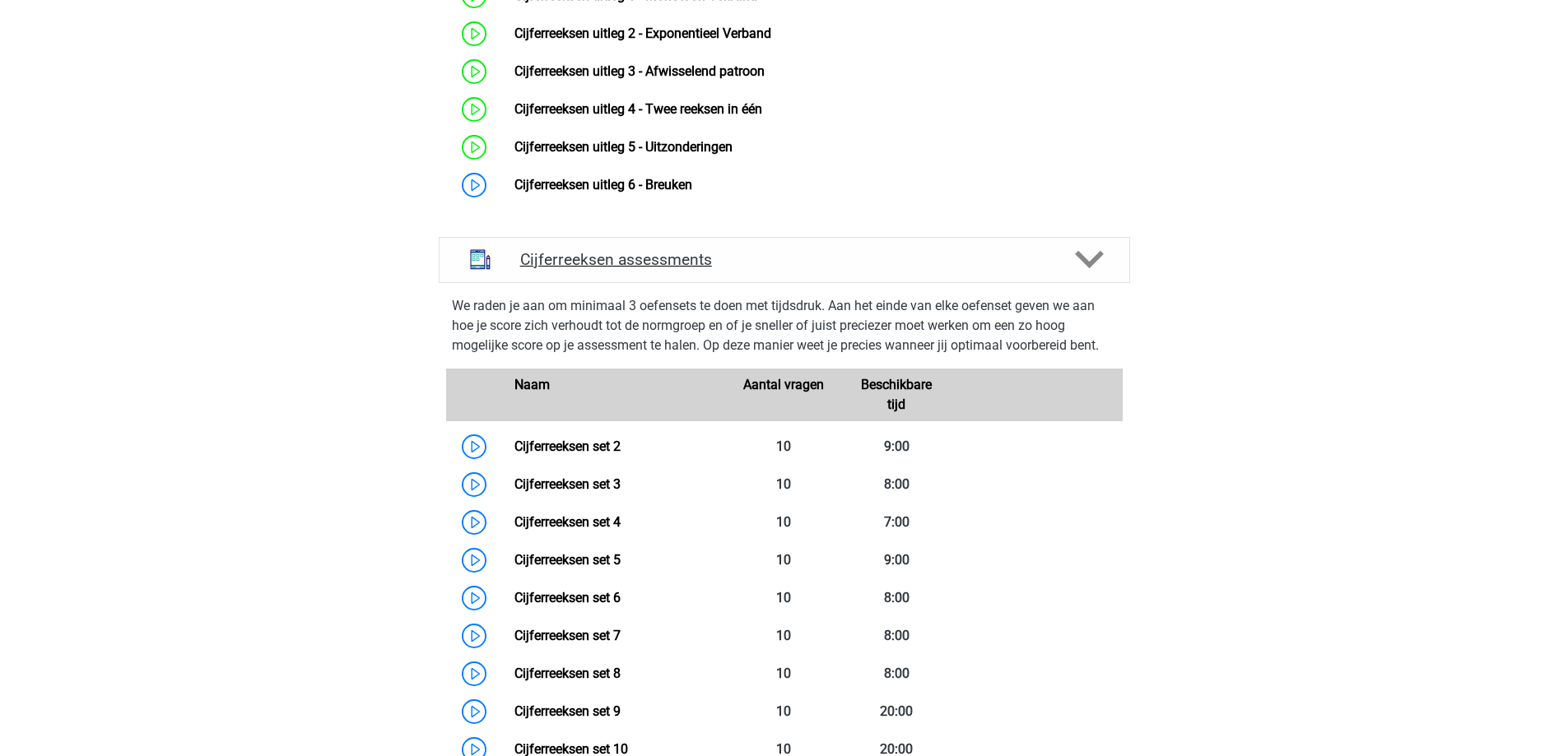
click at [1078, 274] on icon at bounding box center [1089, 259] width 29 height 29
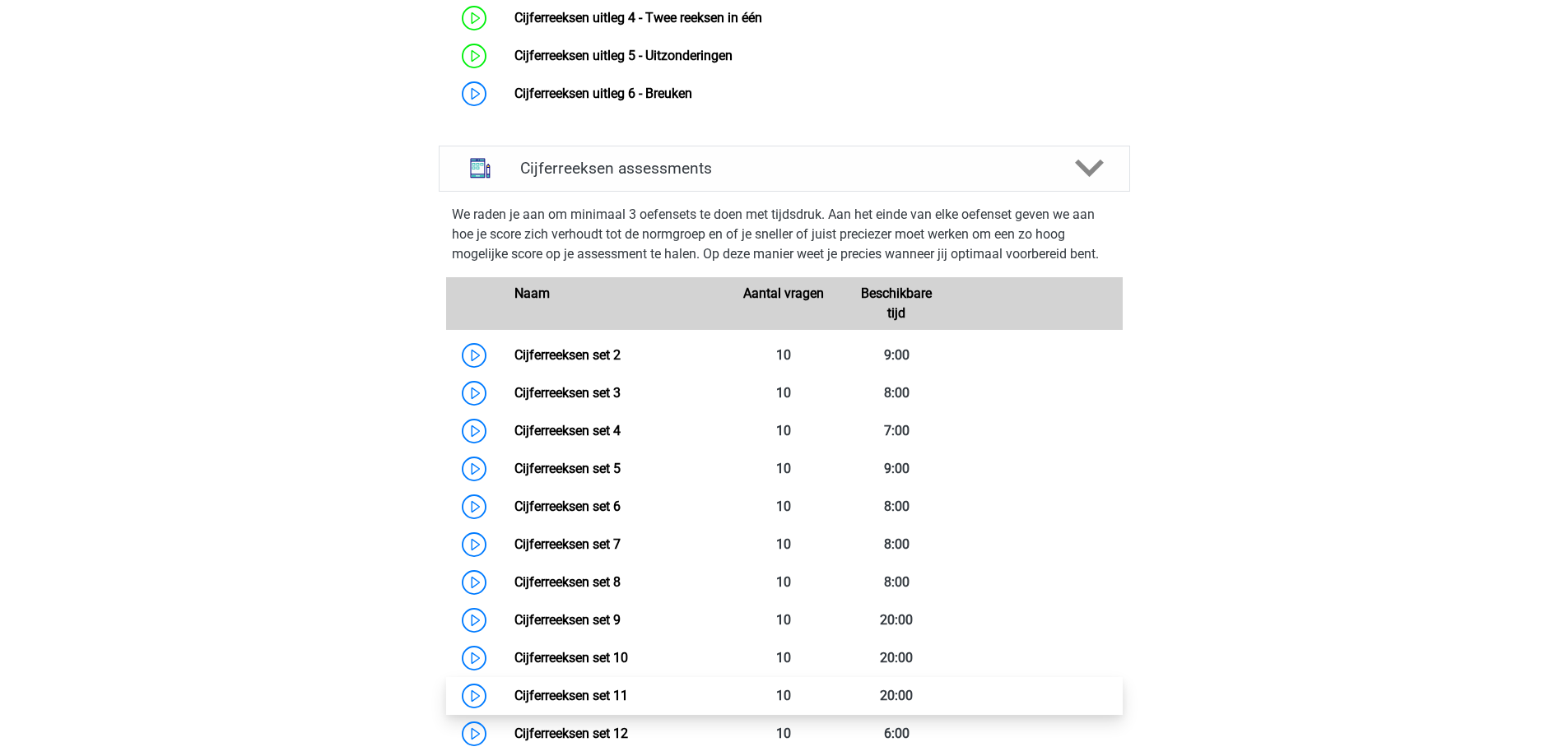
scroll to position [899, 0]
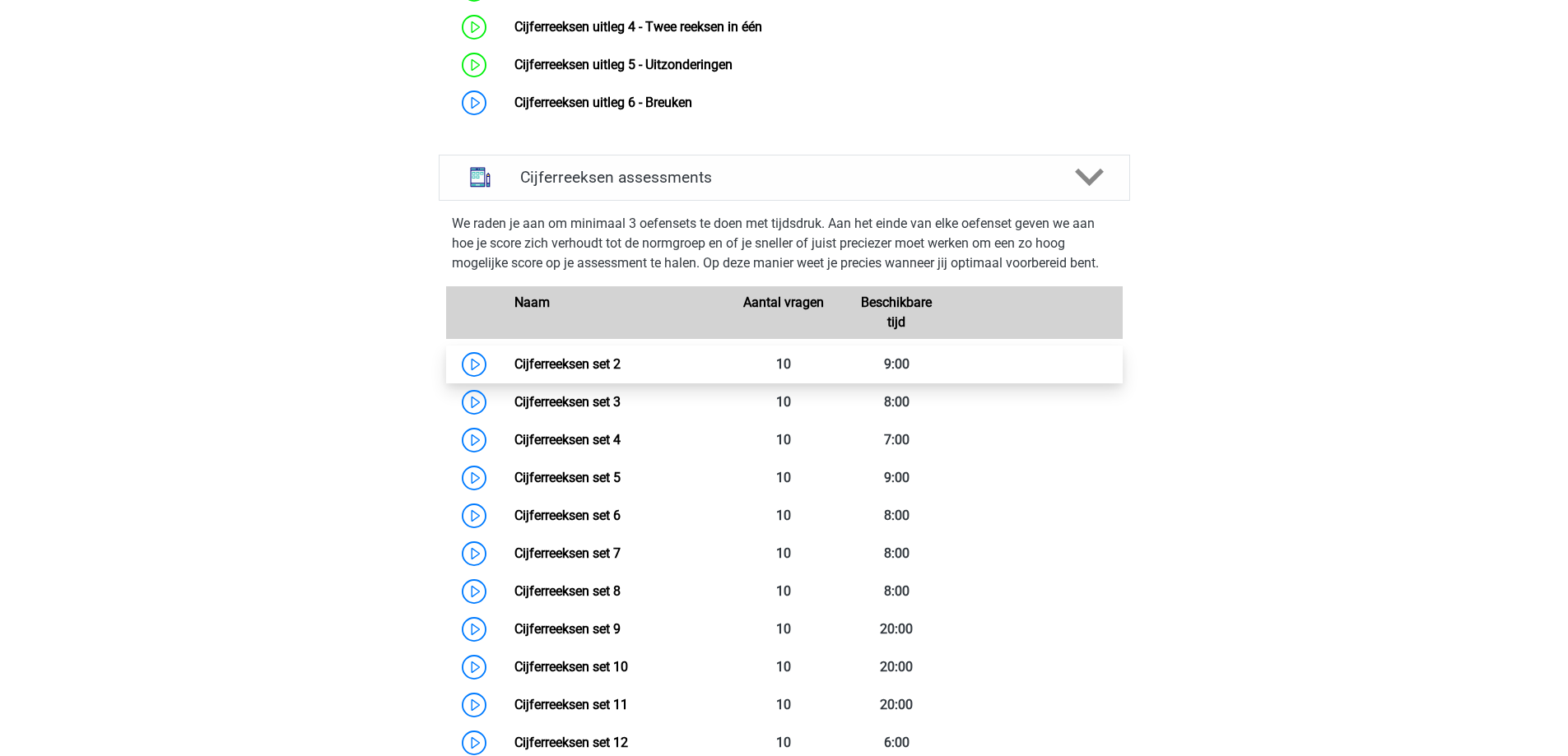
click at [593, 372] on link "Cijferreeksen set 2" at bounding box center [568, 364] width 107 height 16
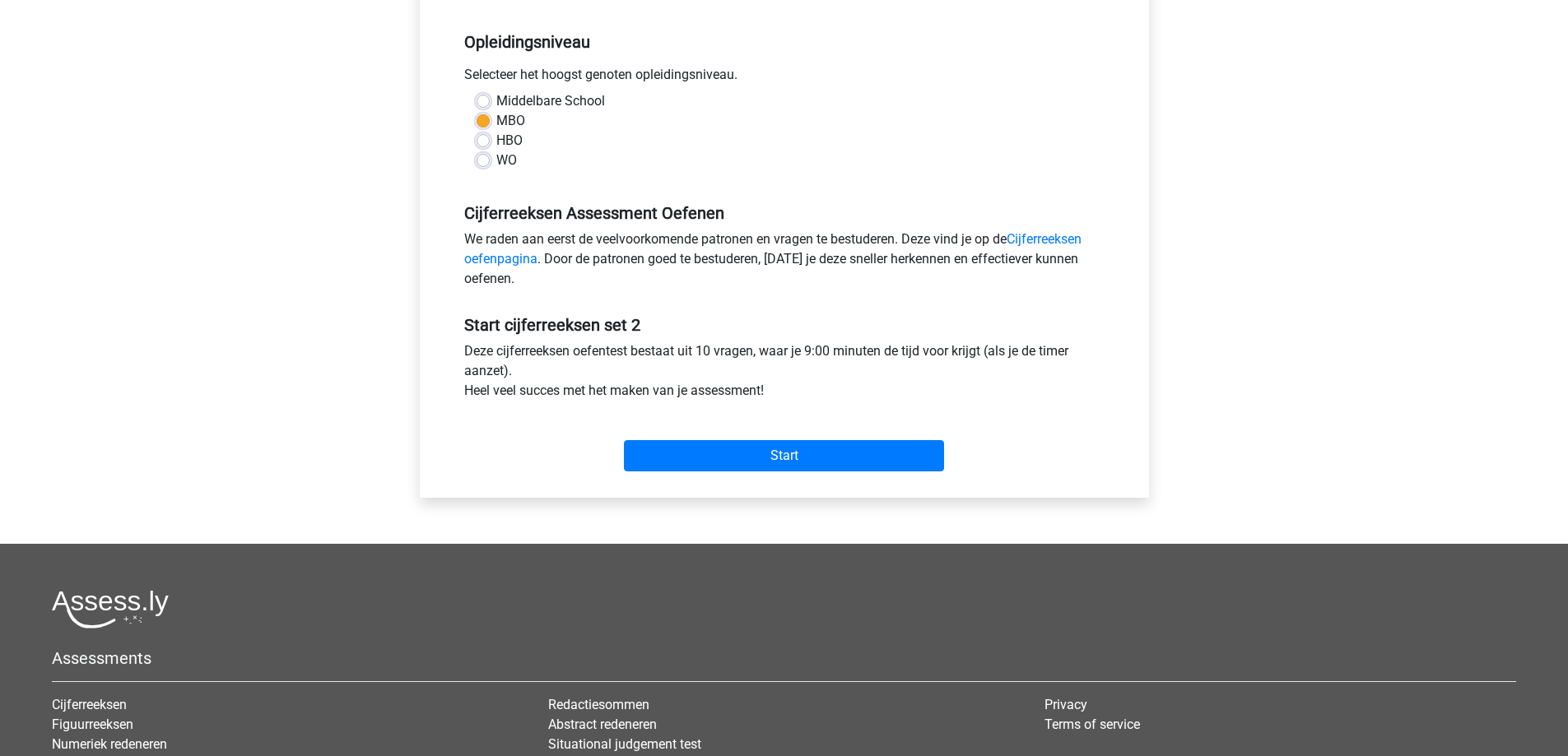
scroll to position [330, 0]
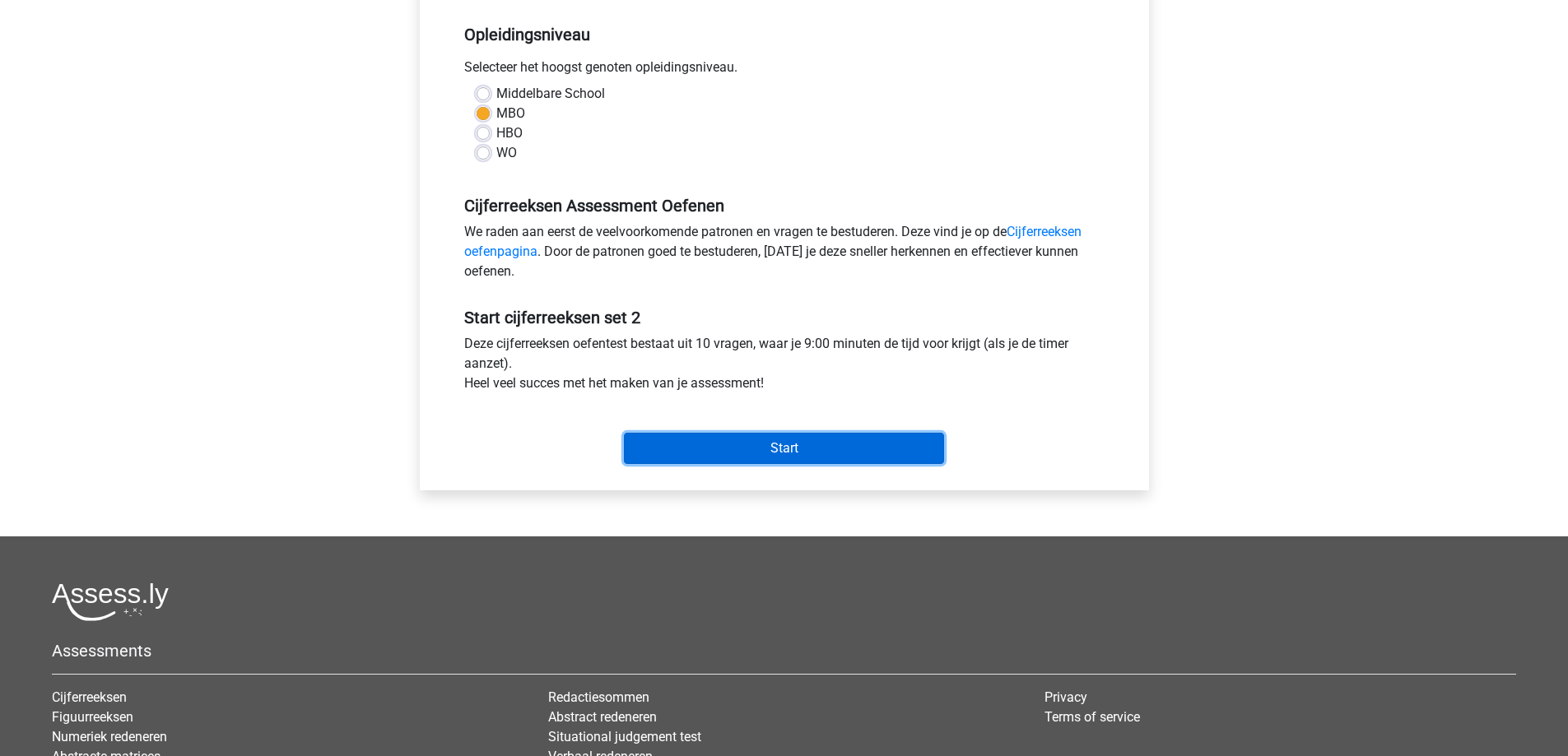
click at [716, 452] on input "Start" at bounding box center [784, 449] width 320 height 32
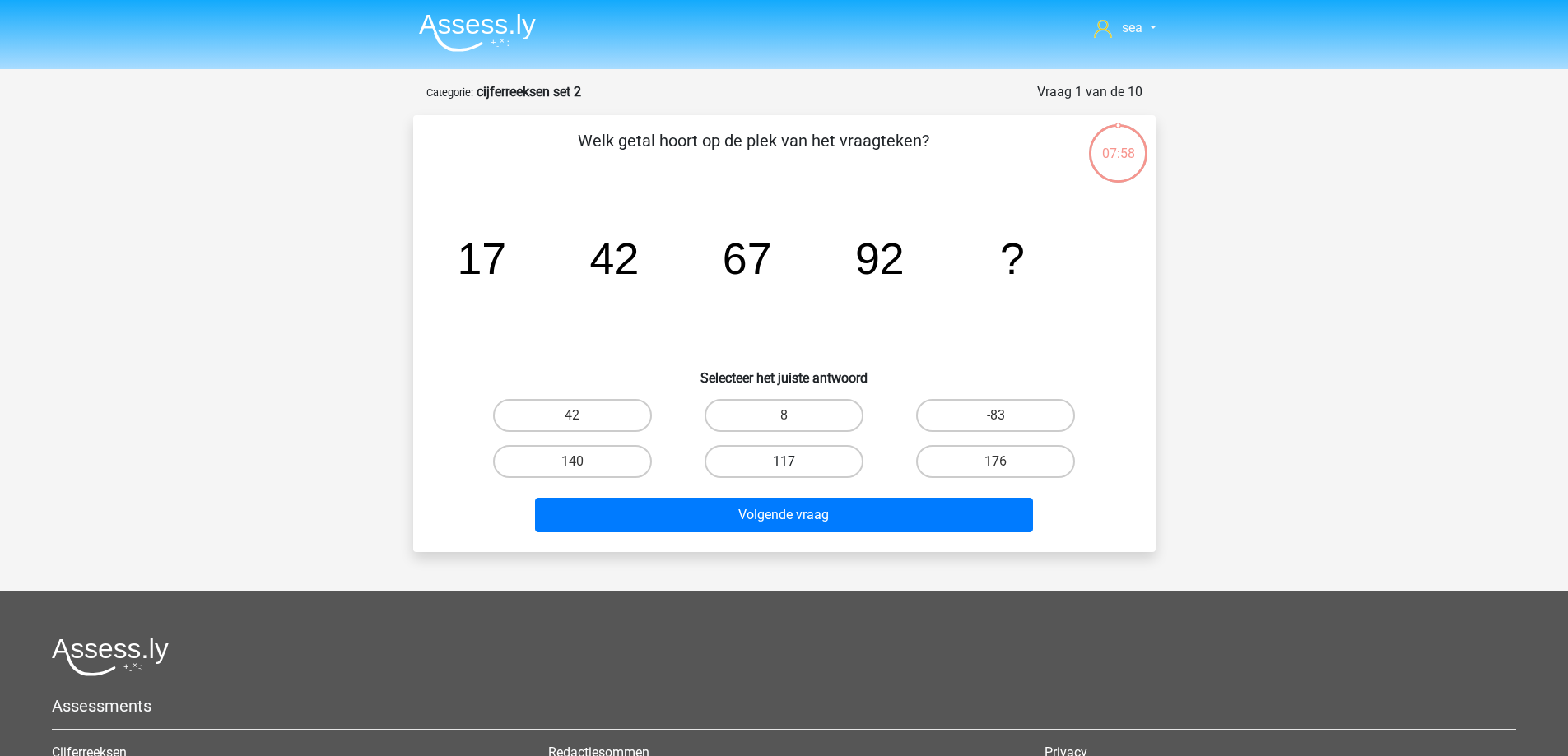
click at [777, 458] on label "117" at bounding box center [784, 461] width 159 height 33
click at [784, 462] on input "117" at bounding box center [789, 467] width 11 height 11
radio input "true"
click at [773, 532] on div "Volgende vraag" at bounding box center [785, 518] width 636 height 41
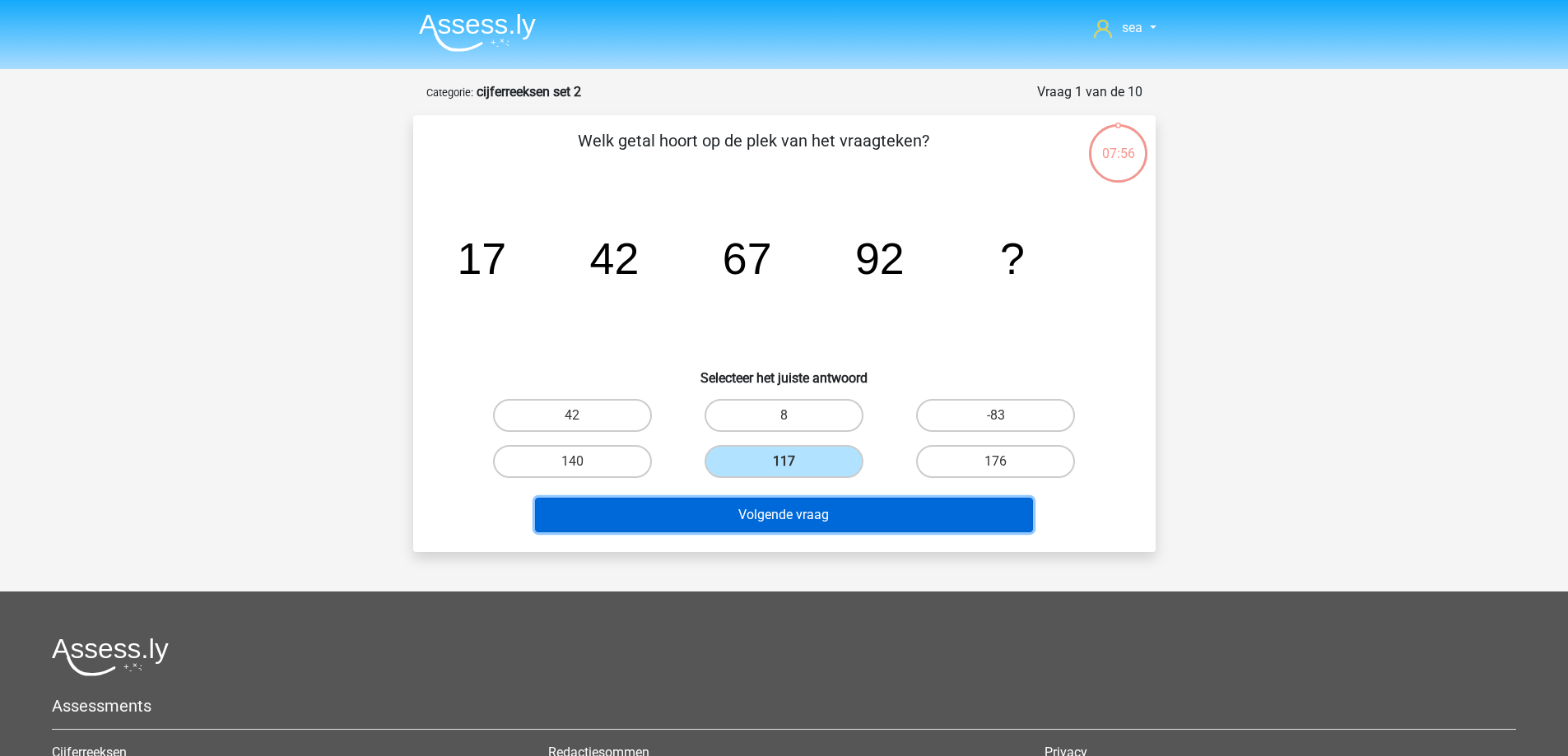
click at [624, 527] on button "Volgende vraag" at bounding box center [784, 514] width 498 height 35
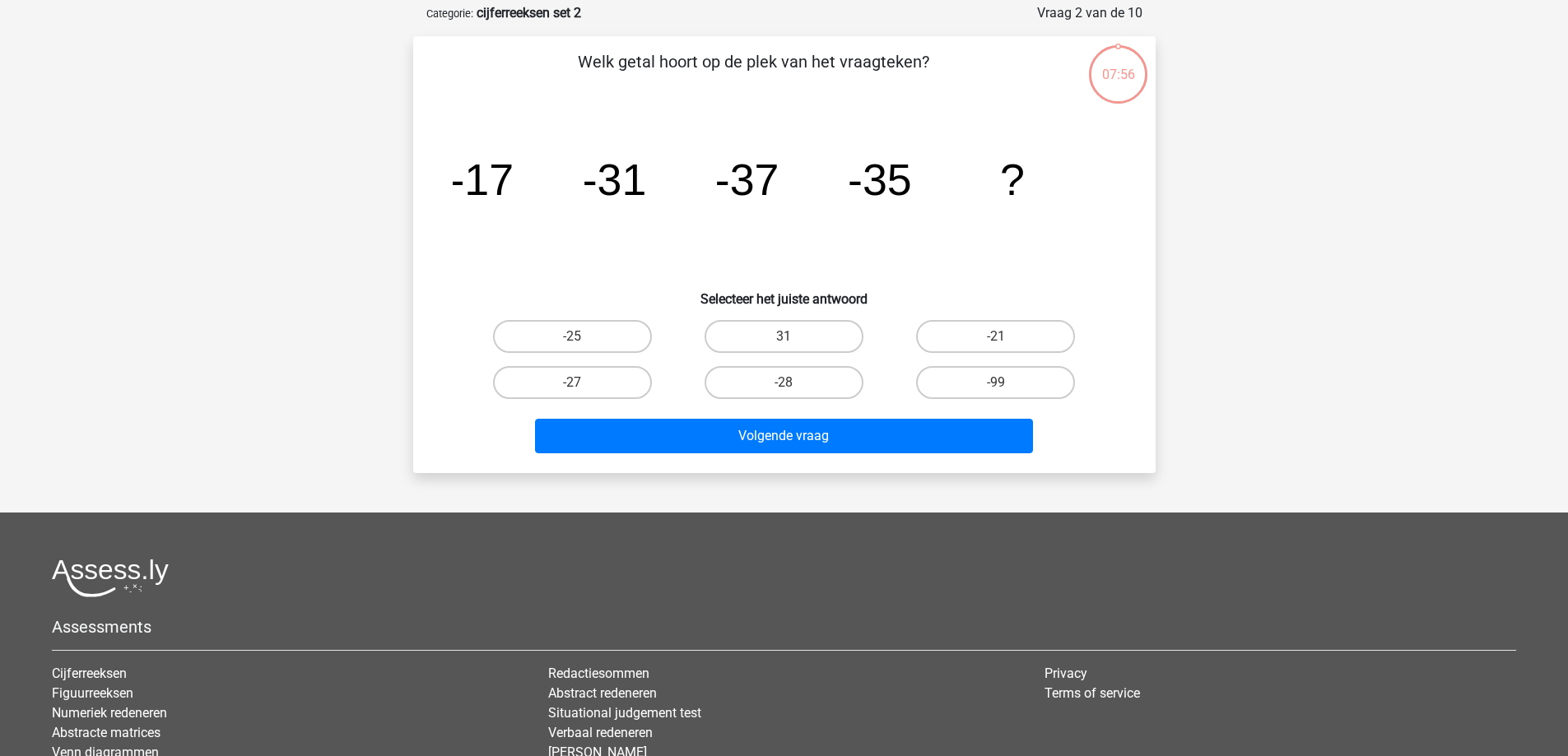
scroll to position [82, 0]
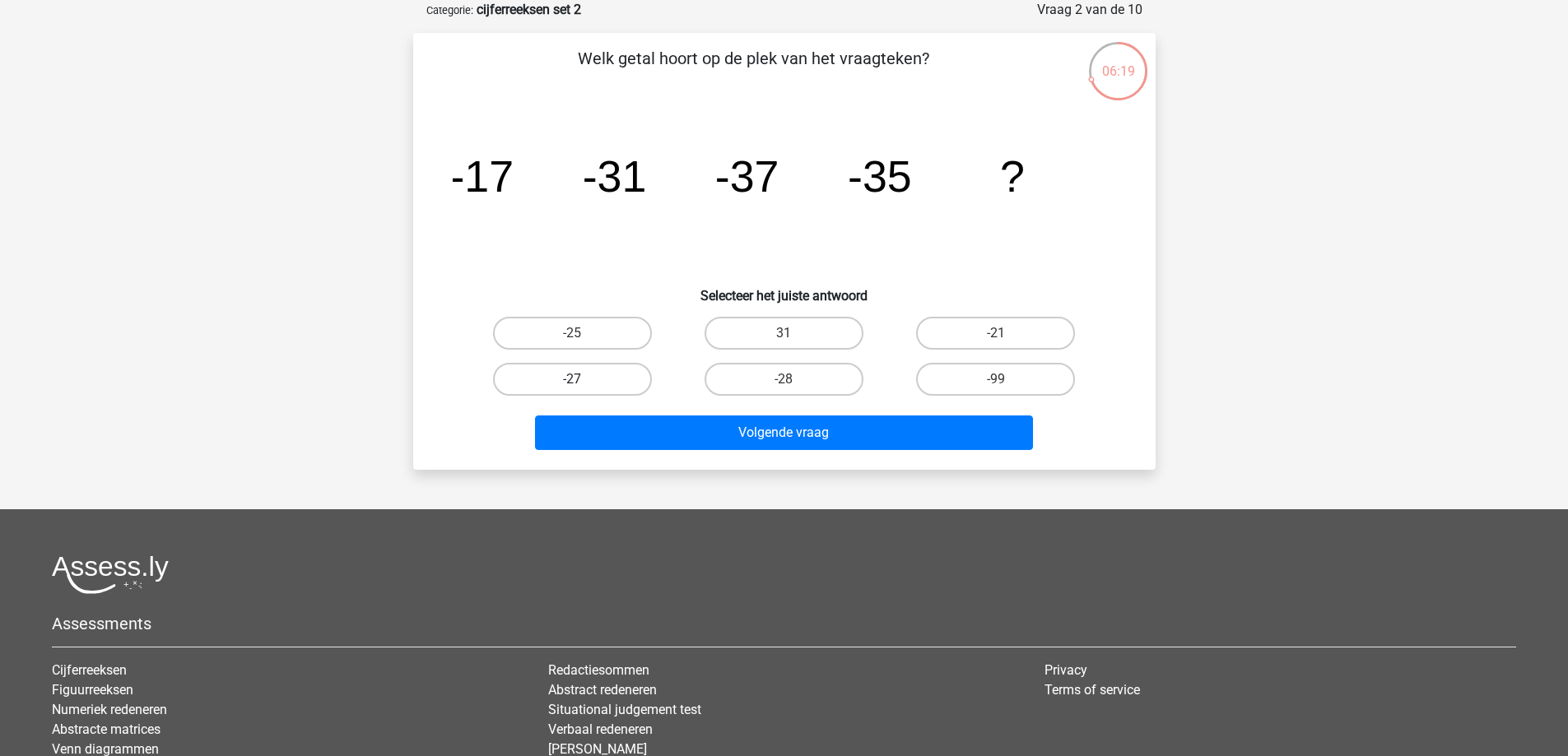
click at [610, 372] on label "-27" at bounding box center [572, 379] width 159 height 33
click at [583, 379] on input "-27" at bounding box center [578, 384] width 11 height 11
radio input "true"
drag, startPoint x: 804, startPoint y: 497, endPoint x: 785, endPoint y: 472, distance: 31.4
click at [806, 496] on div "sea [EMAIL_ADDRESS][DOMAIN_NAME] Nederlands English" at bounding box center [784, 431] width 1568 height 1026
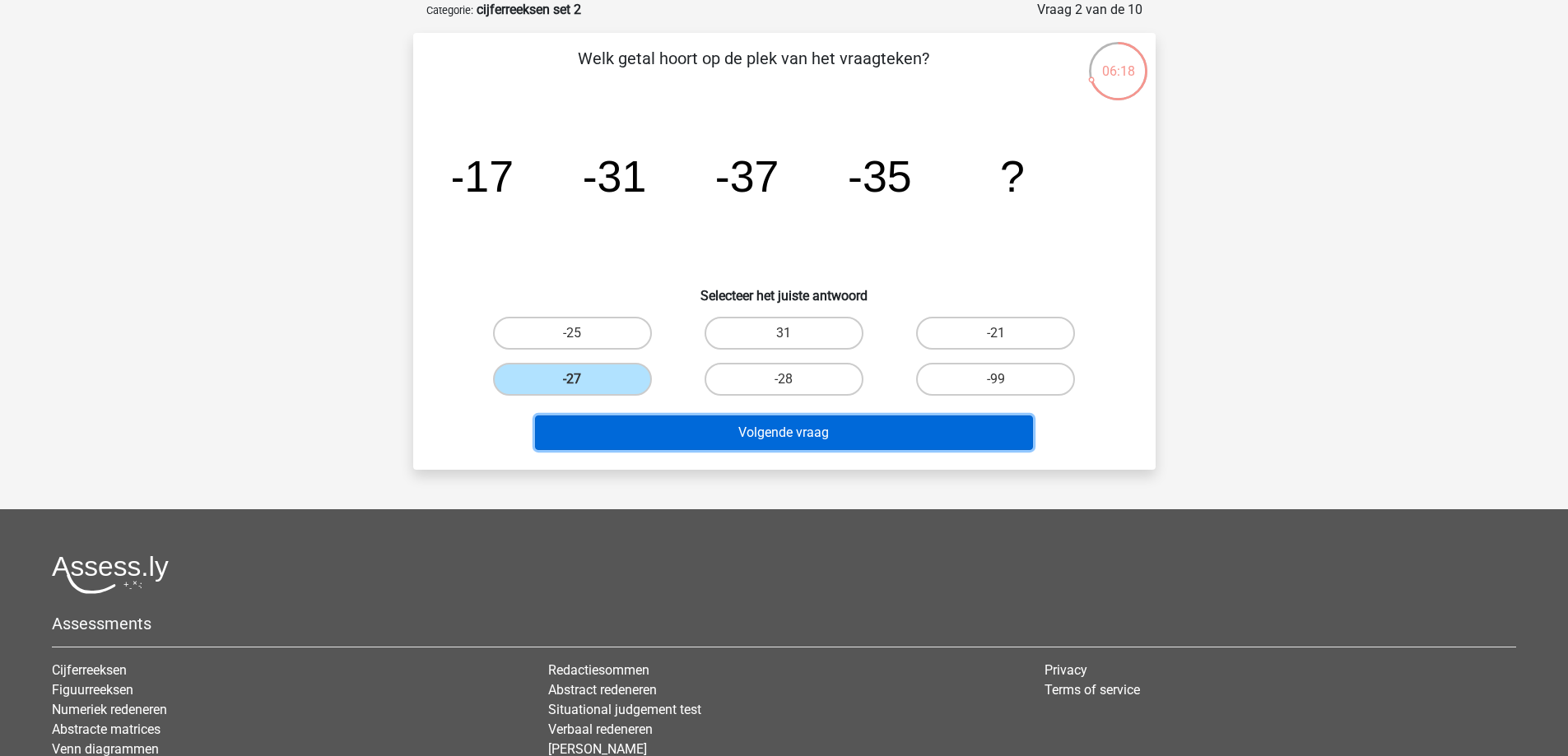
click at [745, 420] on button "Volgende vraag" at bounding box center [784, 432] width 498 height 35
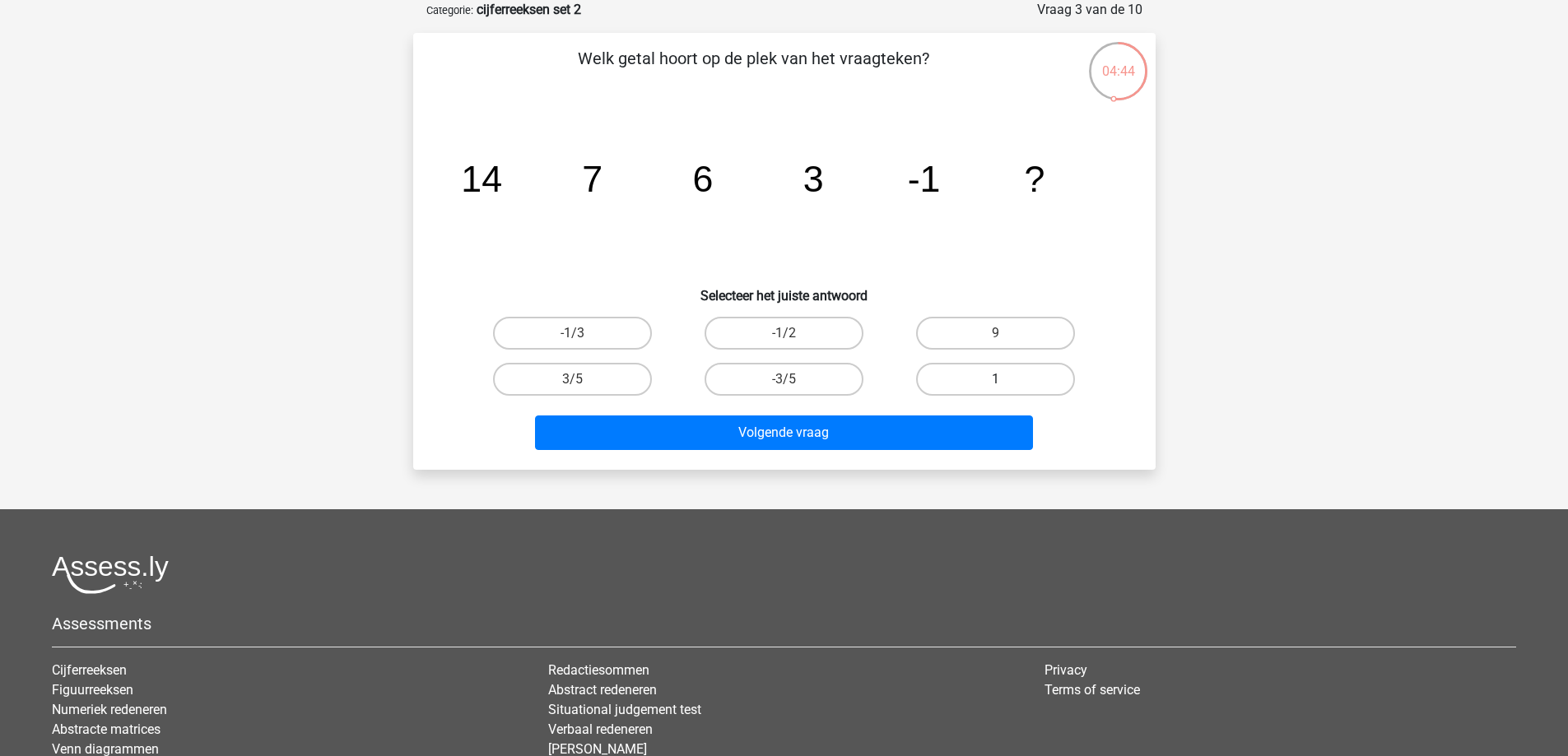
click at [1008, 365] on label "1" at bounding box center [995, 379] width 159 height 33
click at [1007, 379] on input "1" at bounding box center [1001, 384] width 11 height 11
radio input "true"
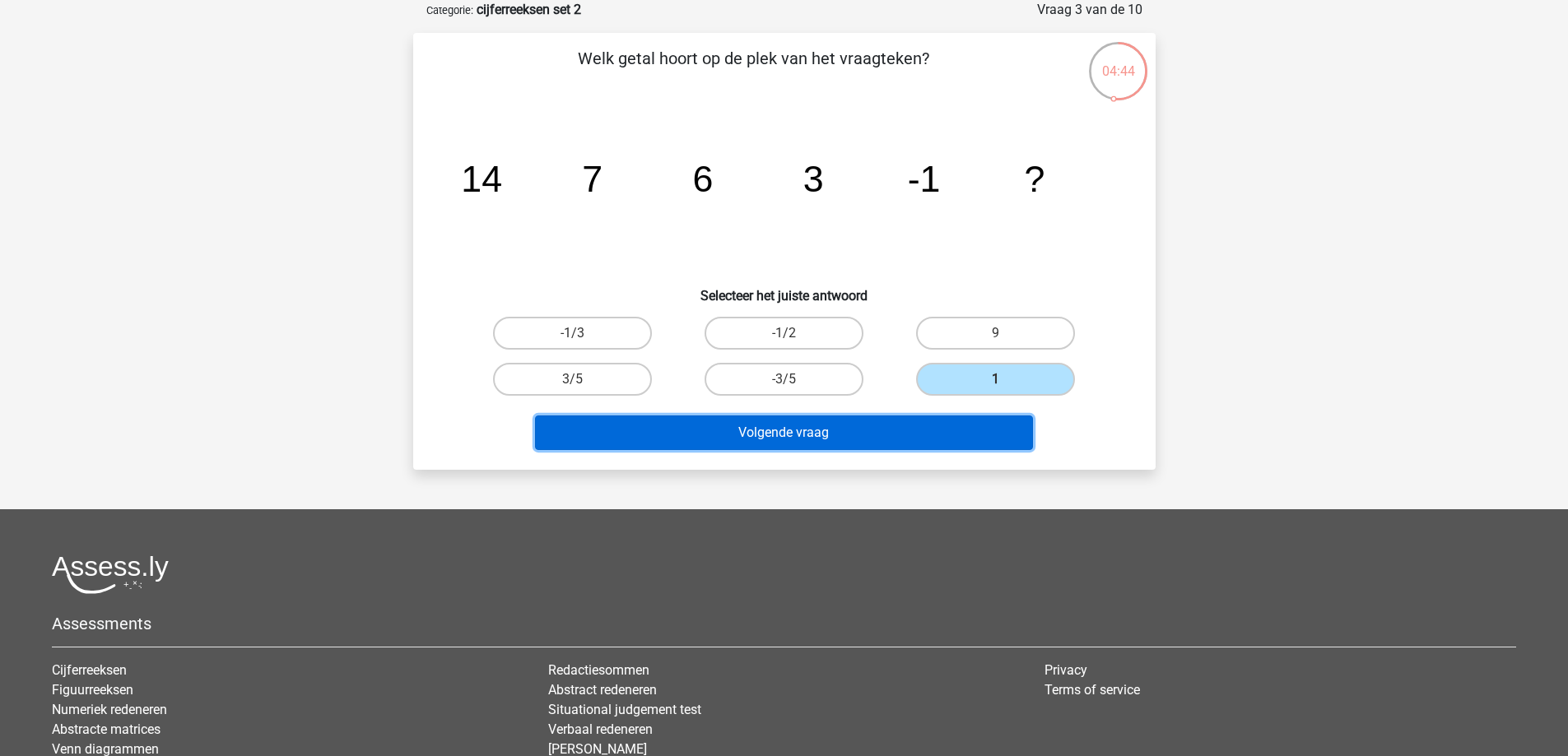
click at [1003, 423] on button "Volgende vraag" at bounding box center [784, 432] width 498 height 35
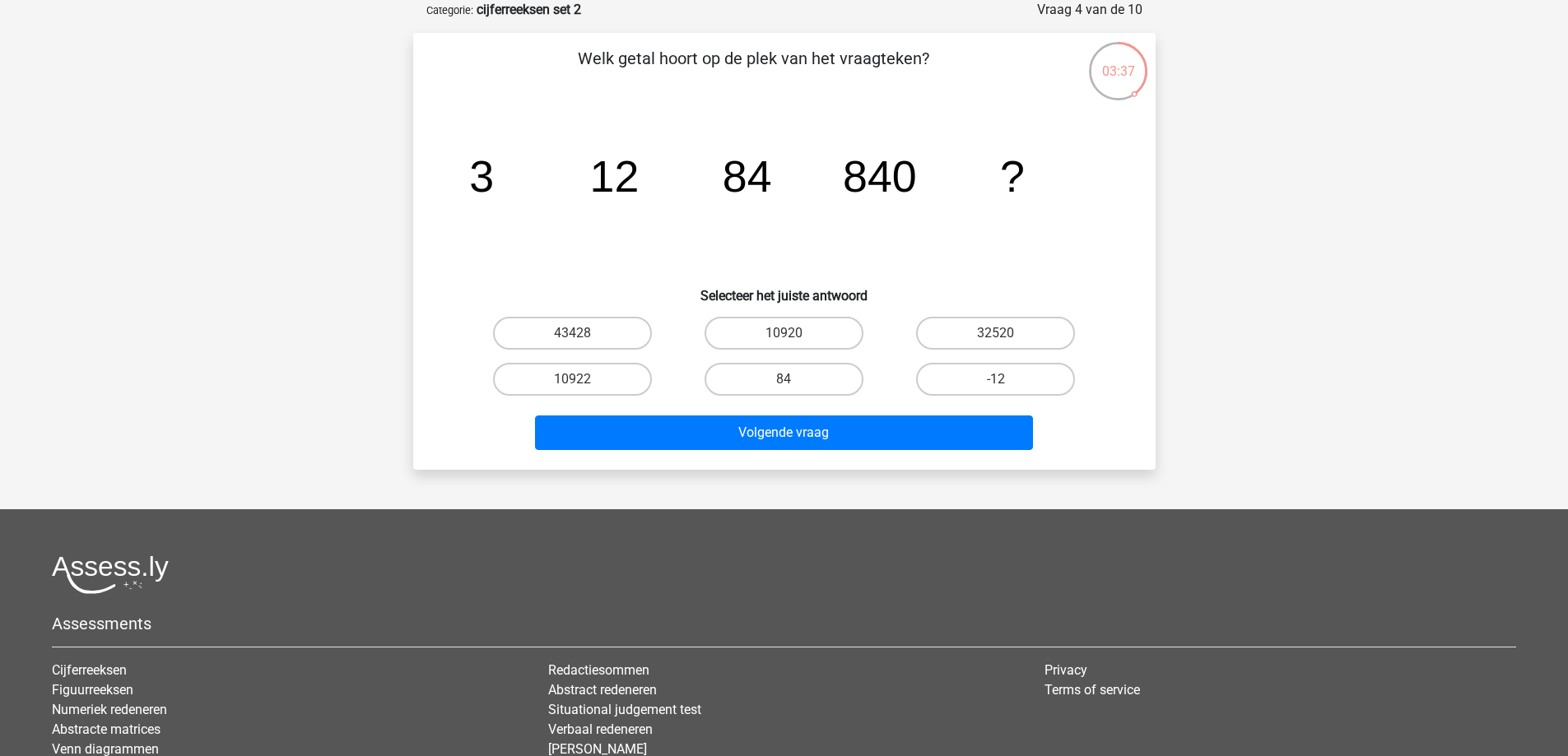
drag, startPoint x: 573, startPoint y: 370, endPoint x: 579, endPoint y: 379, distance: 10.8
click at [580, 377] on label "10922" at bounding box center [572, 379] width 159 height 33
click at [580, 379] on input "10922" at bounding box center [578, 384] width 11 height 11
radio input "true"
click at [792, 334] on input "10920" at bounding box center [789, 339] width 11 height 11
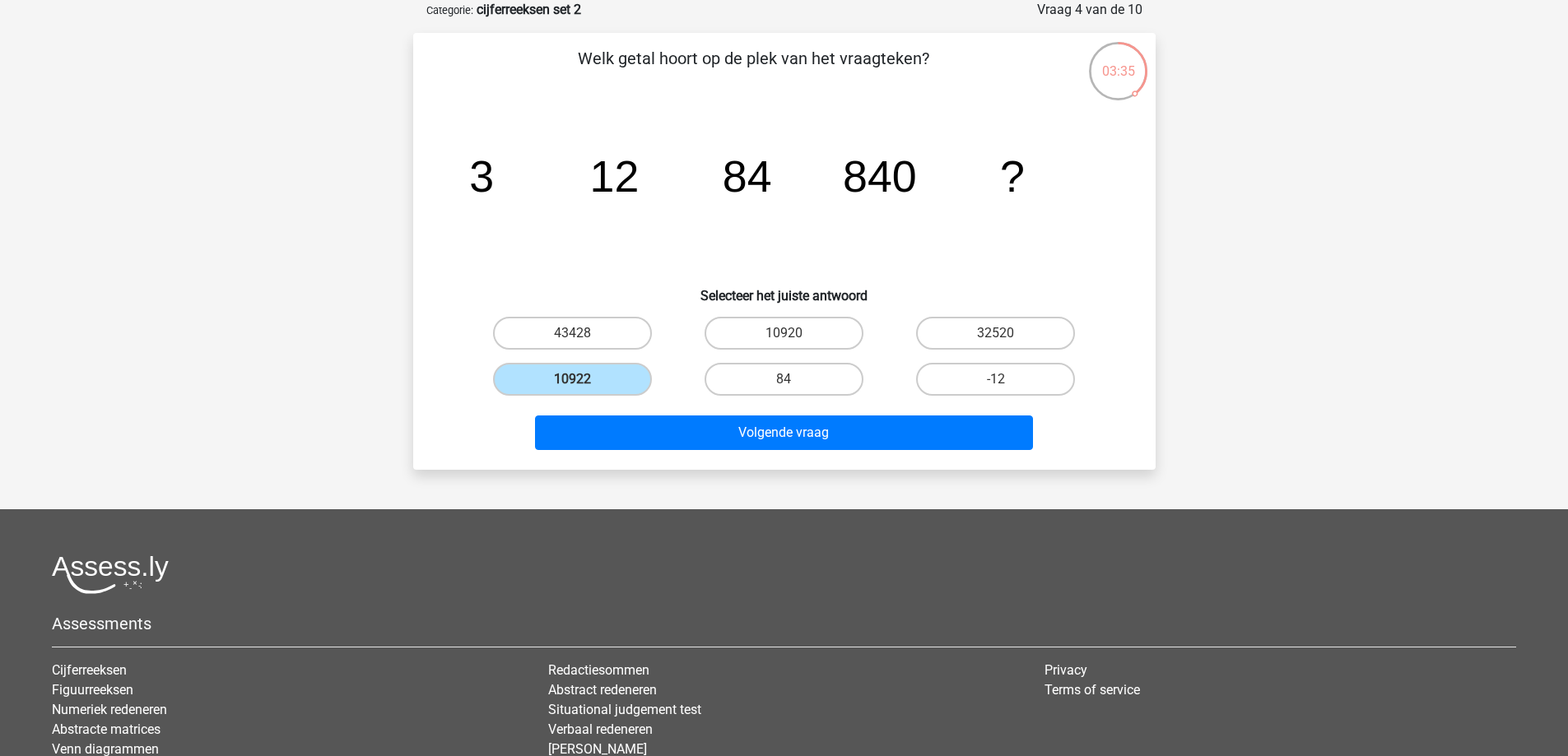
radio input "true"
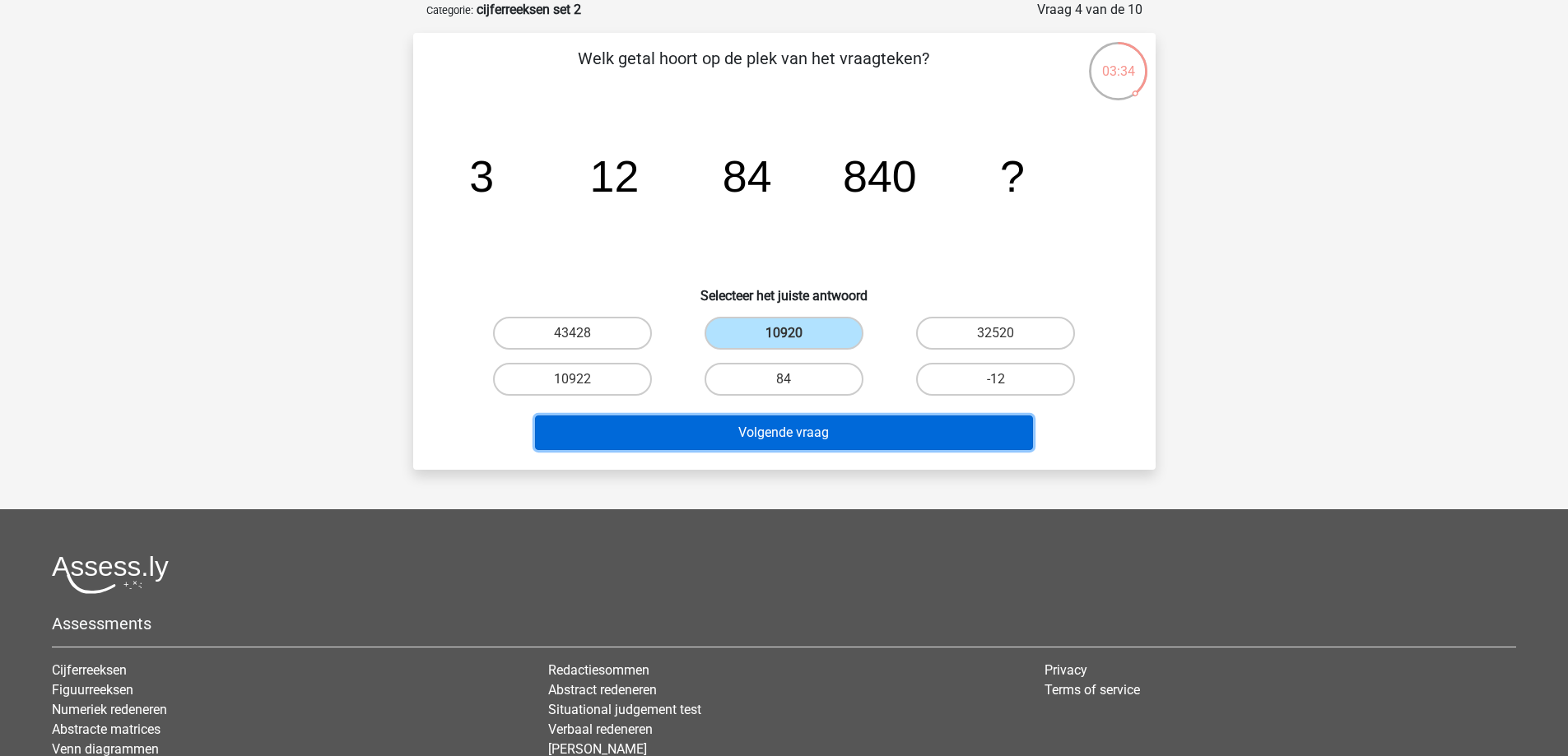
click at [791, 448] on button "Volgende vraag" at bounding box center [784, 432] width 498 height 35
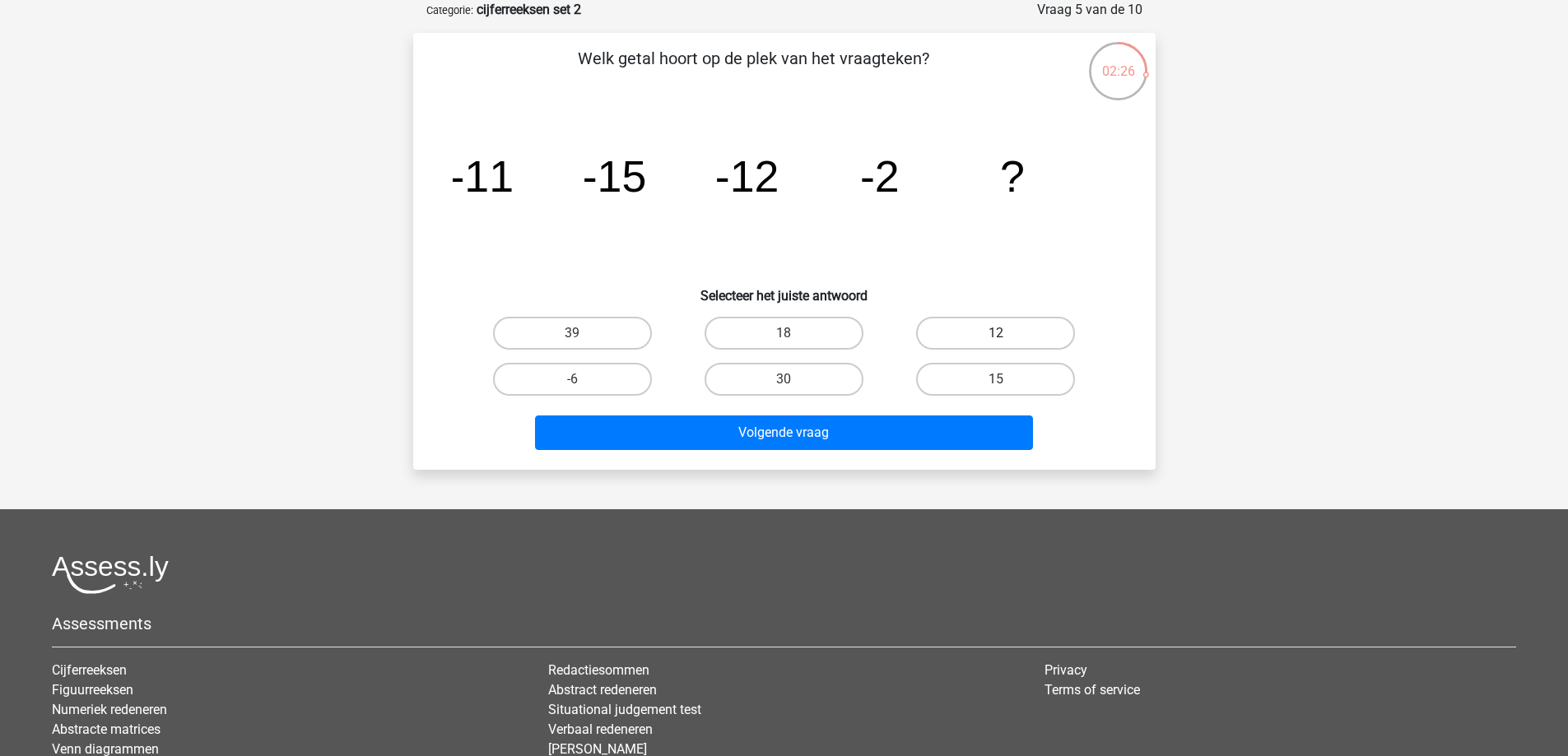
click at [994, 321] on label "12" at bounding box center [995, 333] width 159 height 33
click at [996, 334] on input "12" at bounding box center [1001, 339] width 11 height 11
radio input "true"
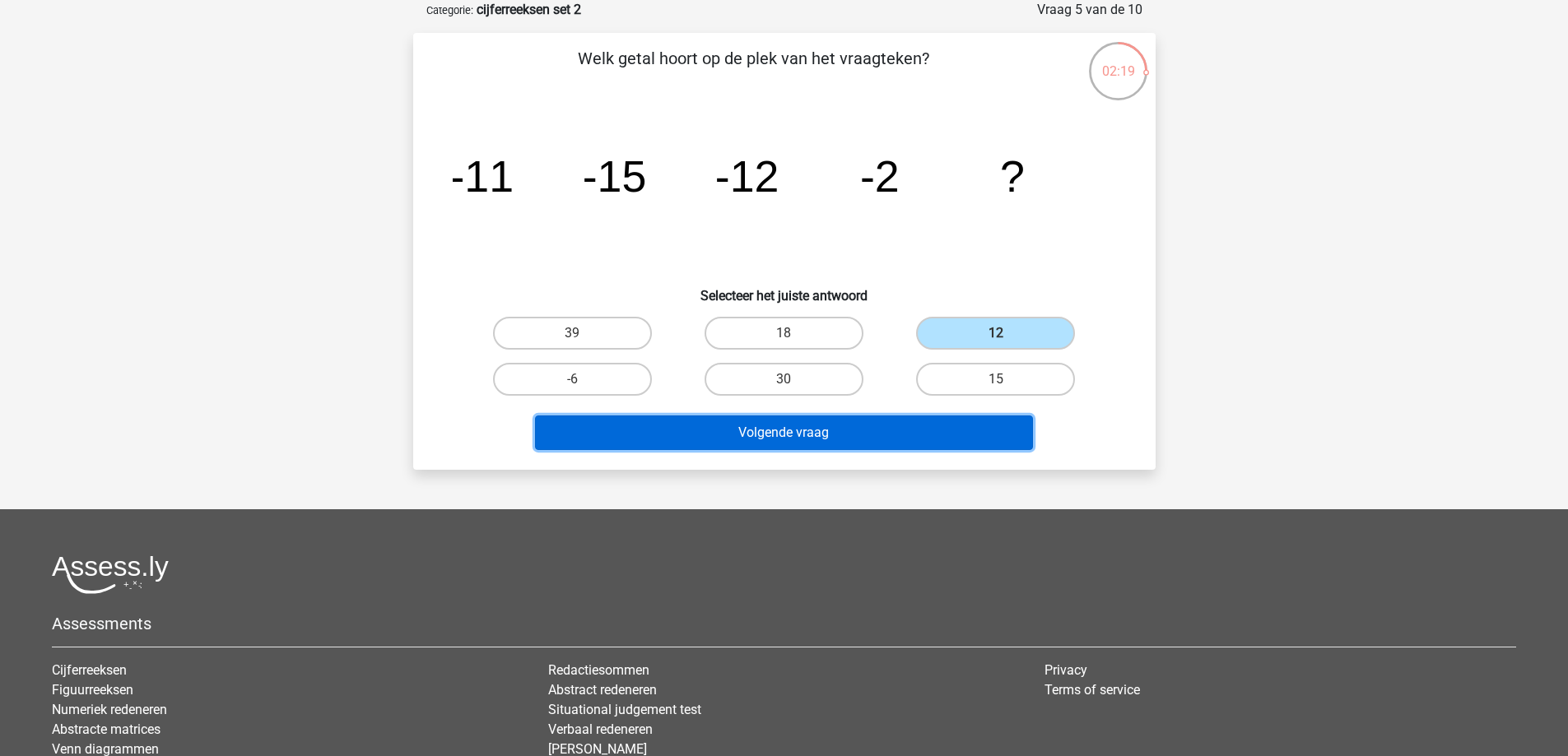
click at [950, 423] on button "Volgende vraag" at bounding box center [784, 432] width 498 height 35
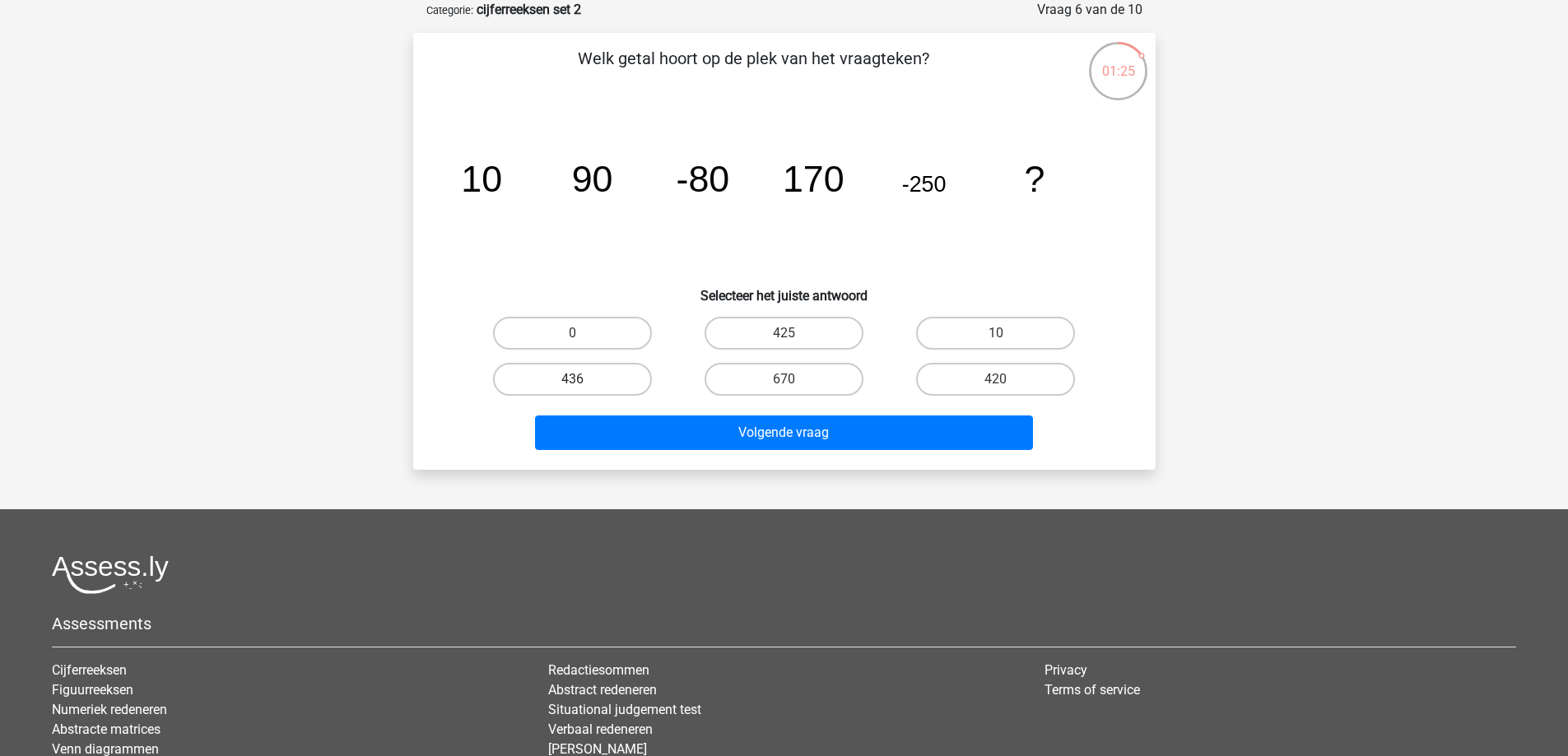
click at [615, 377] on label "436" at bounding box center [572, 379] width 159 height 33
click at [583, 379] on input "436" at bounding box center [578, 384] width 11 height 11
radio input "true"
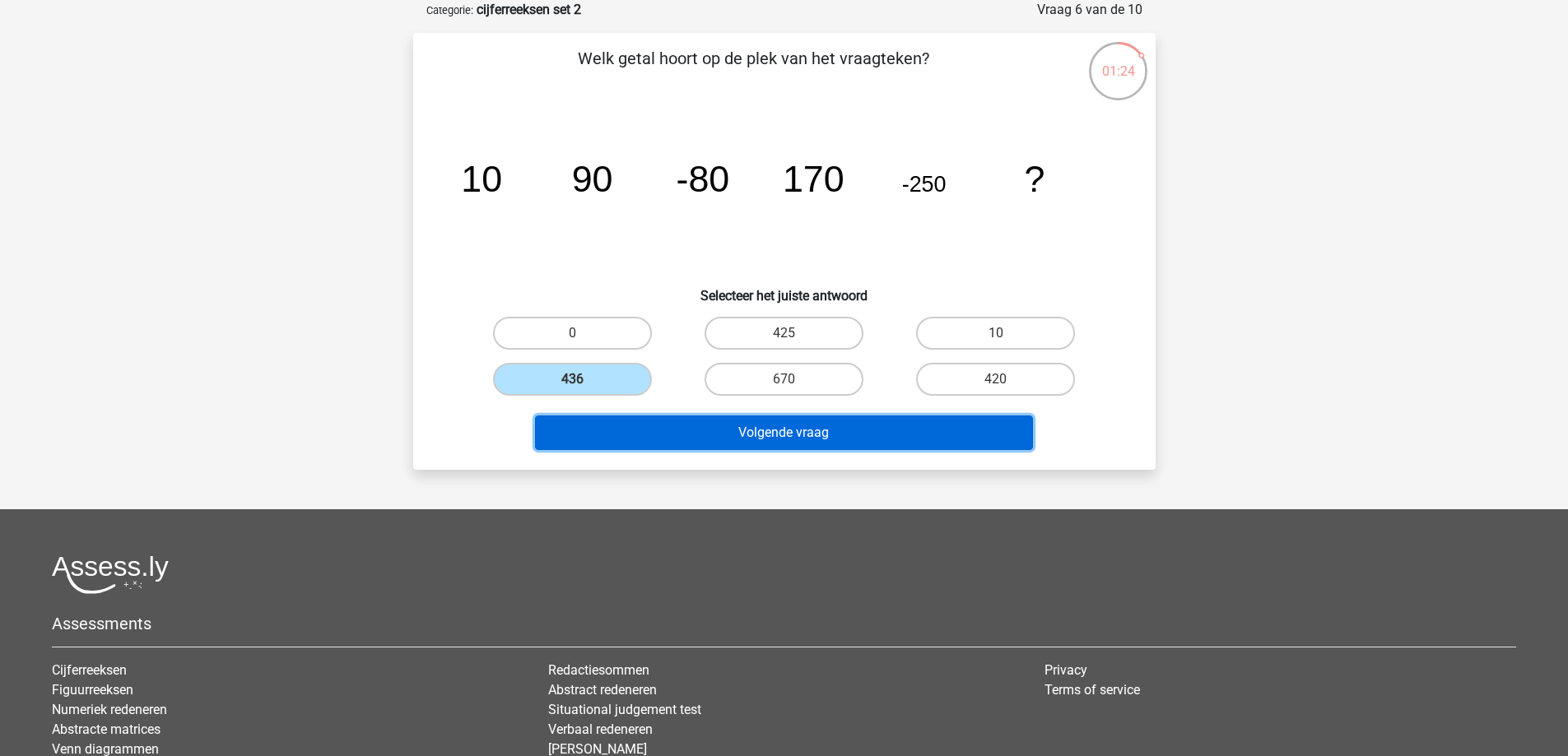
click at [846, 431] on button "Volgende vraag" at bounding box center [784, 432] width 498 height 35
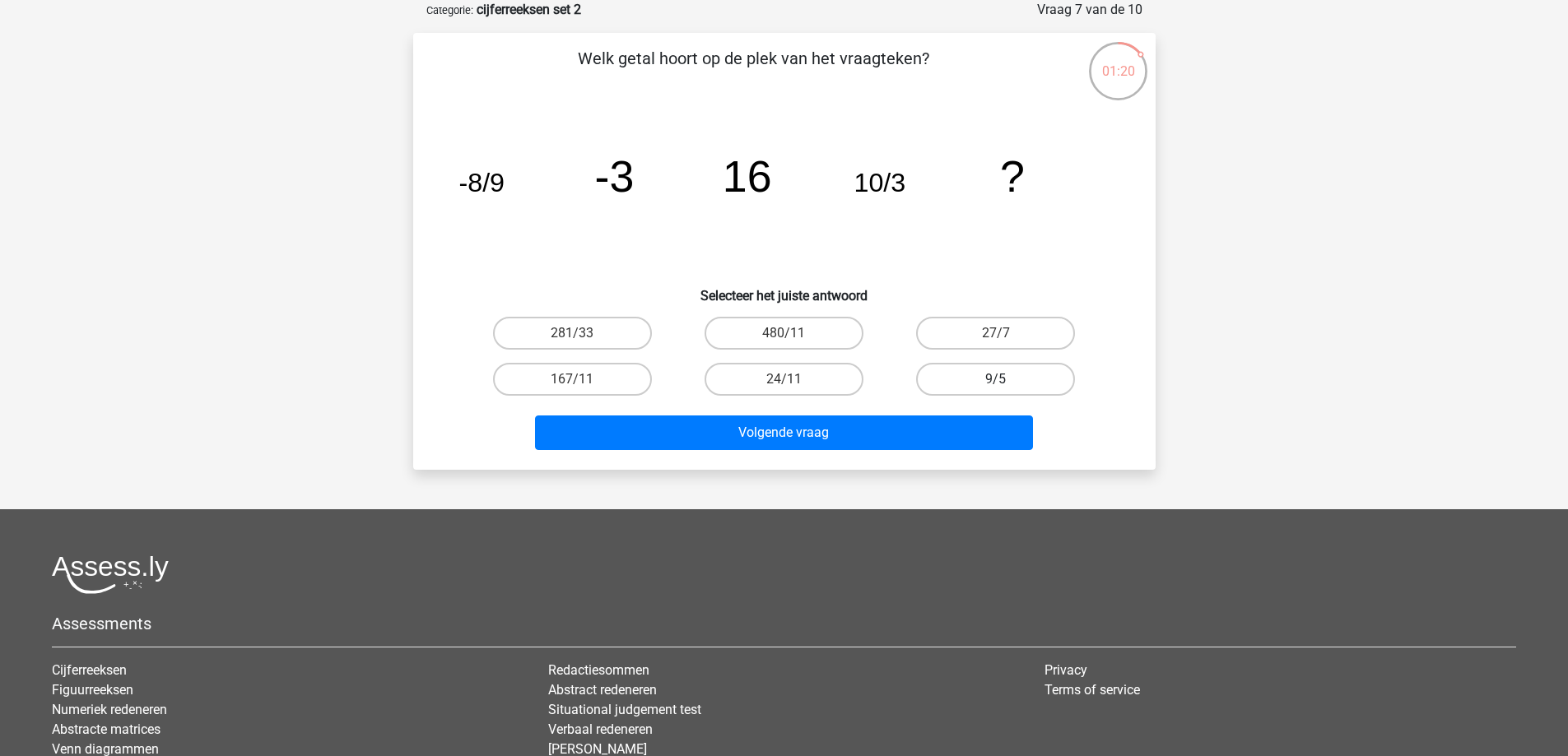
click at [990, 376] on label "9/5" at bounding box center [995, 379] width 159 height 33
click at [996, 379] on input "9/5" at bounding box center [1001, 384] width 11 height 11
radio input "true"
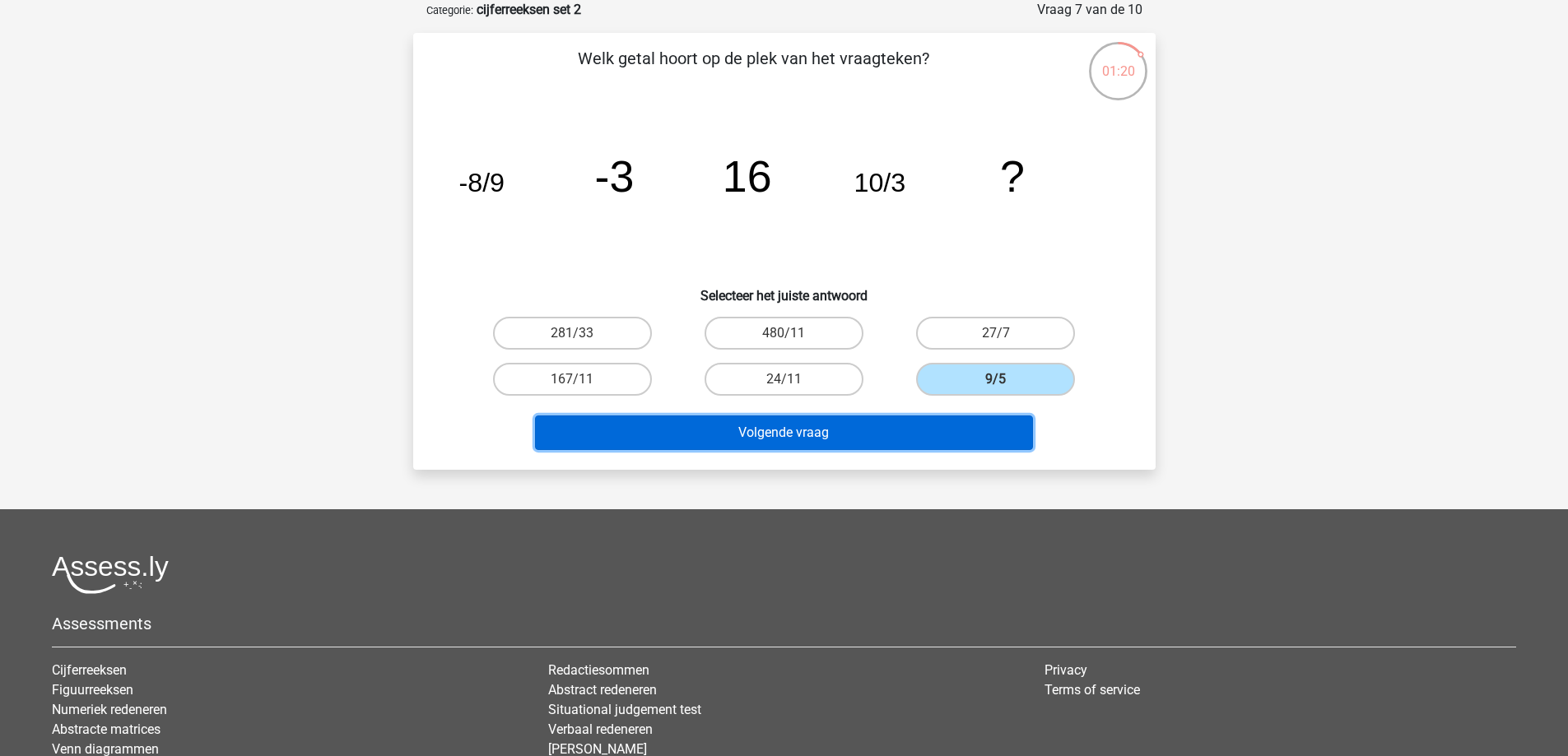
click at [971, 418] on button "Volgende vraag" at bounding box center [784, 432] width 498 height 35
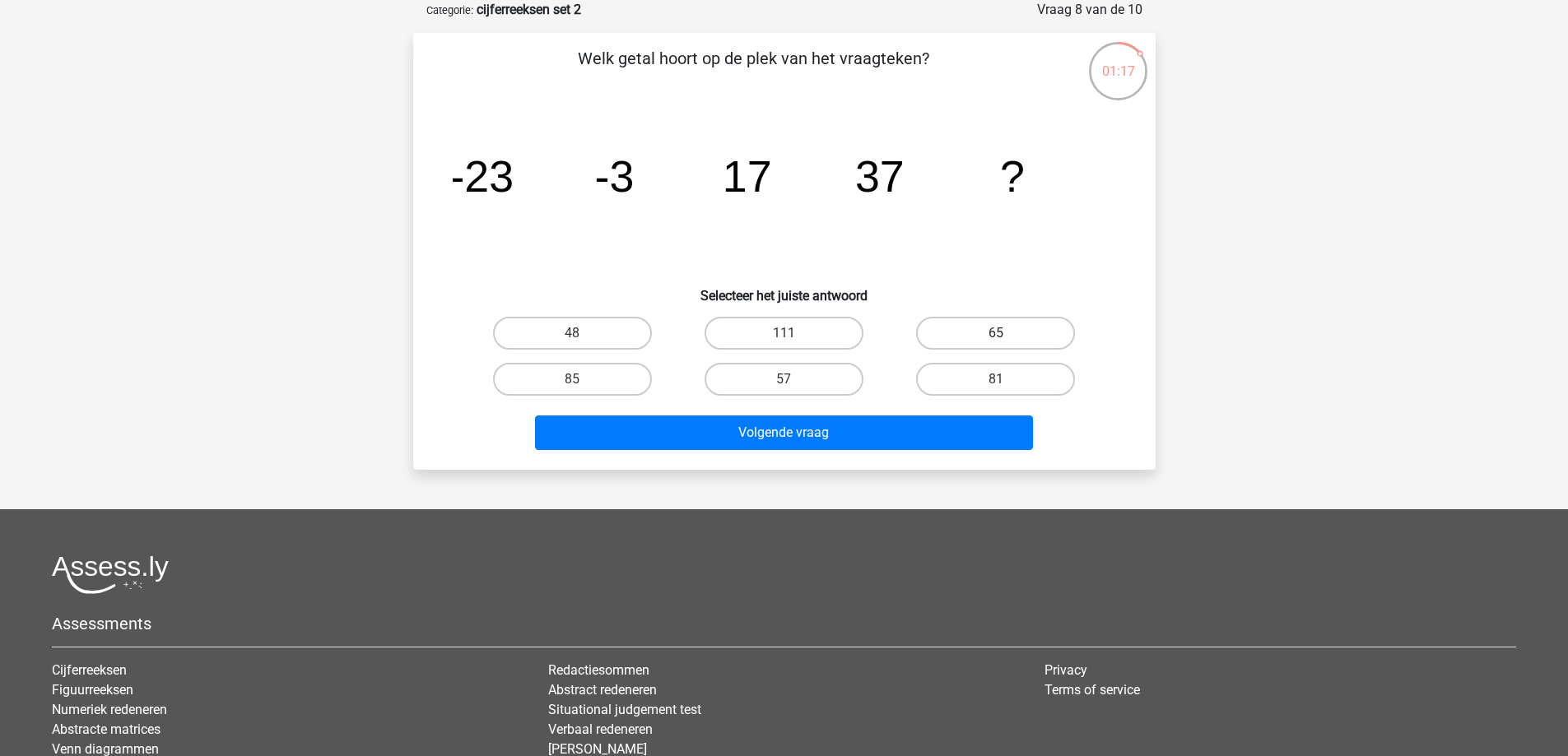
click at [974, 324] on label "65" at bounding box center [995, 333] width 159 height 33
click at [996, 334] on input "65" at bounding box center [1001, 339] width 11 height 11
radio input "true"
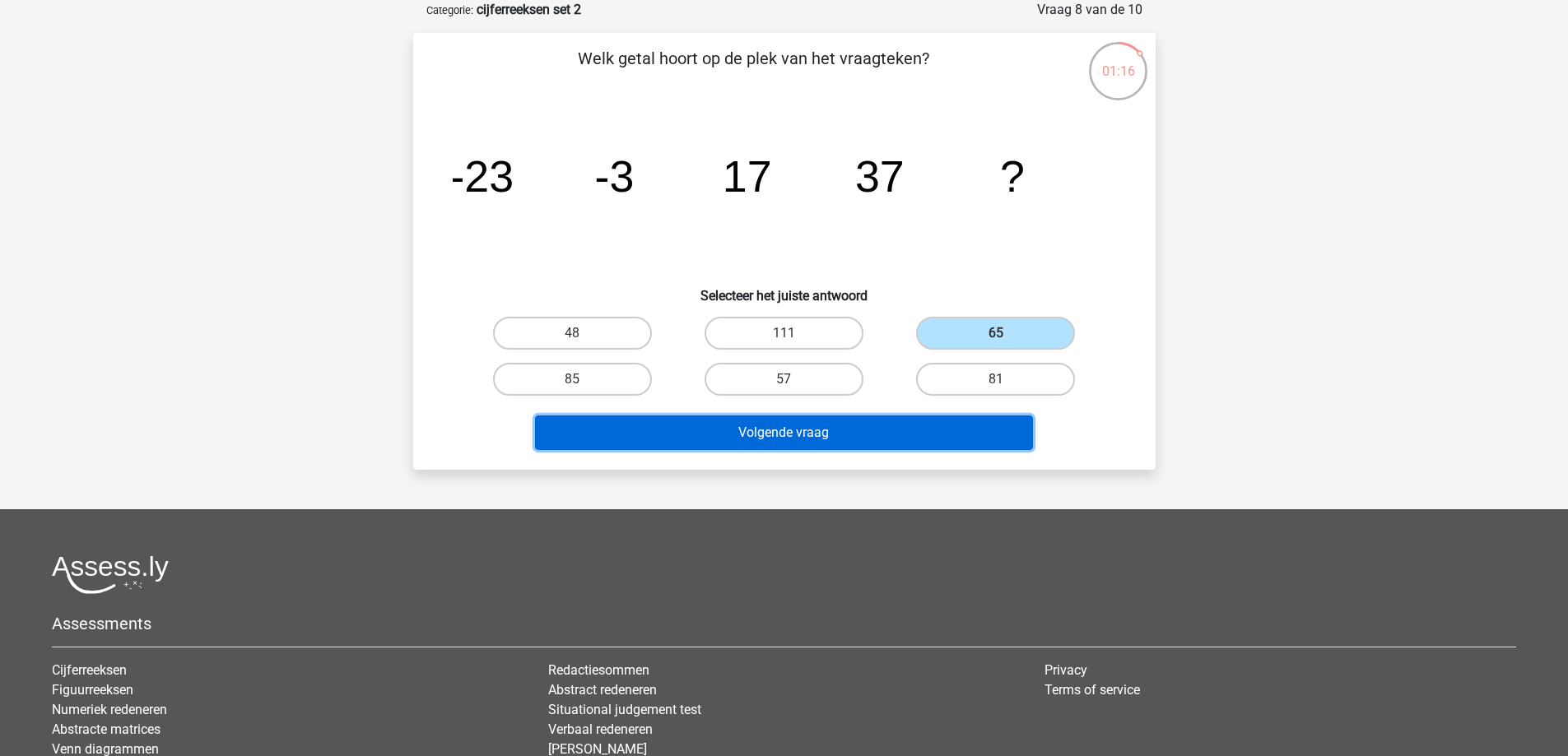
click at [932, 420] on button "Volgende vraag" at bounding box center [784, 432] width 498 height 35
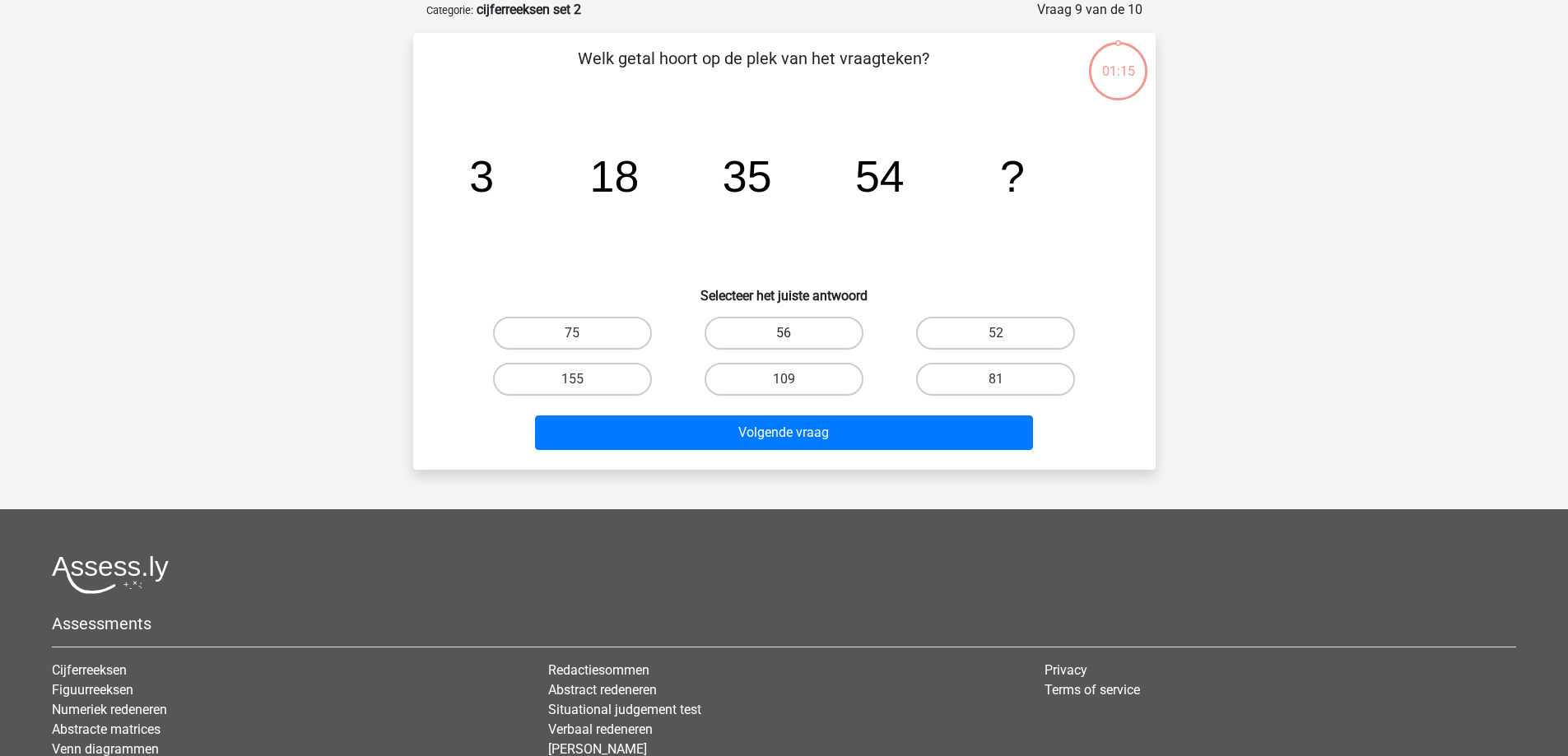
click at [751, 344] on label "56" at bounding box center [784, 333] width 159 height 33
click at [784, 344] on input "56" at bounding box center [789, 339] width 11 height 11
radio input "true"
click at [751, 368] on label "109" at bounding box center [784, 379] width 159 height 33
click at [784, 379] on input "109" at bounding box center [789, 384] width 11 height 11
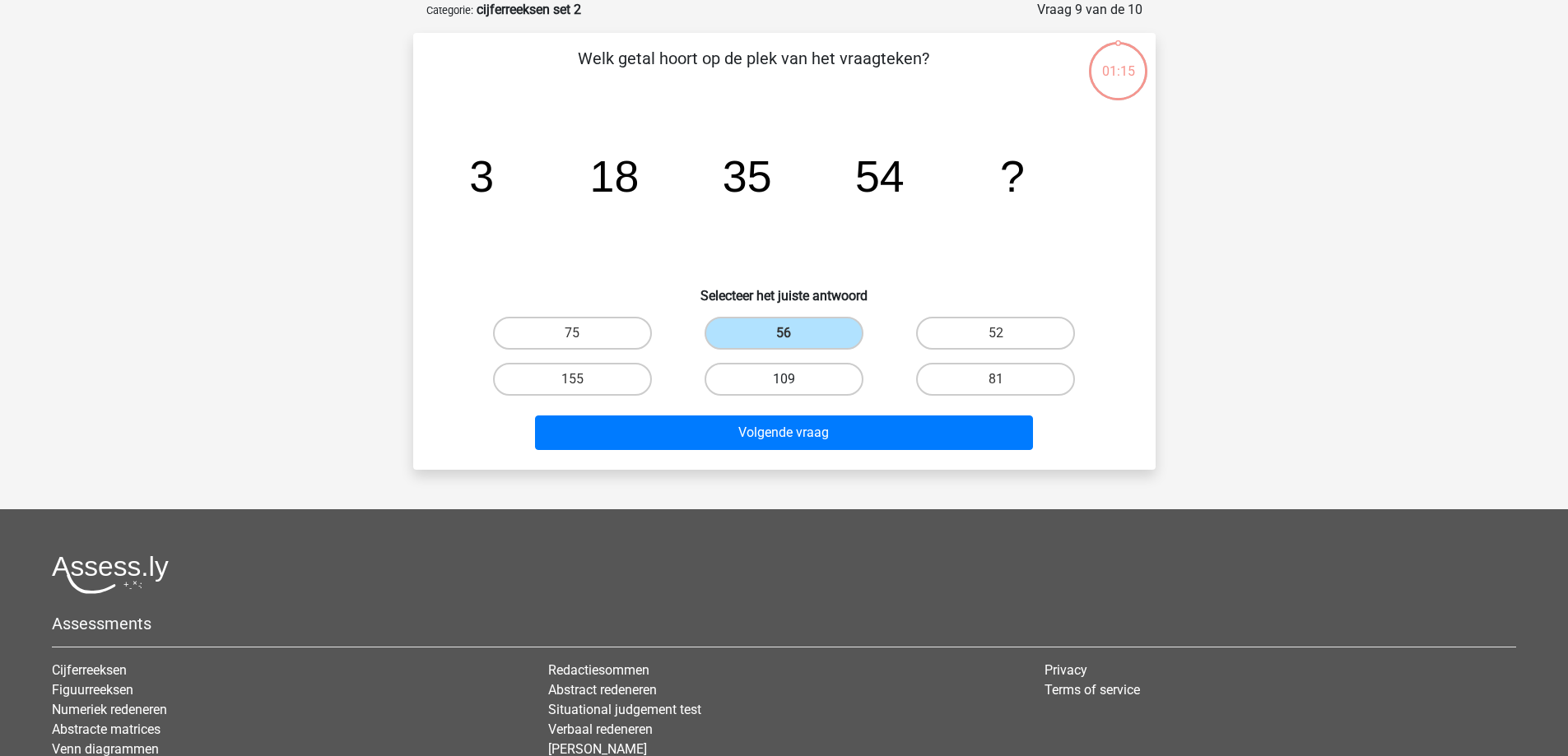
radio input "true"
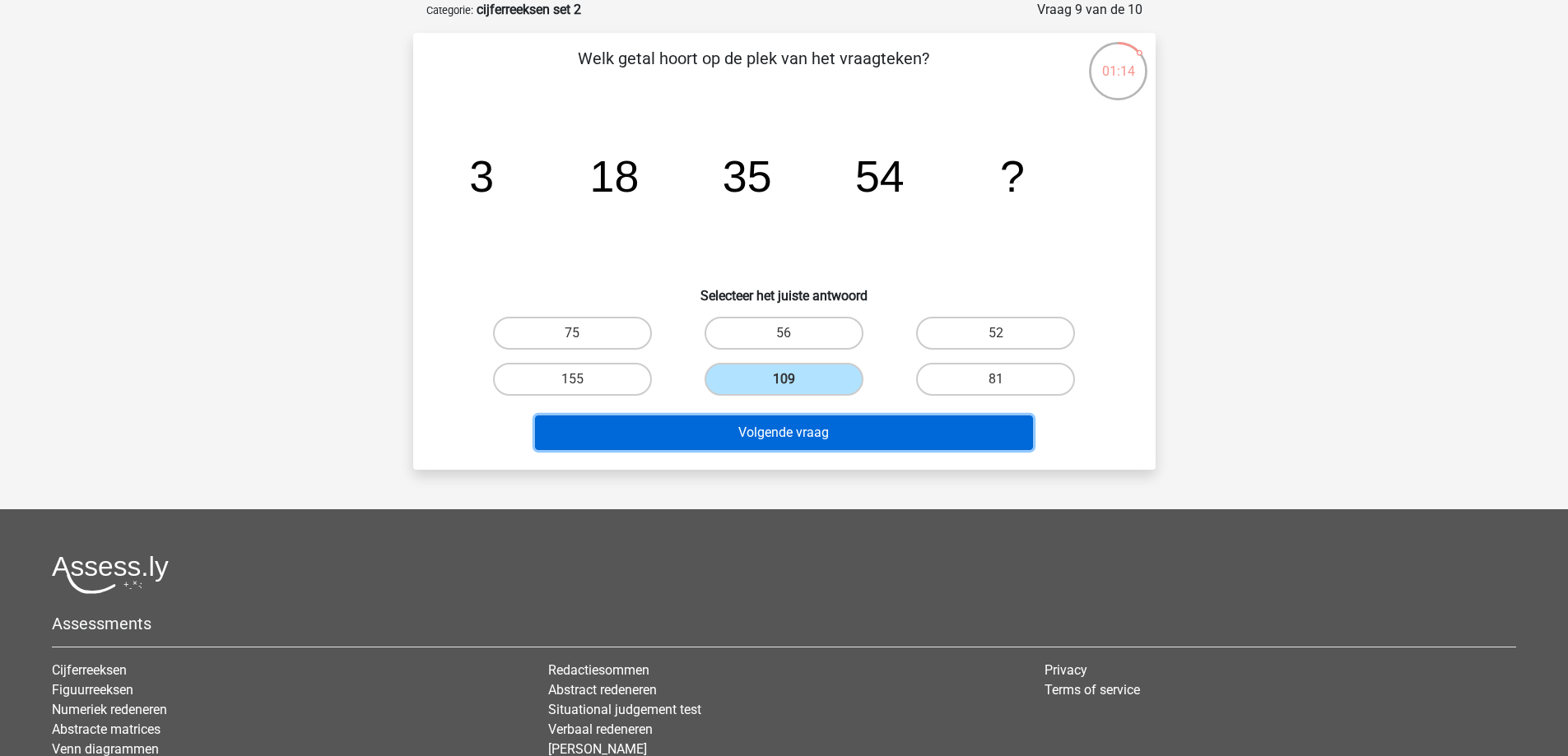
click at [776, 418] on button "Volgende vraag" at bounding box center [784, 432] width 498 height 35
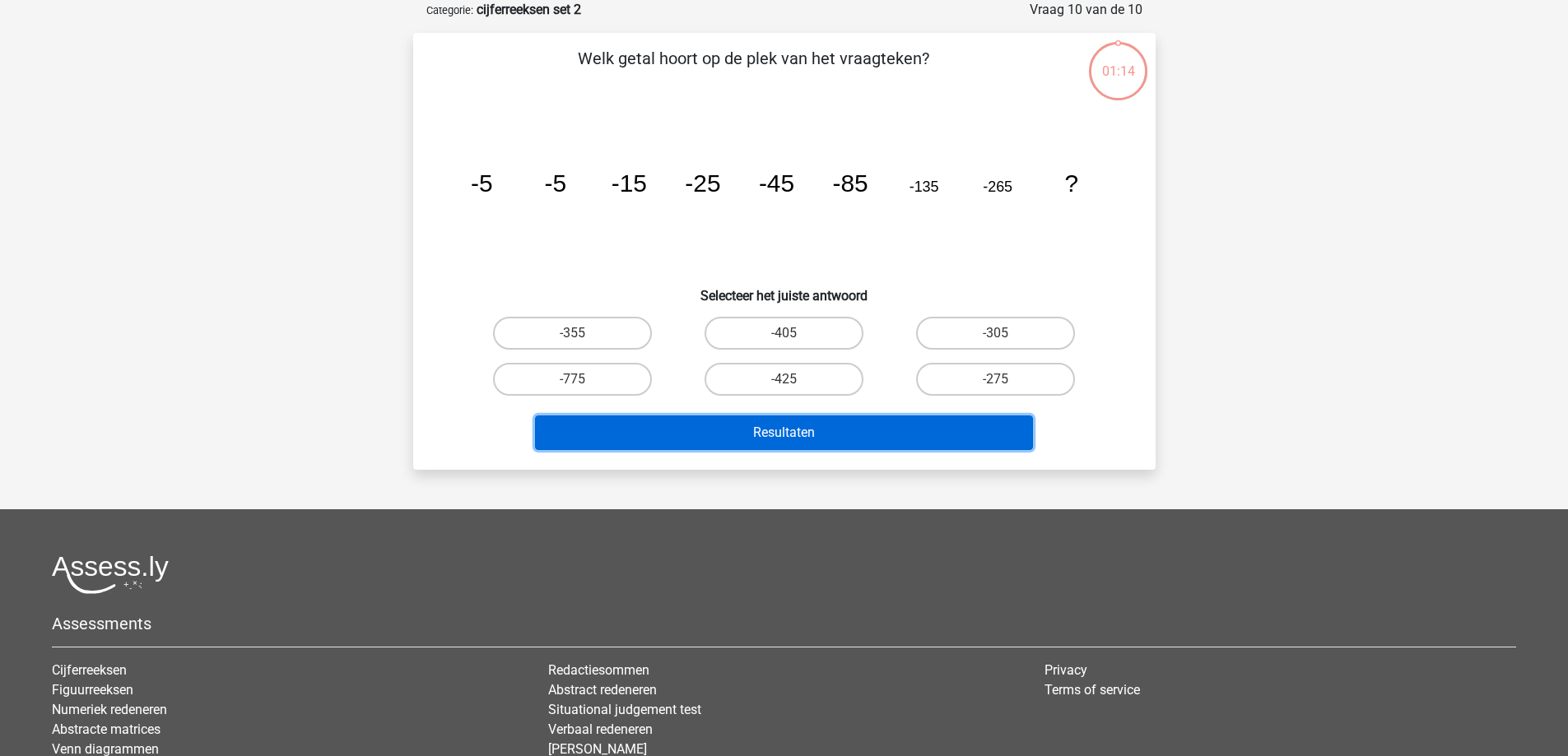
click at [775, 433] on button "Resultaten" at bounding box center [784, 432] width 498 height 35
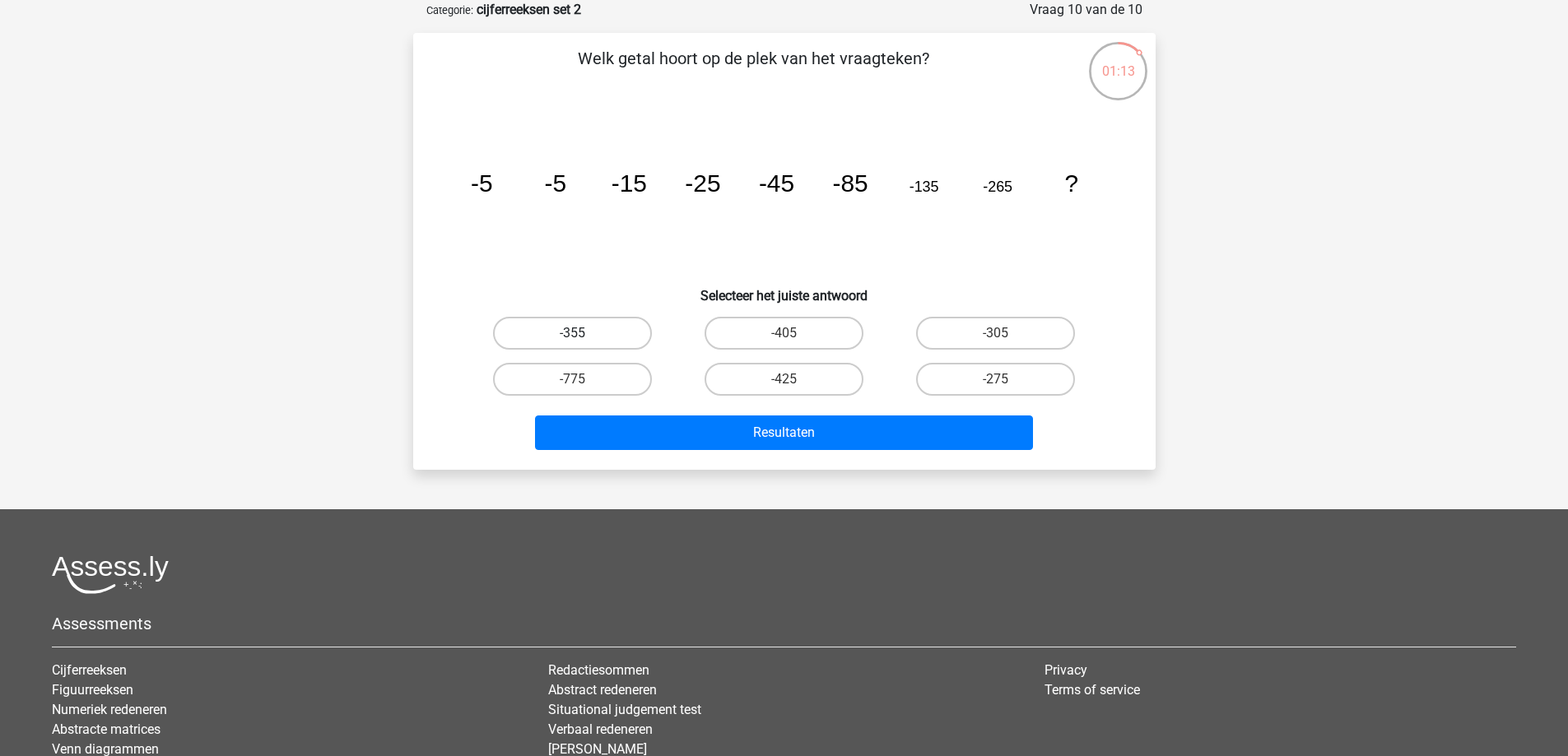
click at [589, 331] on label "-355" at bounding box center [572, 333] width 159 height 33
click at [583, 334] on input "-355" at bounding box center [578, 339] width 11 height 11
radio input "true"
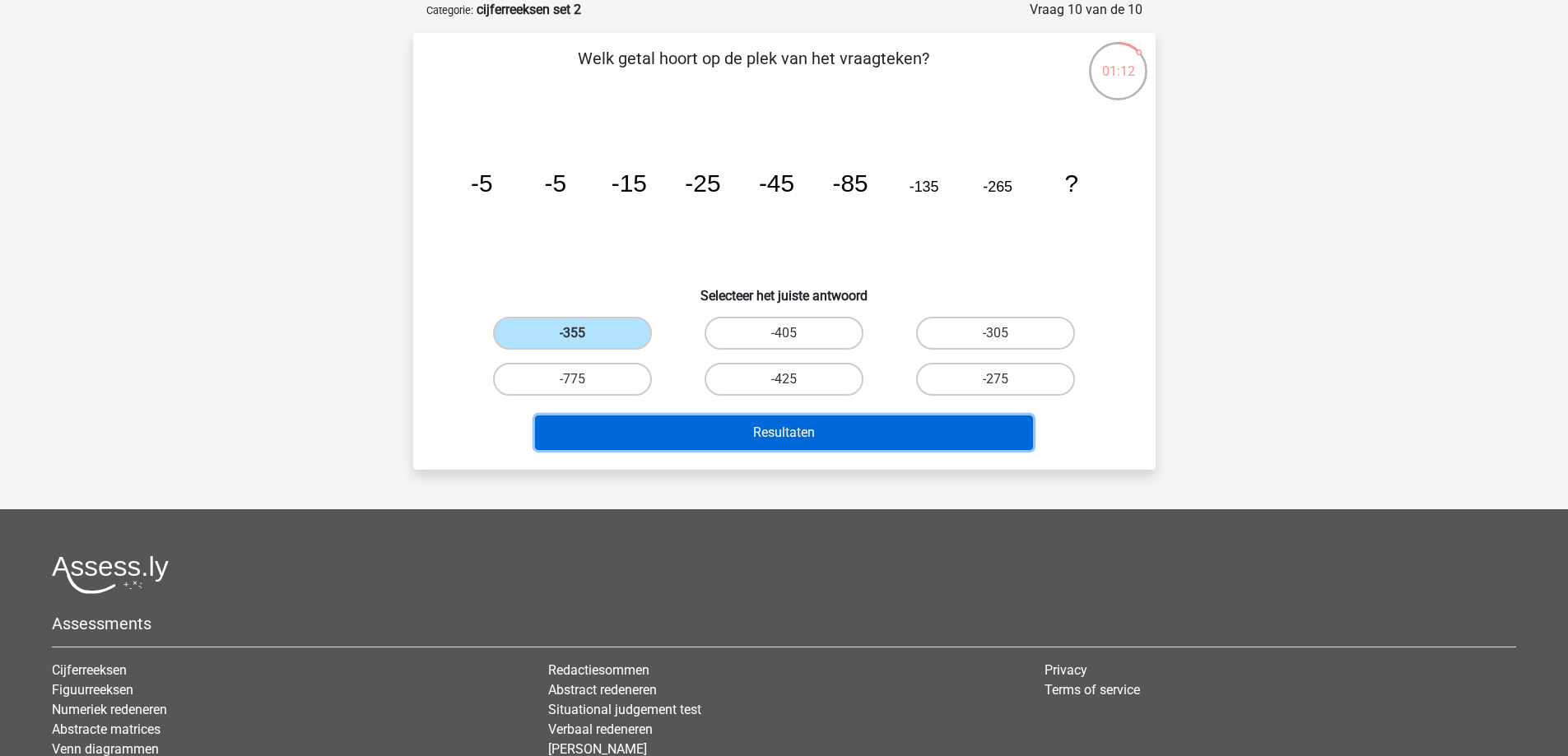
click at [785, 432] on button "Resultaten" at bounding box center [784, 432] width 498 height 35
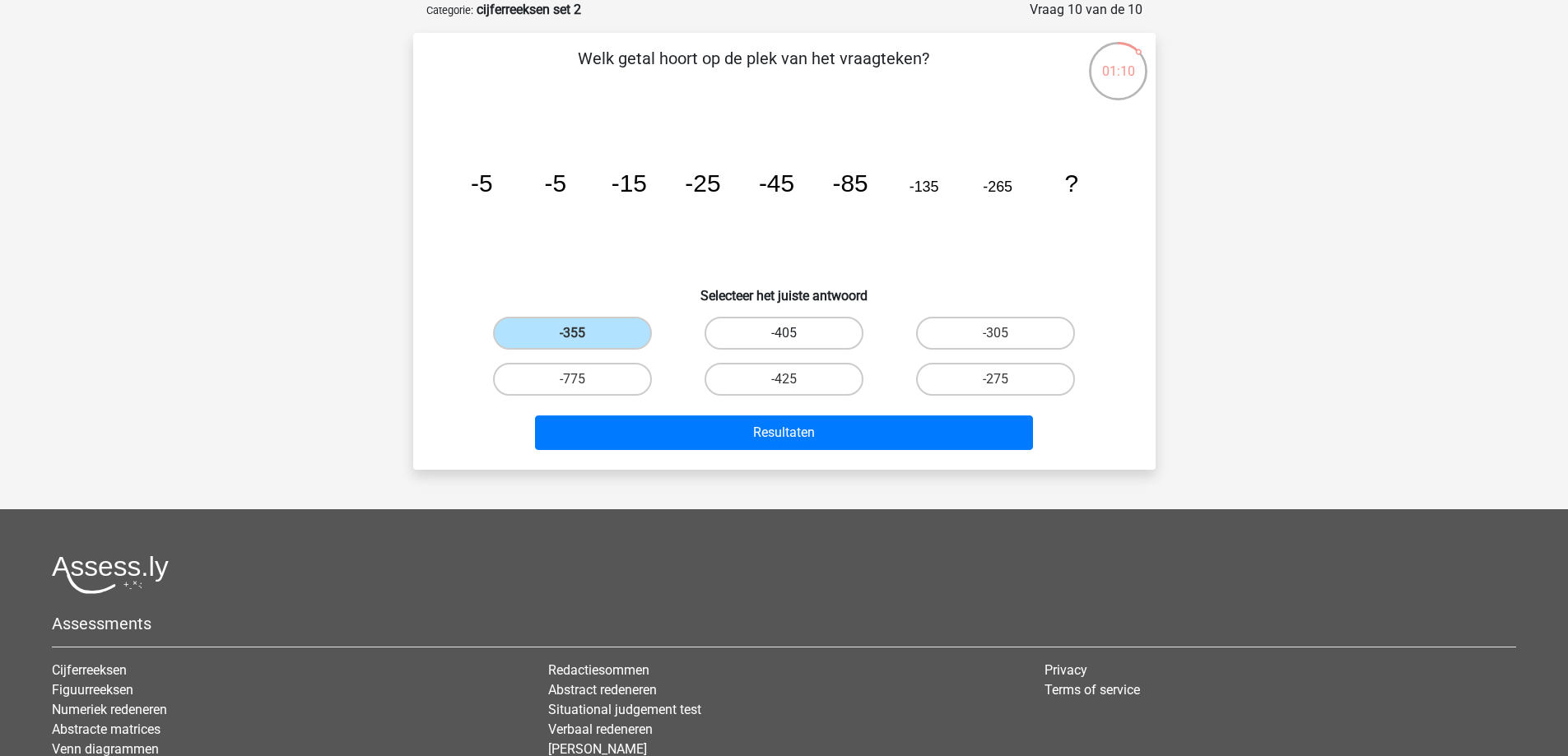
click at [787, 331] on label "-405" at bounding box center [784, 333] width 159 height 33
click at [787, 334] on input "-405" at bounding box center [789, 339] width 11 height 11
radio input "true"
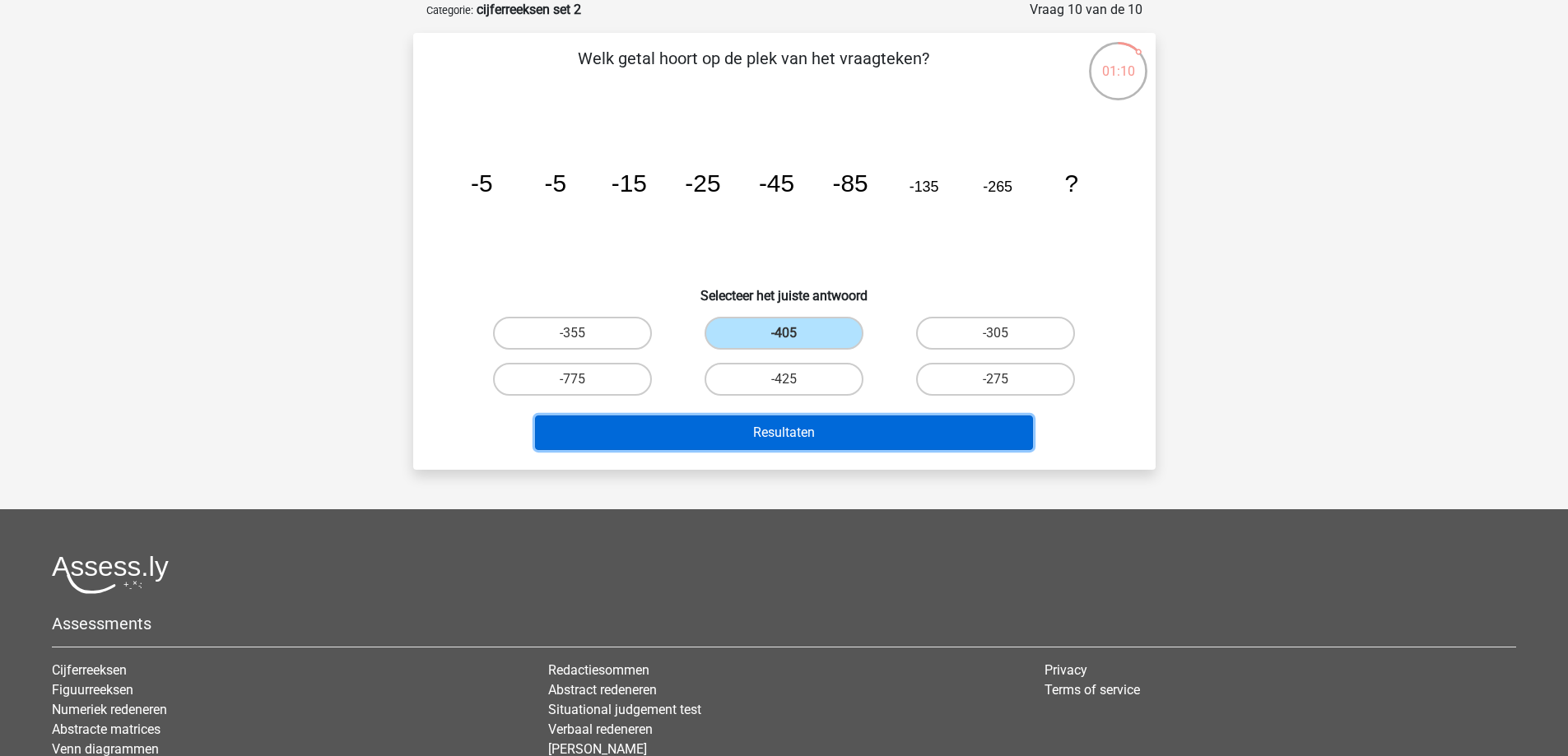
click at [792, 428] on button "Resultaten" at bounding box center [784, 432] width 498 height 35
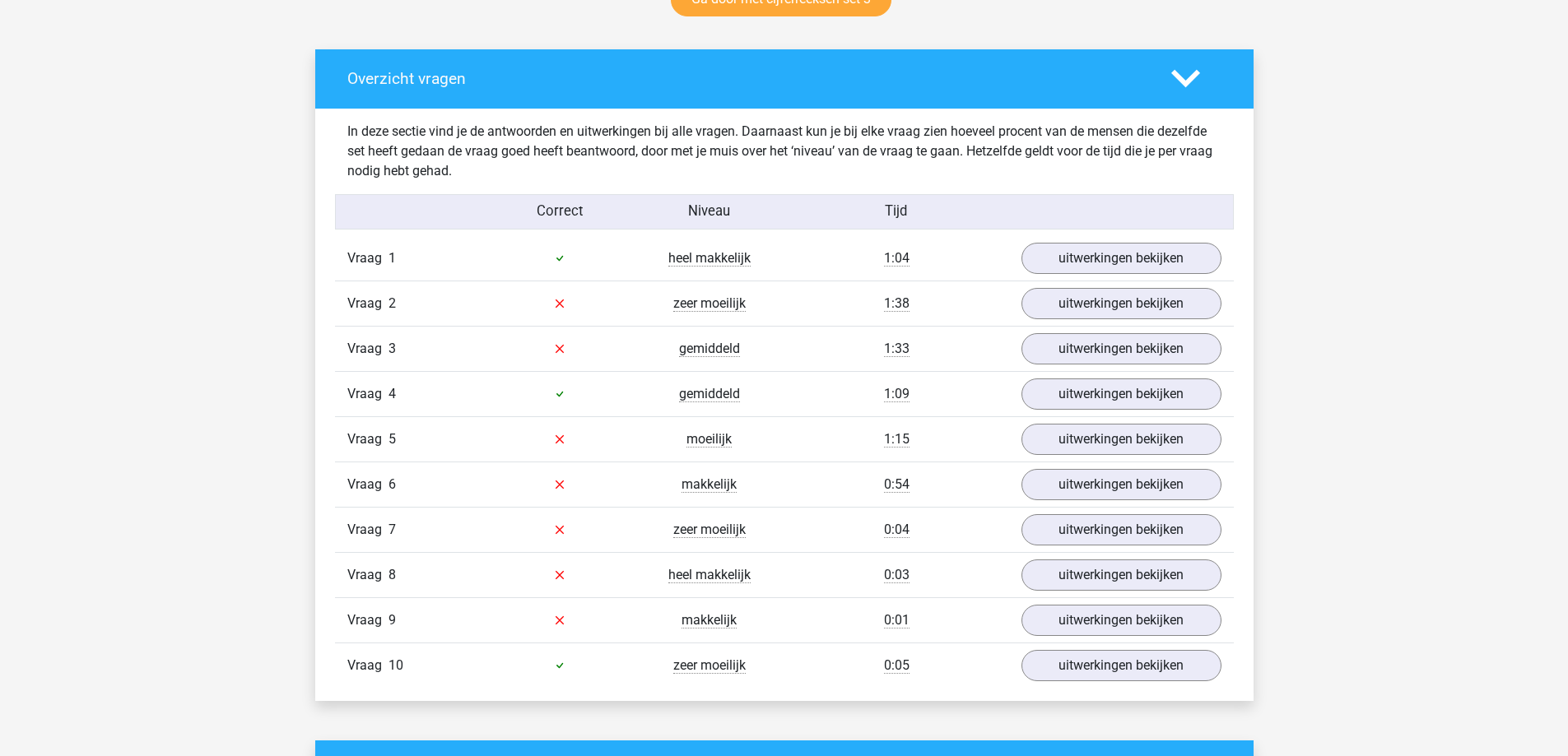
scroll to position [988, 0]
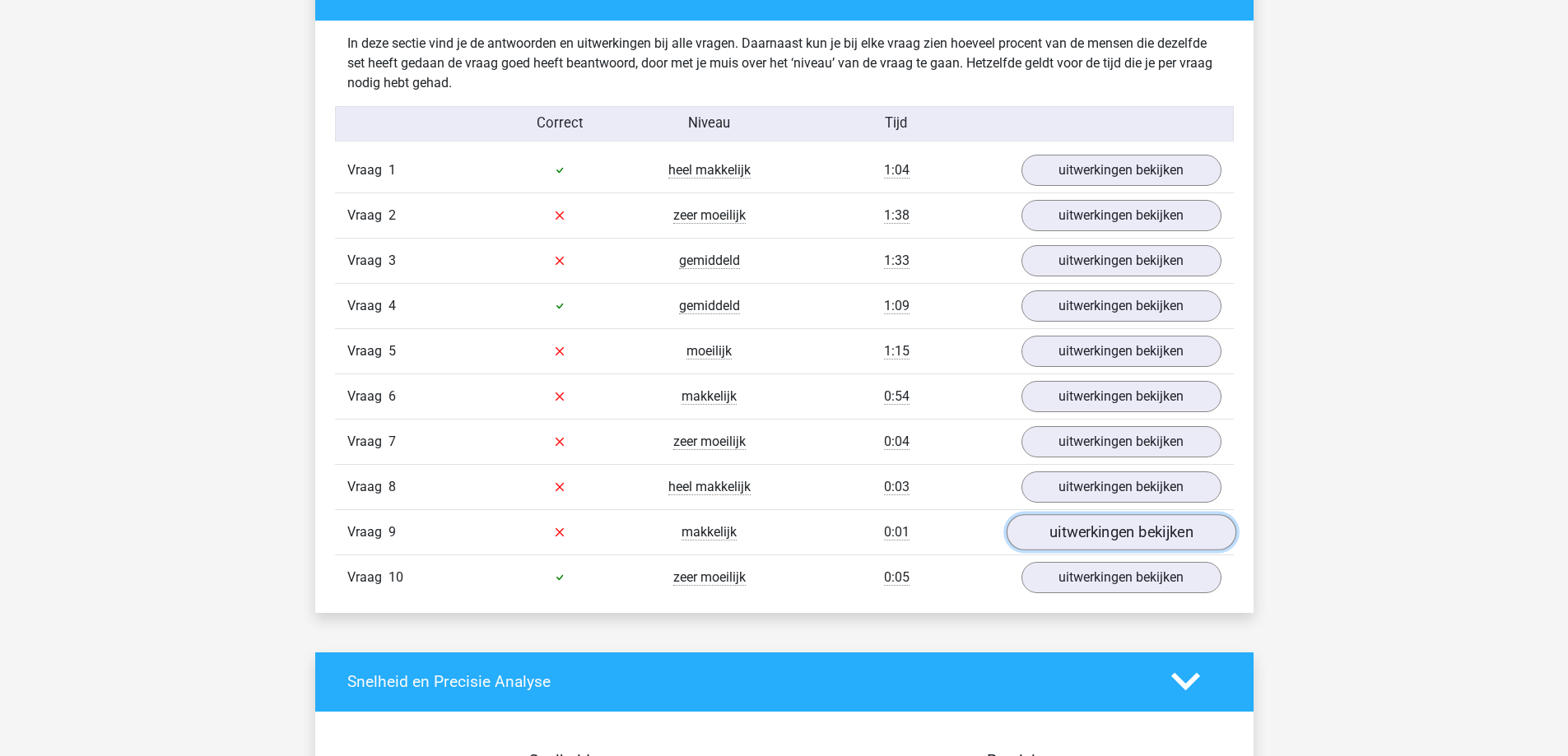
click at [1097, 537] on link "uitwerkingen bekijken" at bounding box center [1121, 532] width 230 height 37
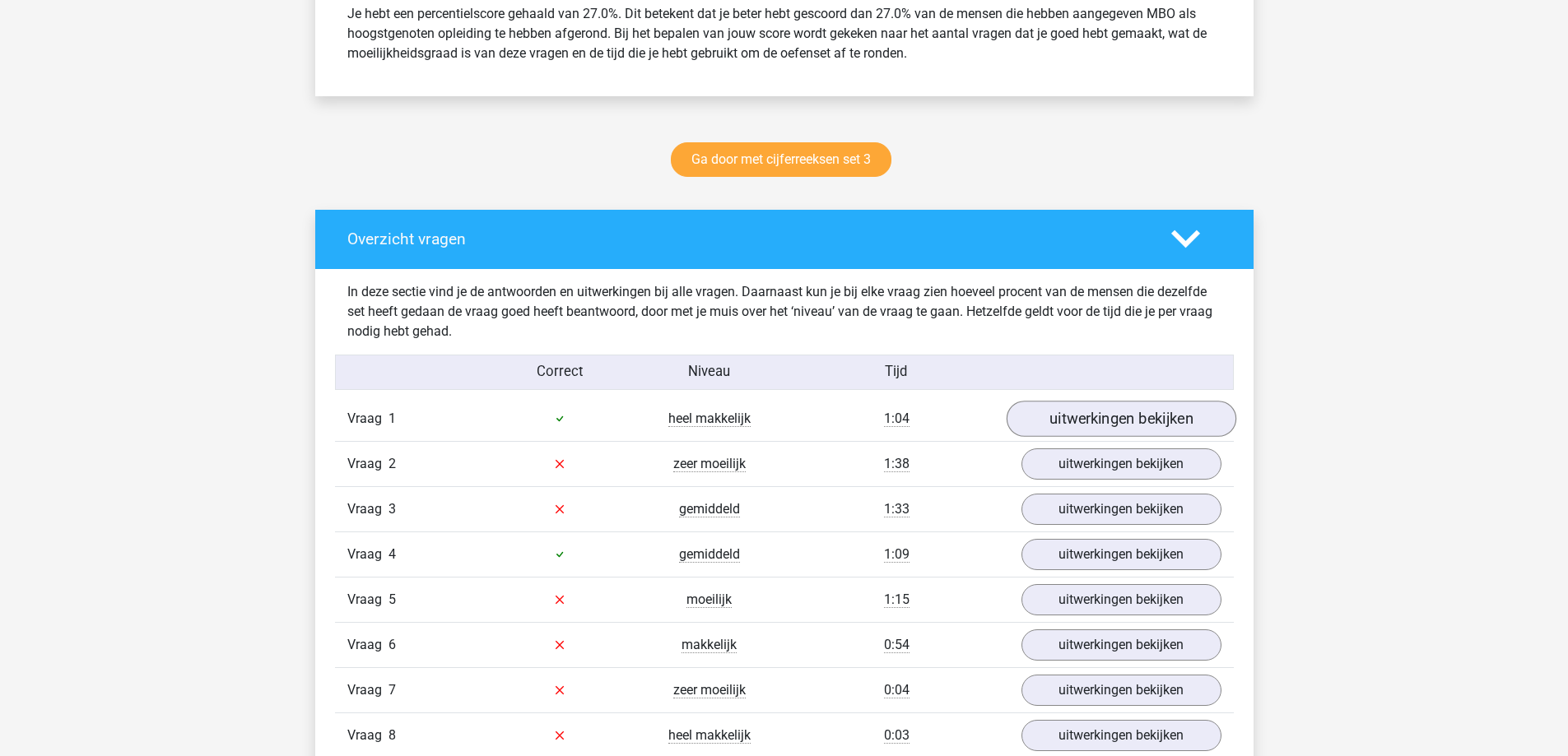
scroll to position [740, 0]
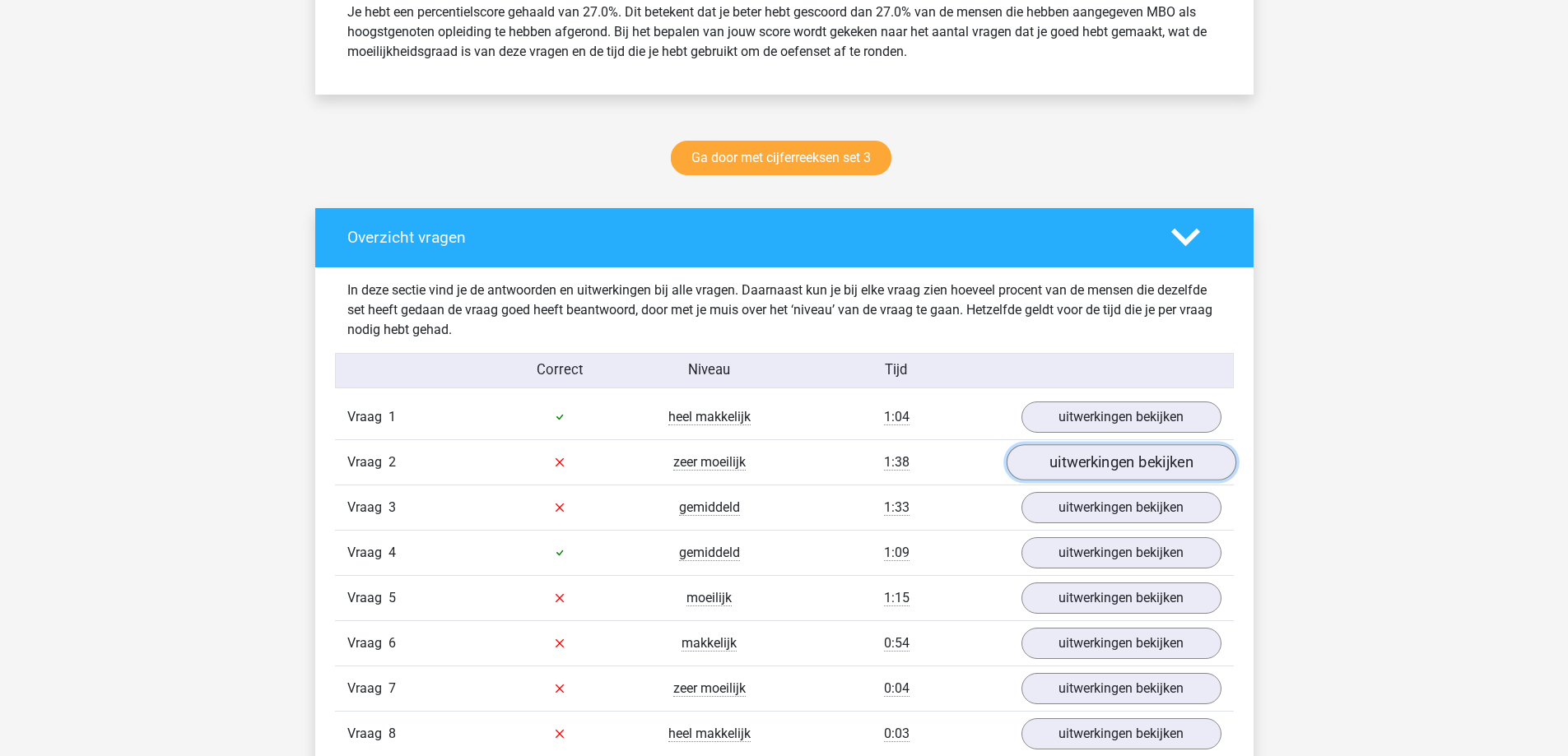
click at [1113, 464] on link "uitwerkingen bekijken" at bounding box center [1121, 462] width 230 height 37
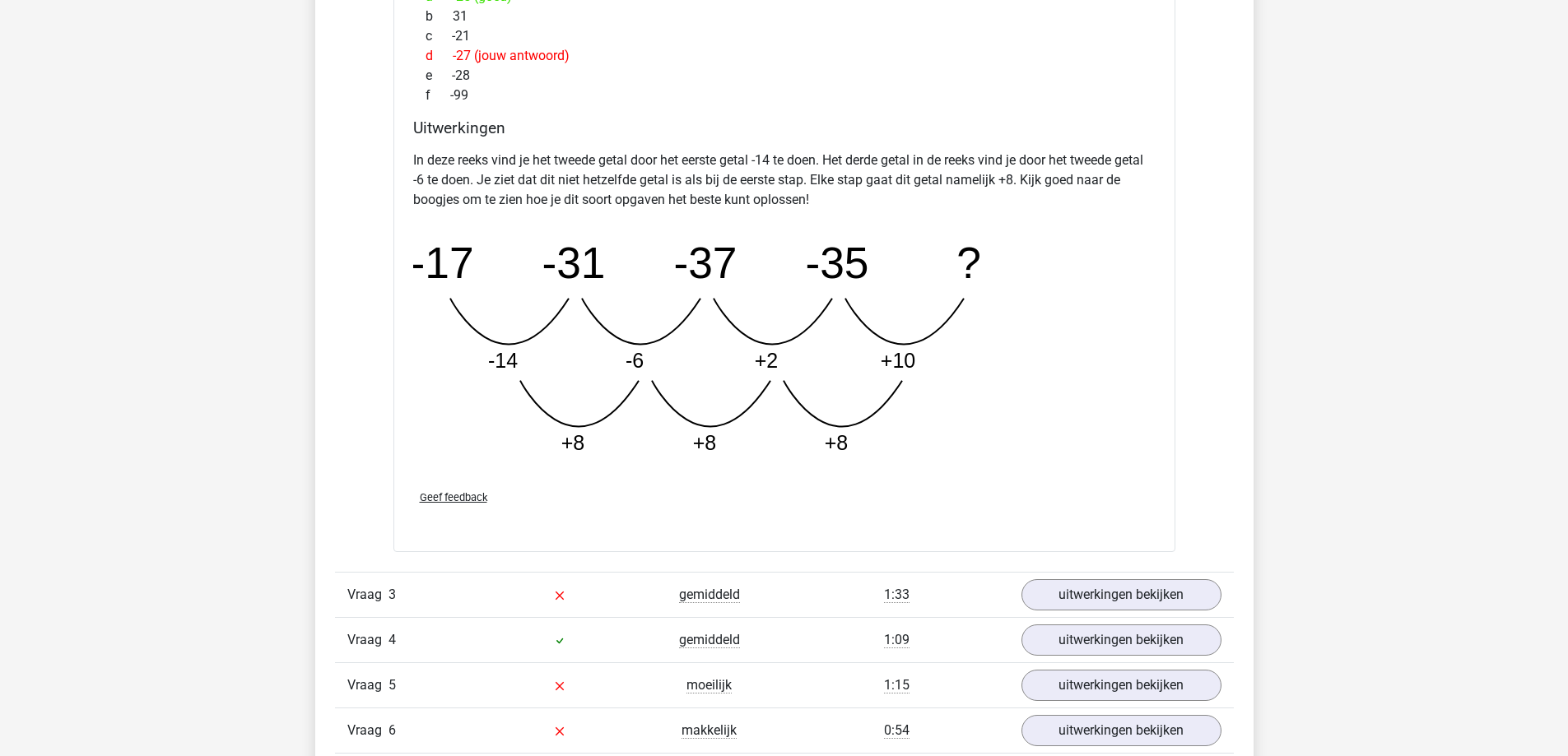
scroll to position [1563, 0]
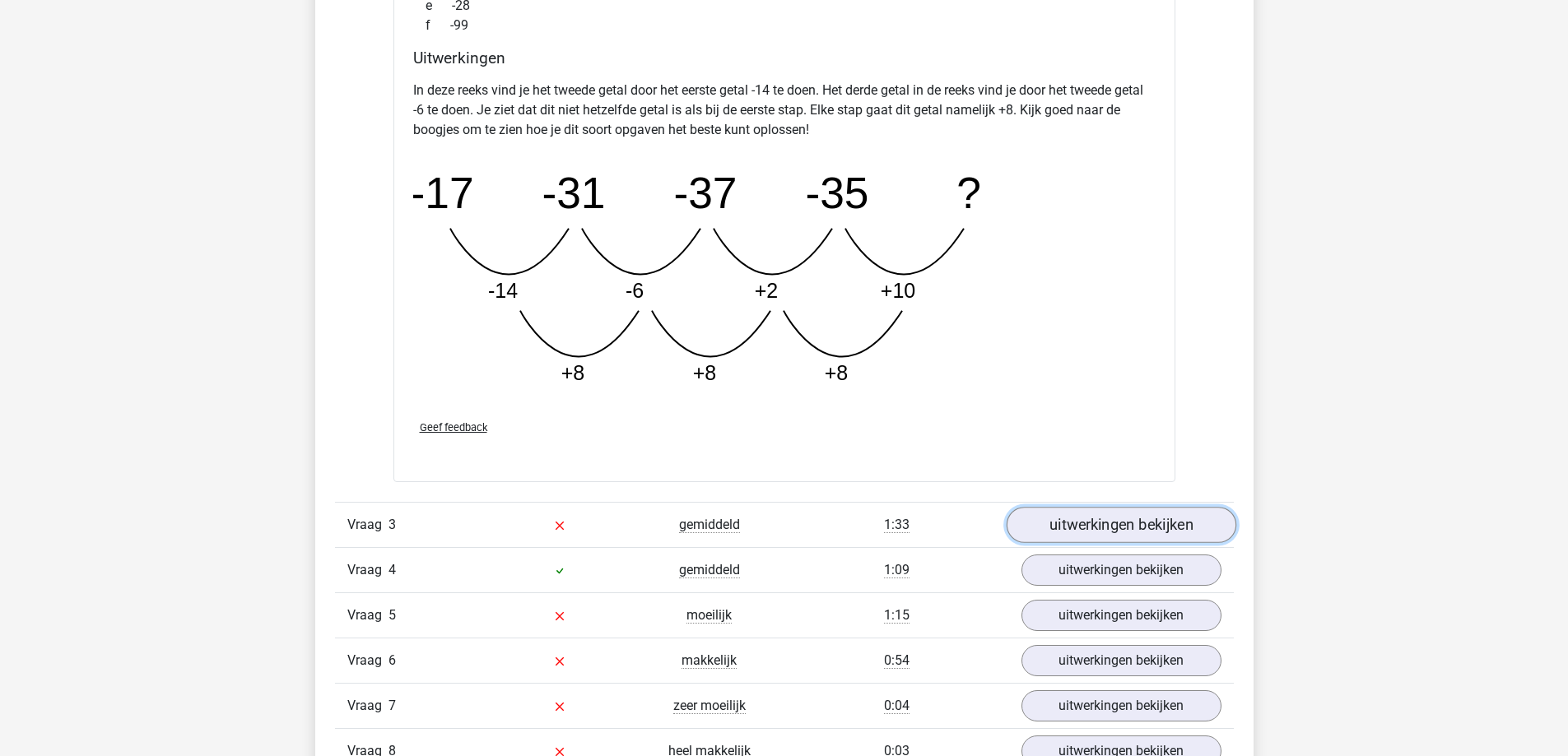
click at [1073, 518] on link "uitwerkingen bekijken" at bounding box center [1121, 525] width 230 height 37
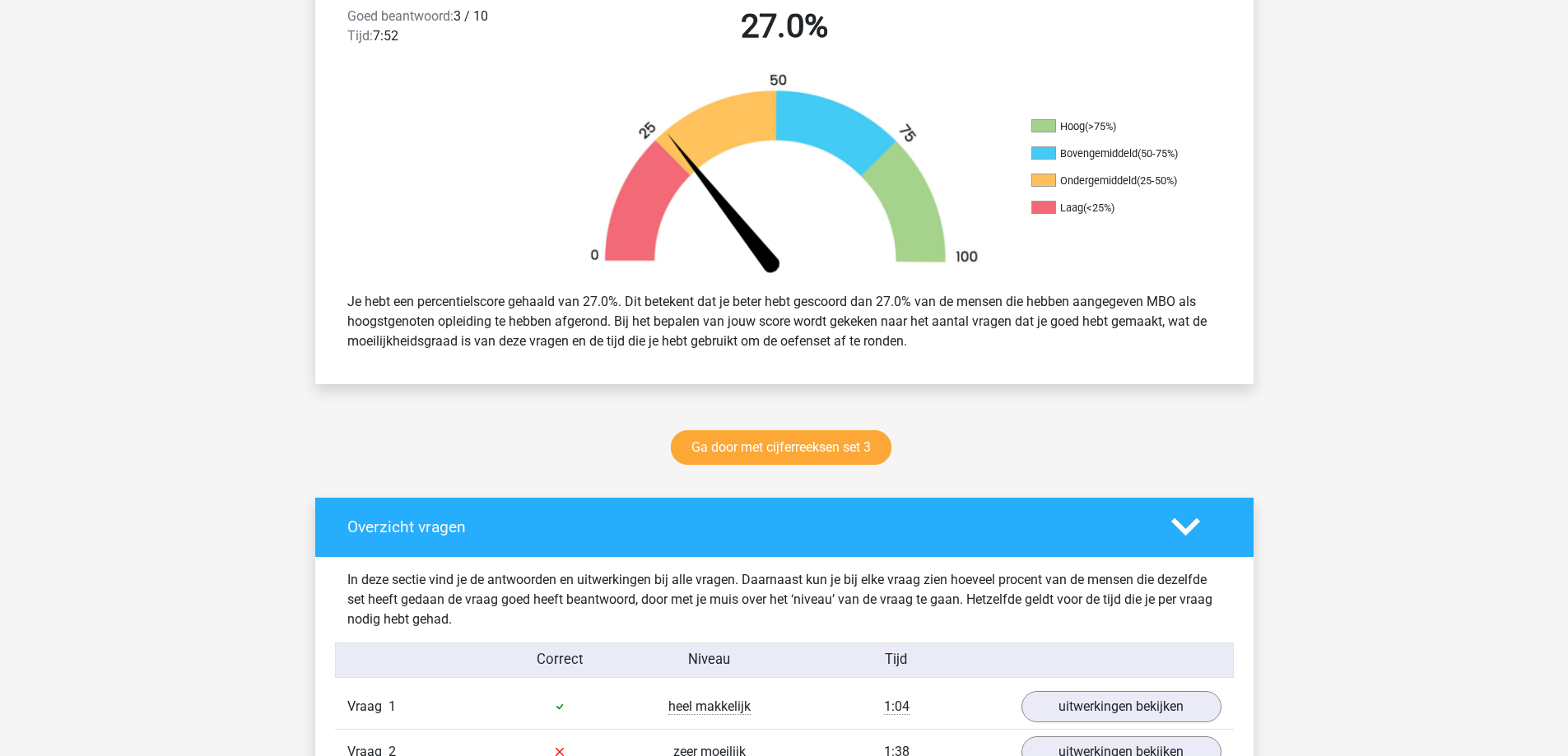
scroll to position [0, 0]
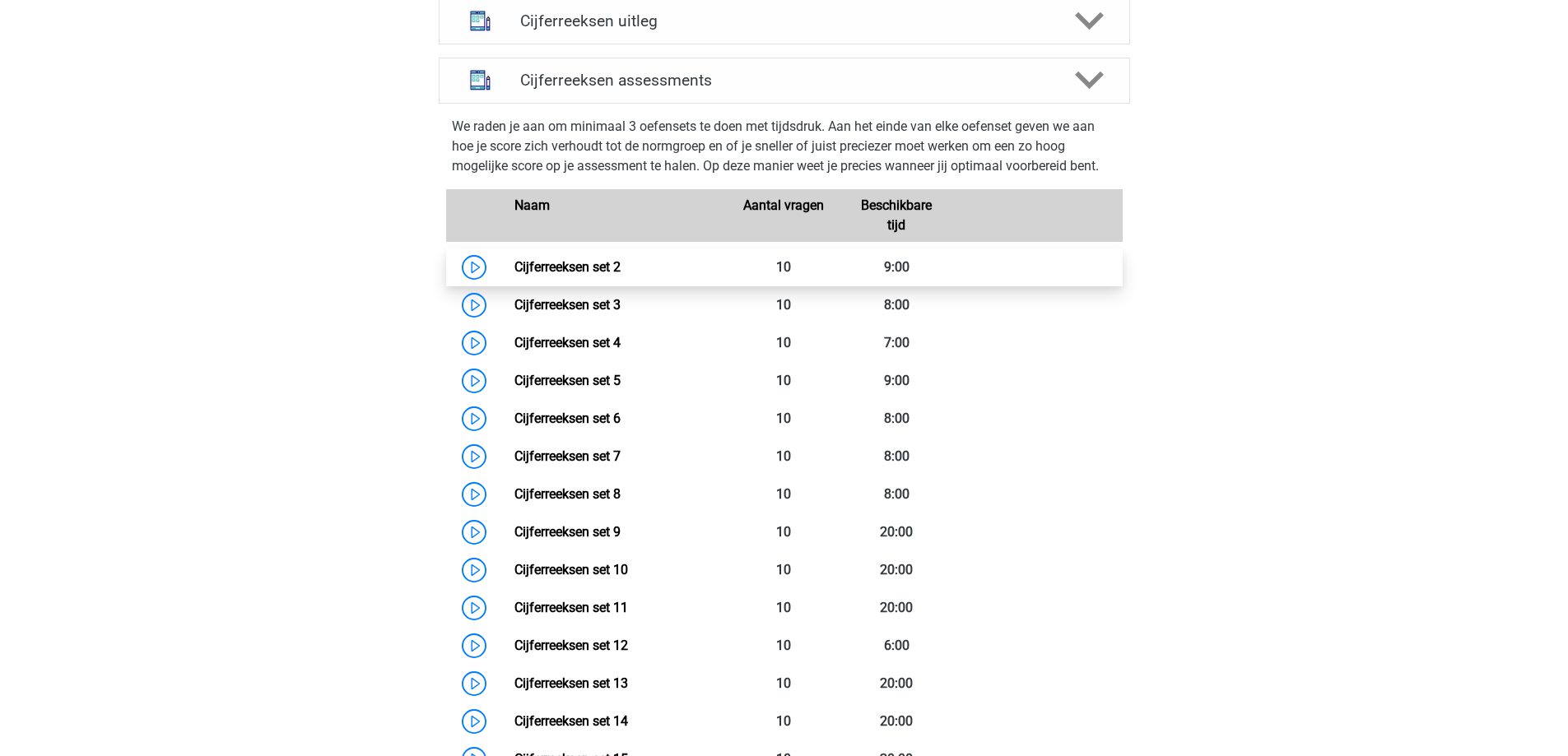
scroll to position [406, 0]
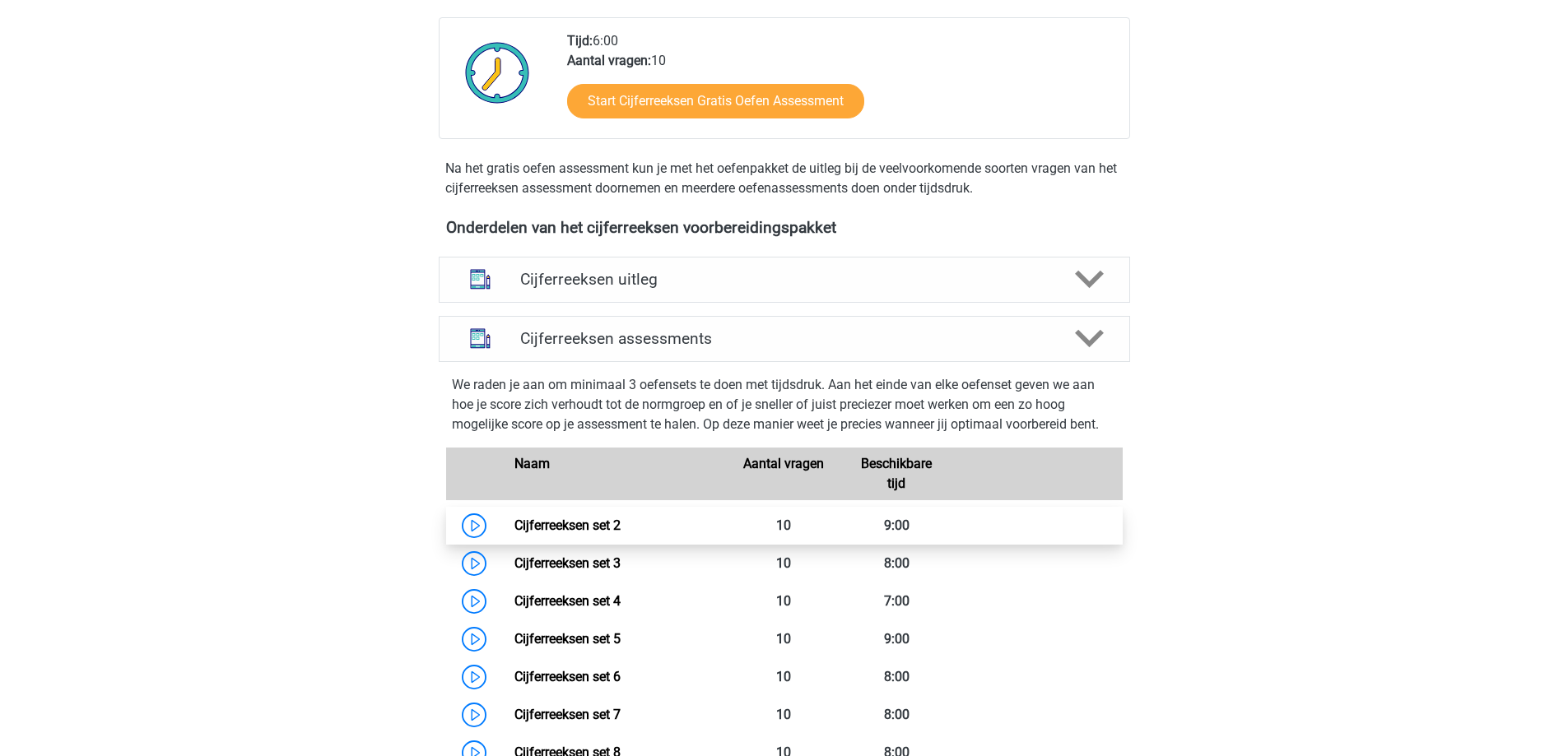
click at [617, 533] on link "Cijferreeksen set 2" at bounding box center [568, 525] width 107 height 16
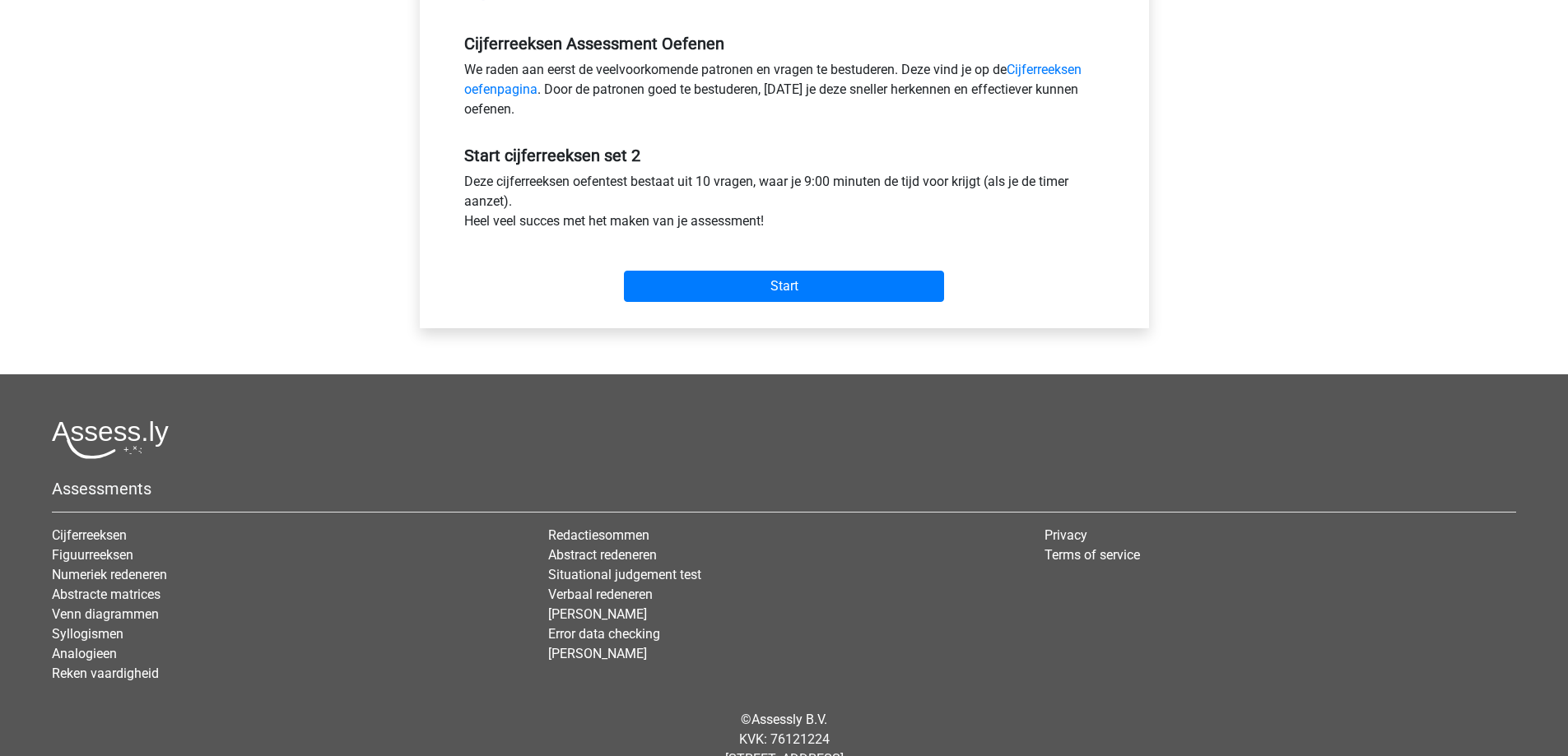
scroll to position [493, 0]
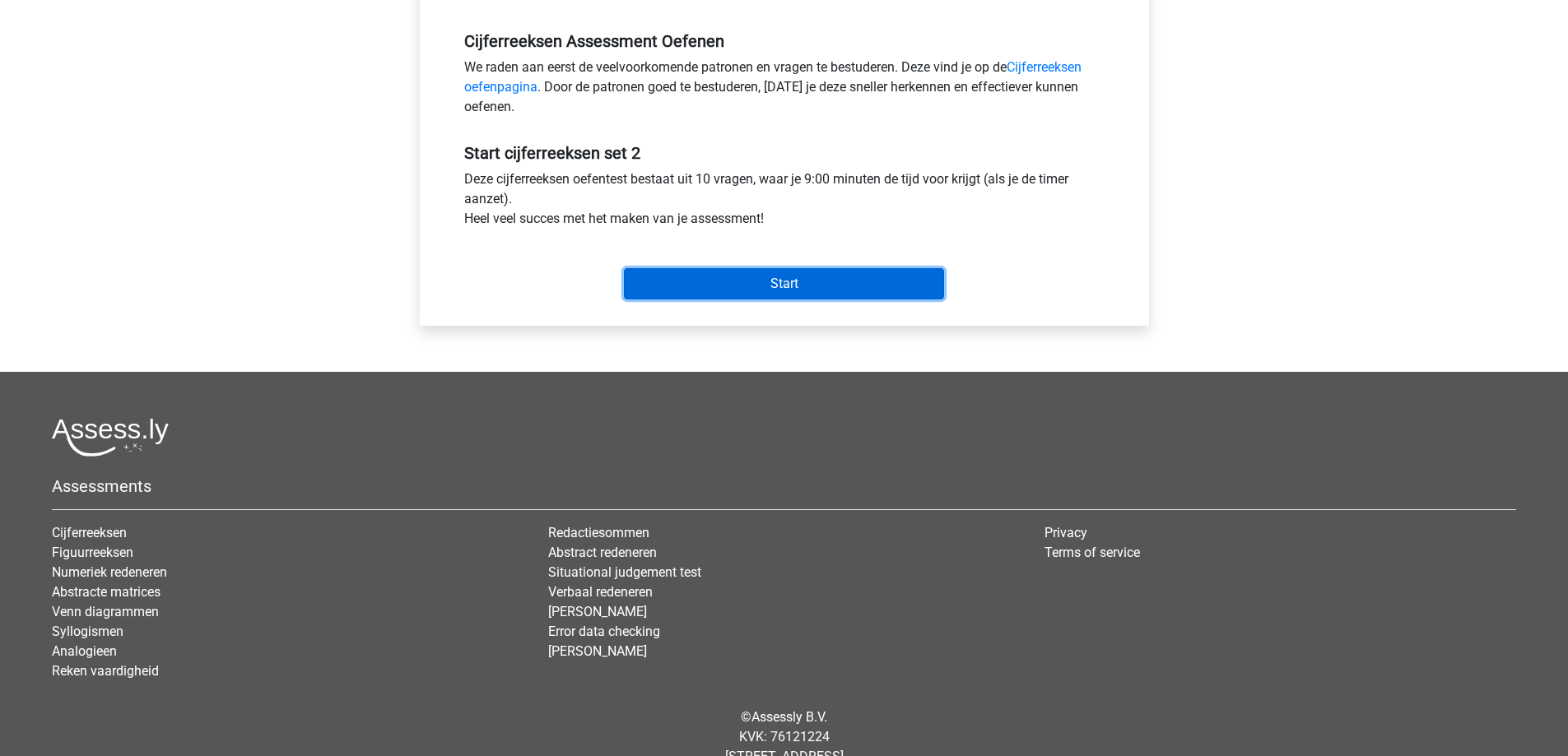
click at [715, 280] on input "Start" at bounding box center [784, 284] width 320 height 32
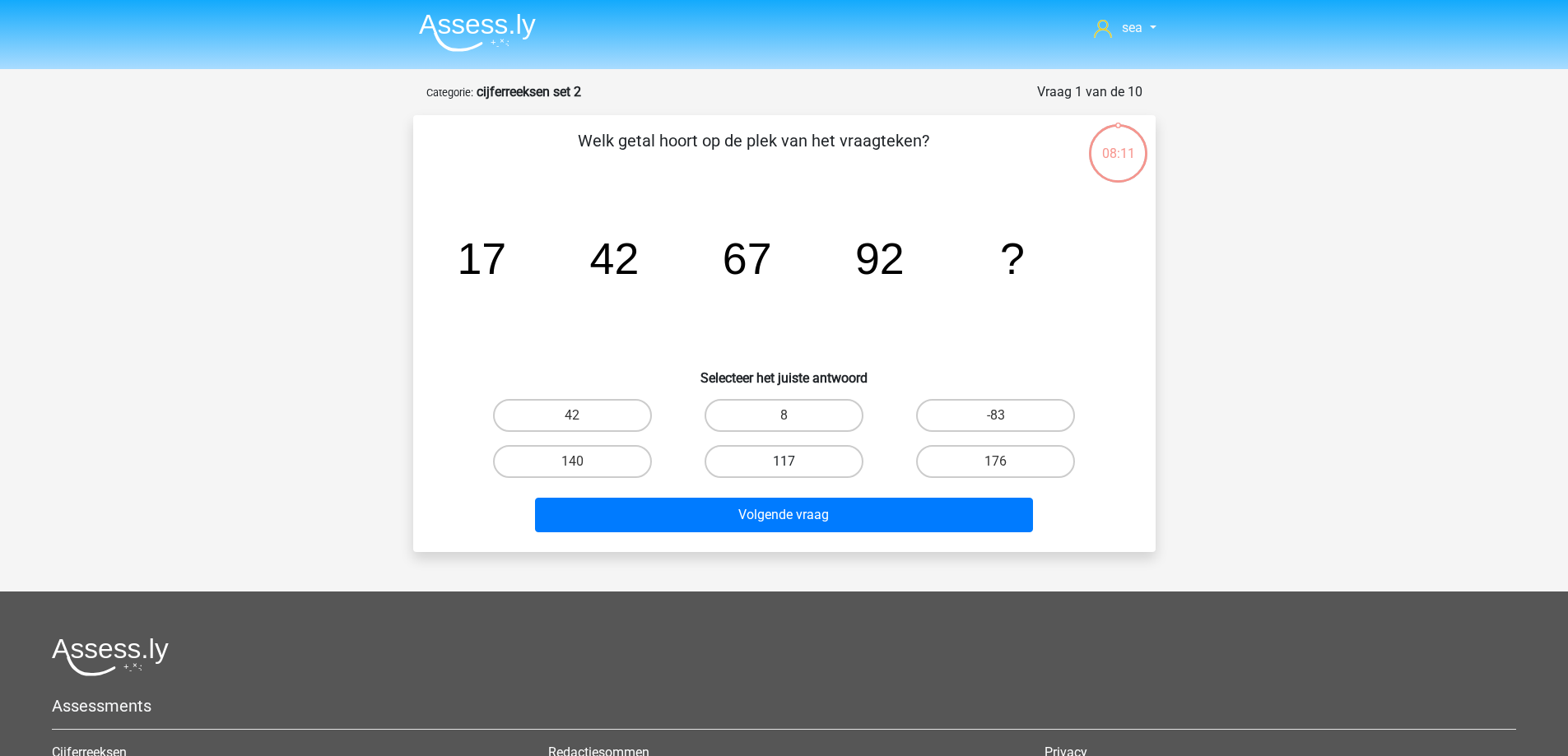
click at [759, 469] on label "117" at bounding box center [784, 461] width 159 height 33
click at [784, 469] on input "117" at bounding box center [789, 467] width 11 height 11
radio input "true"
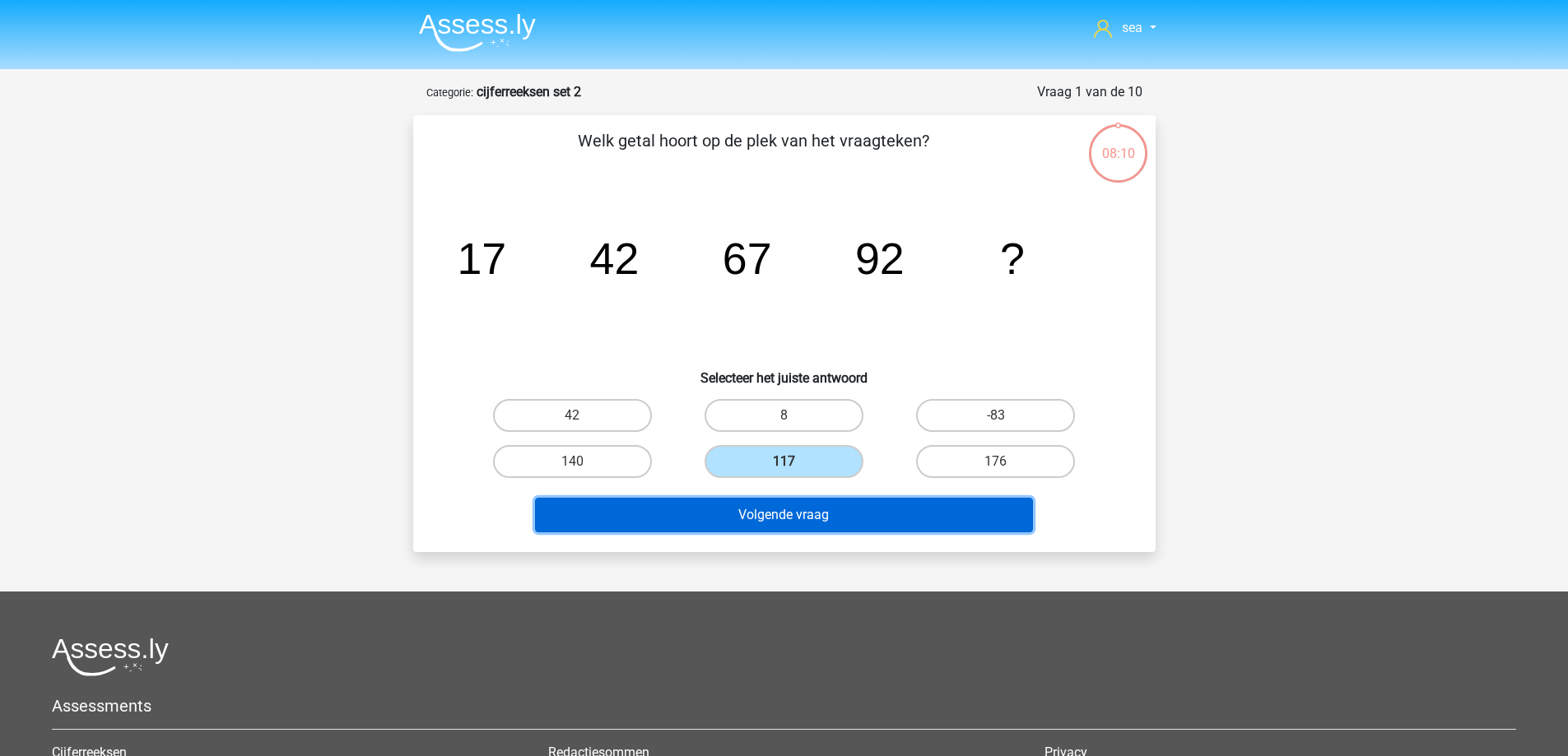
click at [756, 531] on button "Volgende vraag" at bounding box center [784, 514] width 498 height 35
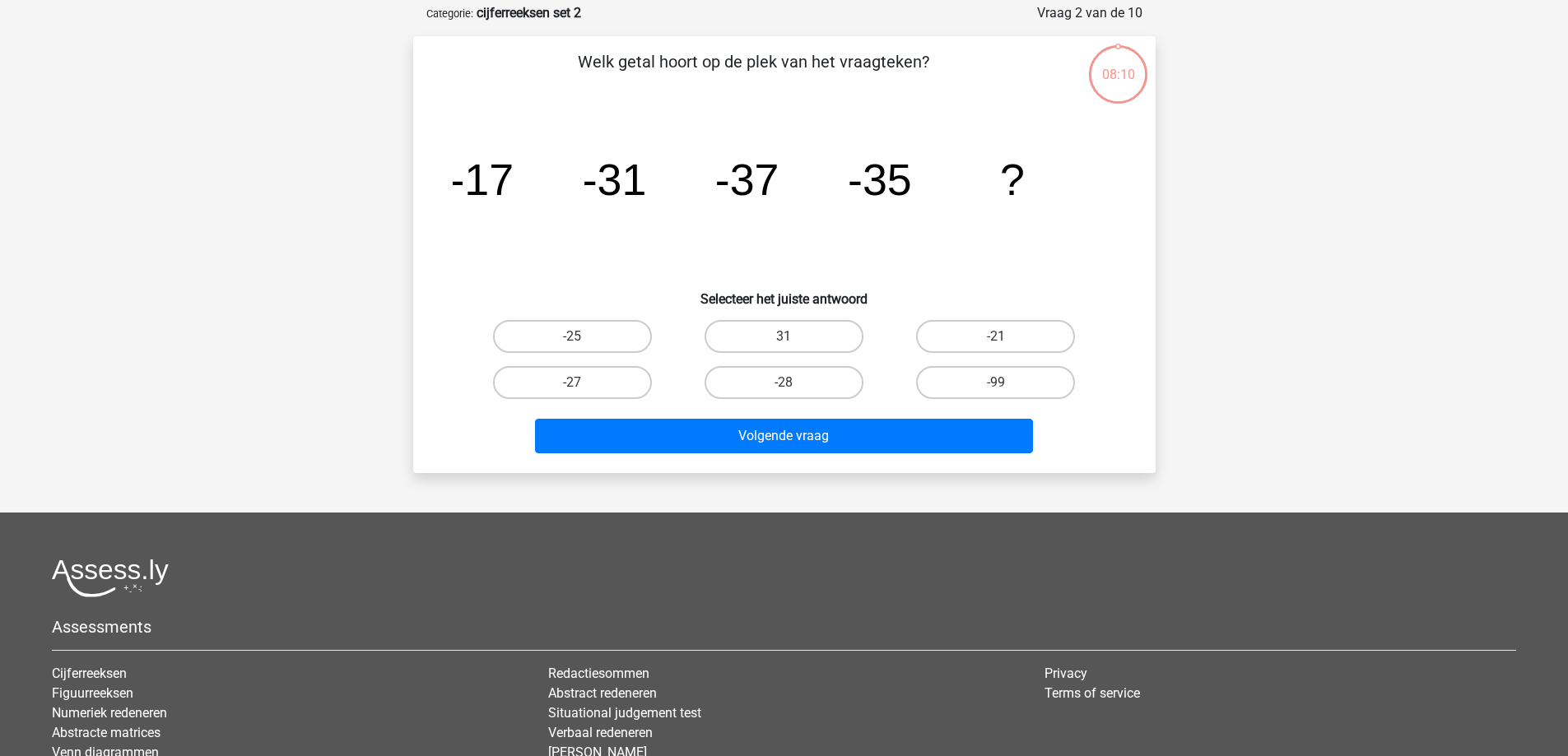
scroll to position [82, 0]
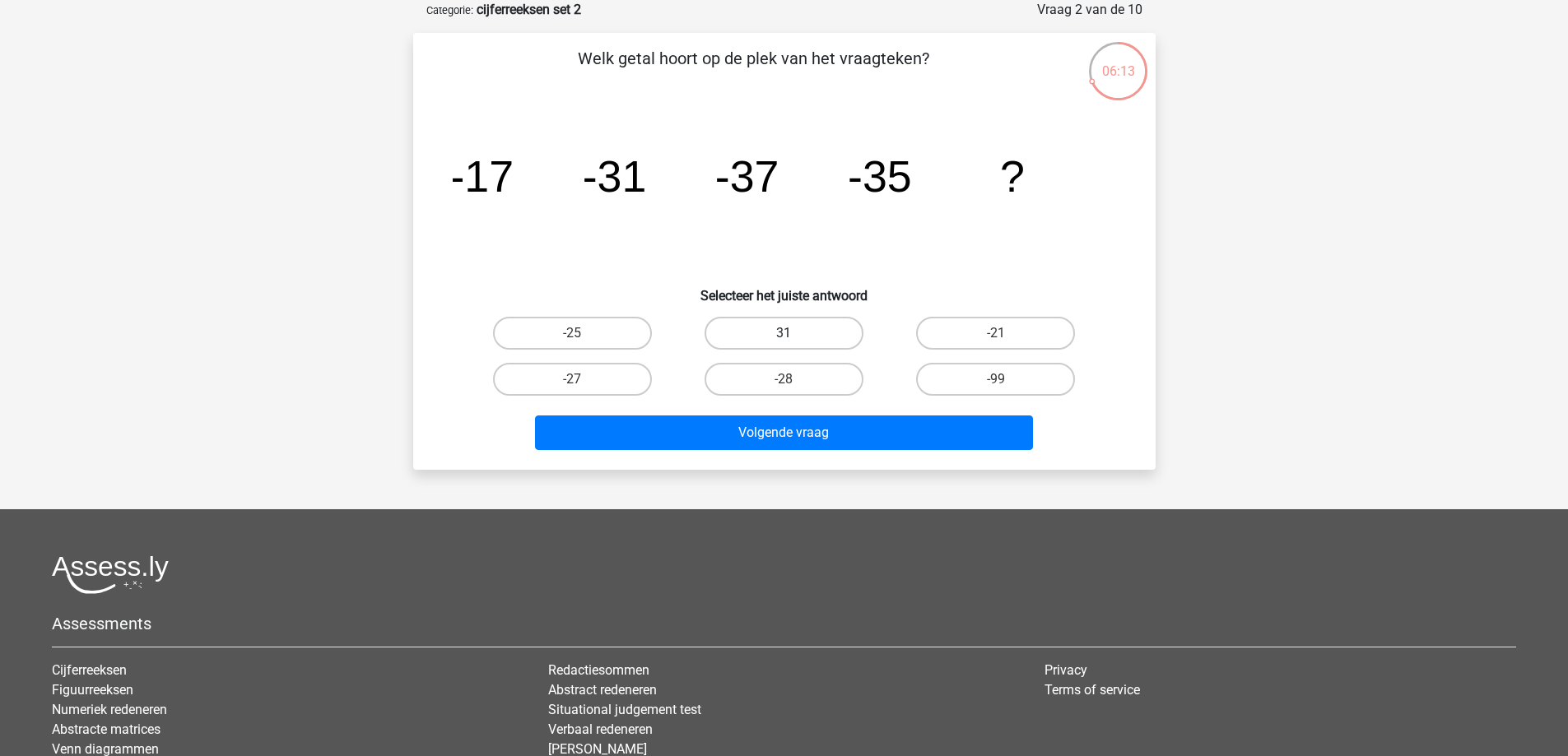
click at [808, 330] on label "31" at bounding box center [784, 333] width 159 height 33
click at [795, 334] on input "31" at bounding box center [789, 339] width 11 height 11
radio input "true"
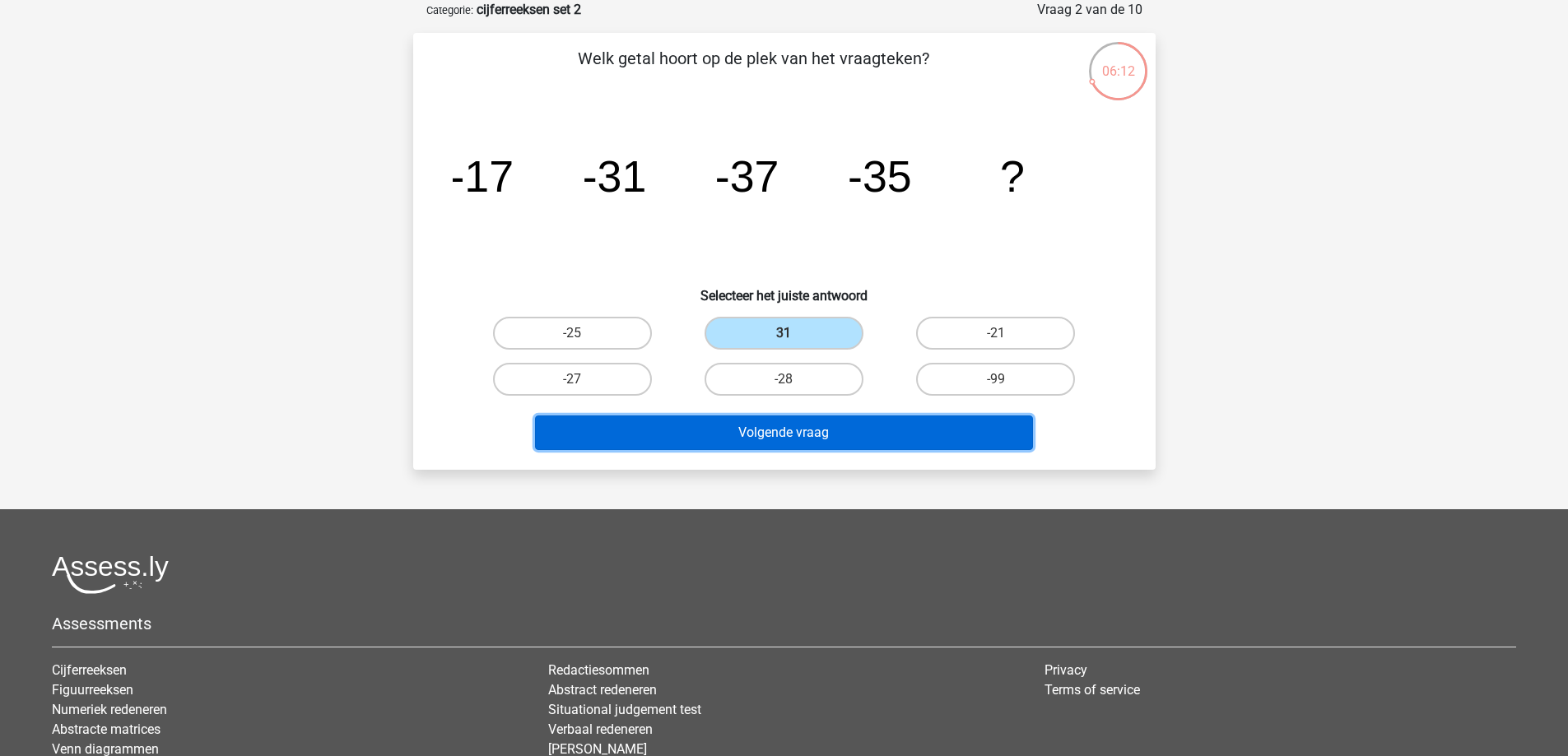
click at [784, 416] on button "Volgende vraag" at bounding box center [784, 432] width 498 height 35
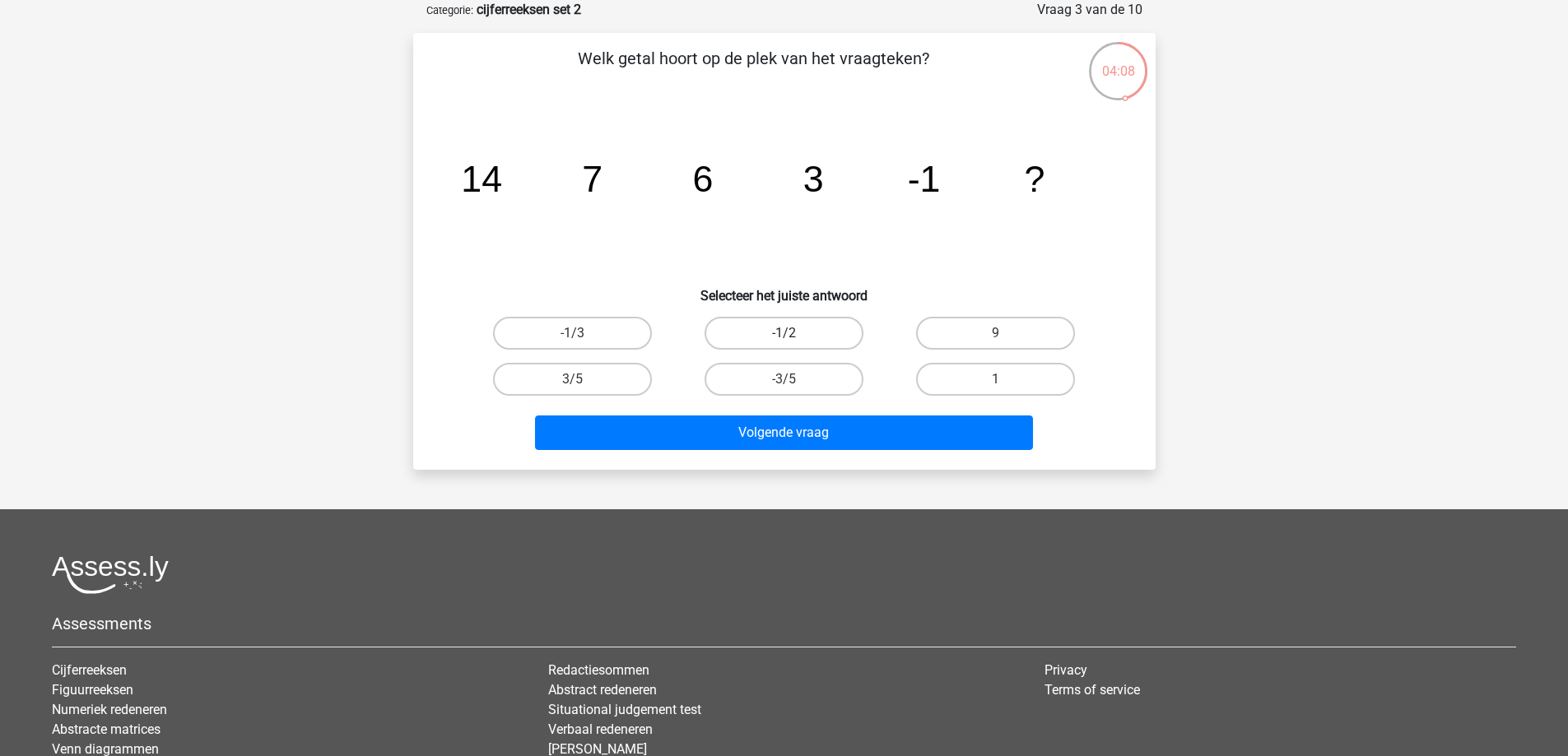
click at [741, 323] on label "-1/2" at bounding box center [784, 333] width 159 height 33
click at [784, 334] on input "-1/2" at bounding box center [789, 339] width 11 height 11
radio input "true"
click at [939, 379] on label "1" at bounding box center [995, 379] width 159 height 33
click at [996, 379] on input "1" at bounding box center [1001, 384] width 11 height 11
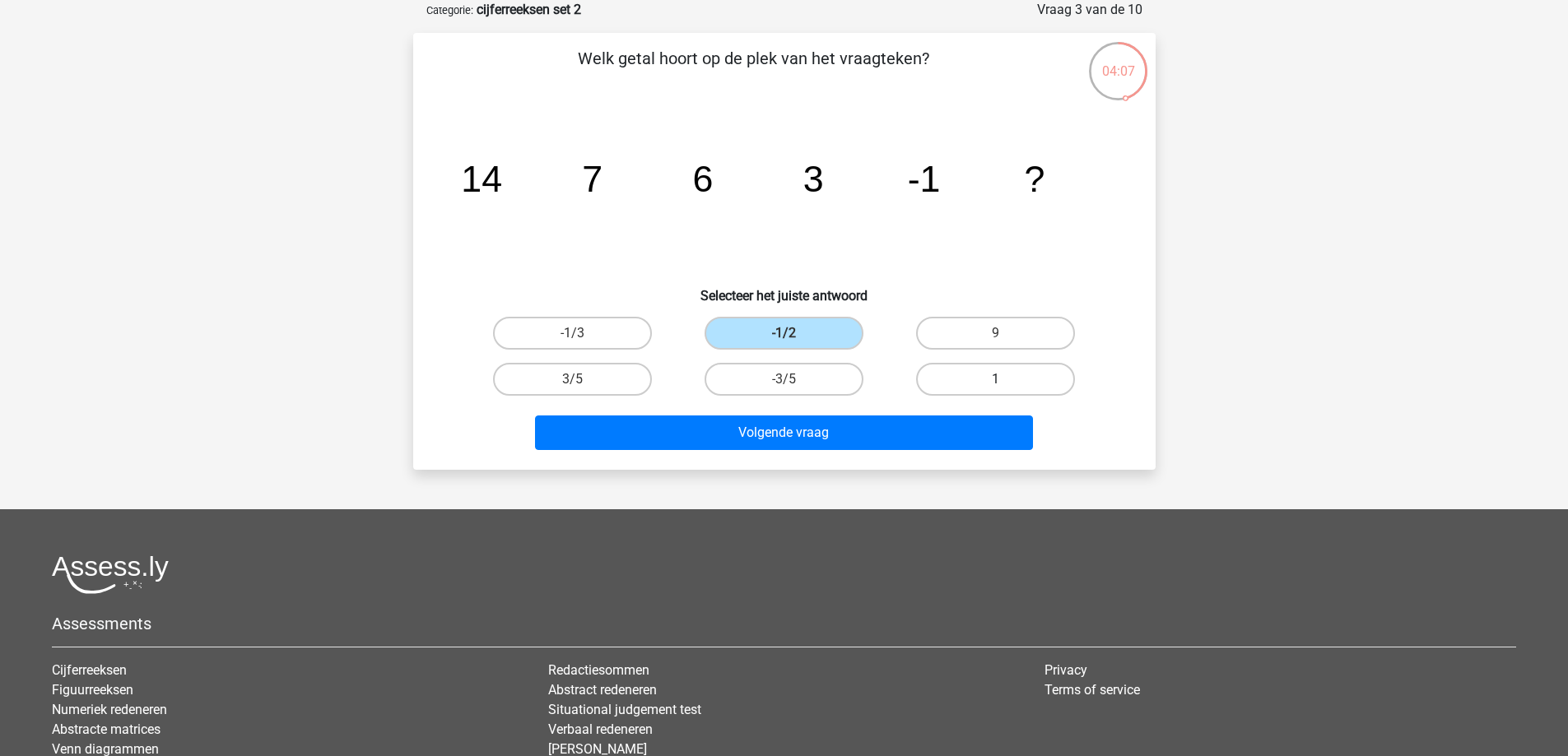
radio input "true"
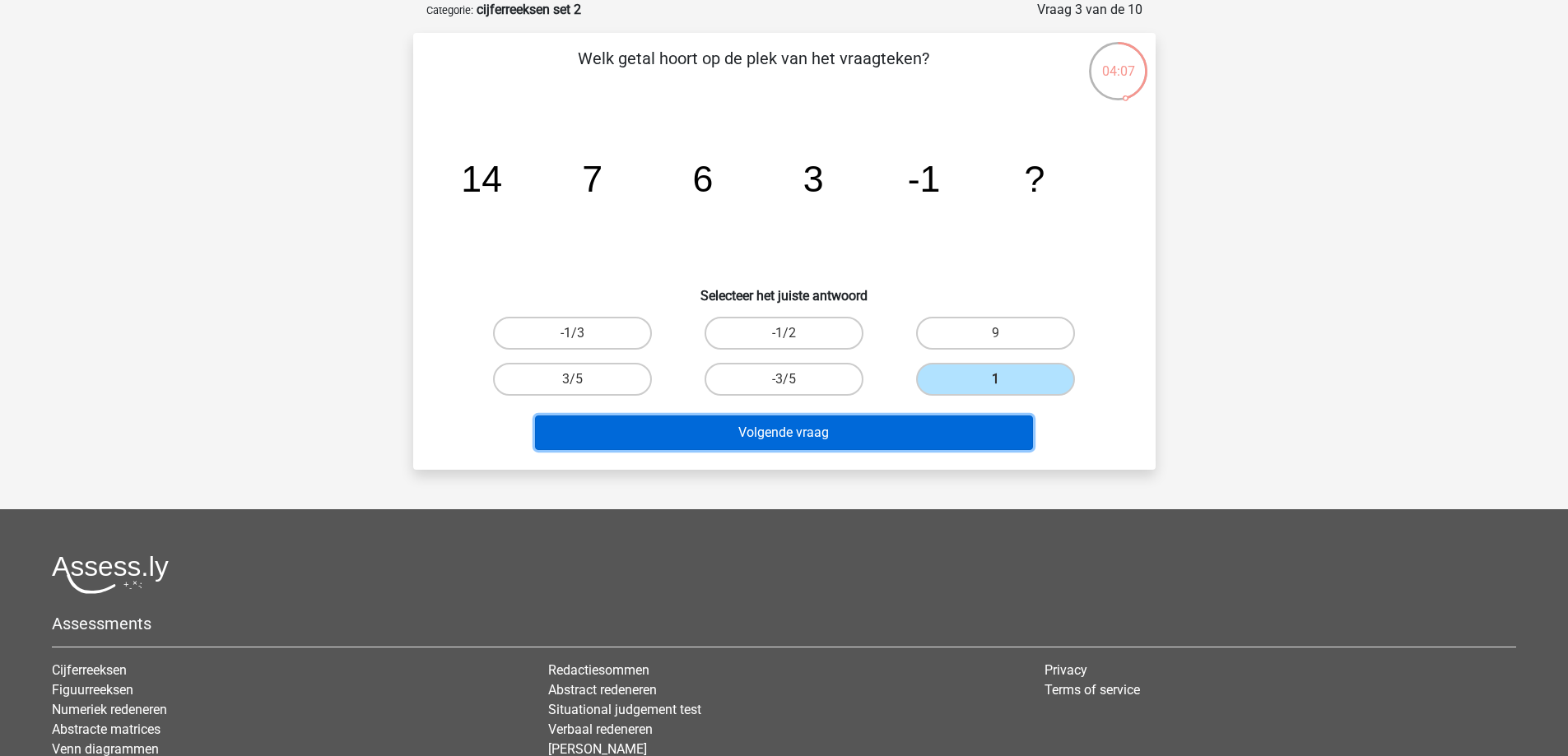
click at [882, 436] on button "Volgende vraag" at bounding box center [784, 432] width 498 height 35
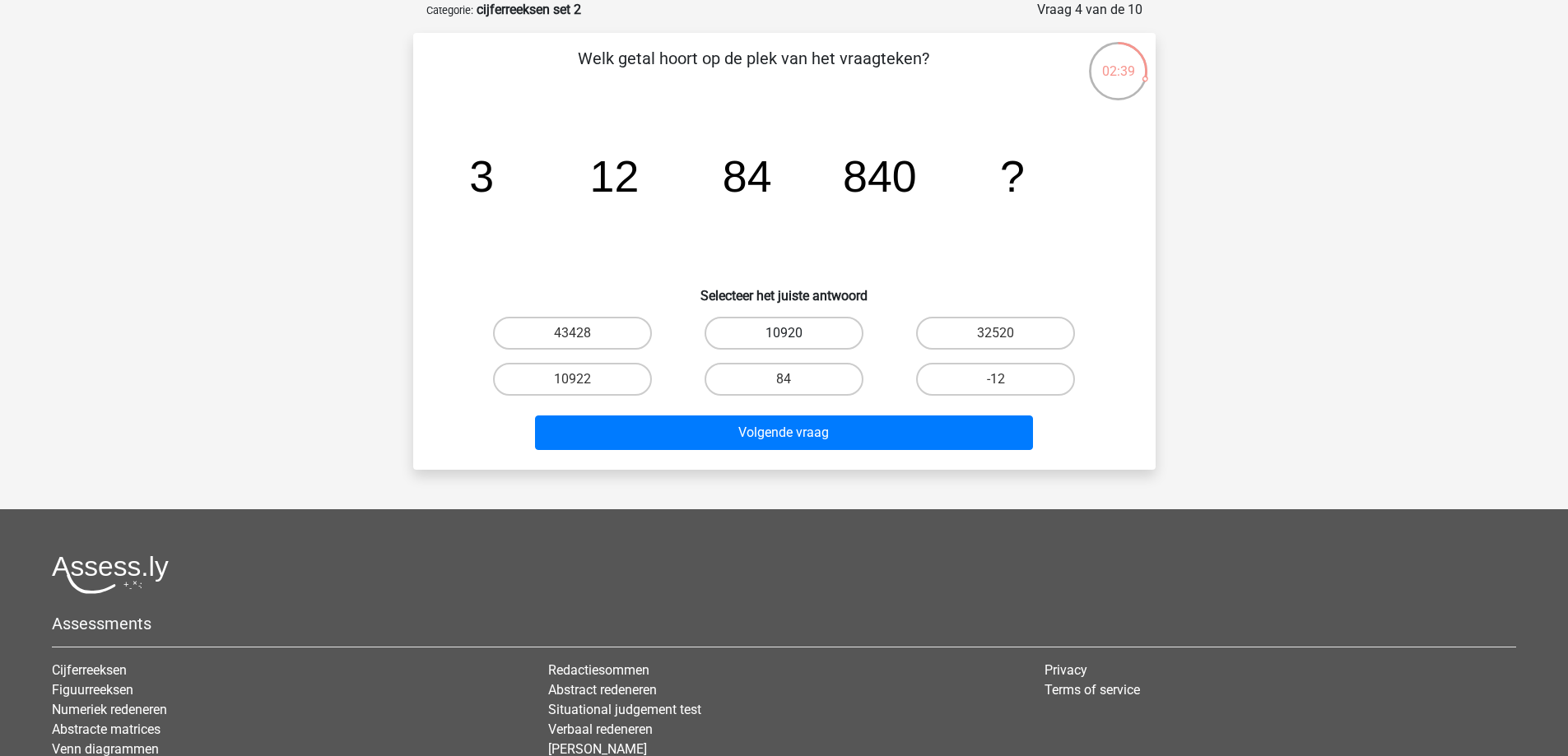
click at [782, 338] on label "10920" at bounding box center [784, 333] width 159 height 33
click at [784, 338] on input "10920" at bounding box center [789, 339] width 11 height 11
radio input "true"
click at [806, 450] on div "Volgende vraag" at bounding box center [785, 436] width 636 height 41
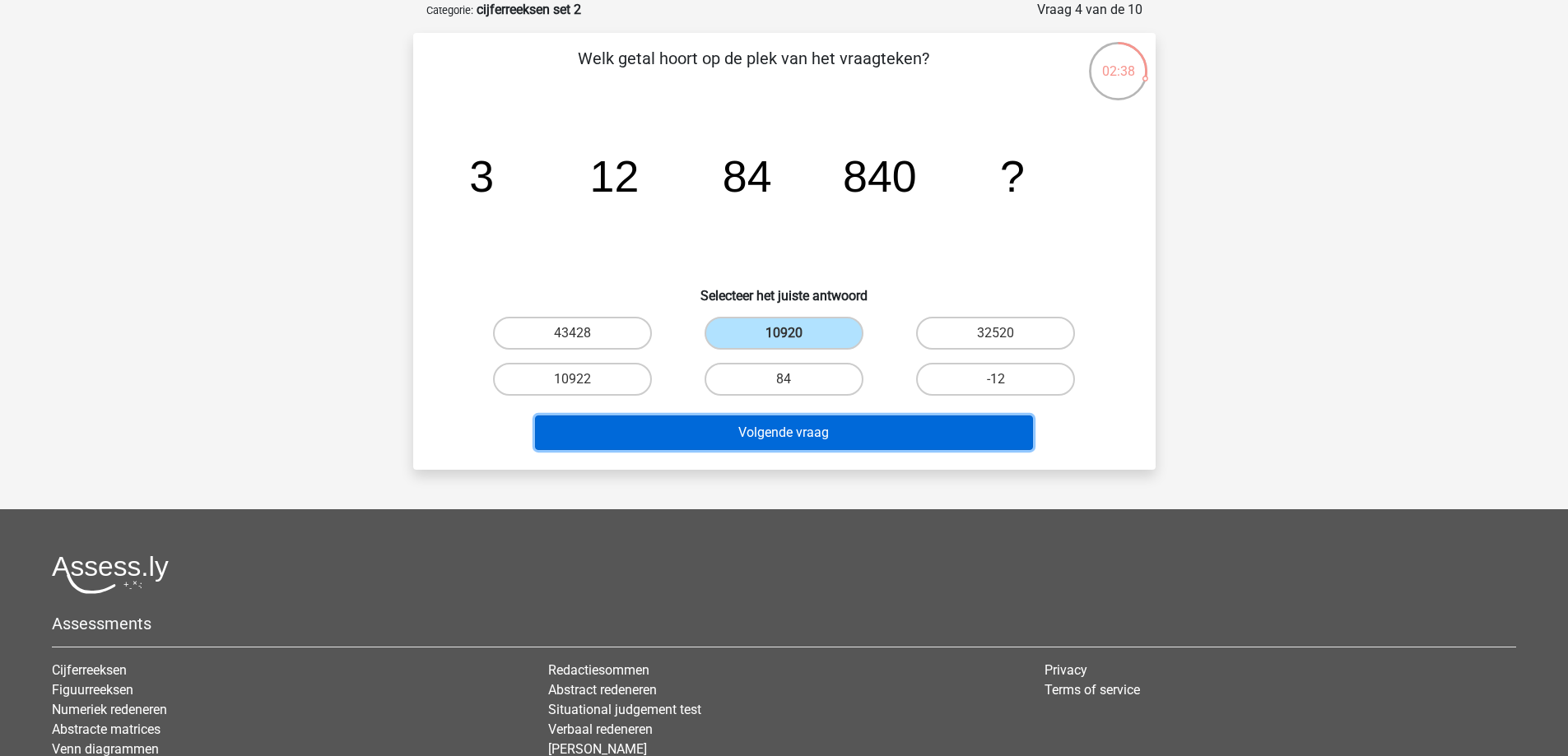
click at [795, 426] on button "Volgende vraag" at bounding box center [784, 432] width 498 height 35
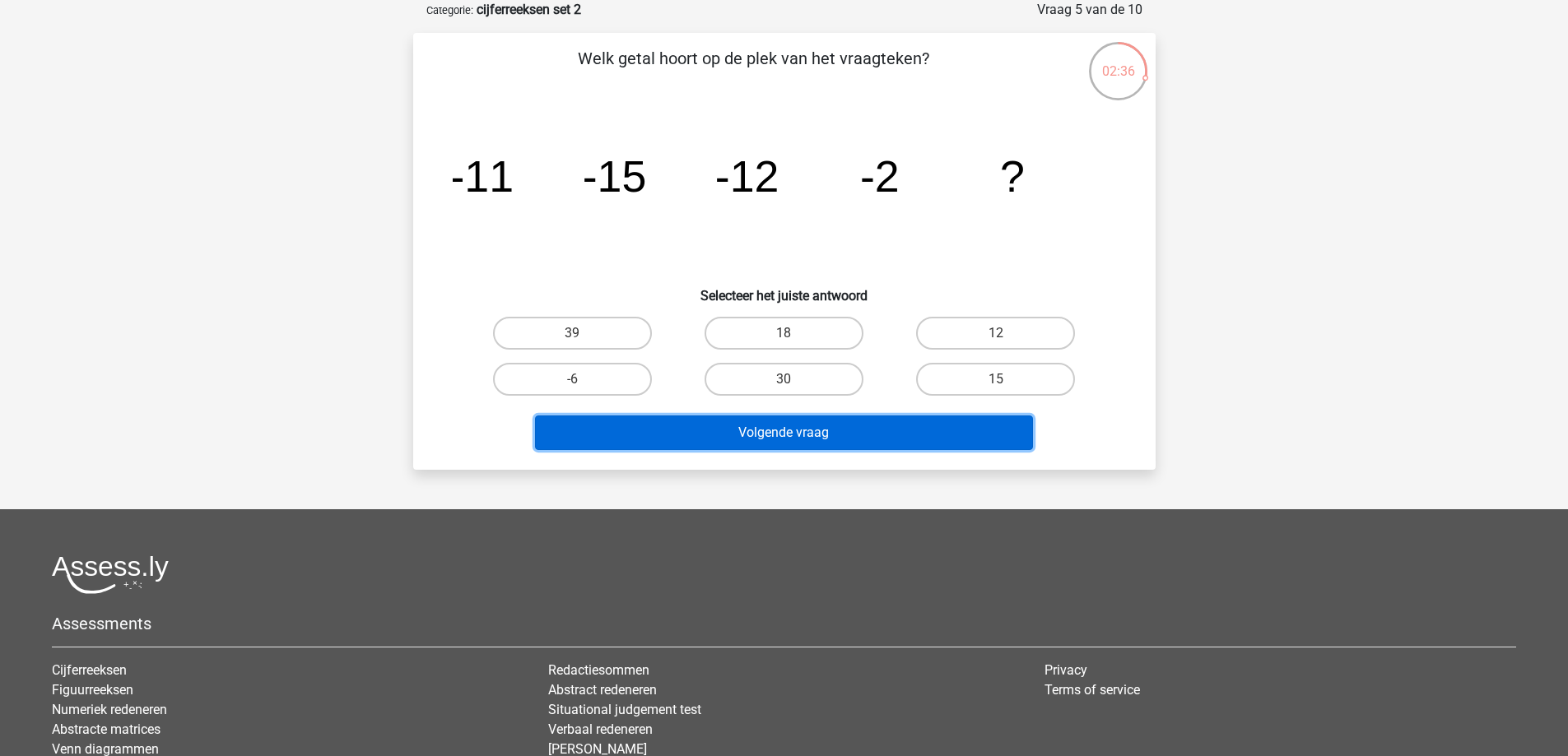
click at [791, 432] on button "Volgende vraag" at bounding box center [784, 432] width 498 height 35
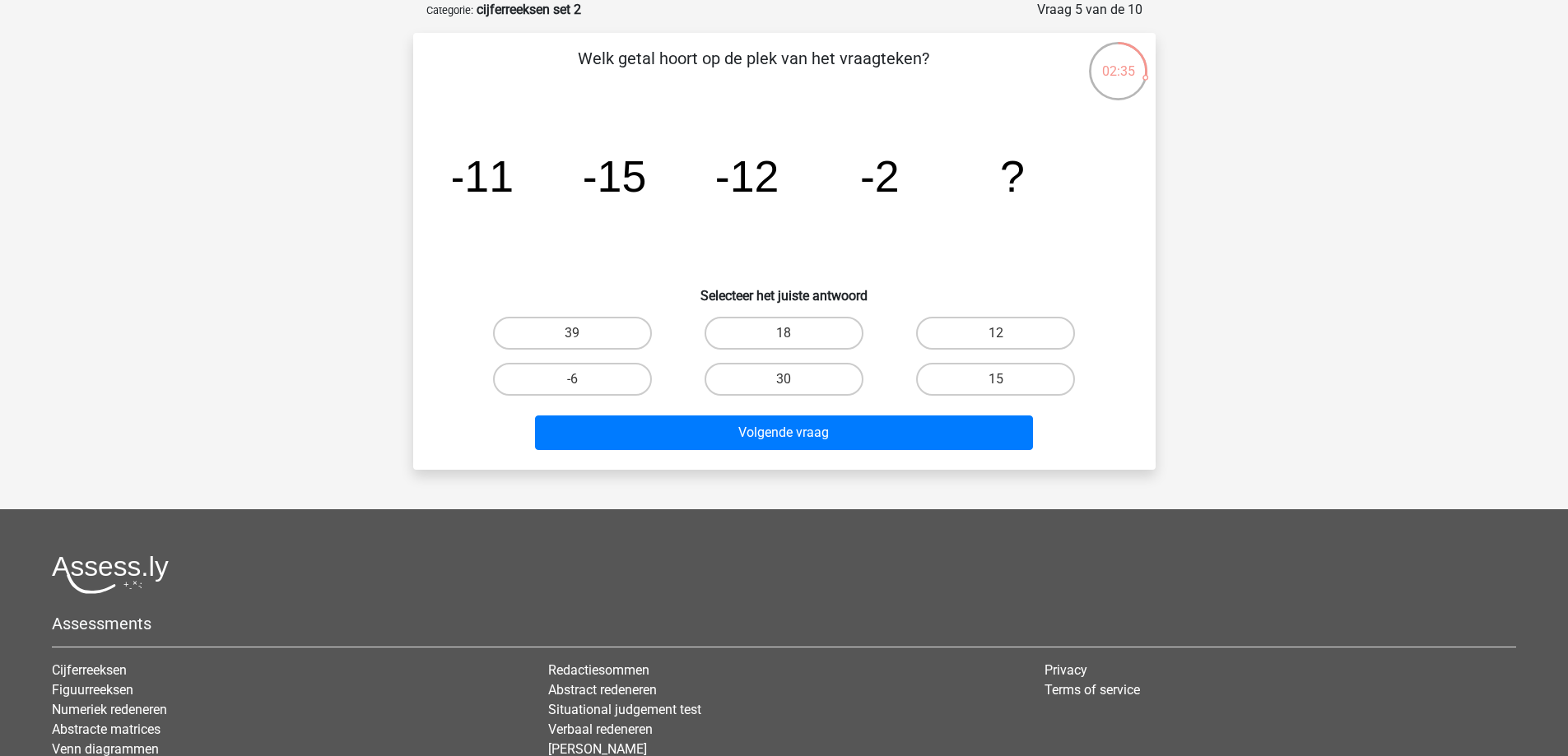
click at [584, 224] on icon "image/svg+xml -11 -15 -12 -2 ?" at bounding box center [785, 191] width 664 height 166
click at [937, 327] on label "12" at bounding box center [995, 333] width 159 height 33
click at [996, 334] on input "12" at bounding box center [1001, 339] width 11 height 11
radio input "true"
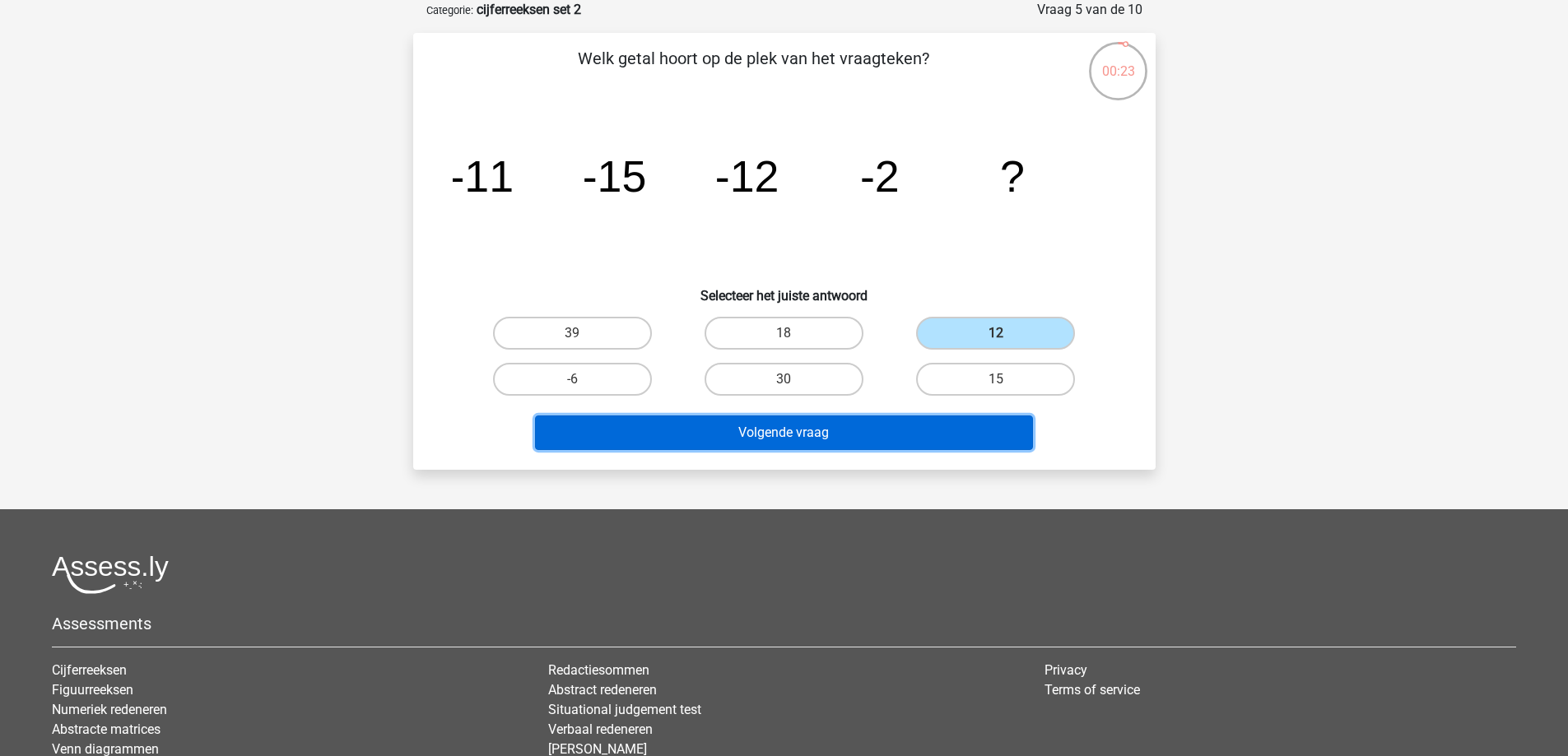
drag, startPoint x: 883, startPoint y: 433, endPoint x: 870, endPoint y: 433, distance: 13.0
click at [882, 433] on button "Volgende vraag" at bounding box center [784, 432] width 498 height 35
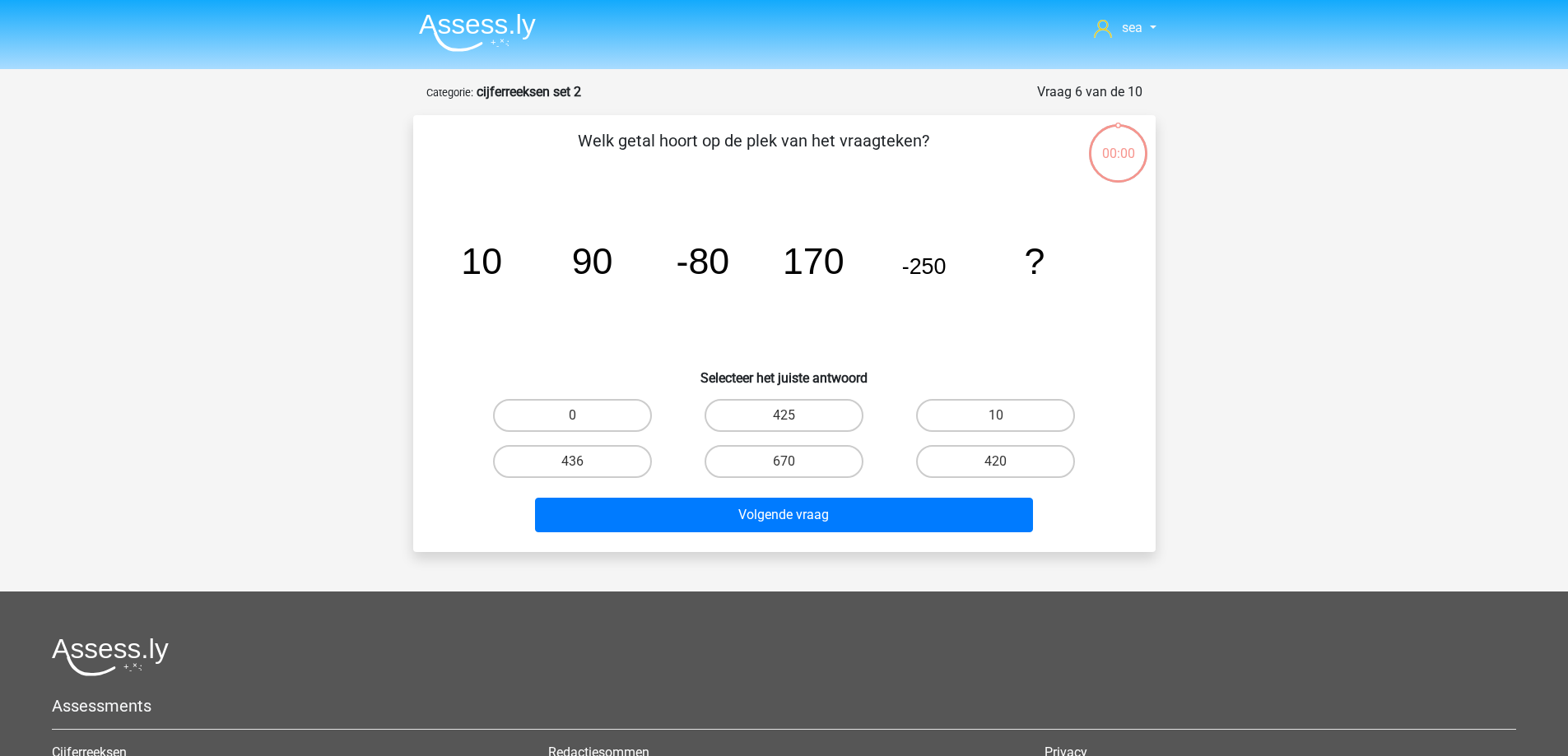
scroll to position [82, 0]
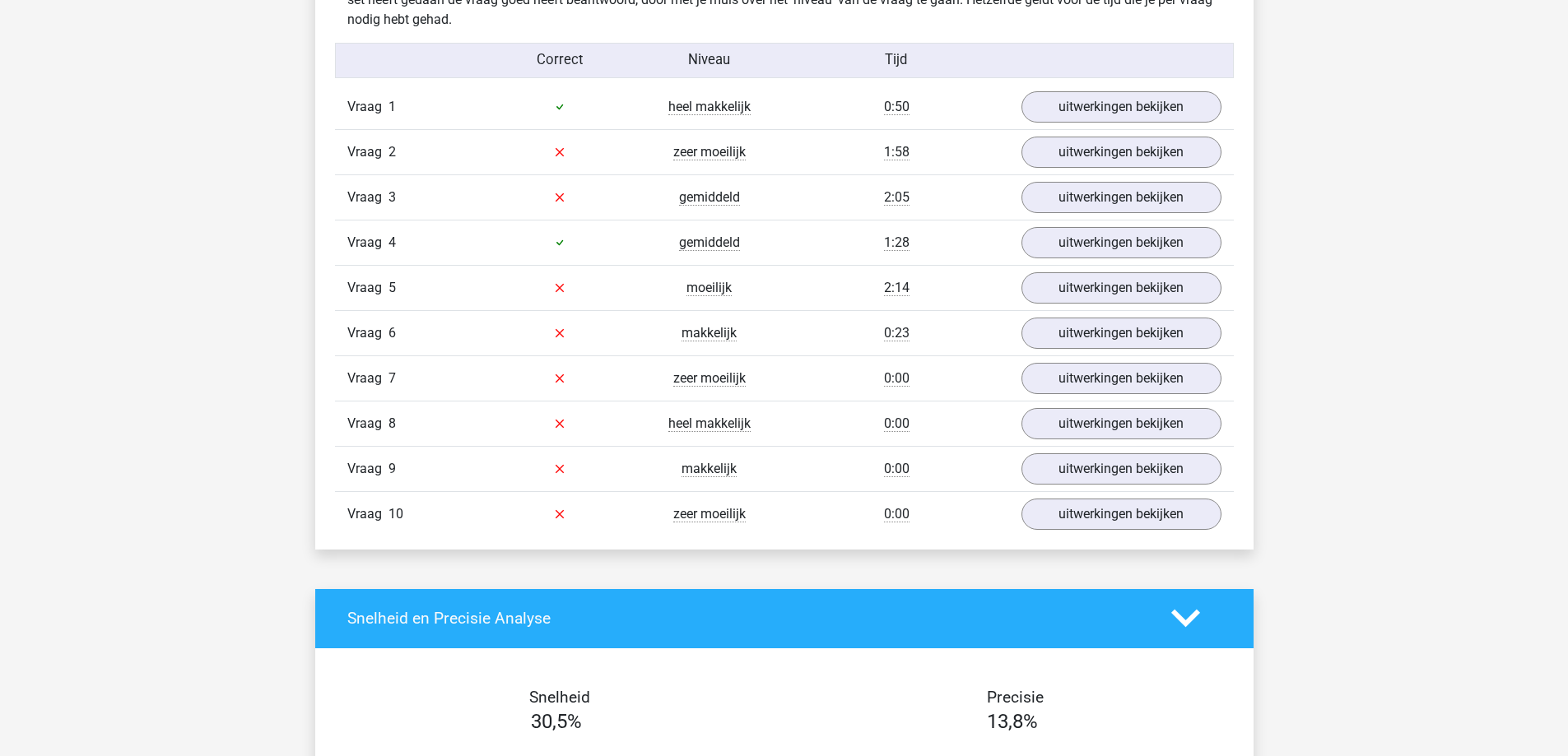
scroll to position [905, 0]
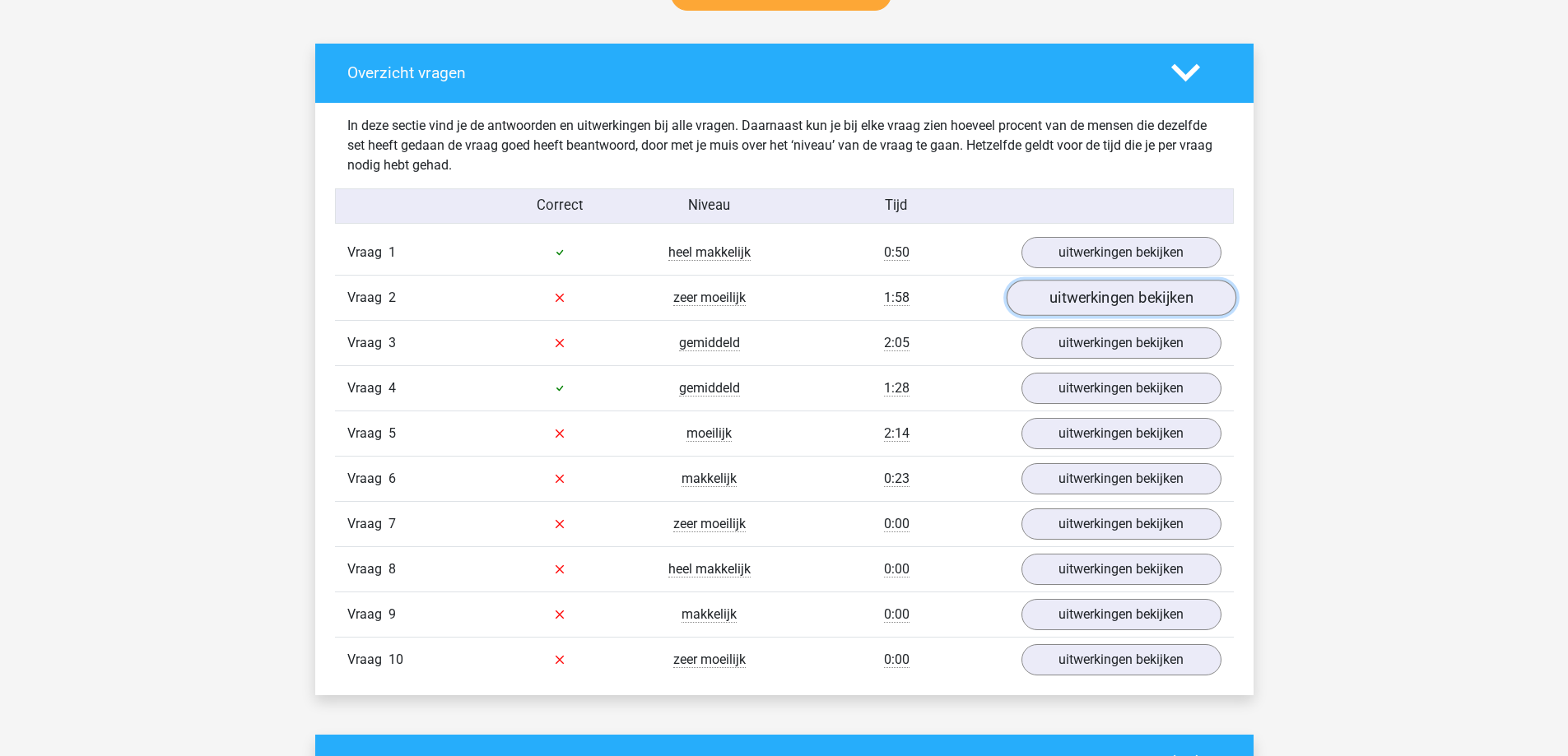
click at [1092, 296] on link "uitwerkingen bekijken" at bounding box center [1121, 298] width 230 height 37
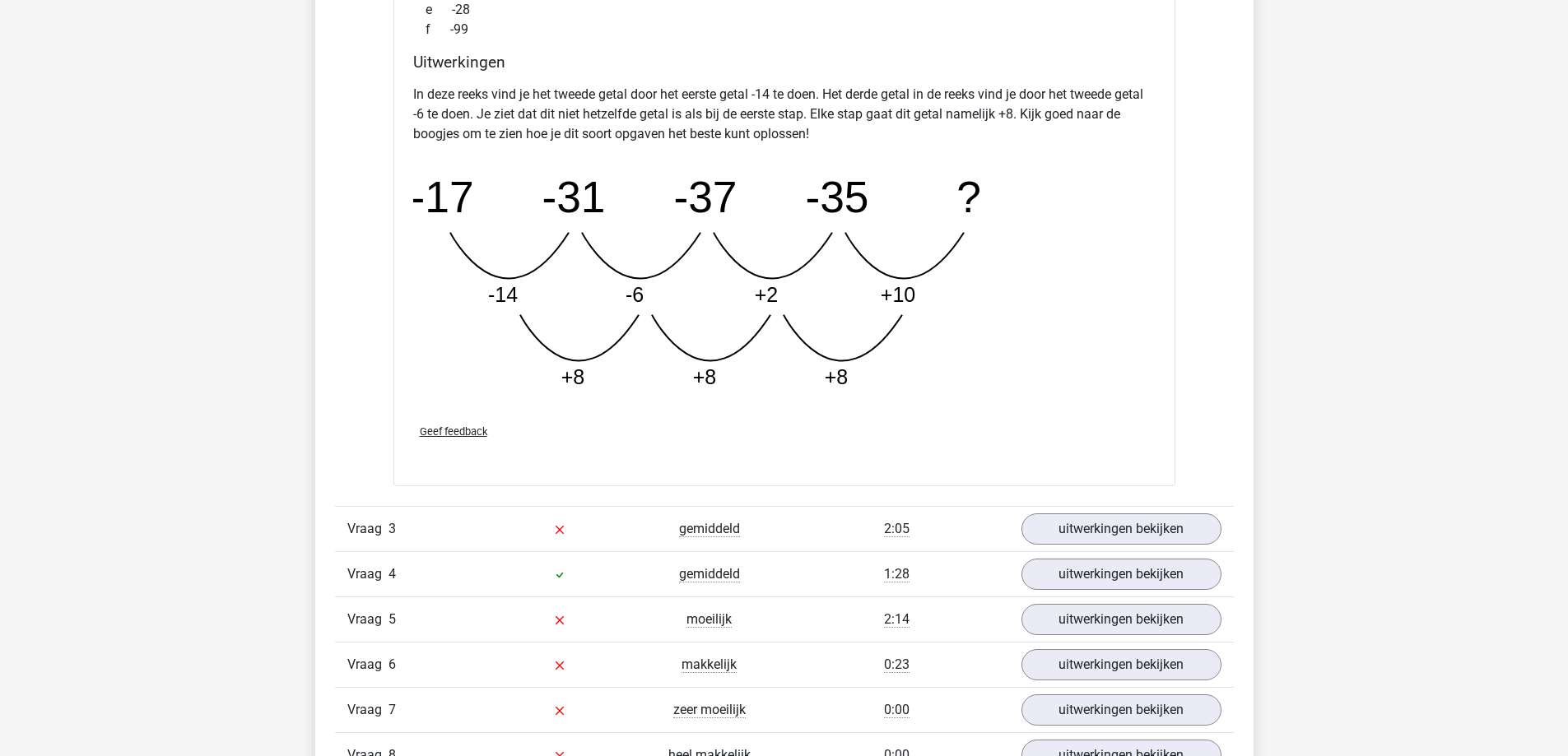
scroll to position [1563, 0]
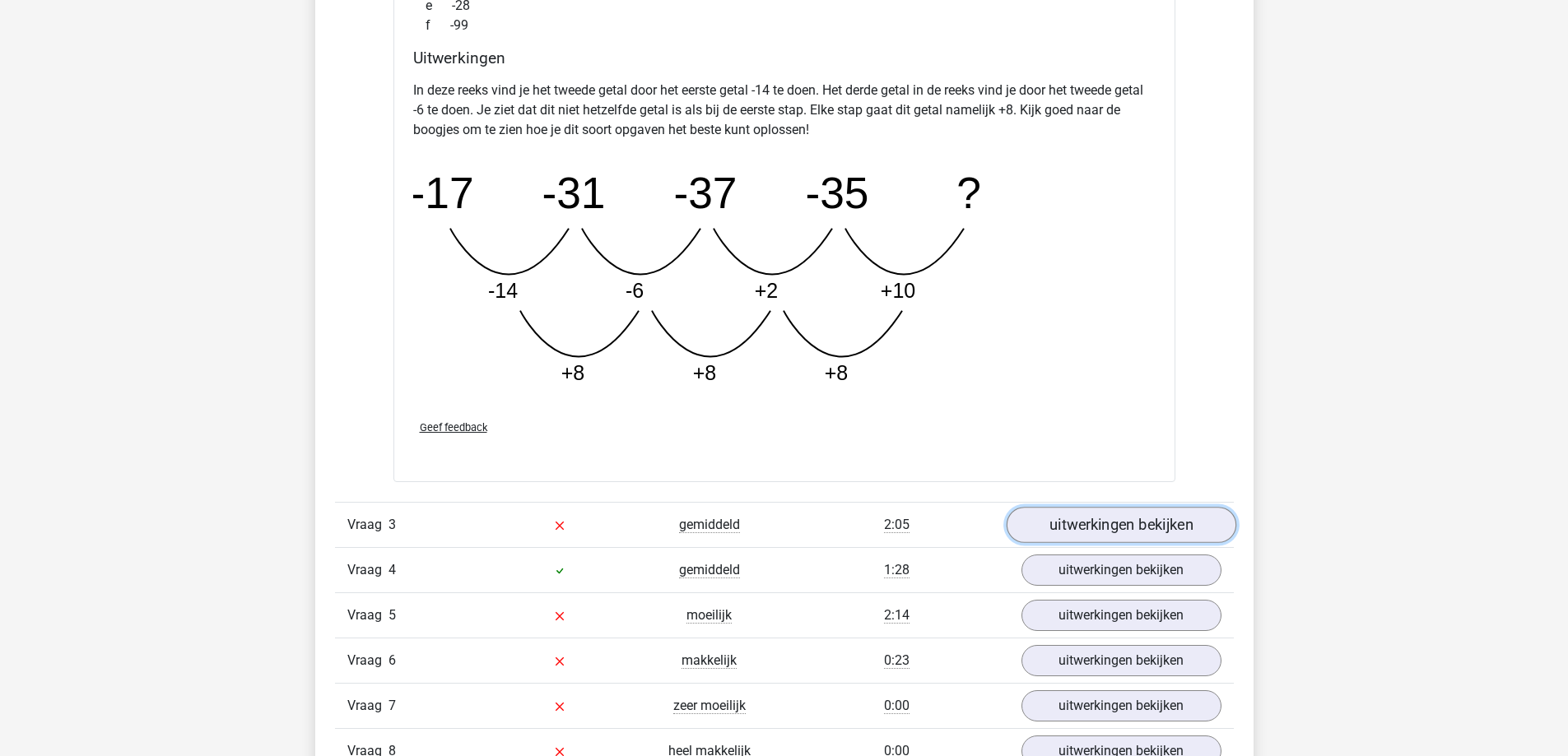
click at [1128, 531] on link "uitwerkingen bekijken" at bounding box center [1121, 525] width 230 height 37
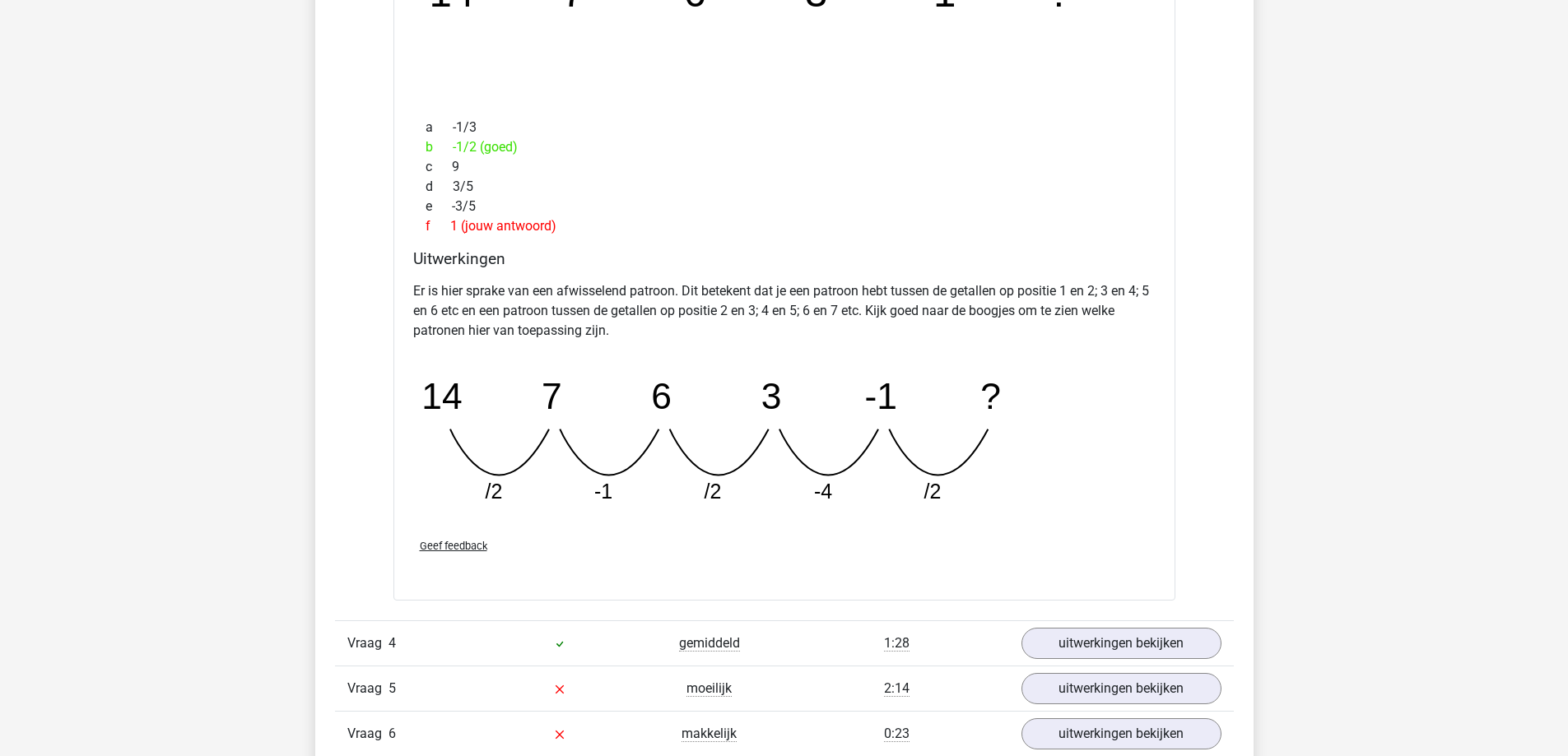
scroll to position [2222, 0]
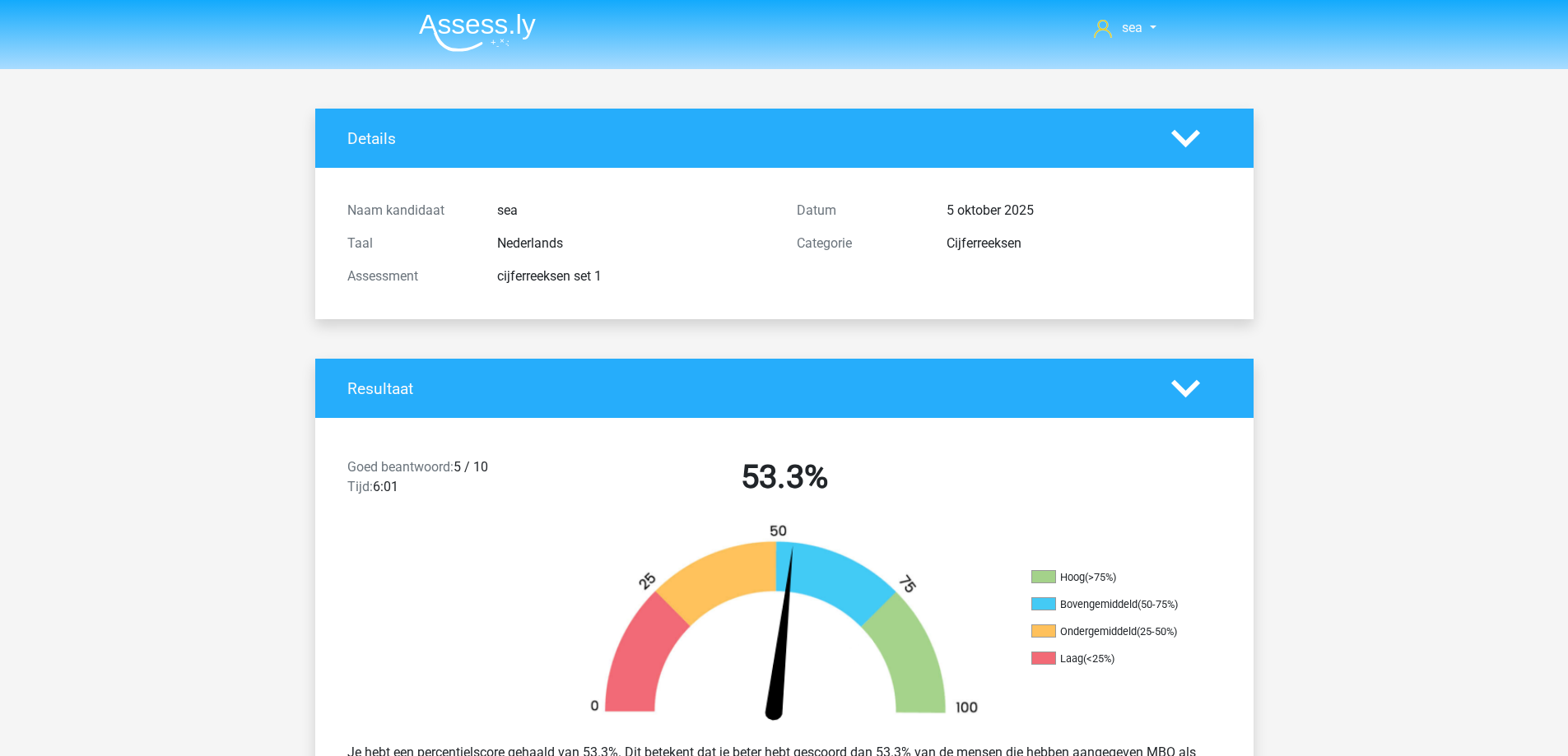
click at [479, 43] on img at bounding box center [477, 32] width 117 height 38
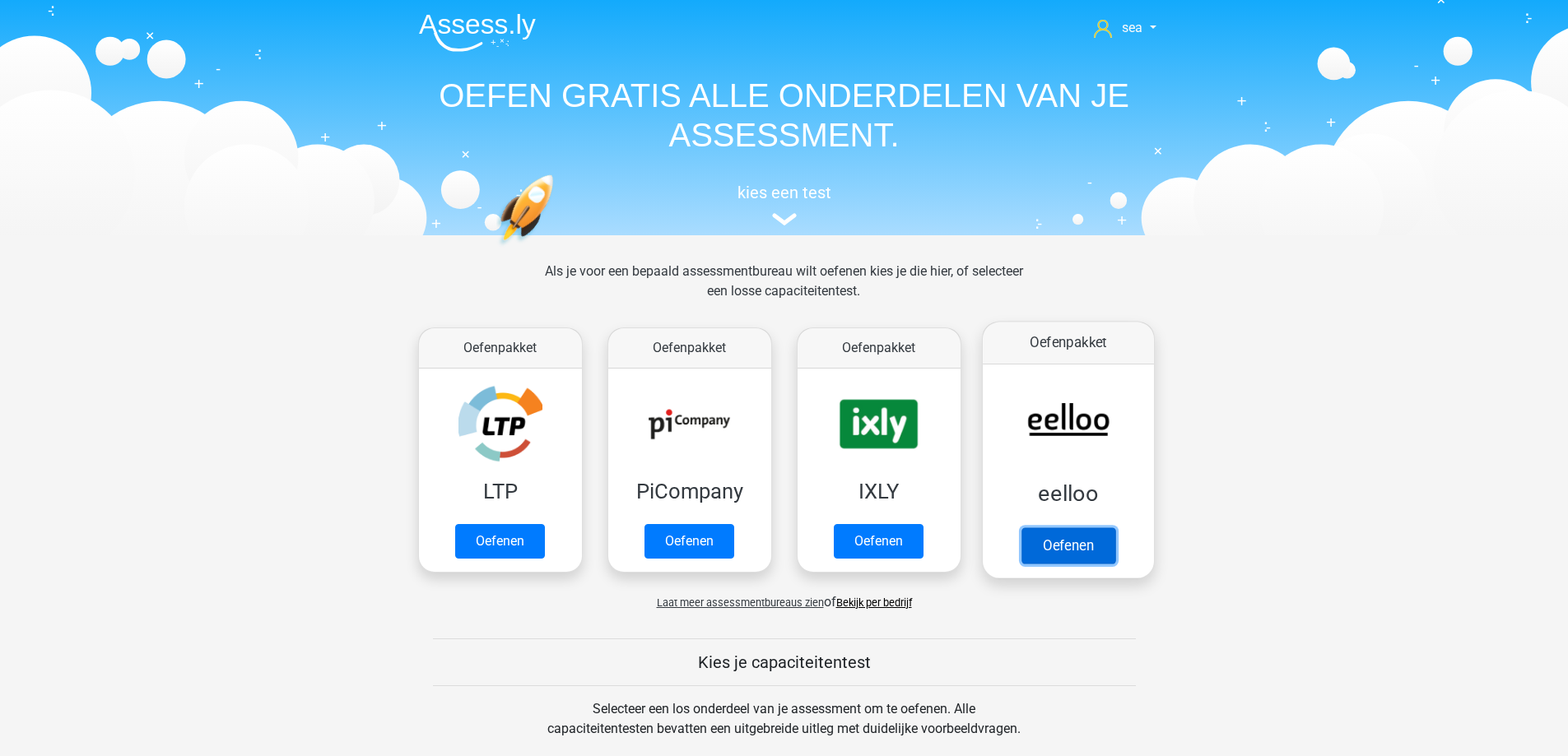
click at [1048, 527] on link "Oefenen" at bounding box center [1067, 545] width 94 height 37
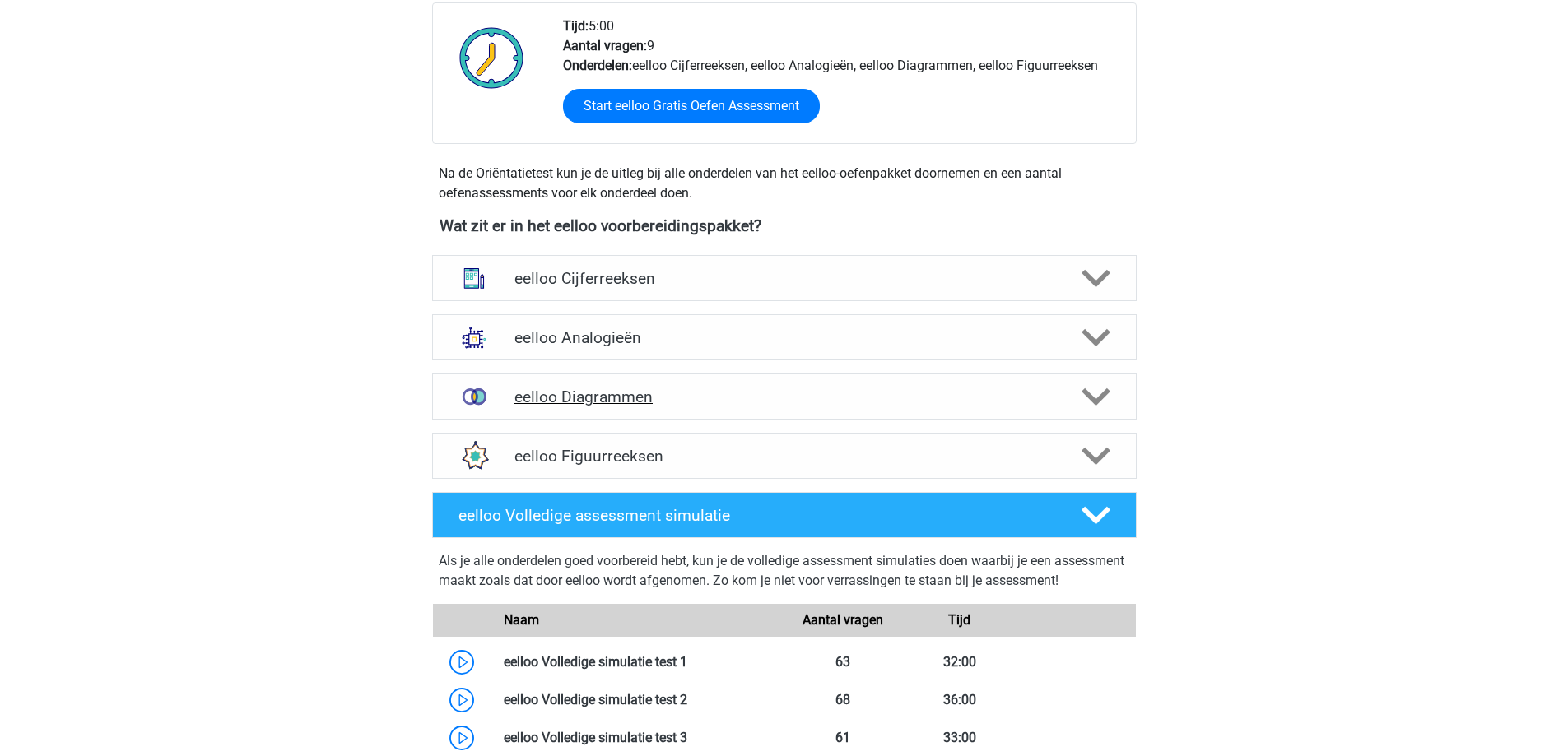
scroll to position [493, 0]
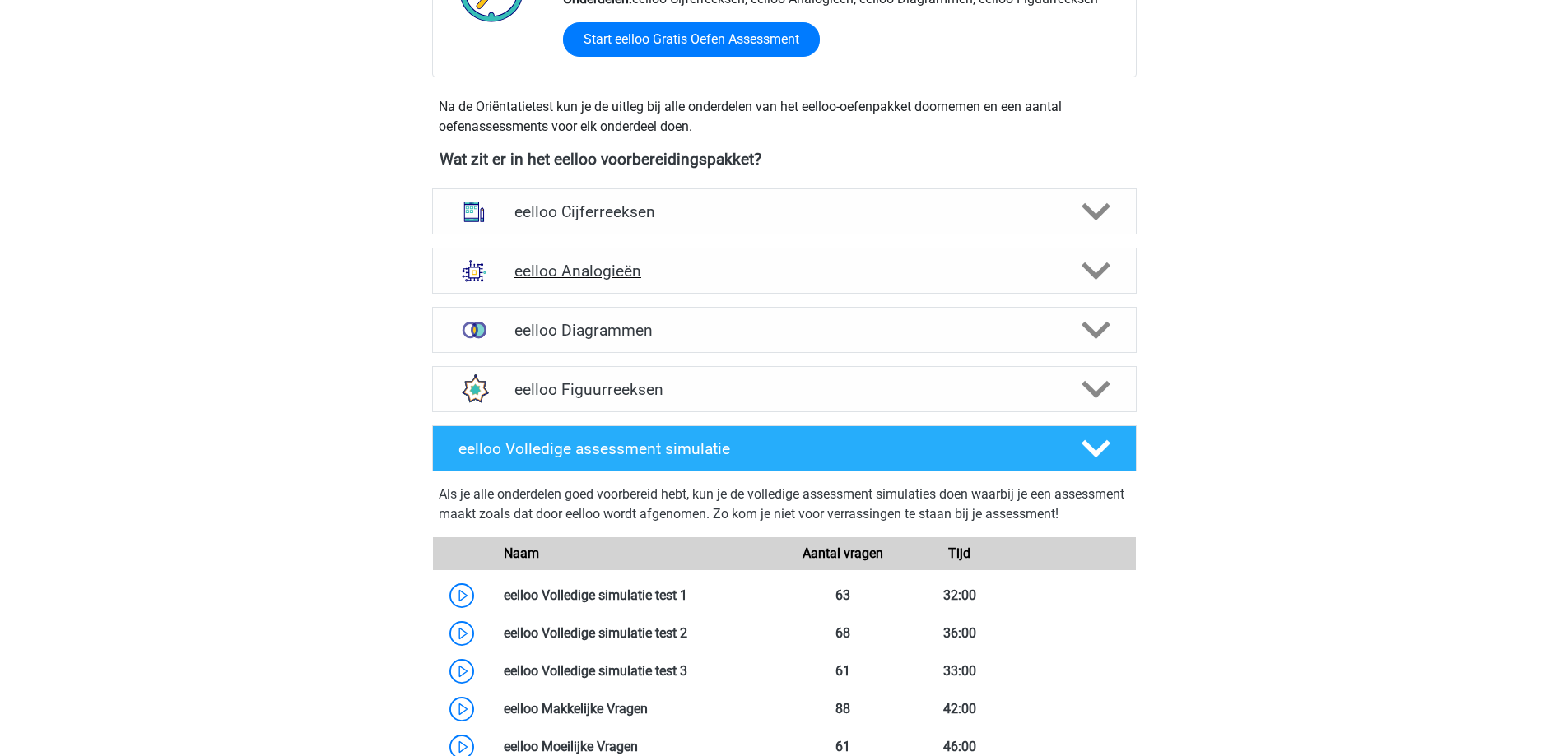
click at [588, 280] on div "eelloo Analogieën" at bounding box center [785, 270] width 705 height 46
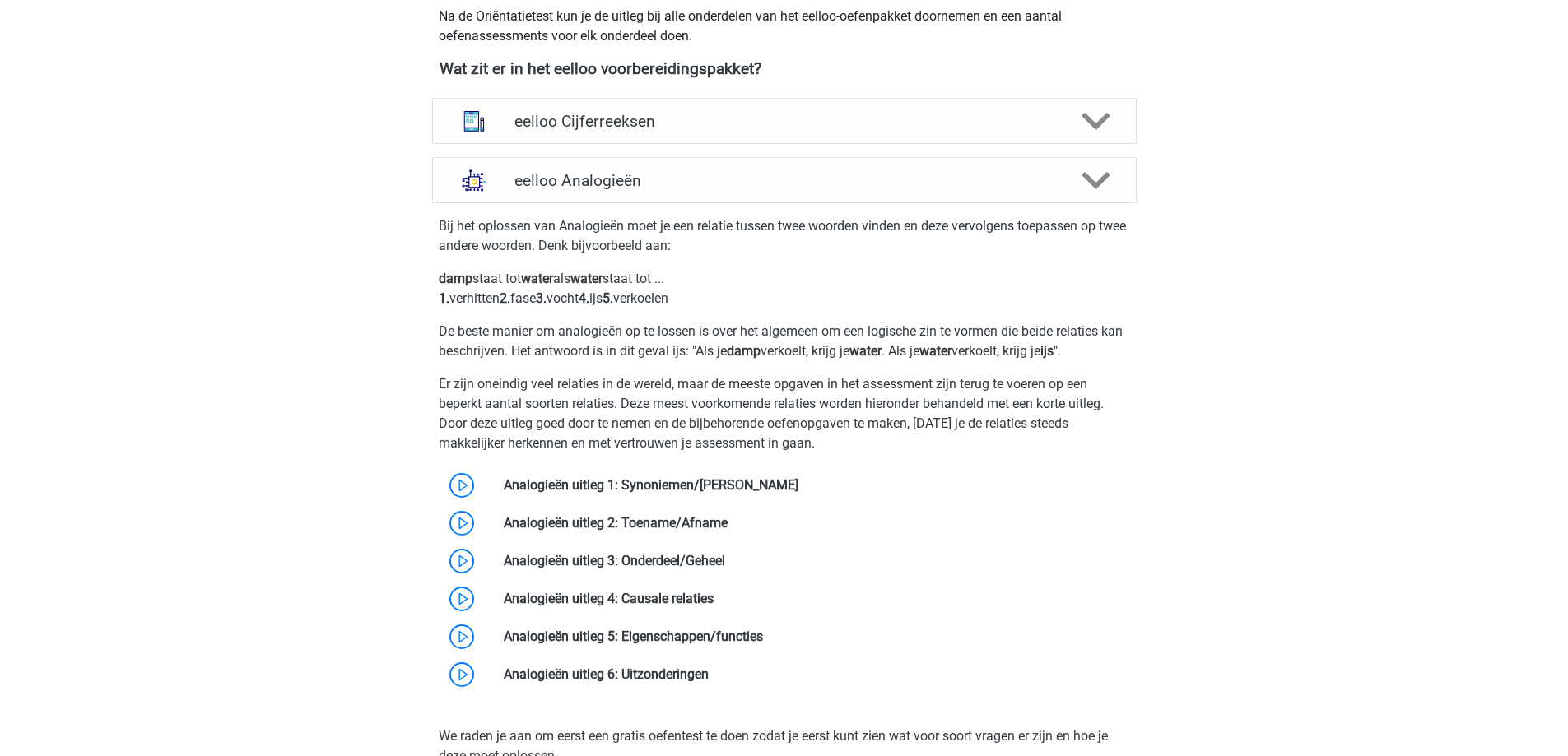
scroll to position [658, 0]
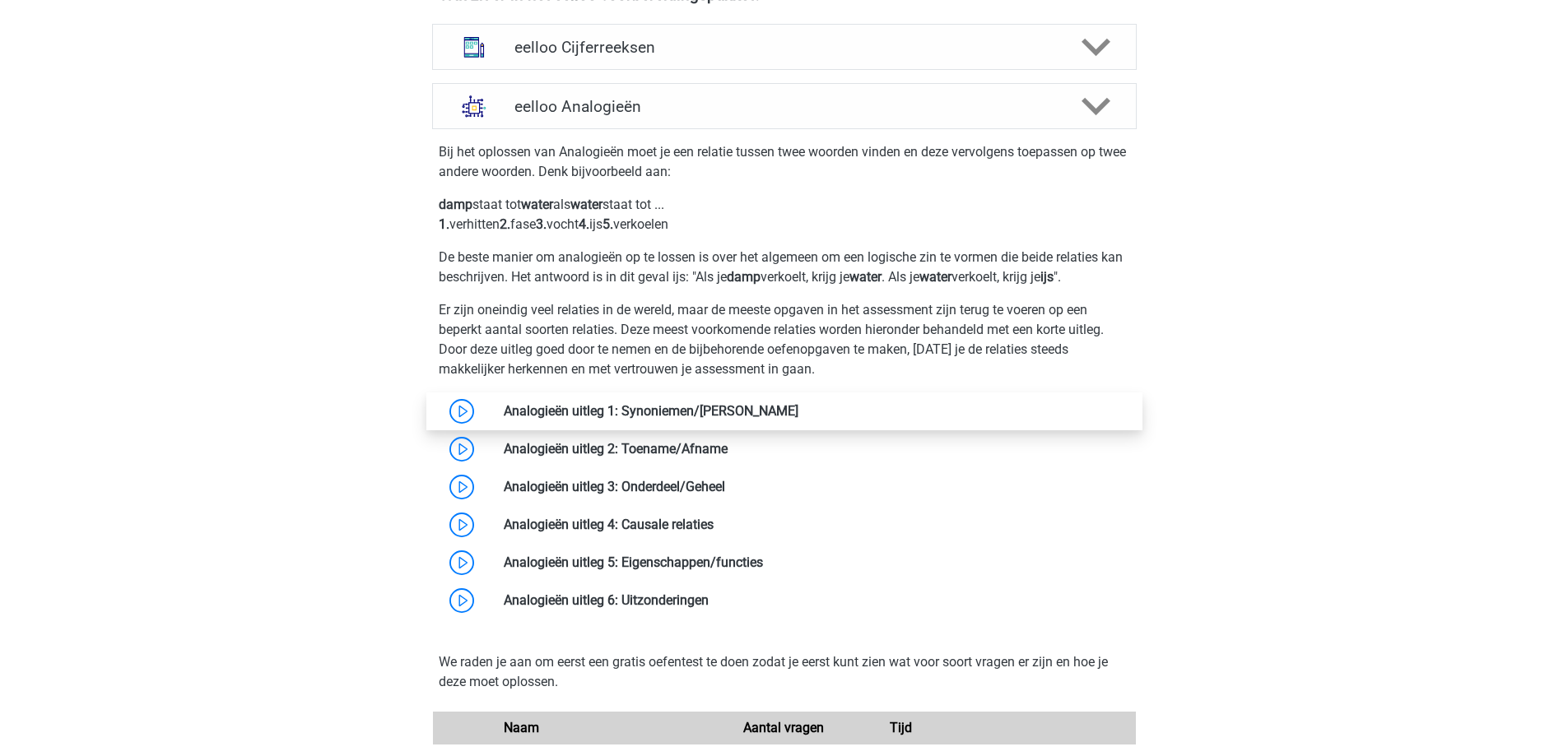
click at [799, 418] on link at bounding box center [799, 412] width 0 height 16
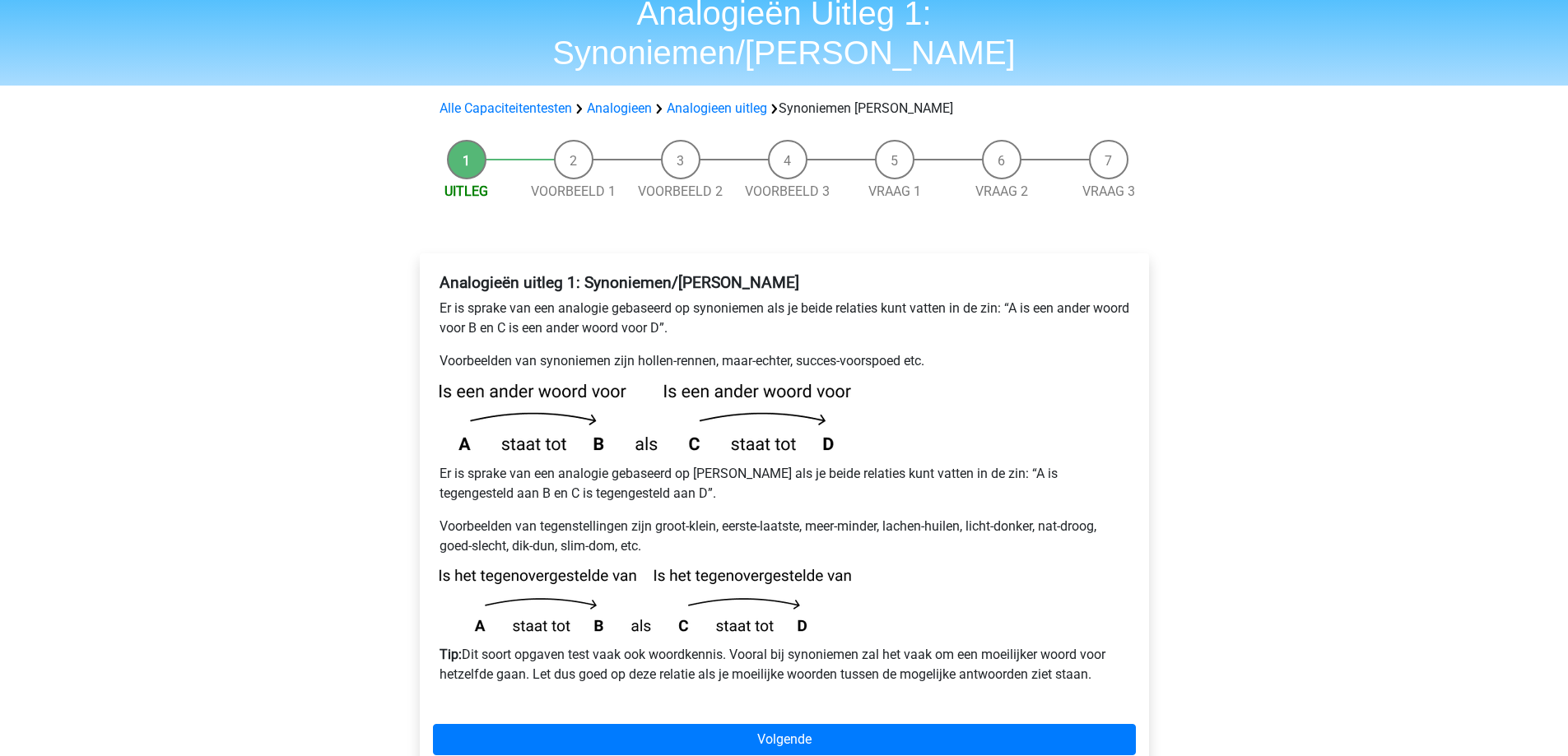
scroll to position [165, 0]
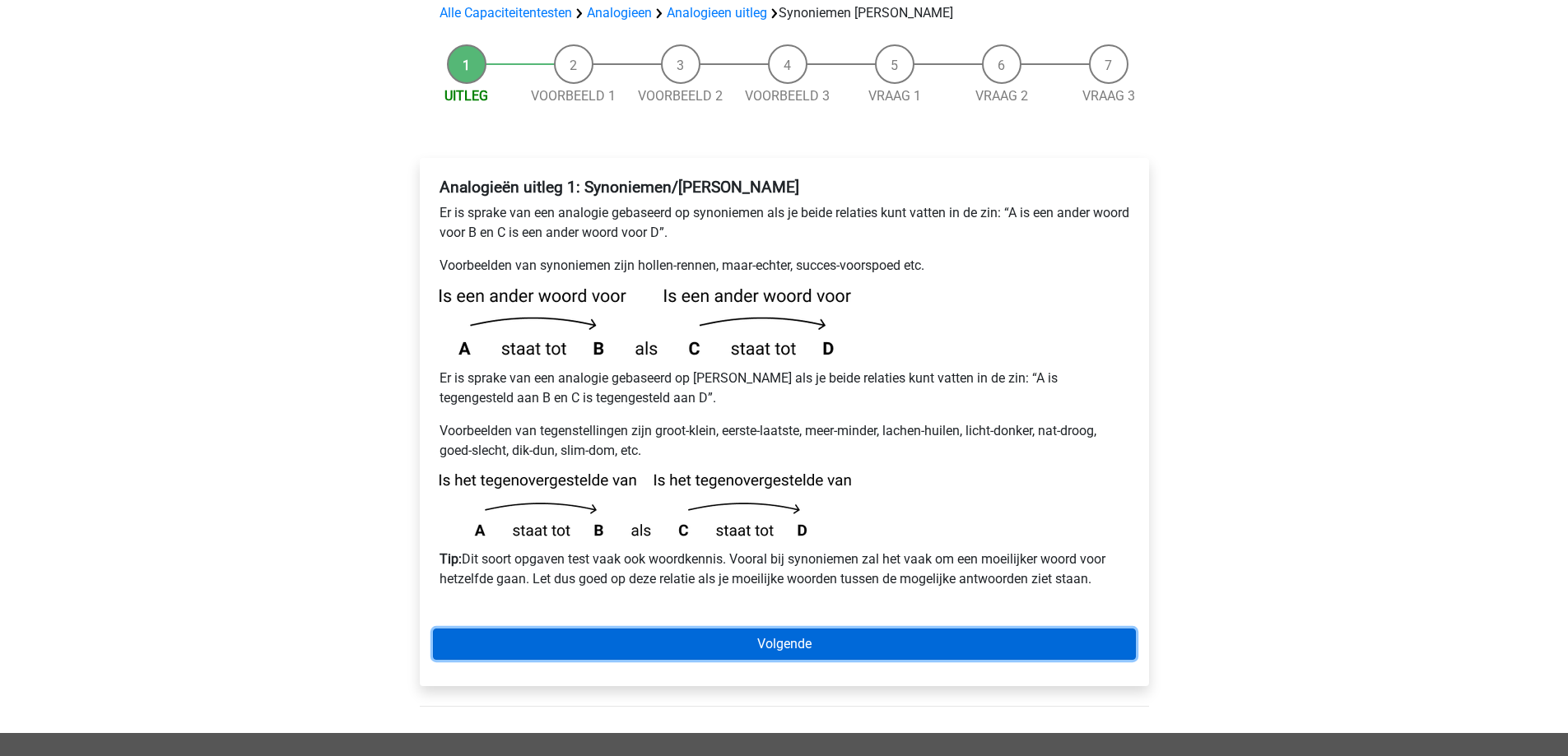
click at [640, 629] on link "Volgende" at bounding box center [785, 644] width 703 height 32
click at [583, 629] on link "Volgende" at bounding box center [785, 644] width 703 height 32
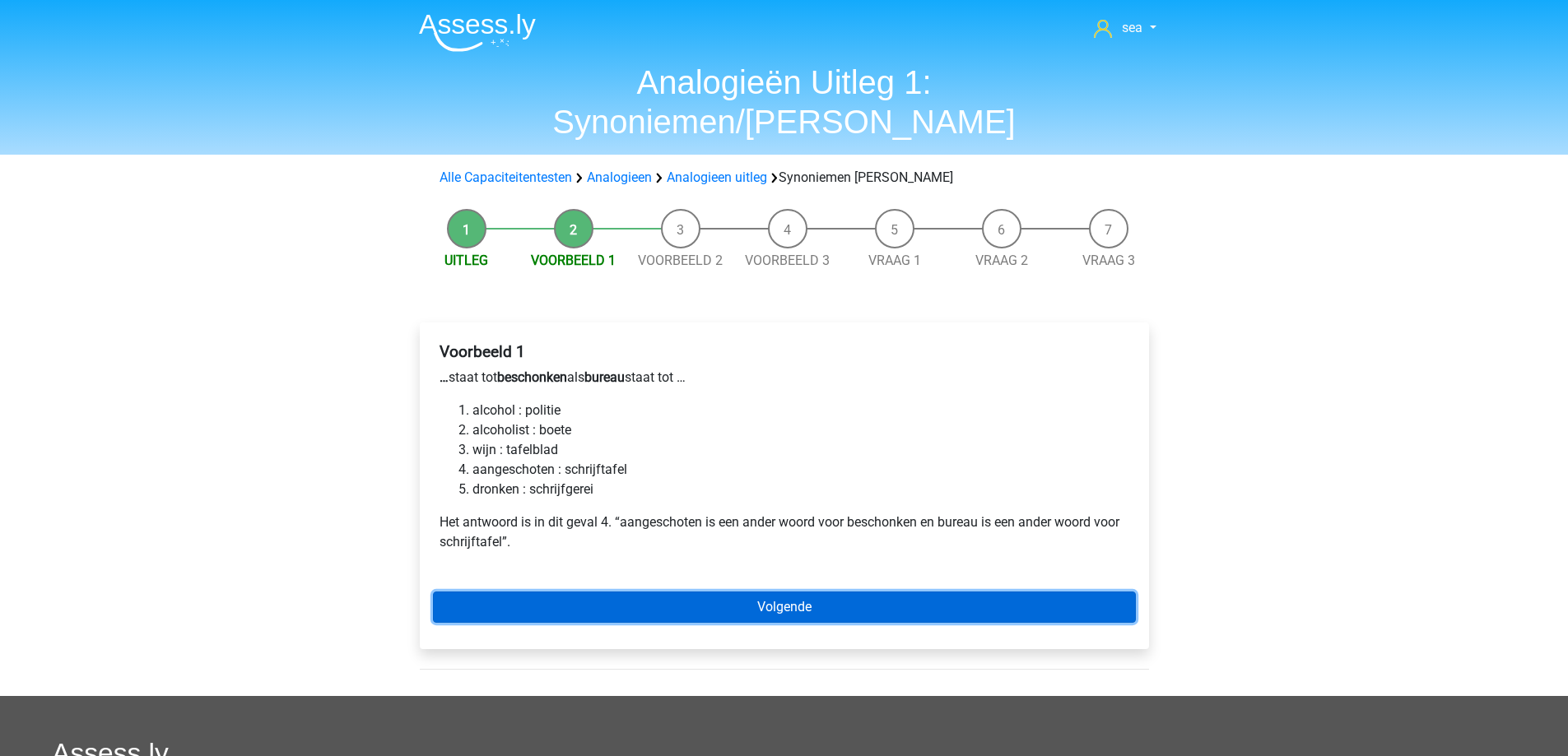
click at [816, 592] on link "Volgende" at bounding box center [785, 608] width 703 height 32
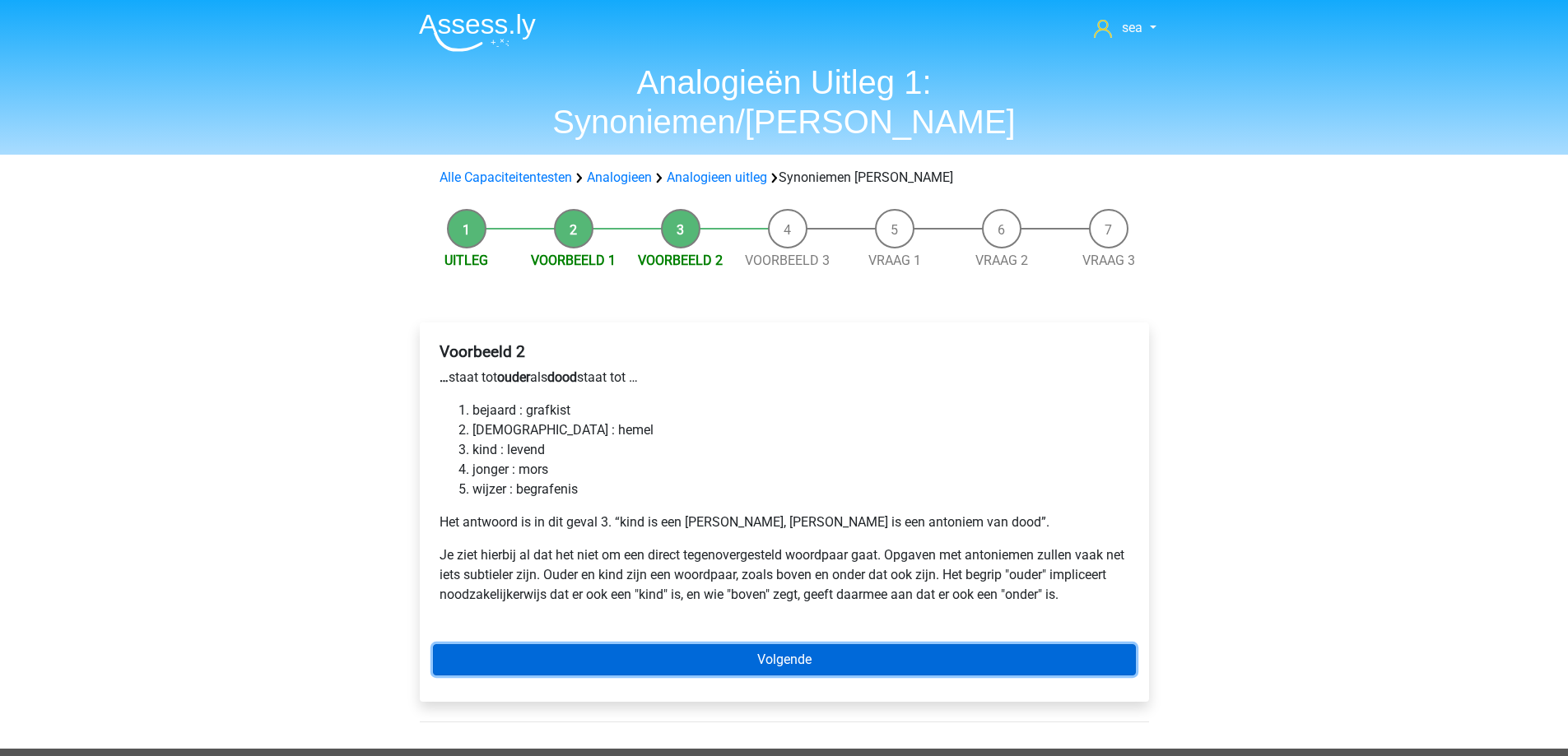
click at [791, 644] on link "Volgende" at bounding box center [785, 660] width 703 height 32
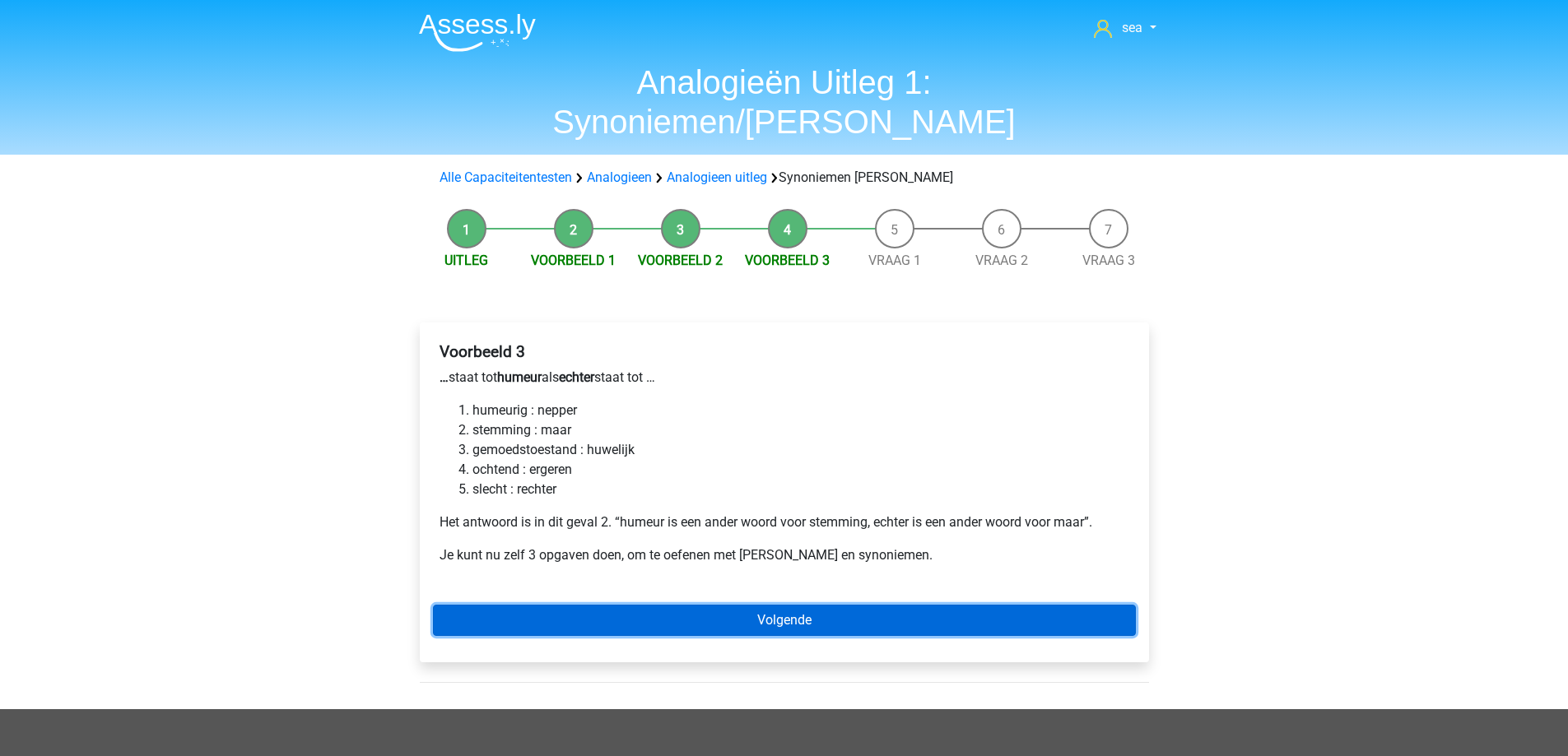
click at [715, 605] on link "Volgende" at bounding box center [785, 621] width 703 height 32
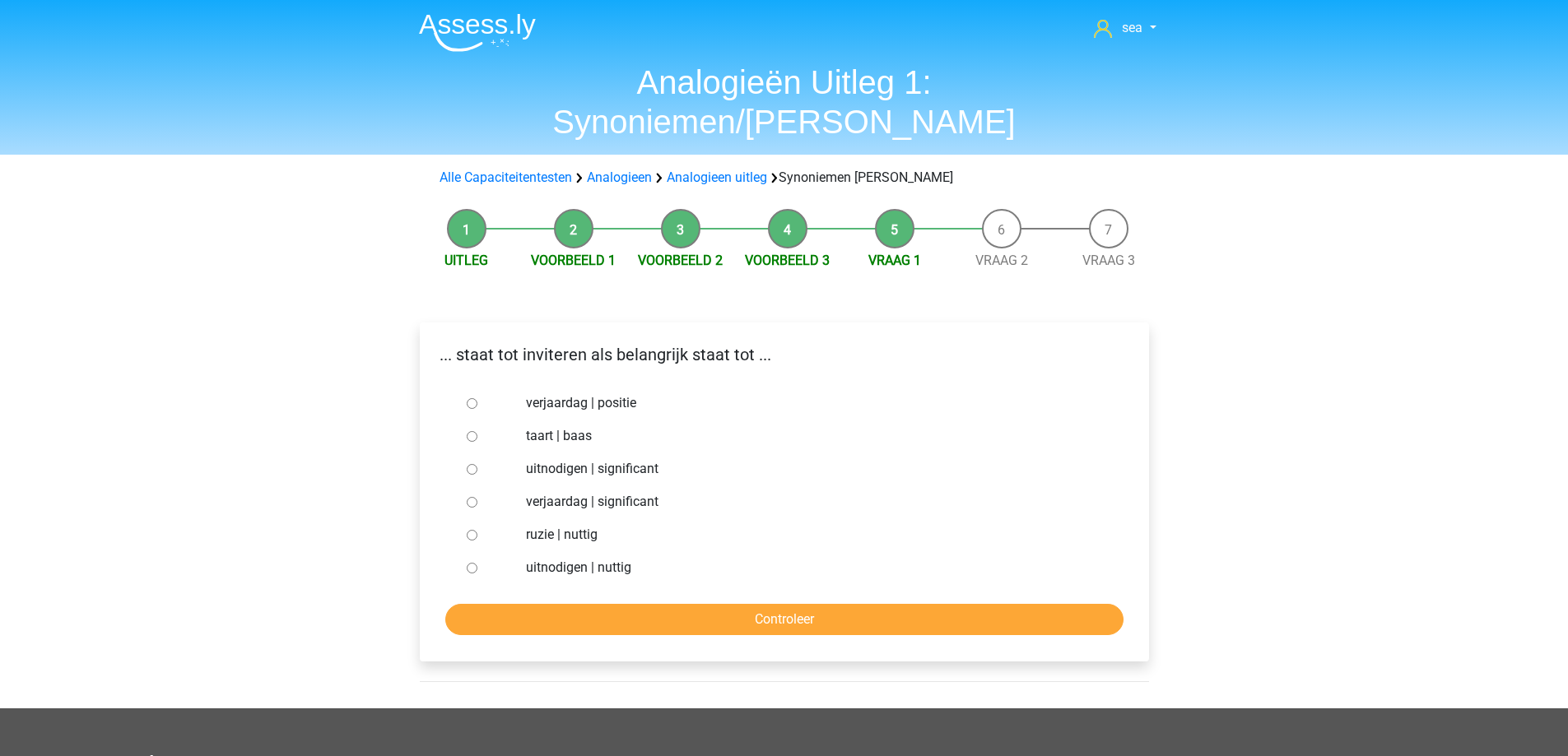
click at [471, 464] on input "uitnodigen | significant" at bounding box center [472, 469] width 11 height 11
radio input "true"
click at [628, 604] on input "Controleer" at bounding box center [784, 620] width 678 height 32
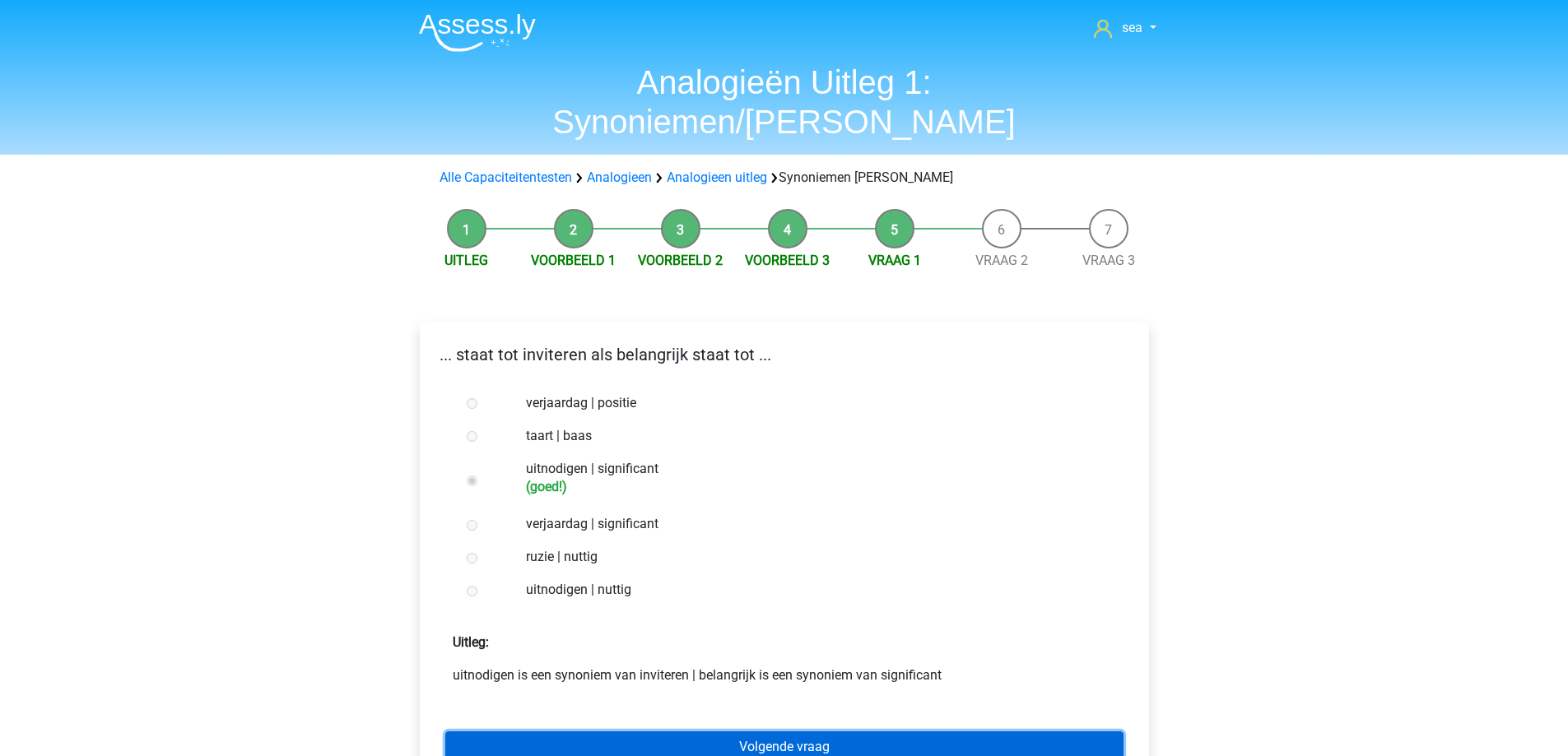
click at [662, 731] on link "Volgende vraag" at bounding box center [784, 747] width 678 height 32
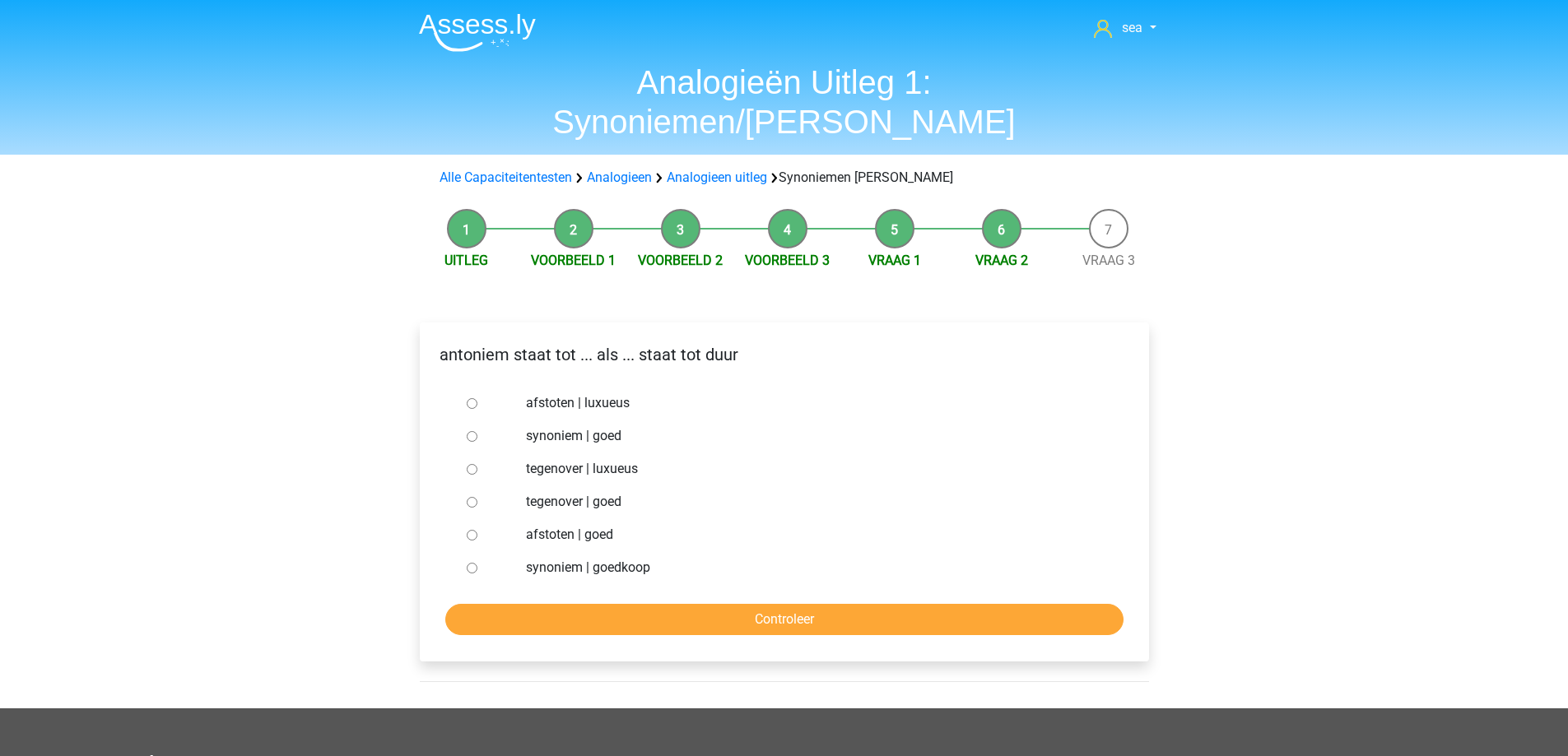
click at [475, 453] on div at bounding box center [487, 469] width 54 height 33
click at [473, 464] on input "tegenover | luxueus" at bounding box center [472, 469] width 11 height 11
radio input "true"
click at [701, 604] on input "Controleer" at bounding box center [784, 620] width 678 height 32
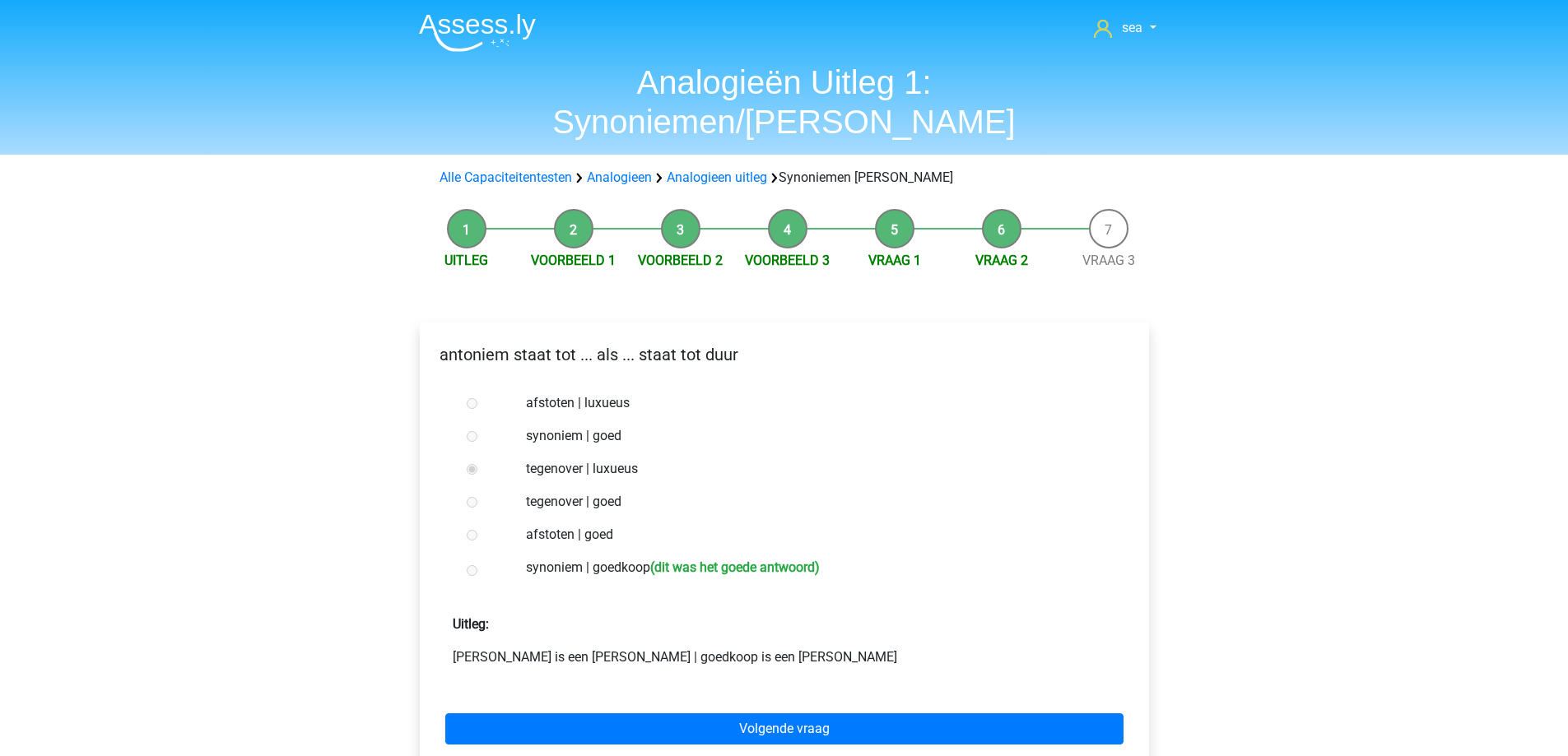
click at [702, 709] on div "Volgende vraag" at bounding box center [785, 726] width 703 height 91
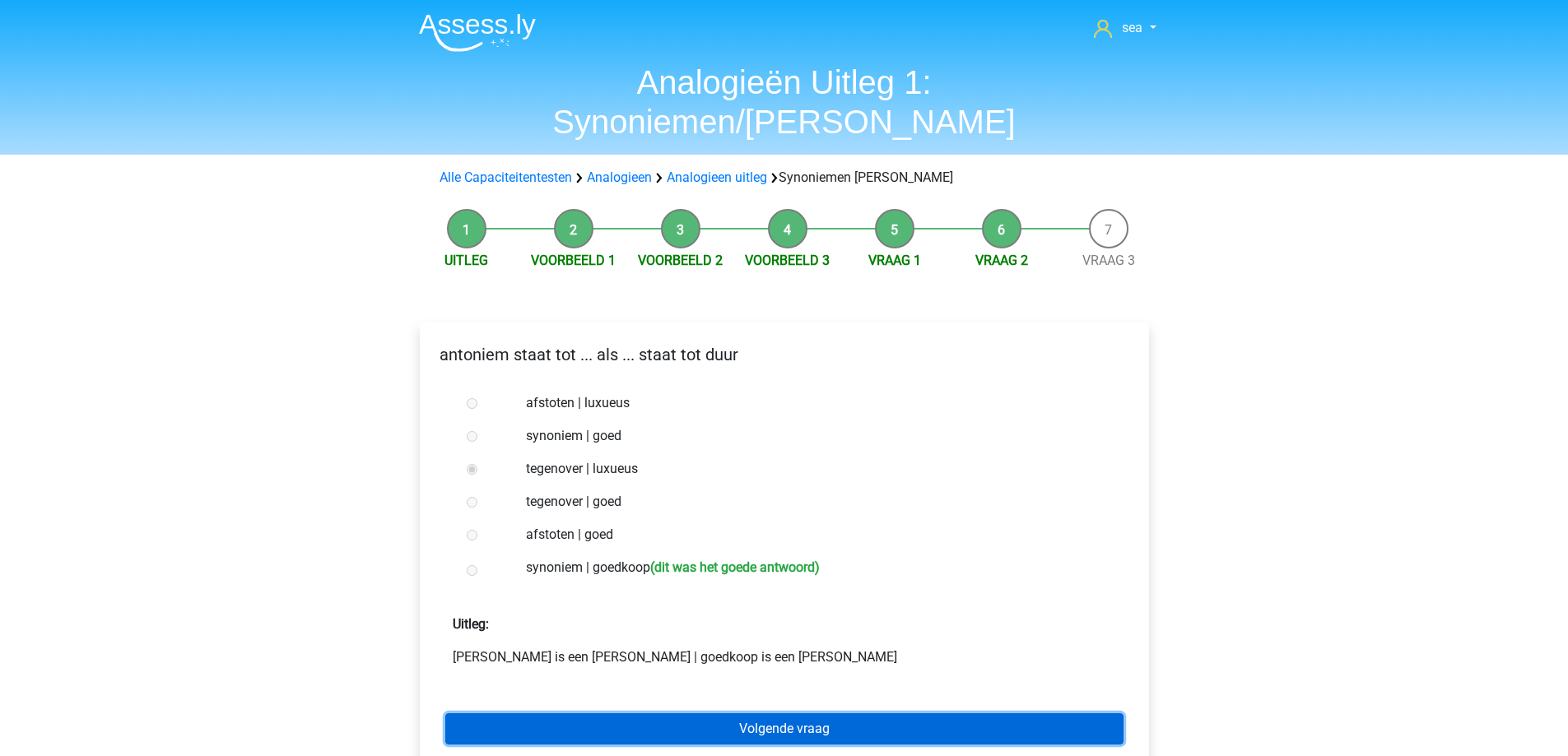
click at [642, 714] on link "Volgende vraag" at bounding box center [784, 729] width 678 height 32
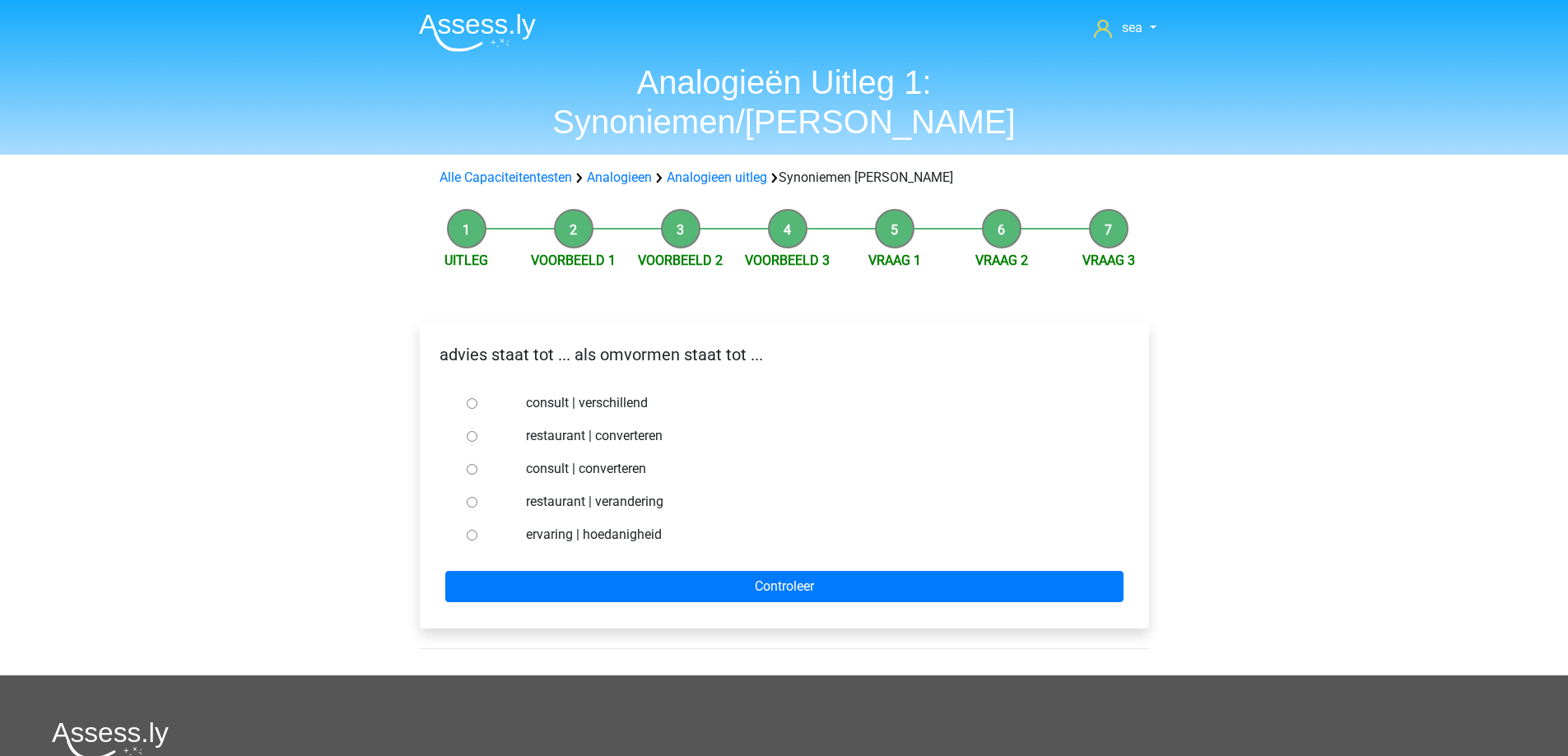
click at [478, 486] on div at bounding box center [487, 501] width 54 height 33
click at [478, 387] on div at bounding box center [487, 403] width 54 height 33
click at [477, 399] on input "consult | verschillend" at bounding box center [472, 404] width 11 height 11
radio input "true"
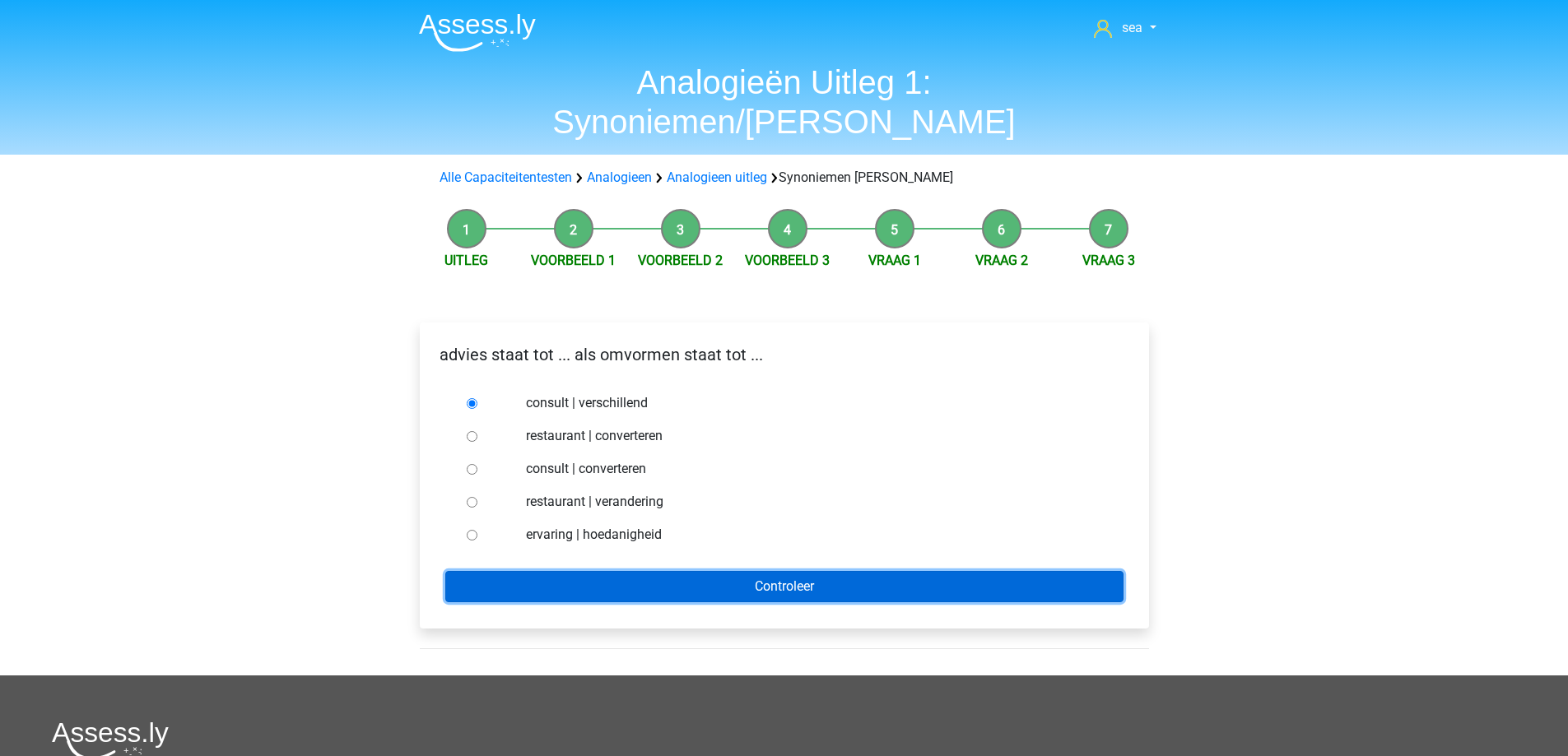
click at [618, 571] on input "Controleer" at bounding box center [784, 587] width 678 height 32
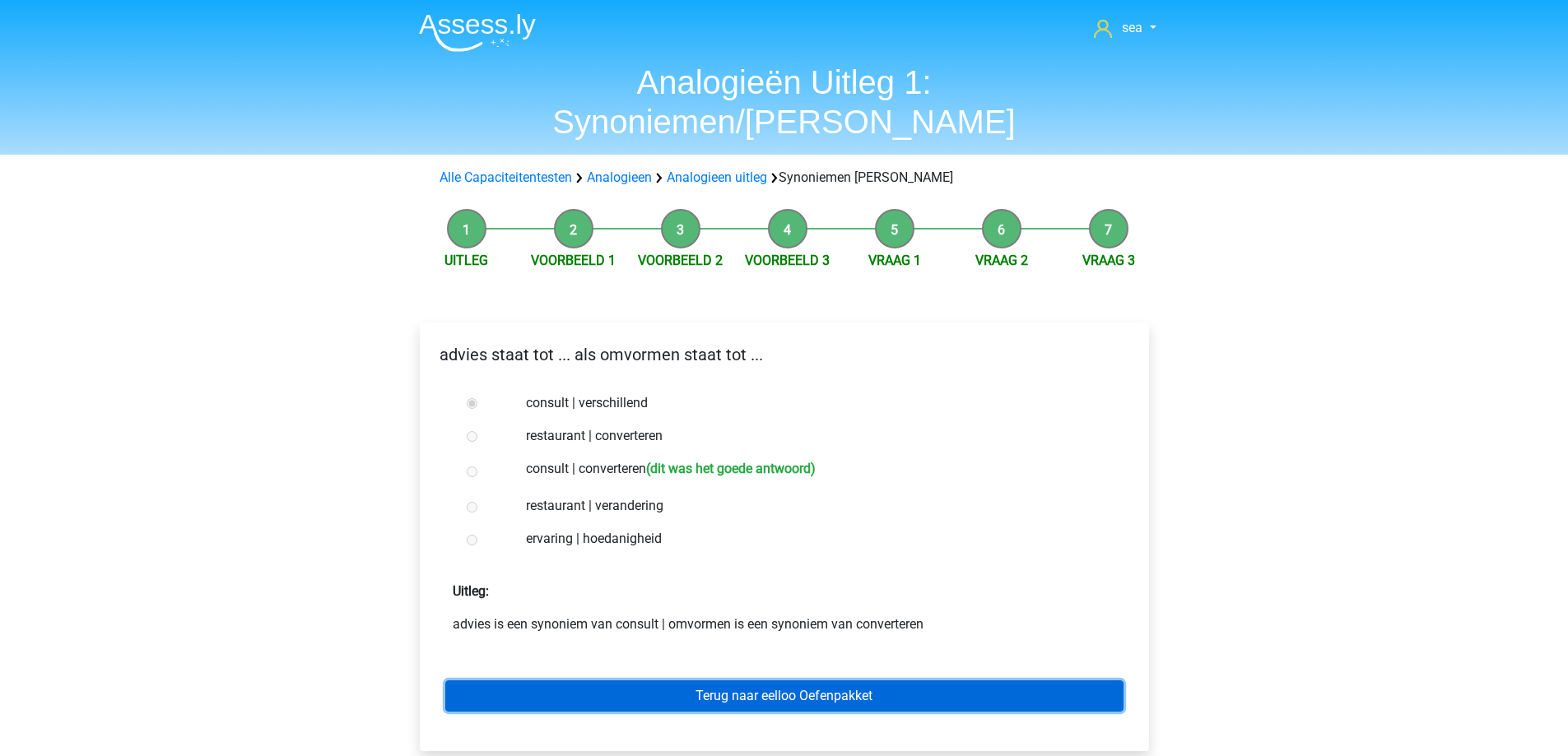
click at [664, 681] on link "Terug naar eelloo Oefenpakket" at bounding box center [784, 697] width 678 height 32
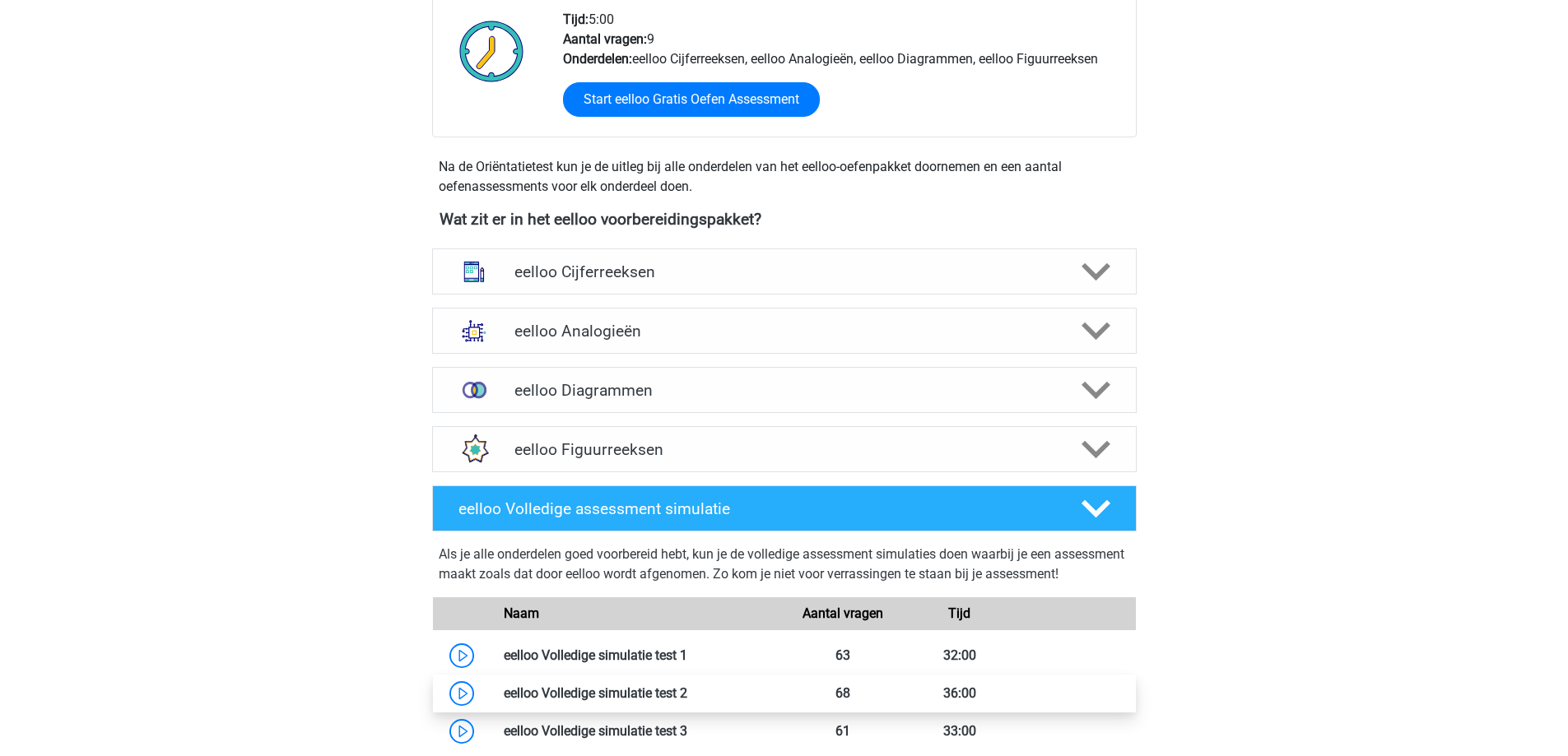
scroll to position [412, 0]
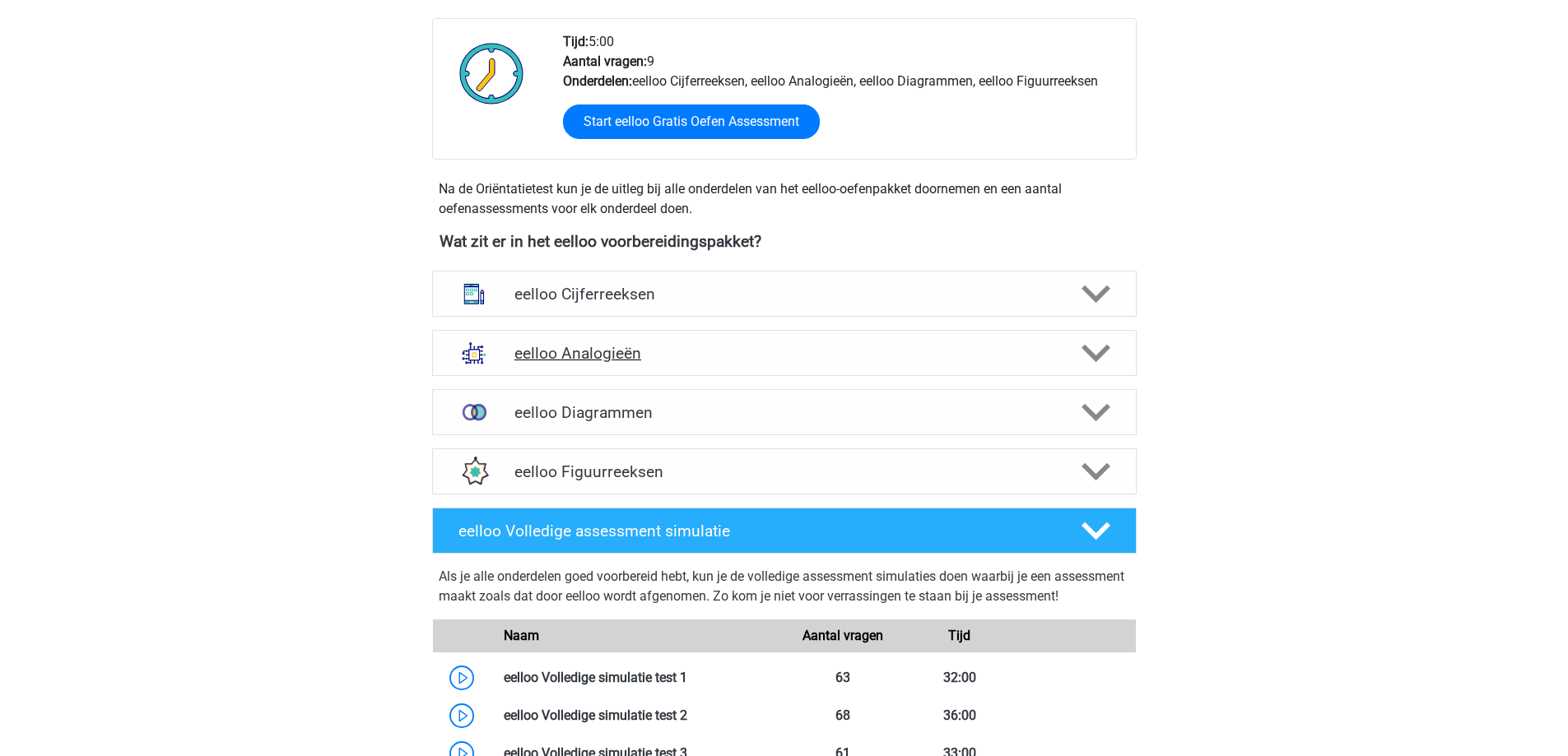
click at [592, 352] on h4 "eelloo Analogieën" at bounding box center [784, 353] width 539 height 19
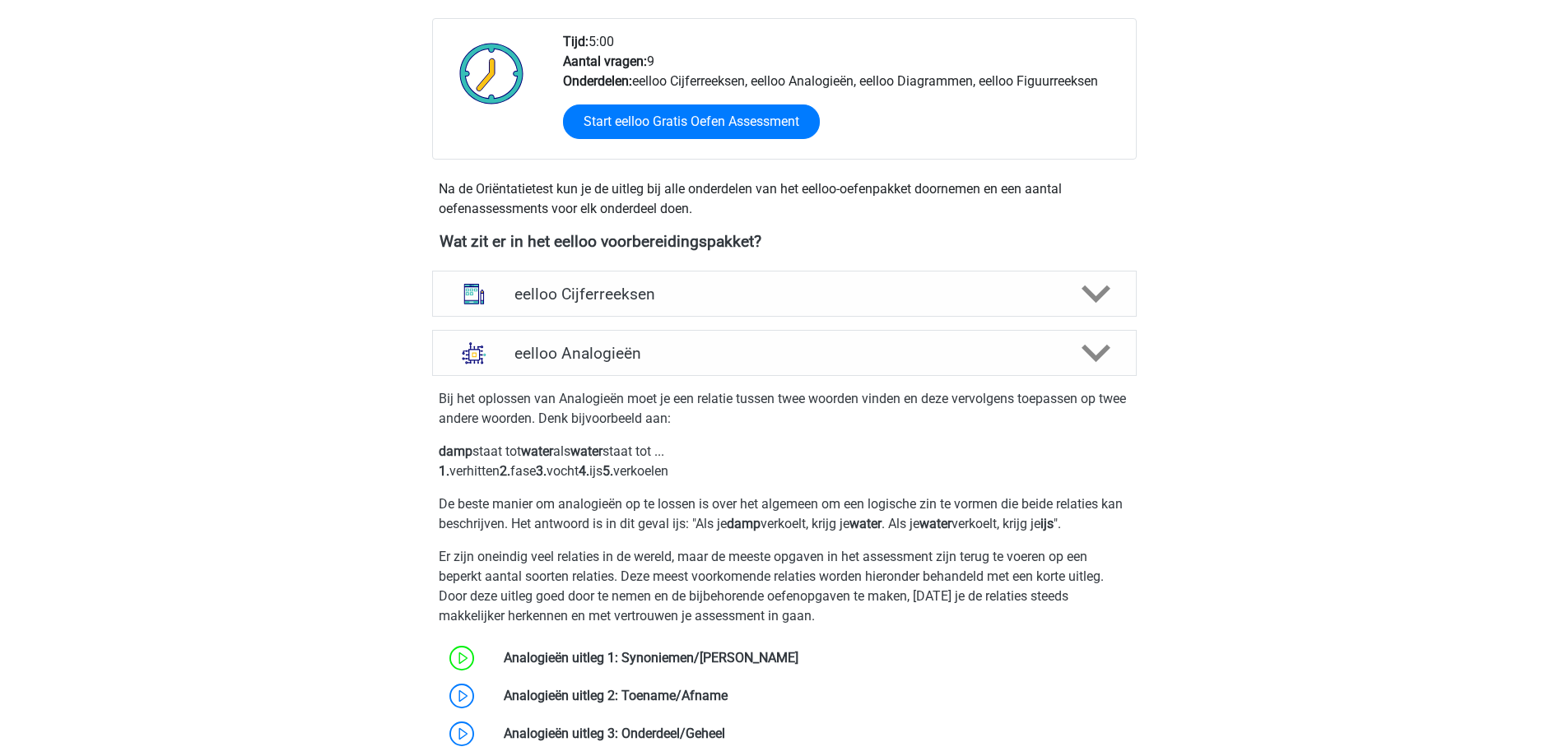
scroll to position [576, 0]
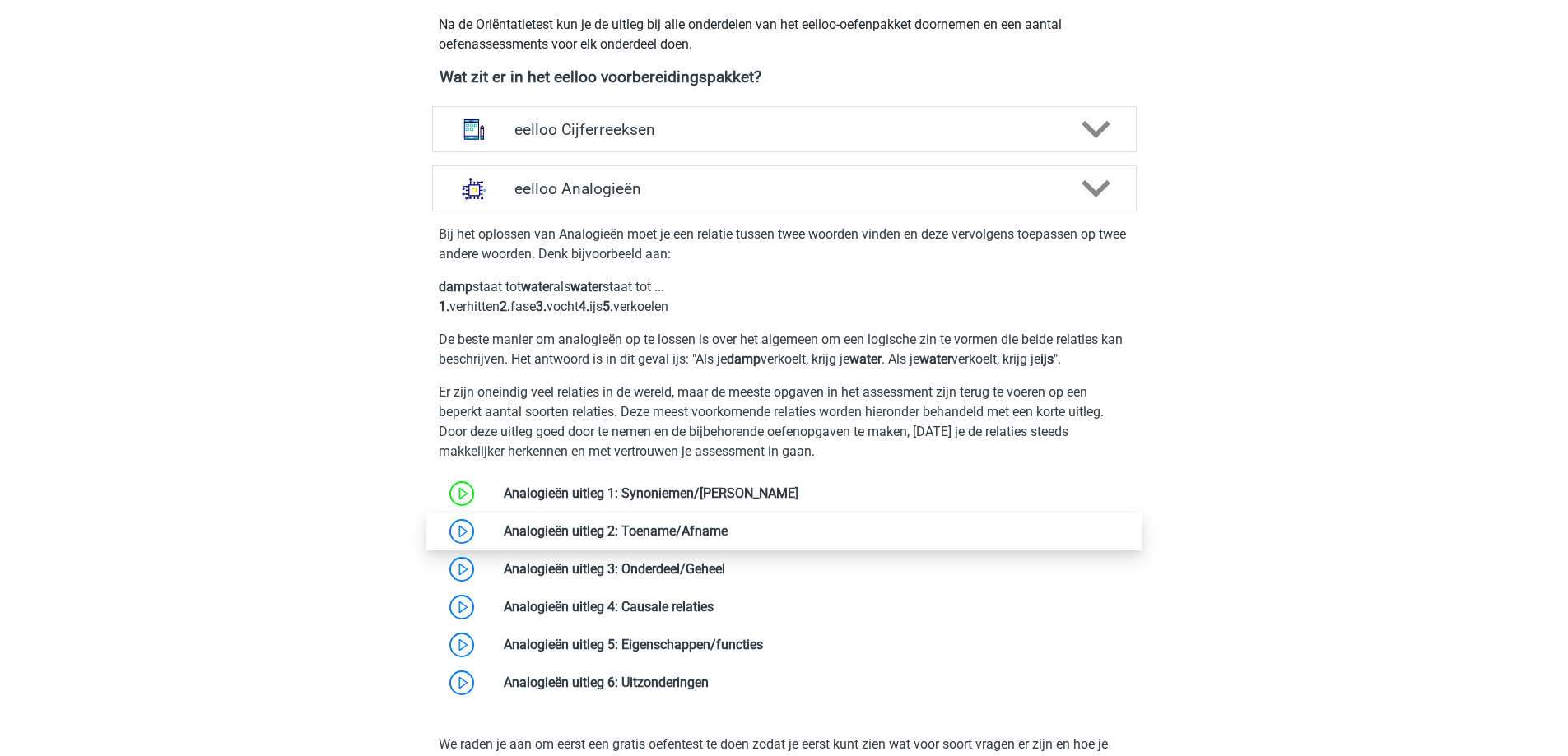
click at [728, 539] on link at bounding box center [728, 531] width 0 height 16
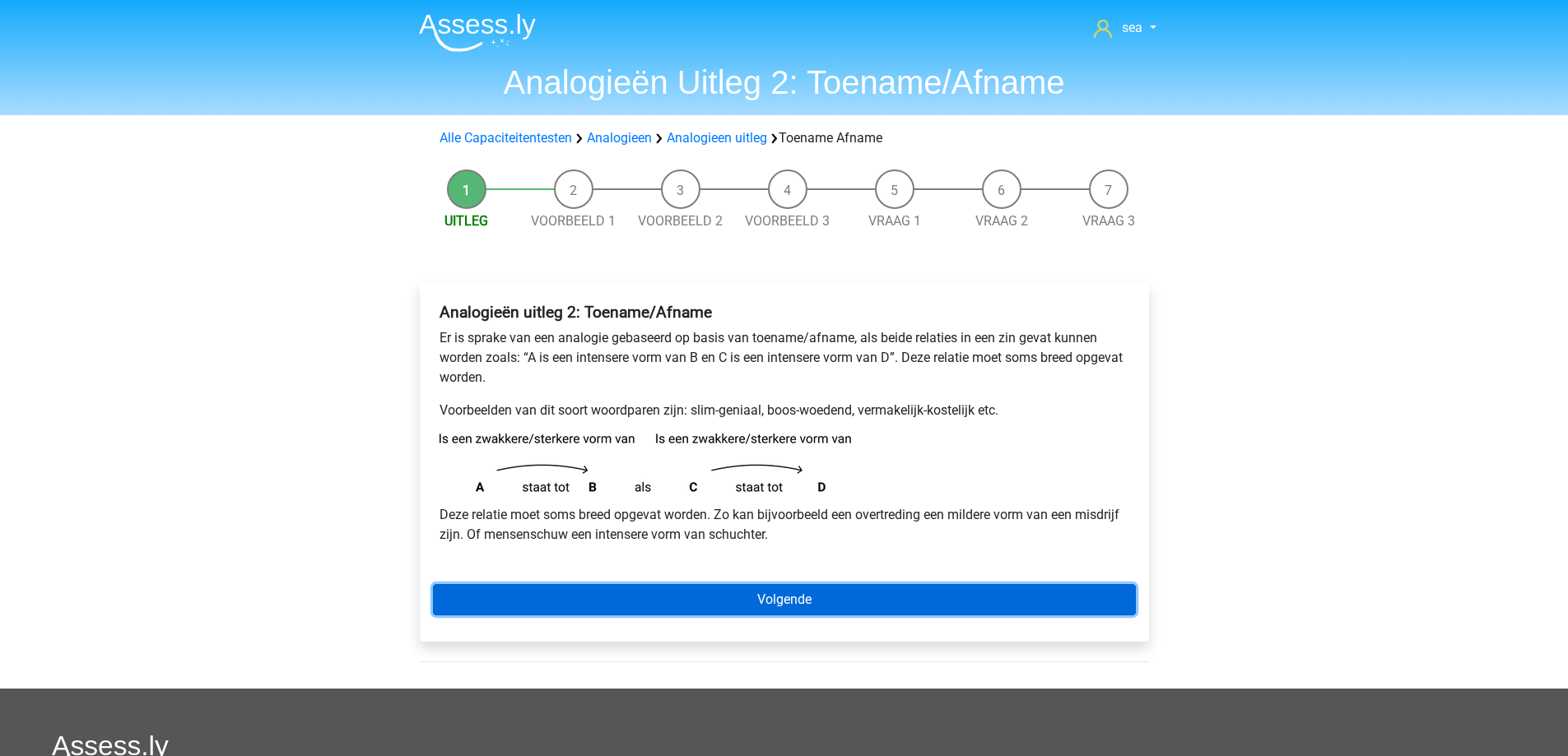
click at [702, 596] on link "Volgende" at bounding box center [785, 600] width 703 height 32
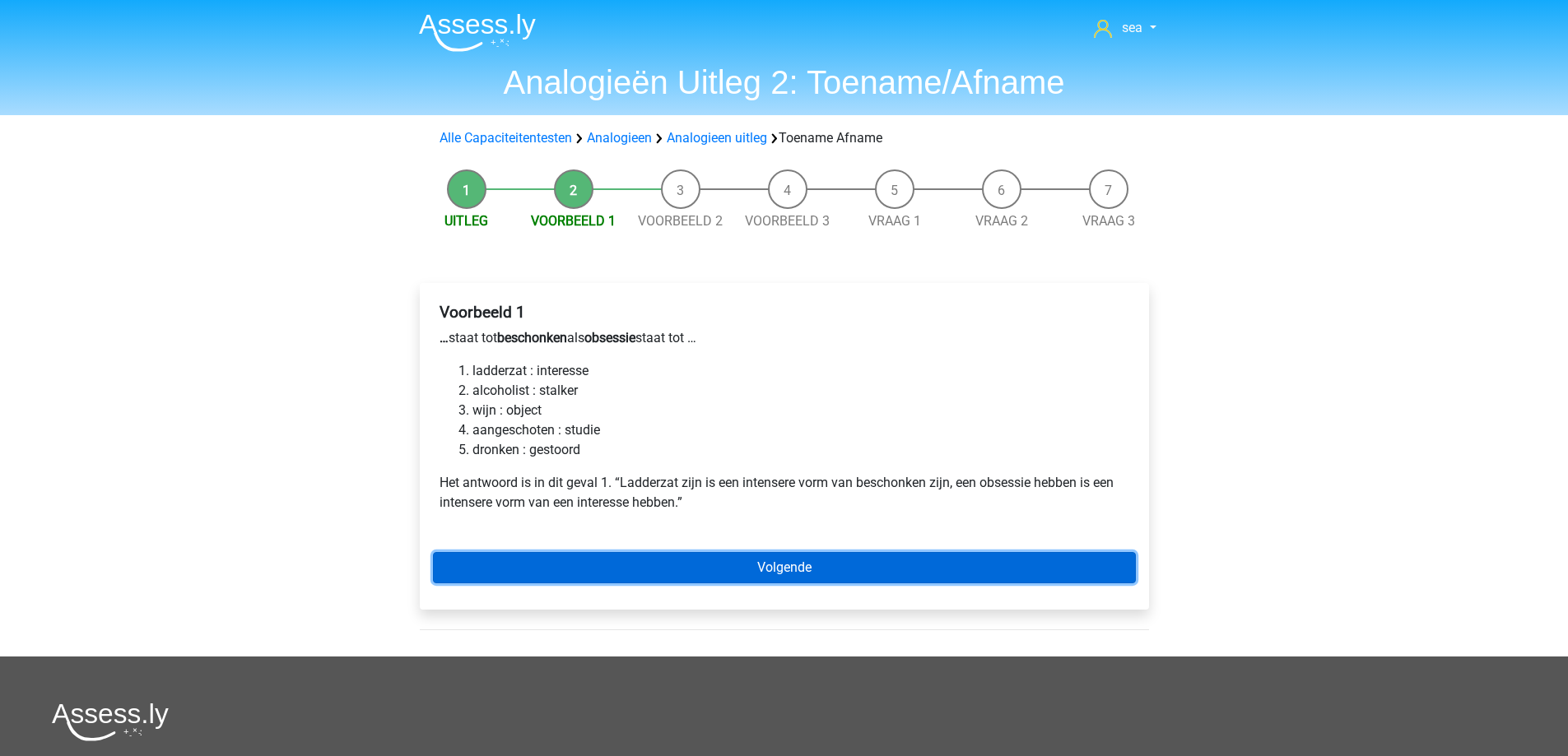
click at [780, 559] on link "Volgende" at bounding box center [785, 568] width 703 height 32
click at [773, 562] on link "Volgende" at bounding box center [785, 568] width 703 height 32
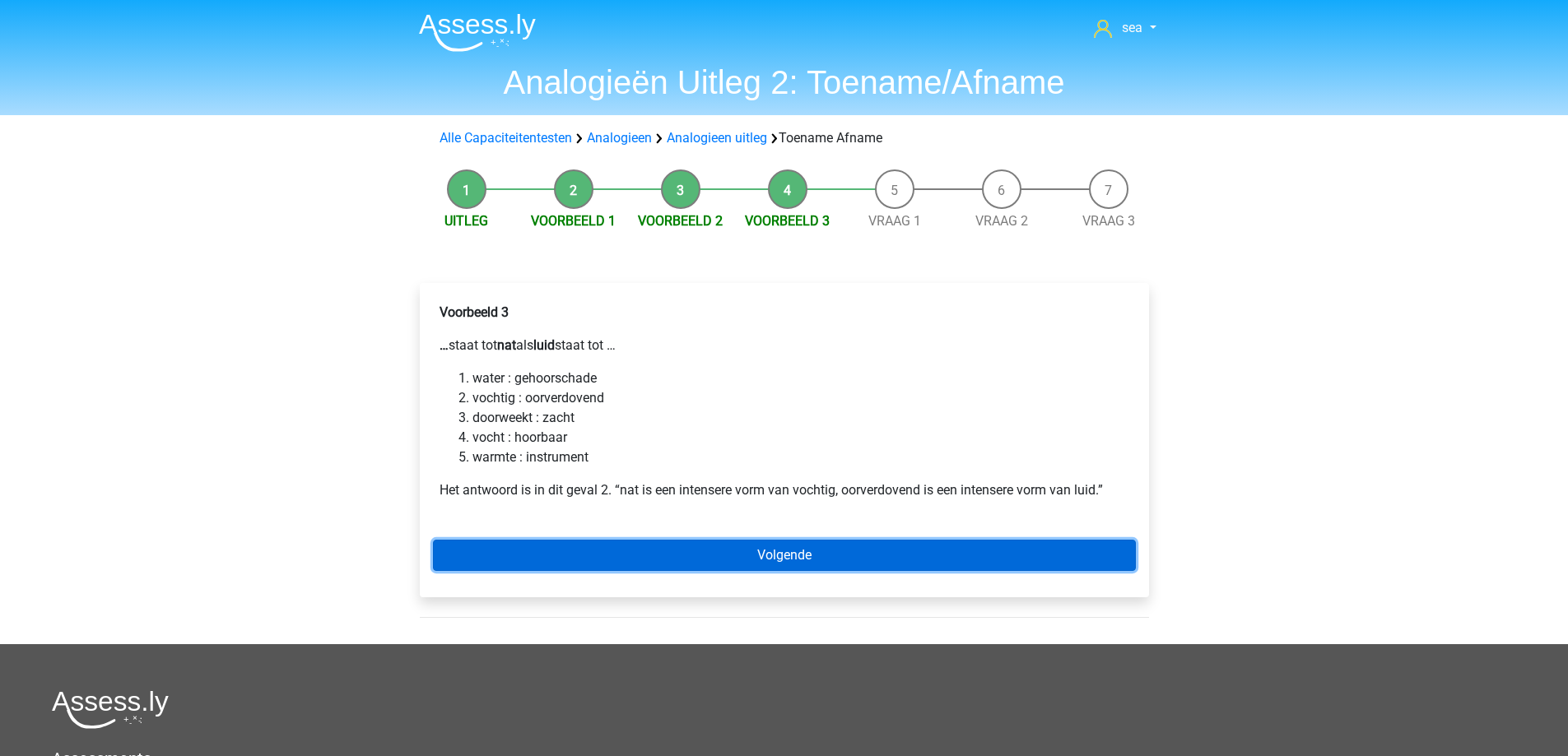
click at [596, 555] on link "Volgende" at bounding box center [785, 556] width 703 height 32
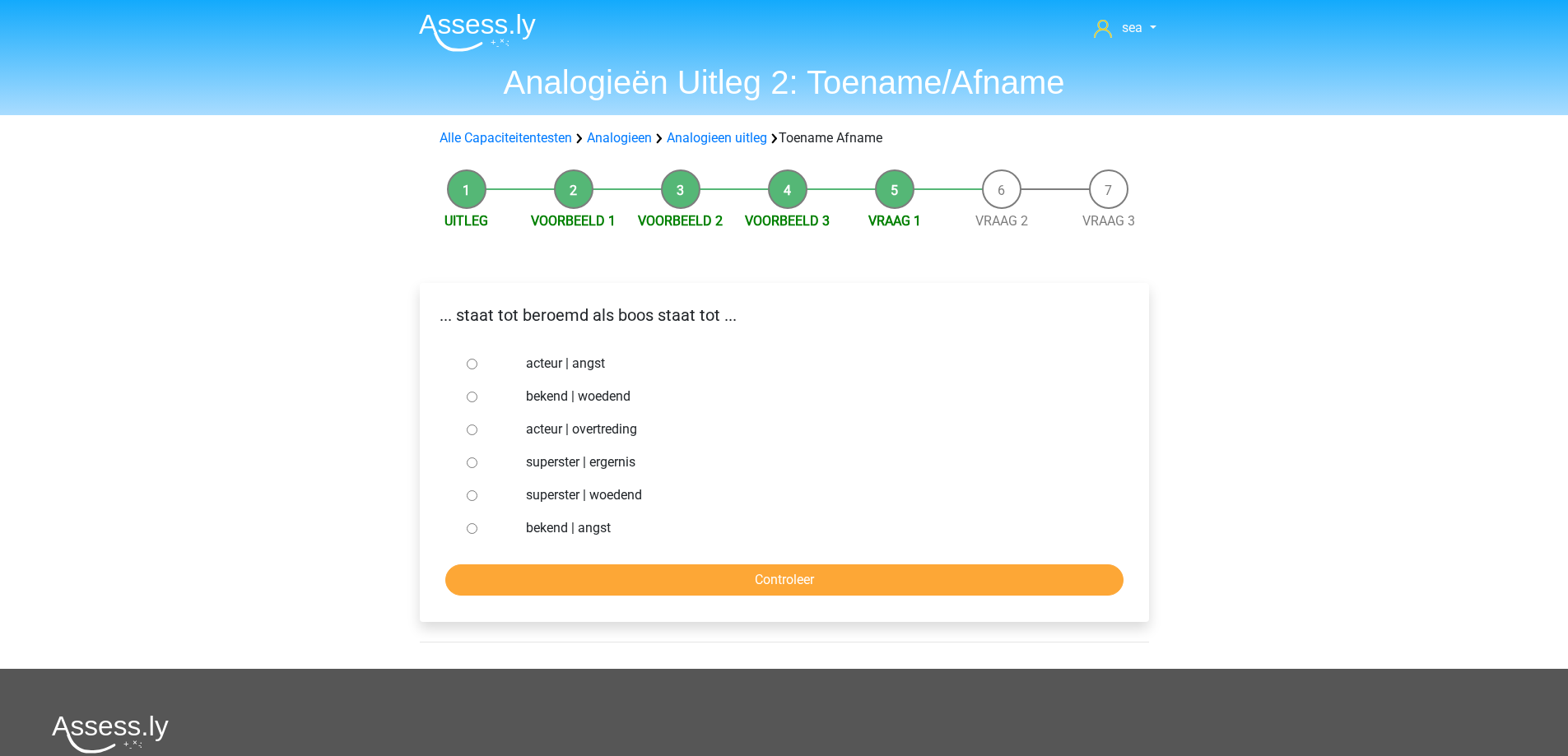
click at [475, 401] on input "bekend | woedend" at bounding box center [472, 397] width 11 height 11
radio input "true"
click at [689, 595] on div "... staat tot beroemd als boos staat tot ... acteur | angst bekend | woedend ac…" at bounding box center [784, 453] width 730 height 340
click at [687, 588] on input "Controleer" at bounding box center [784, 580] width 678 height 32
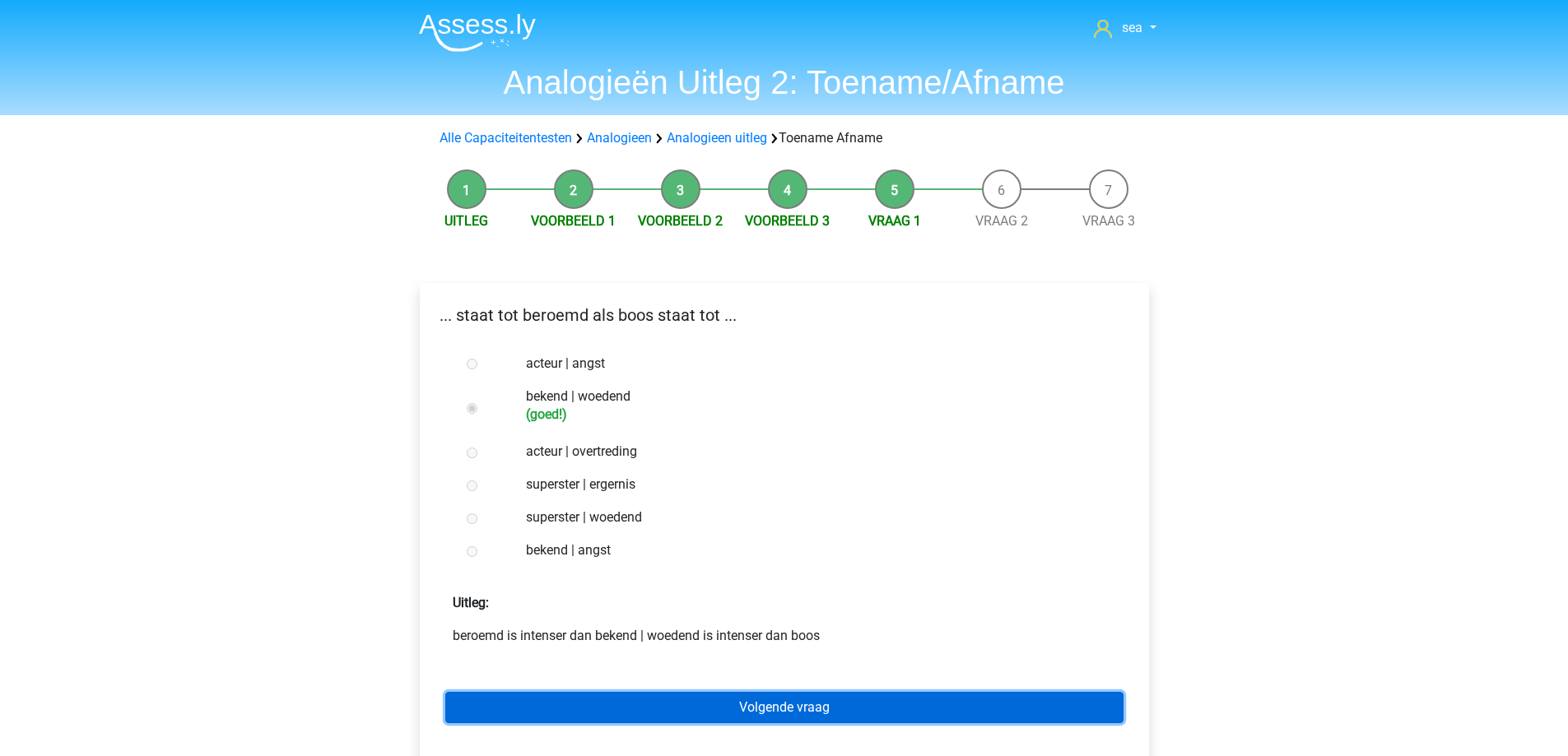
click at [627, 696] on link "Volgende vraag" at bounding box center [784, 708] width 678 height 32
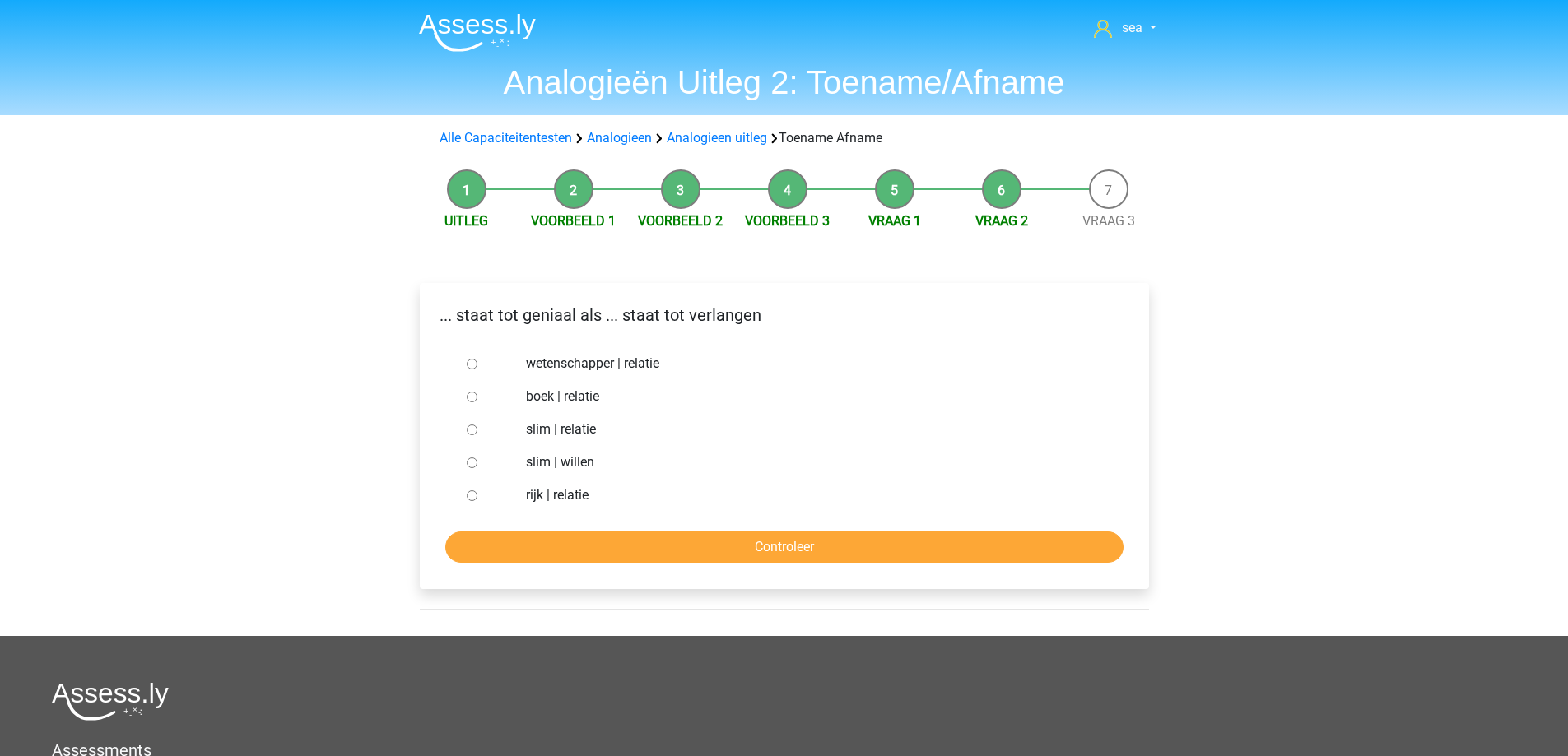
click at [472, 433] on input "slim | relatie" at bounding box center [472, 429] width 11 height 11
radio input "true"
drag, startPoint x: 472, startPoint y: 467, endPoint x: 493, endPoint y: 479, distance: 24.2
click at [472, 466] on input "slim | willen" at bounding box center [472, 463] width 11 height 11
radio input "true"
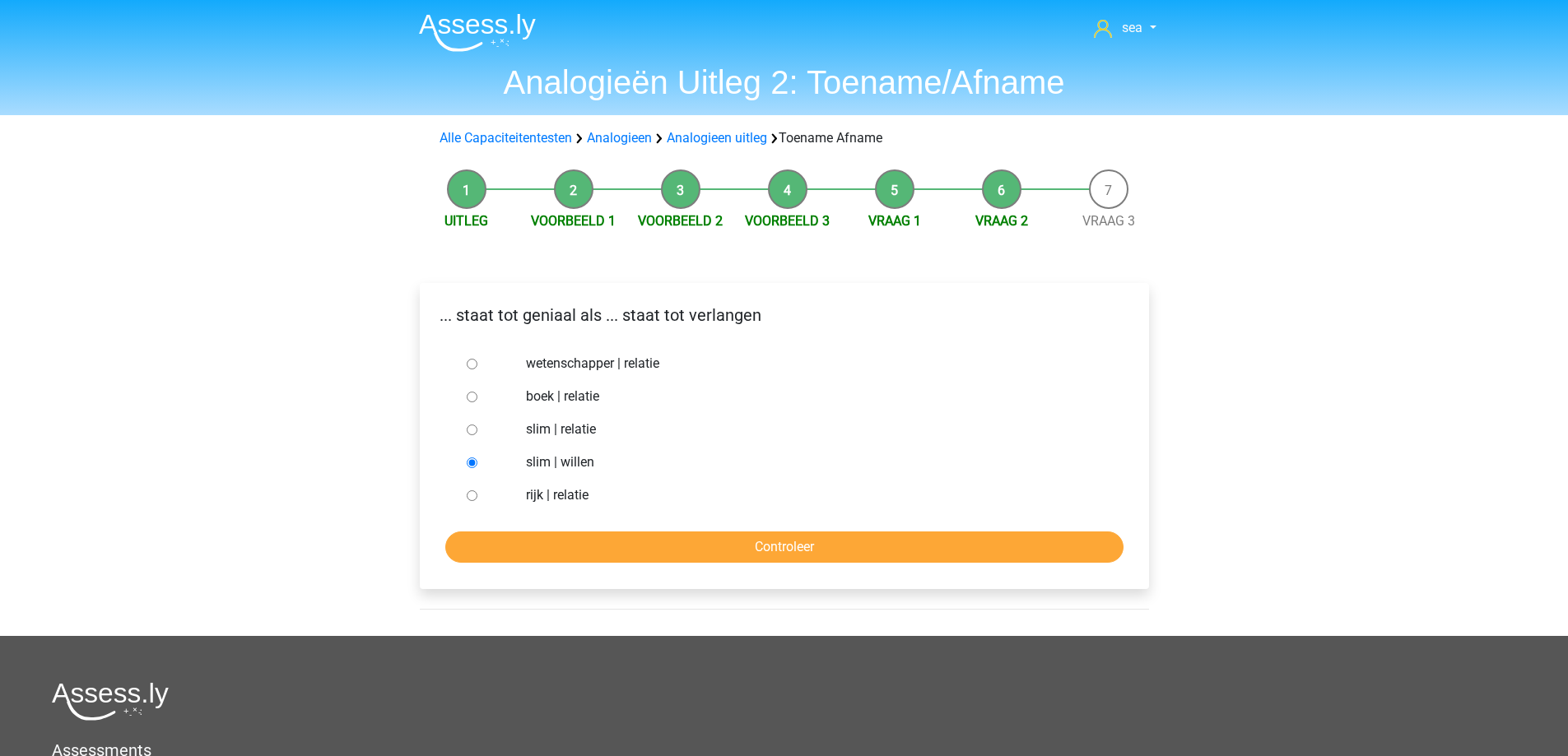
click at [583, 567] on div "... staat tot geniaal als ... staat tot verlangen wetenschapper | relatie boek …" at bounding box center [784, 436] width 730 height 306
click at [588, 556] on input "Controleer" at bounding box center [784, 548] width 678 height 32
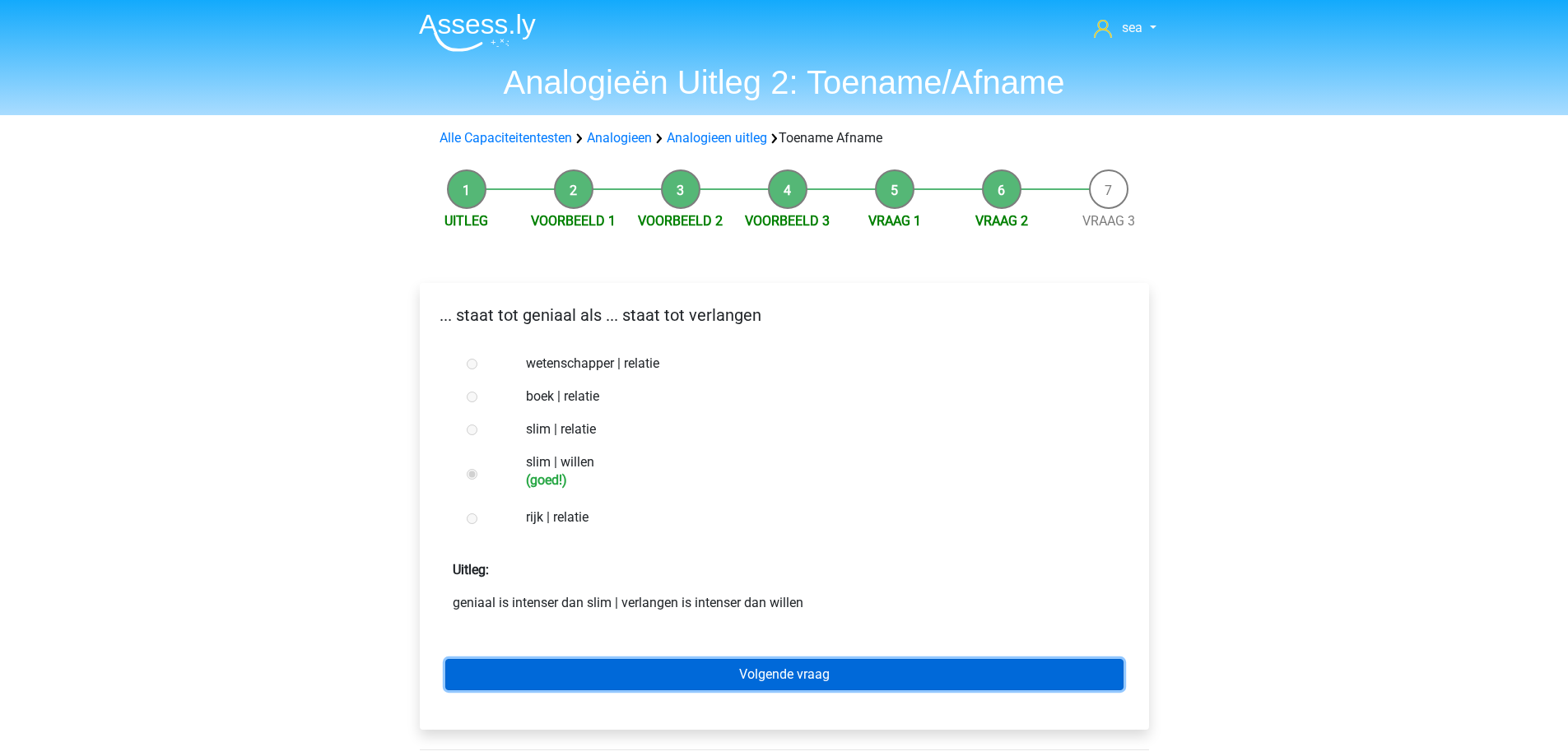
click at [599, 674] on link "Volgende vraag" at bounding box center [784, 675] width 678 height 32
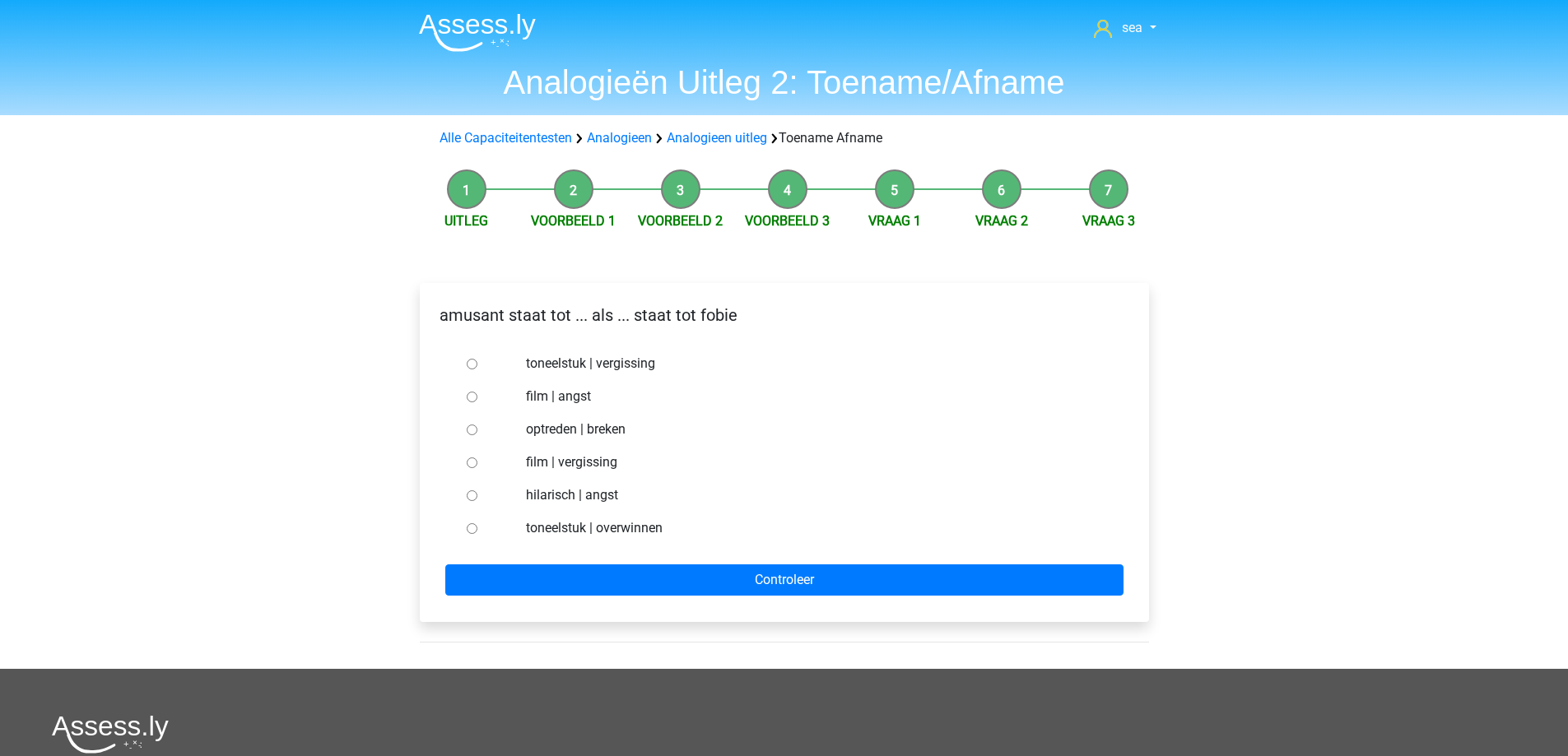
click at [471, 494] on input "hilarisch | angst" at bounding box center [472, 495] width 11 height 11
radio input "true"
click at [595, 564] on form "toneelstuk | vergissing film | angst optreden | breken film | vergissing hilari…" at bounding box center [785, 472] width 703 height 249
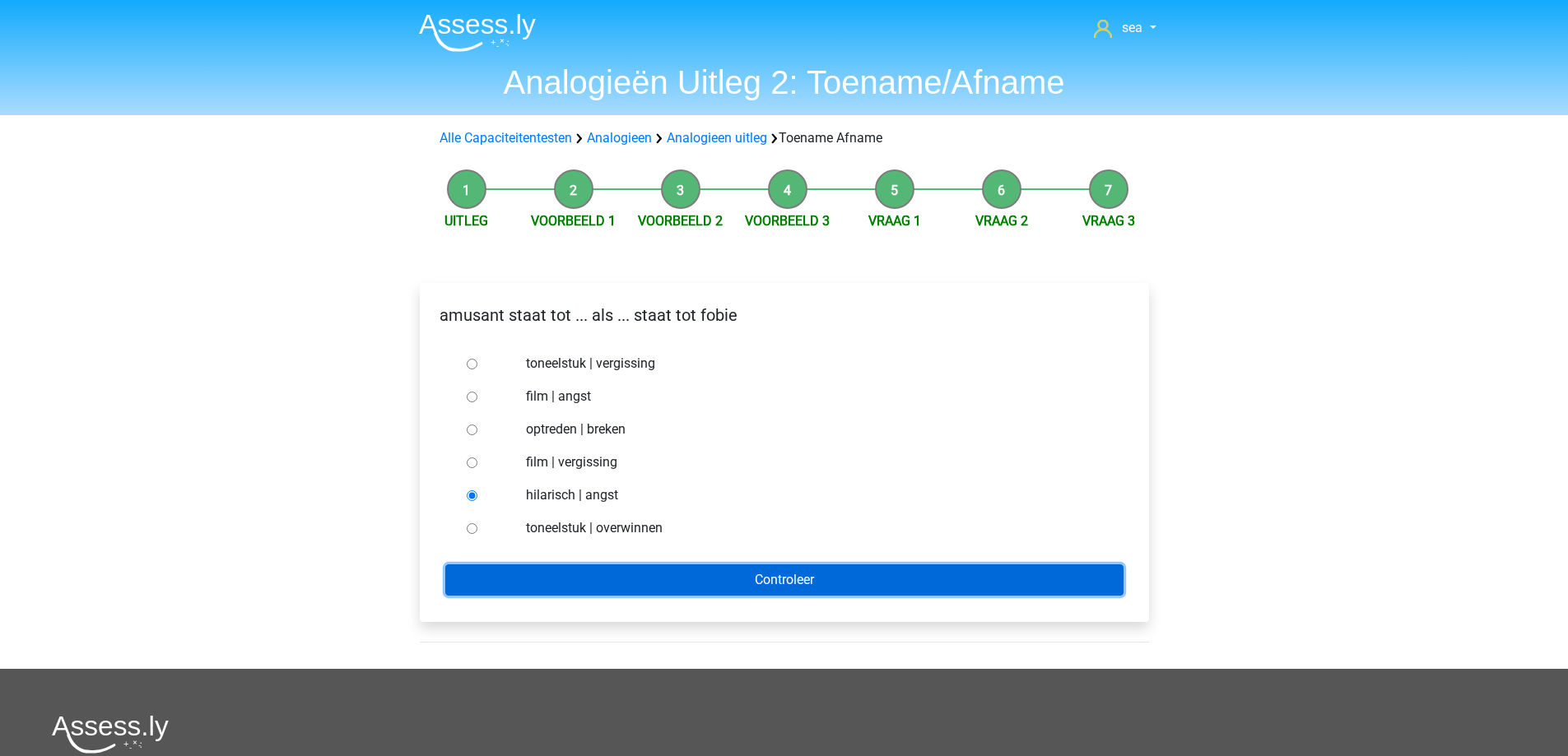
click at [594, 572] on input "Controleer" at bounding box center [784, 580] width 678 height 32
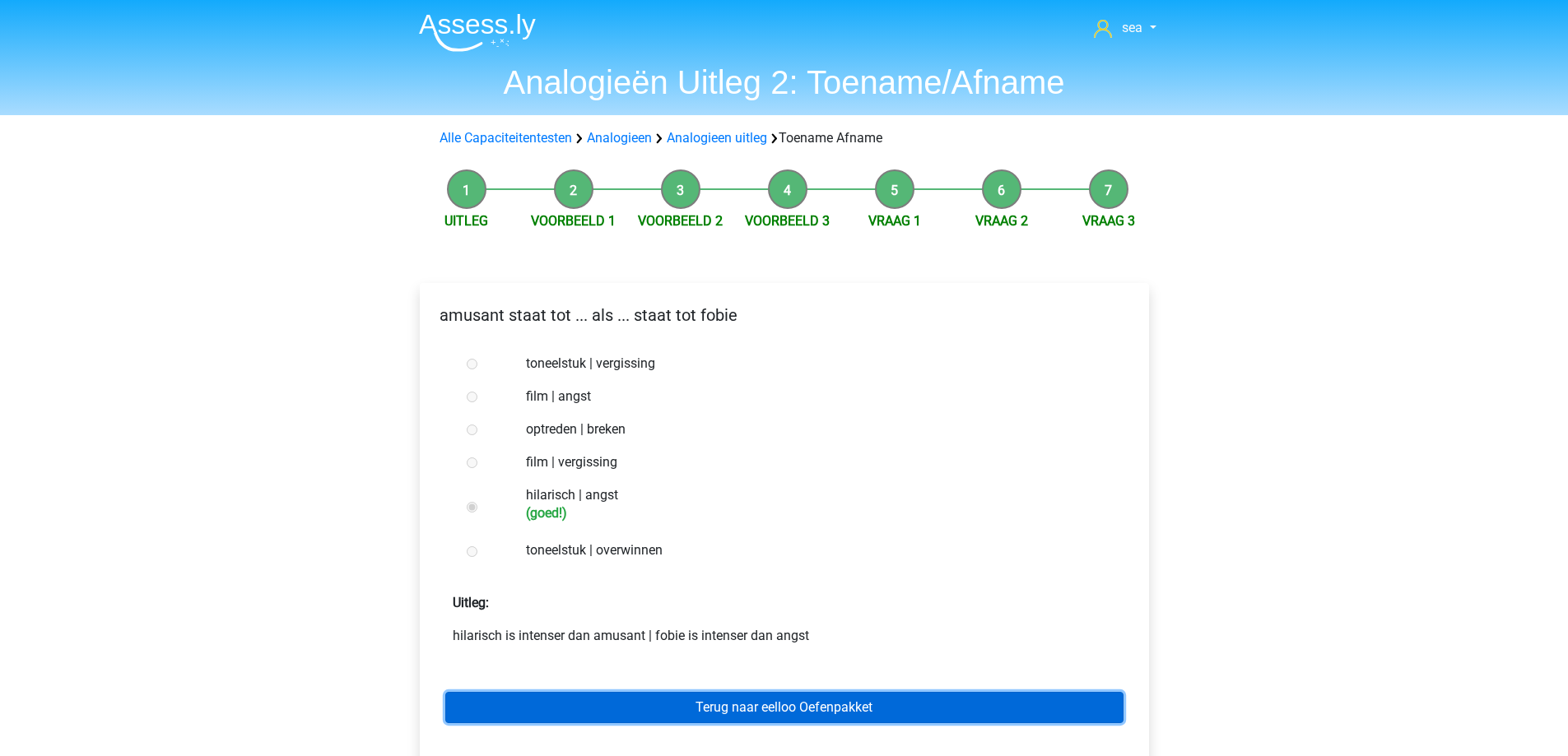
drag, startPoint x: 547, startPoint y: 706, endPoint x: 553, endPoint y: 699, distance: 9.2
click at [548, 706] on link "Terug naar eelloo Oefenpakket" at bounding box center [784, 708] width 678 height 32
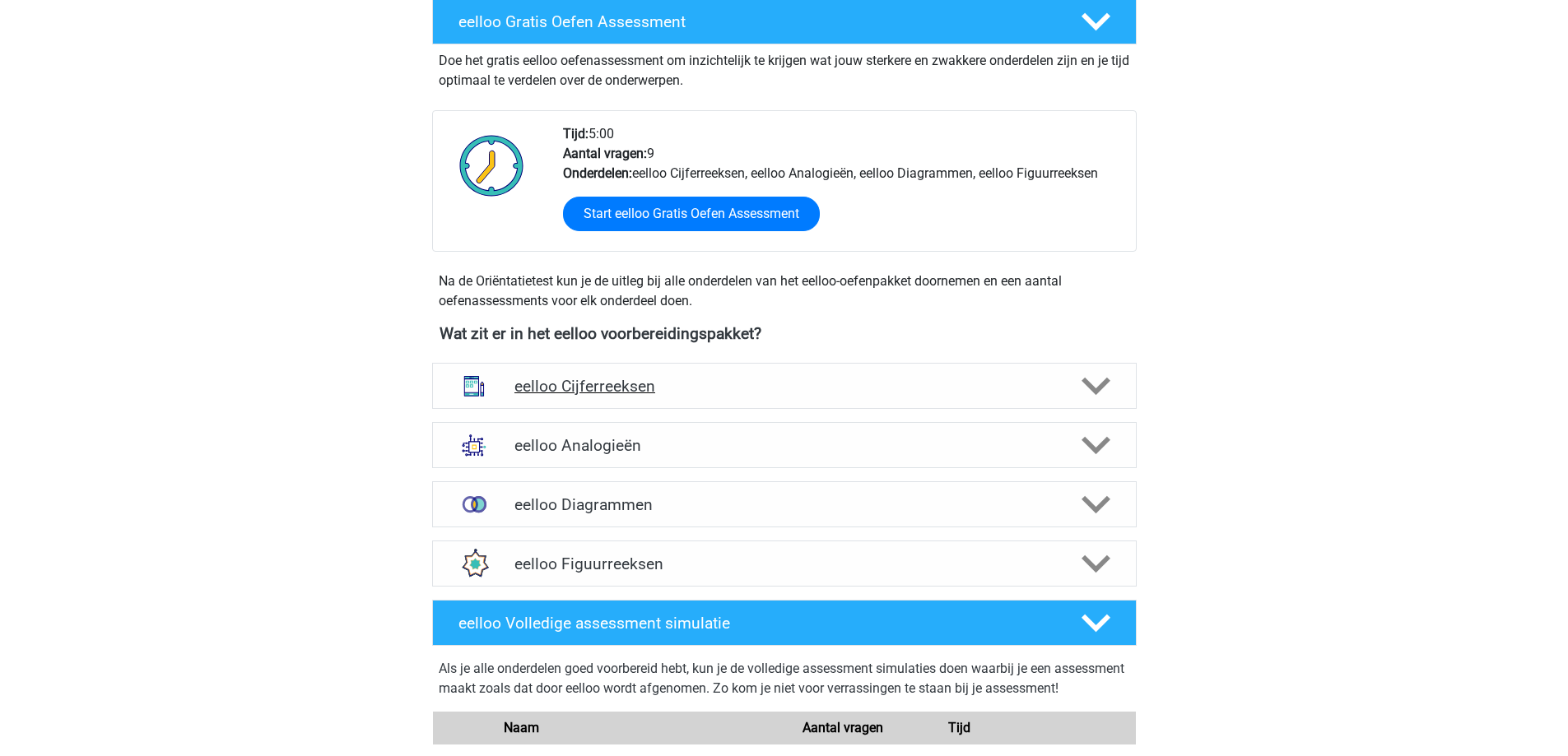
scroll to position [330, 0]
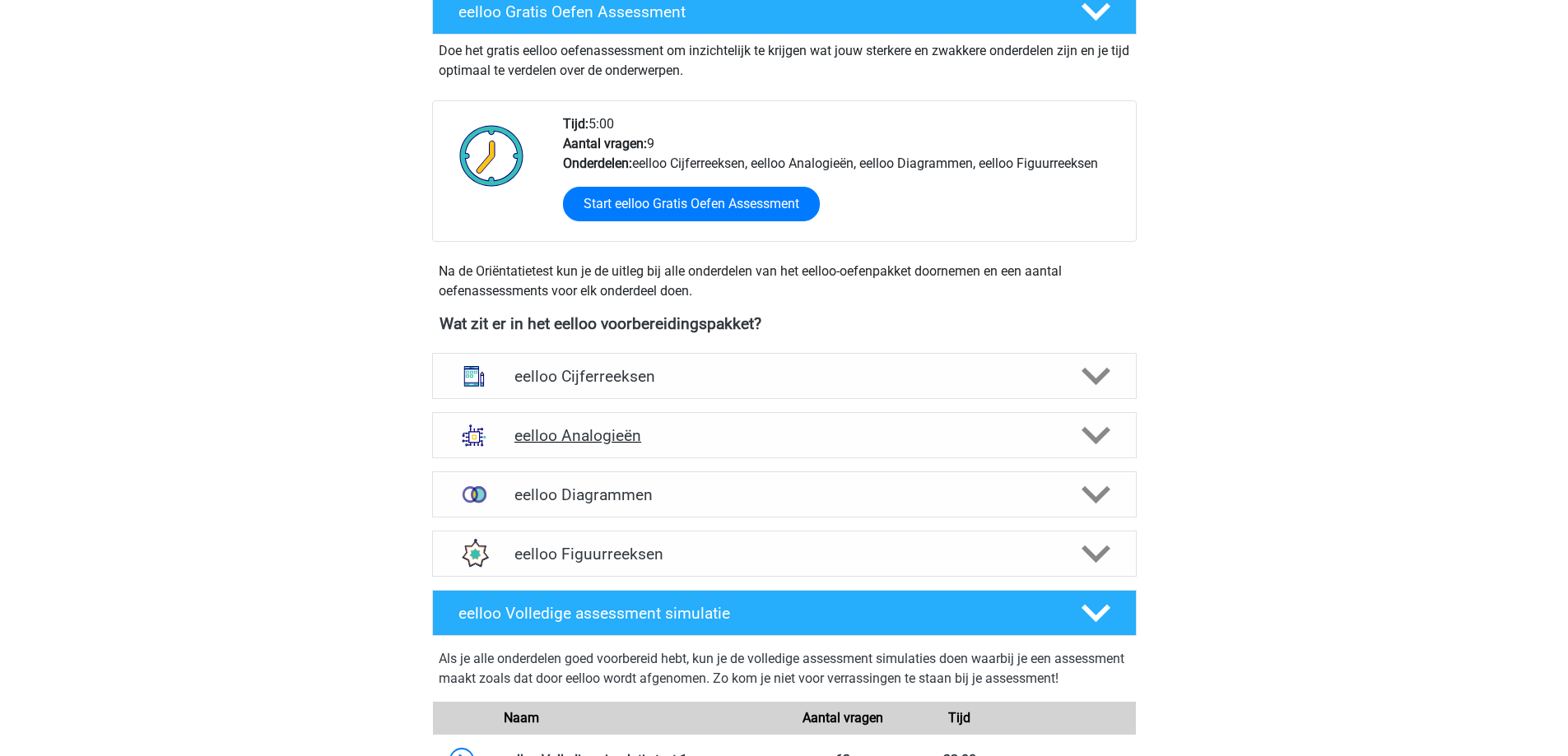
click at [636, 443] on h4 "eelloo Analogieën" at bounding box center [784, 435] width 539 height 19
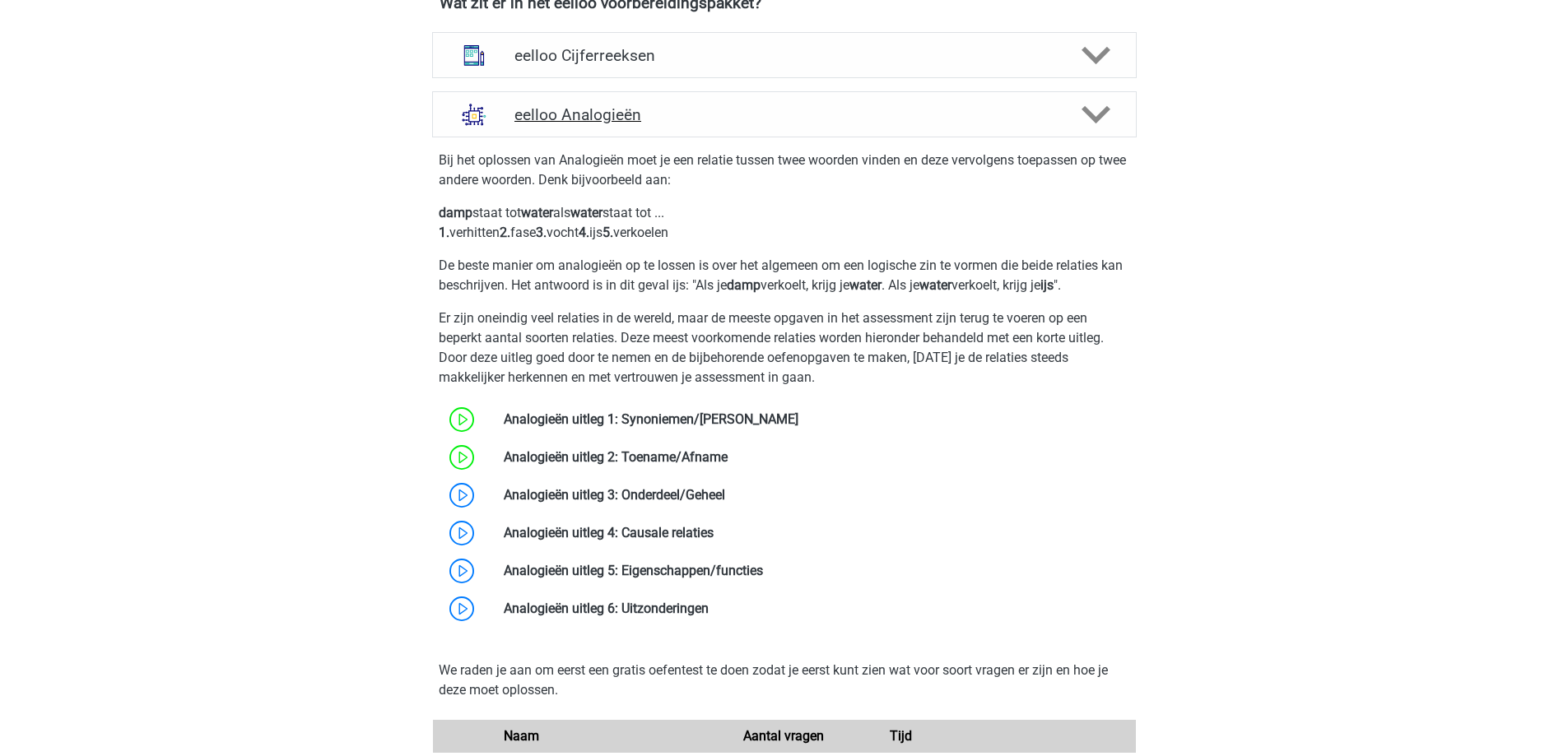
scroll to position [658, 0]
